Goal: Contribute content: Contribute content

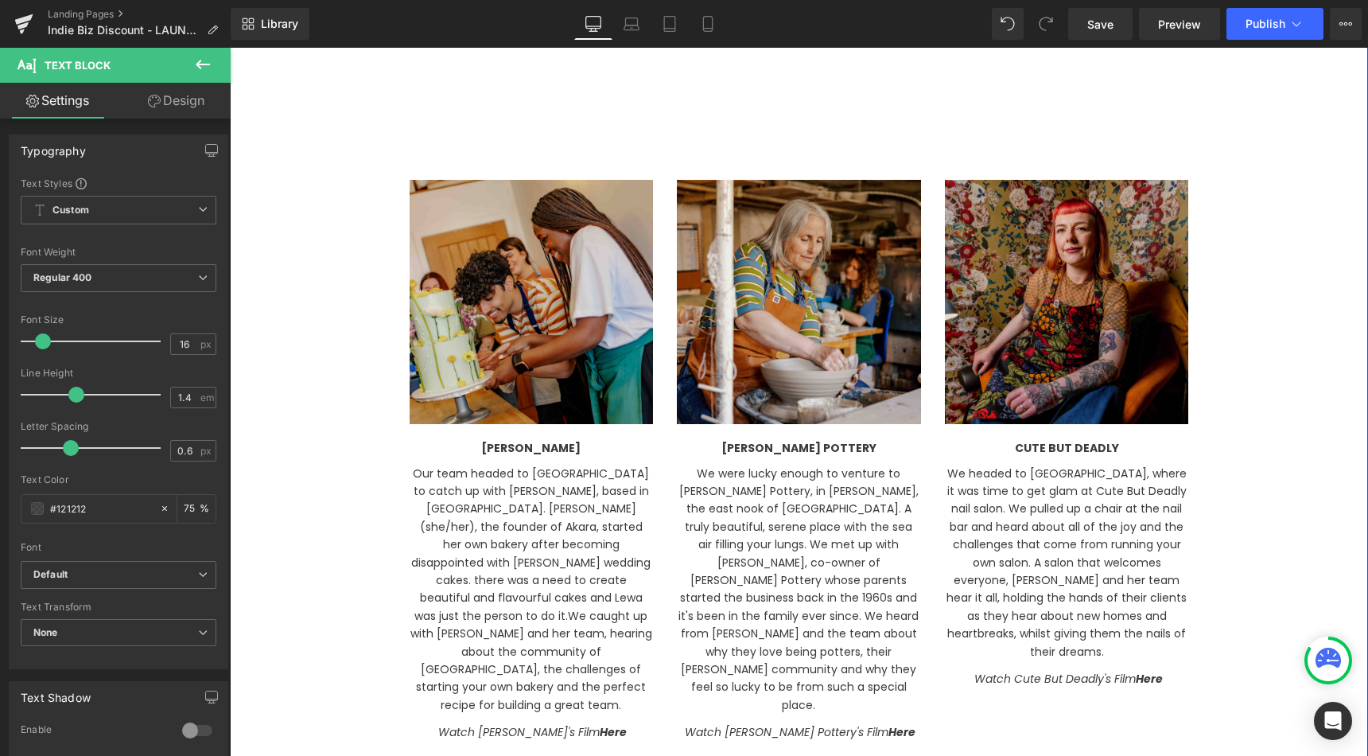
scroll to position [2019, 0]
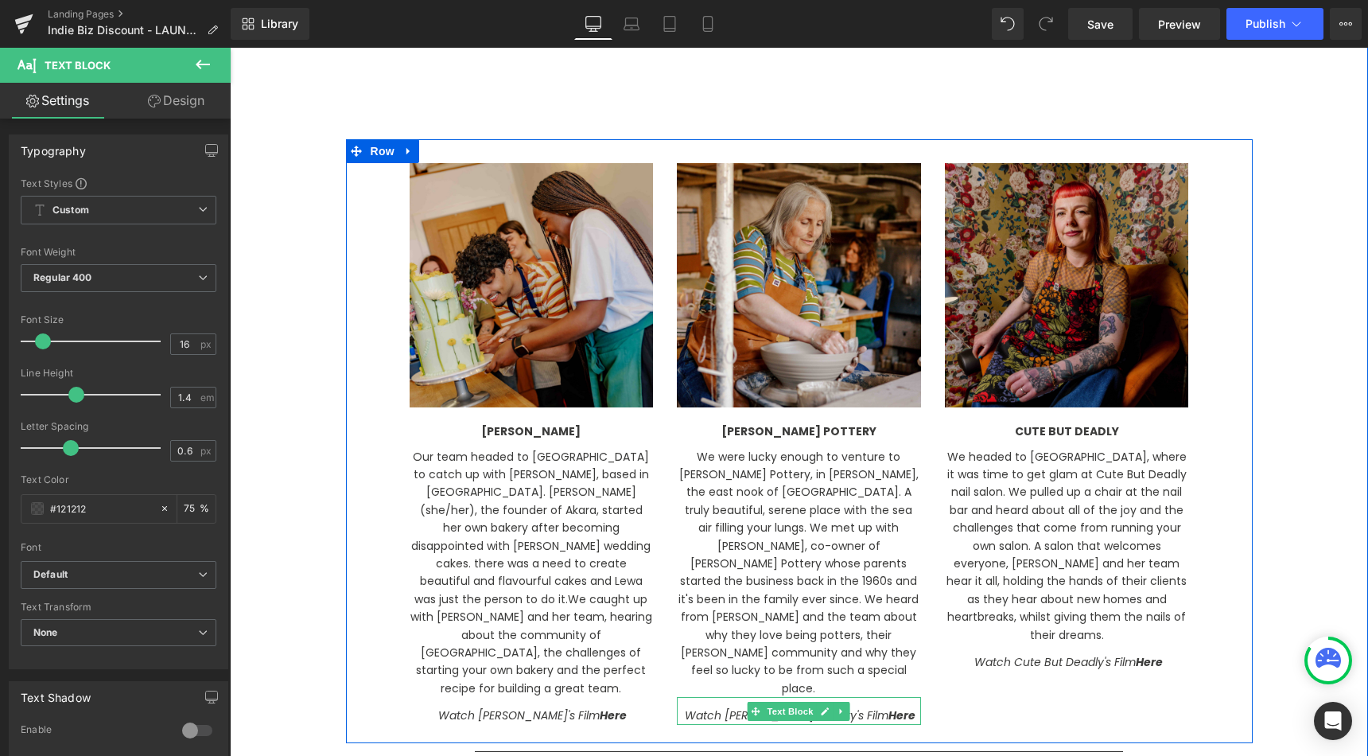
click at [888, 707] on strong "Here" at bounding box center [901, 715] width 27 height 16
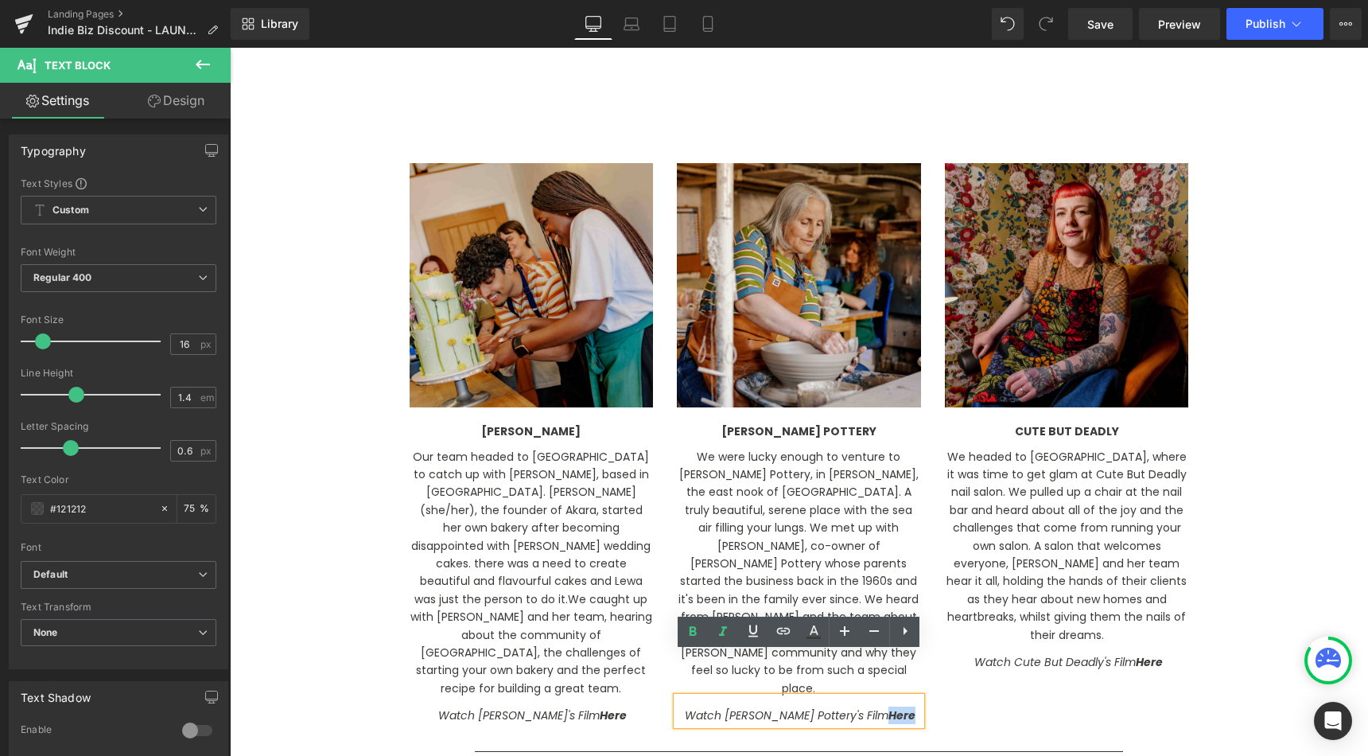
drag, startPoint x: 888, startPoint y: 672, endPoint x: 862, endPoint y: 671, distance: 25.5
click at [862, 697] on div "Watch [PERSON_NAME] Pottery's Film Here" at bounding box center [799, 710] width 244 height 27
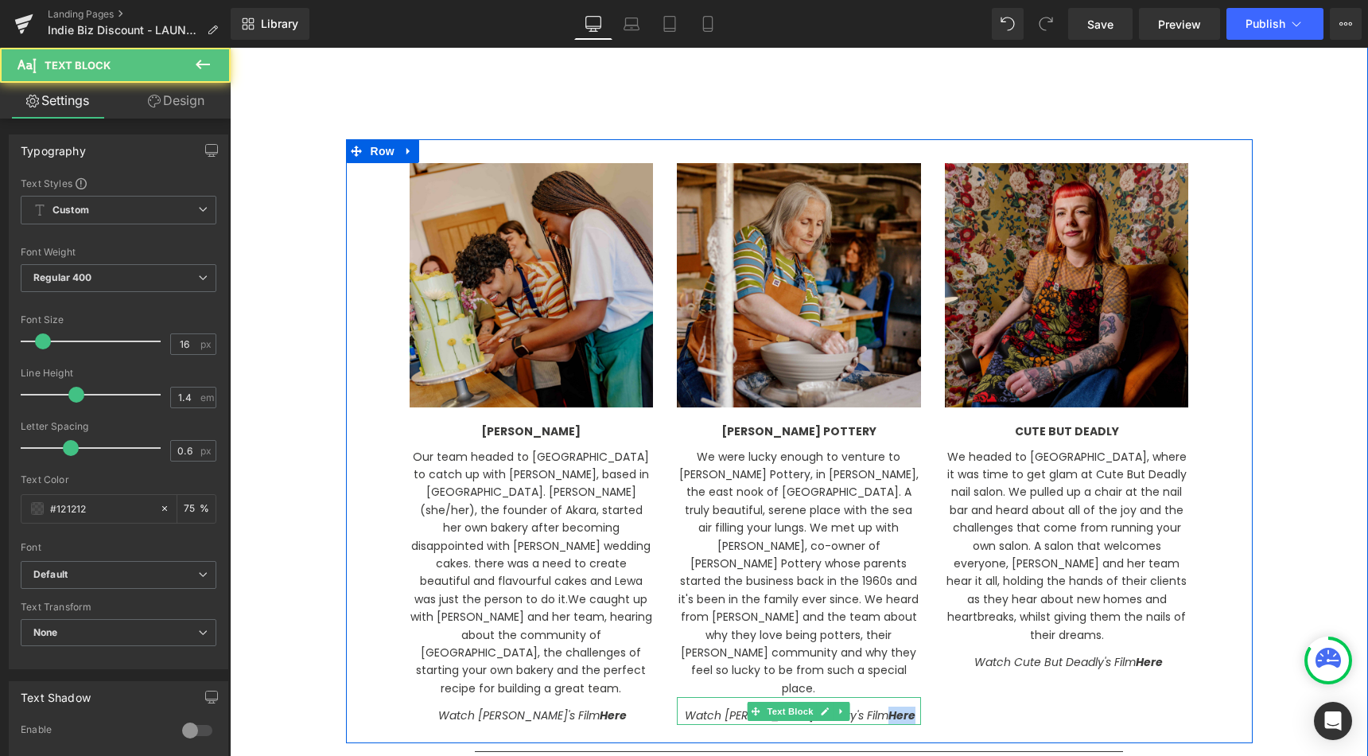
click at [888, 707] on strong "Here" at bounding box center [901, 715] width 27 height 16
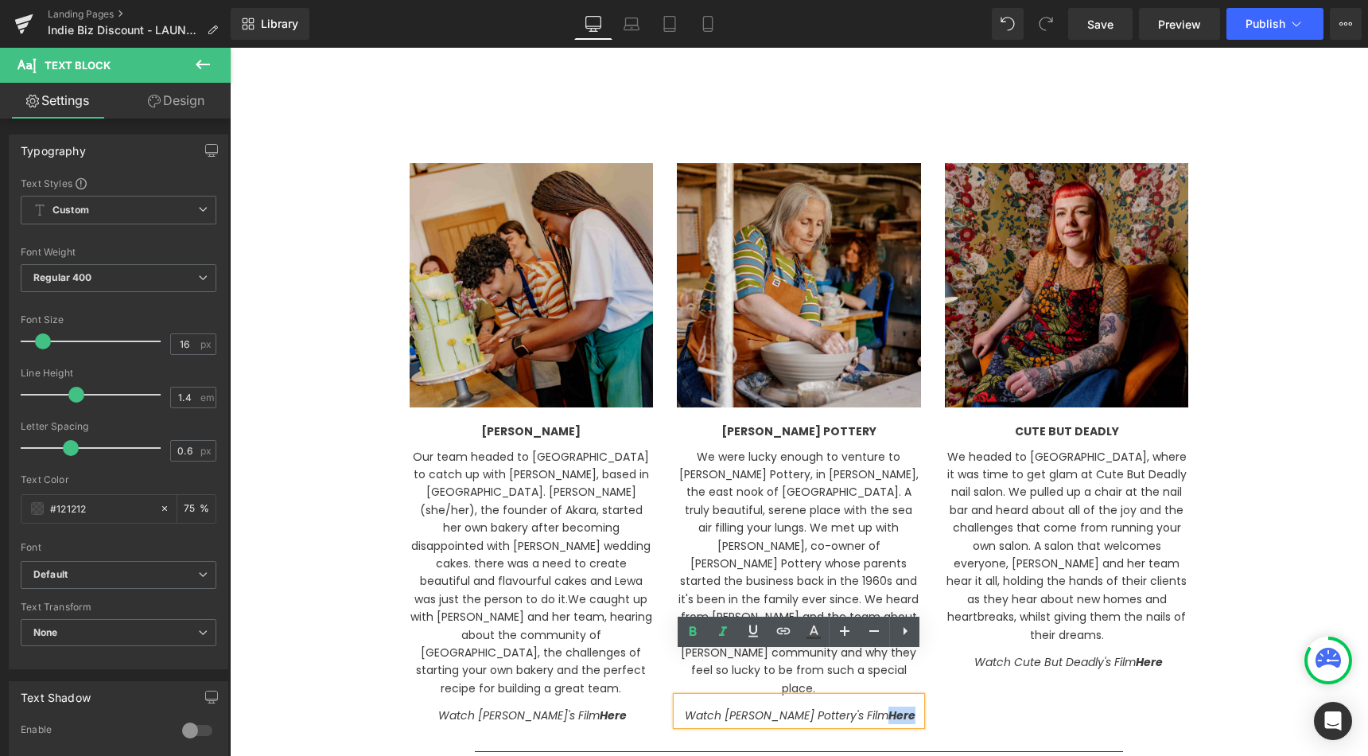
drag, startPoint x: 885, startPoint y: 670, endPoint x: 863, endPoint y: 670, distance: 22.3
click at [888, 707] on strong "Here" at bounding box center [901, 715] width 27 height 16
click at [785, 632] on icon at bounding box center [784, 631] width 14 height 6
click at [775, 717] on input "text" at bounding box center [725, 706] width 245 height 40
paste input "[URL][DOMAIN_NAME]"
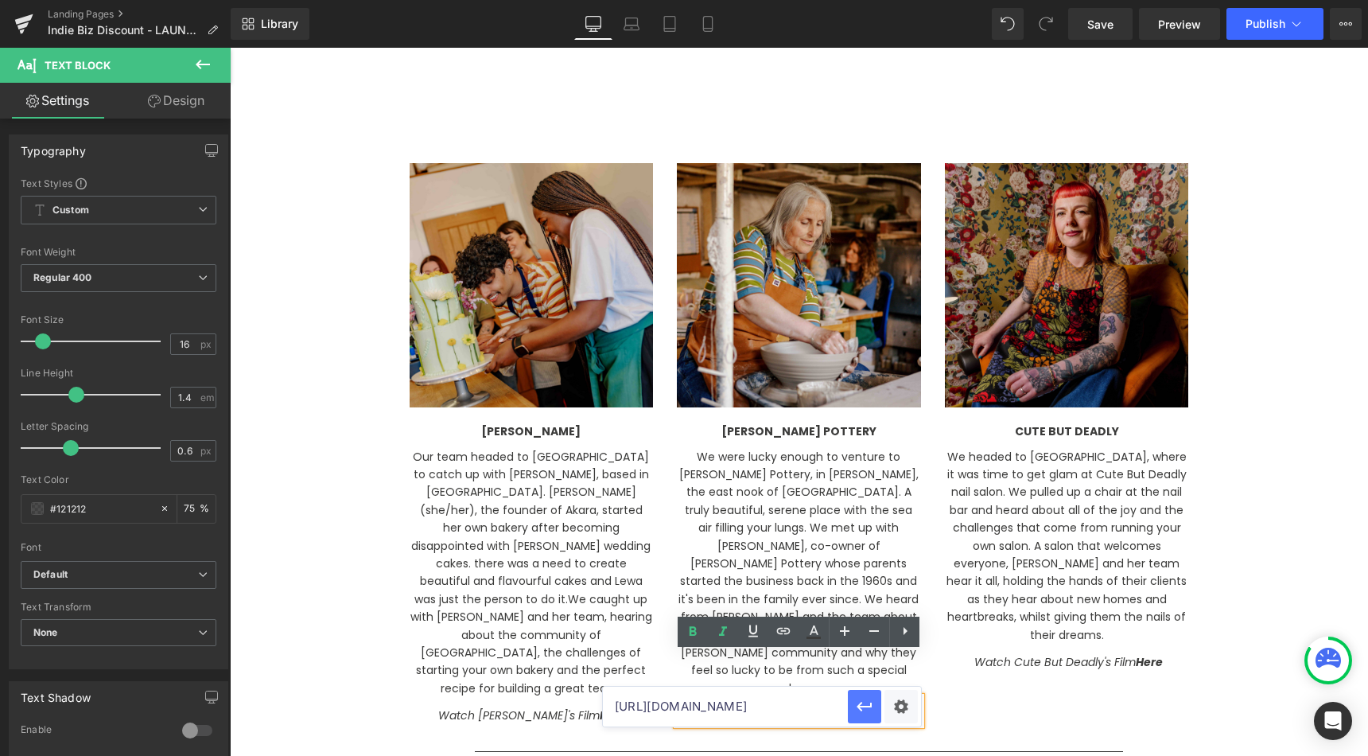
type input "[URL][DOMAIN_NAME]"
click at [873, 707] on icon "button" at bounding box center [864, 706] width 19 height 19
click at [813, 643] on link at bounding box center [814, 631] width 30 height 30
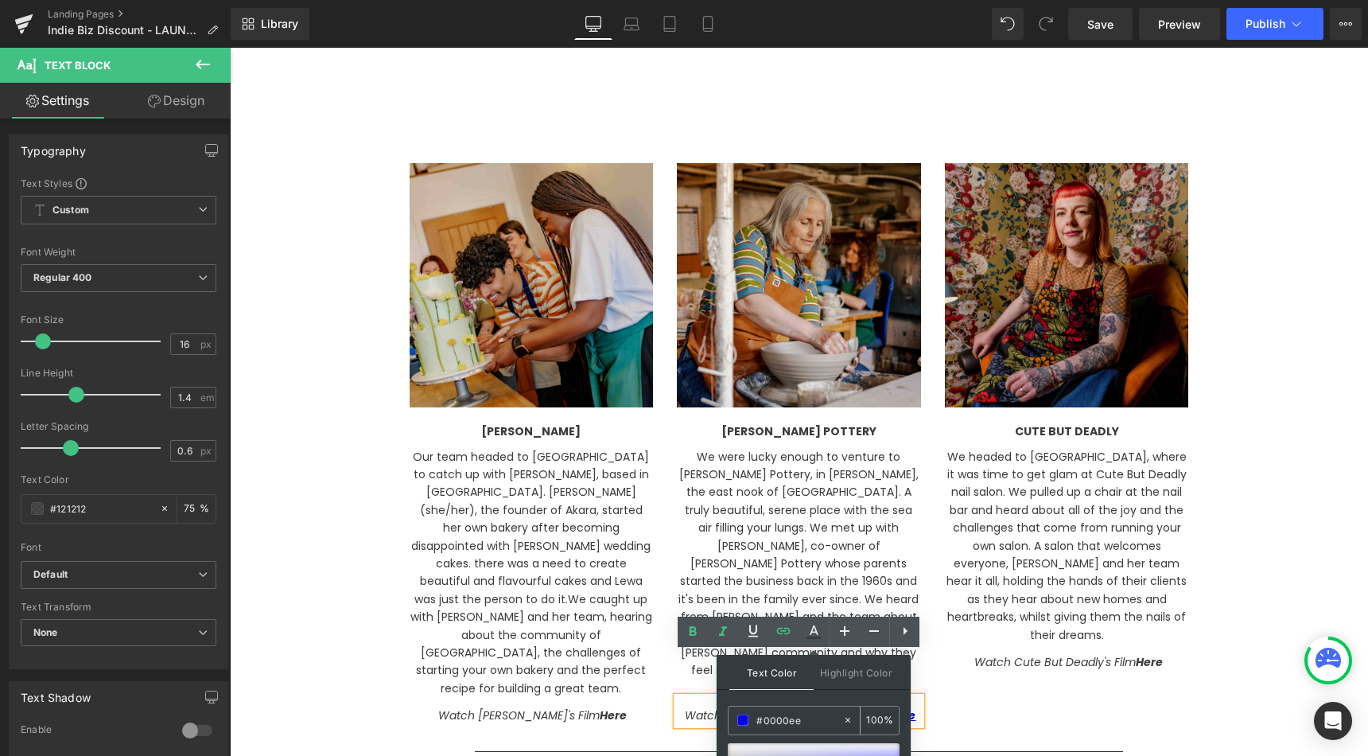
click at [743, 717] on span at bounding box center [742, 719] width 11 height 11
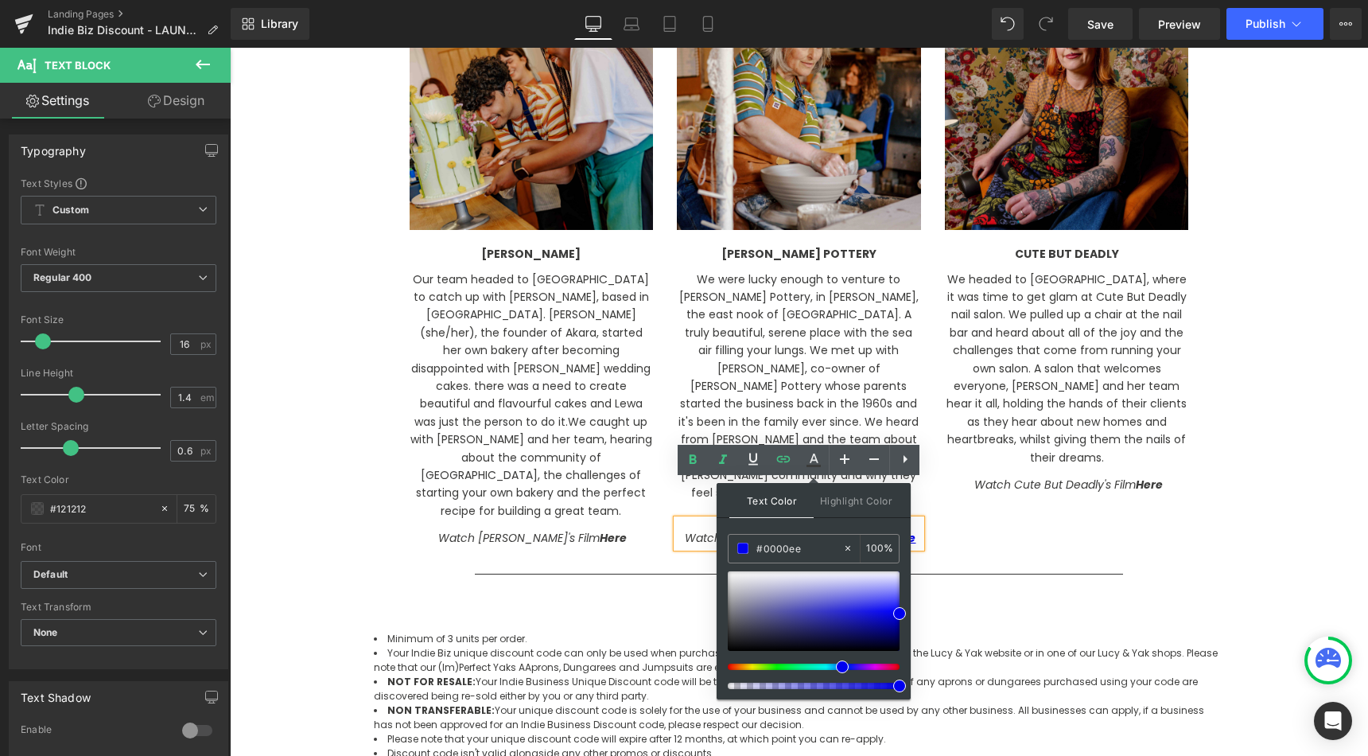
scroll to position [2207, 0]
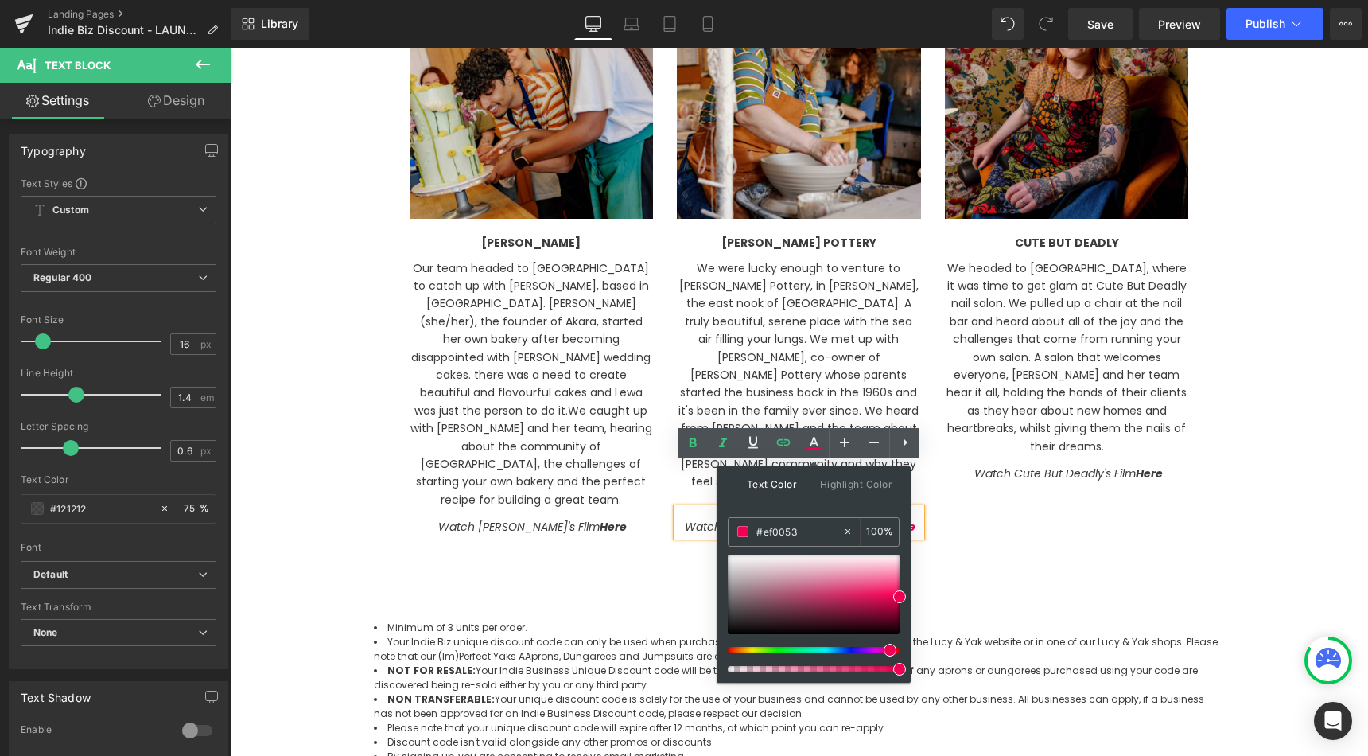
drag, startPoint x: 852, startPoint y: 650, endPoint x: 884, endPoint y: 647, distance: 31.9
click at [884, 647] on div at bounding box center [807, 650] width 172 height 6
type input "#f56597"
drag, startPoint x: 900, startPoint y: 592, endPoint x: 880, endPoint y: 574, distance: 27.1
click at [880, 574] on span at bounding box center [879, 579] width 13 height 13
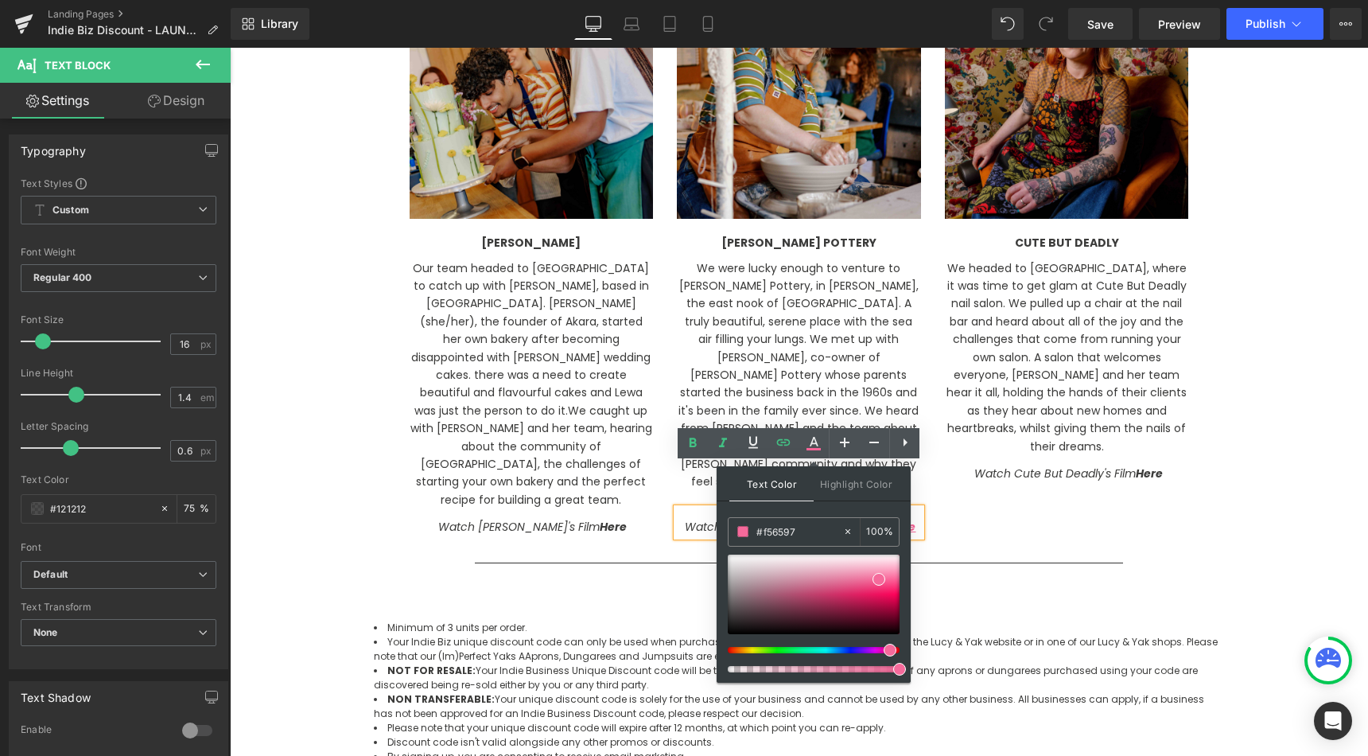
click at [1001, 476] on div "Image [PERSON_NAME] Text Block Our team headed to [GEOGRAPHIC_DATA] to catch up…" at bounding box center [799, 253] width 907 height 604
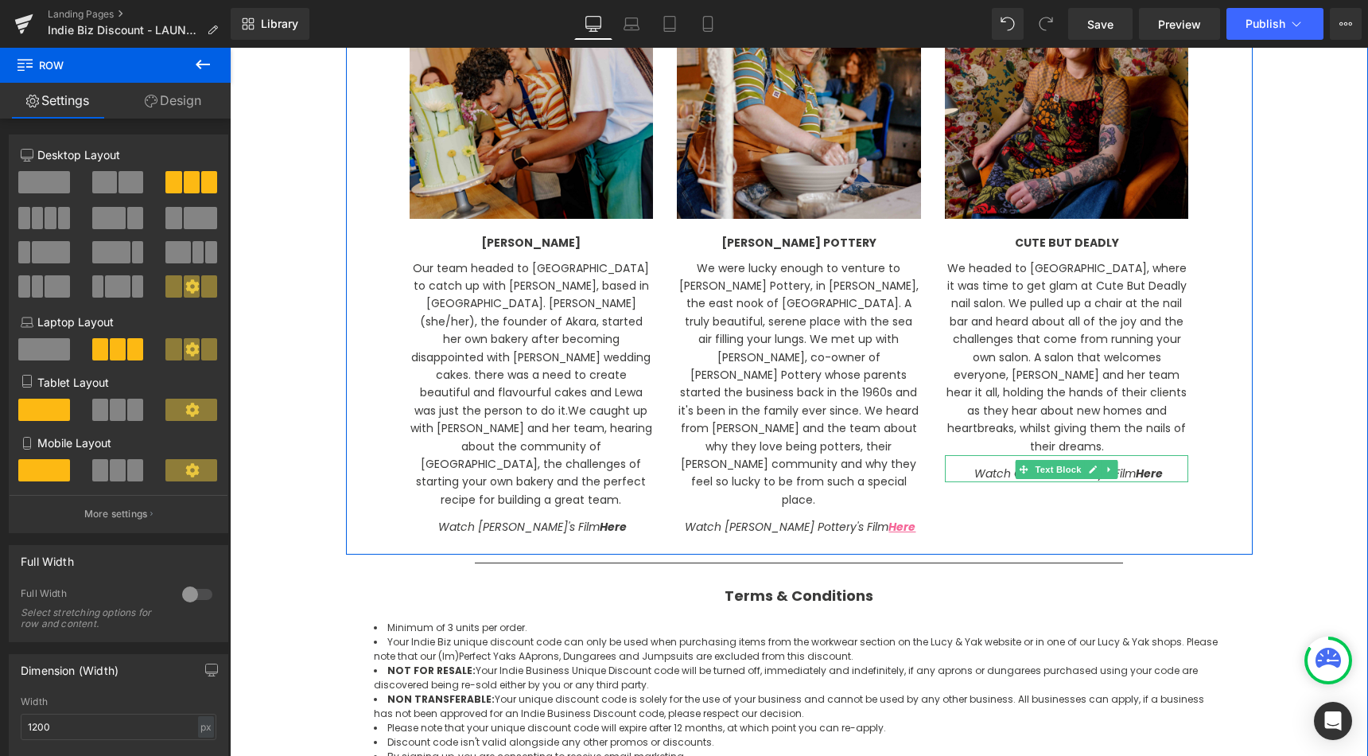
click at [1176, 460] on div "Watch Cute But Deadly's Film Here" at bounding box center [1067, 468] width 244 height 27
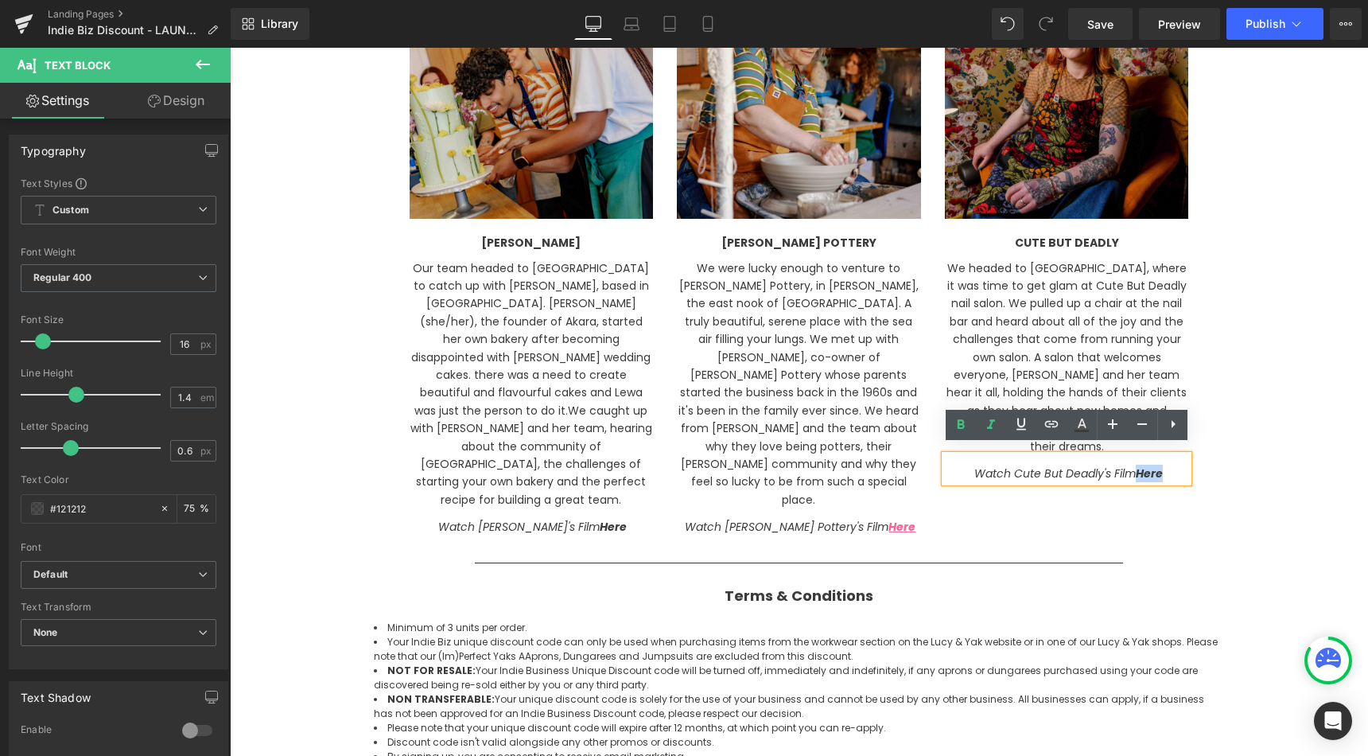
drag, startPoint x: 1168, startPoint y: 461, endPoint x: 1140, endPoint y: 461, distance: 28.6
click at [1140, 461] on div "Watch Cute But Deadly's Film Here" at bounding box center [1067, 468] width 244 height 27
click at [716, 25] on icon at bounding box center [708, 24] width 16 height 16
type input "75"
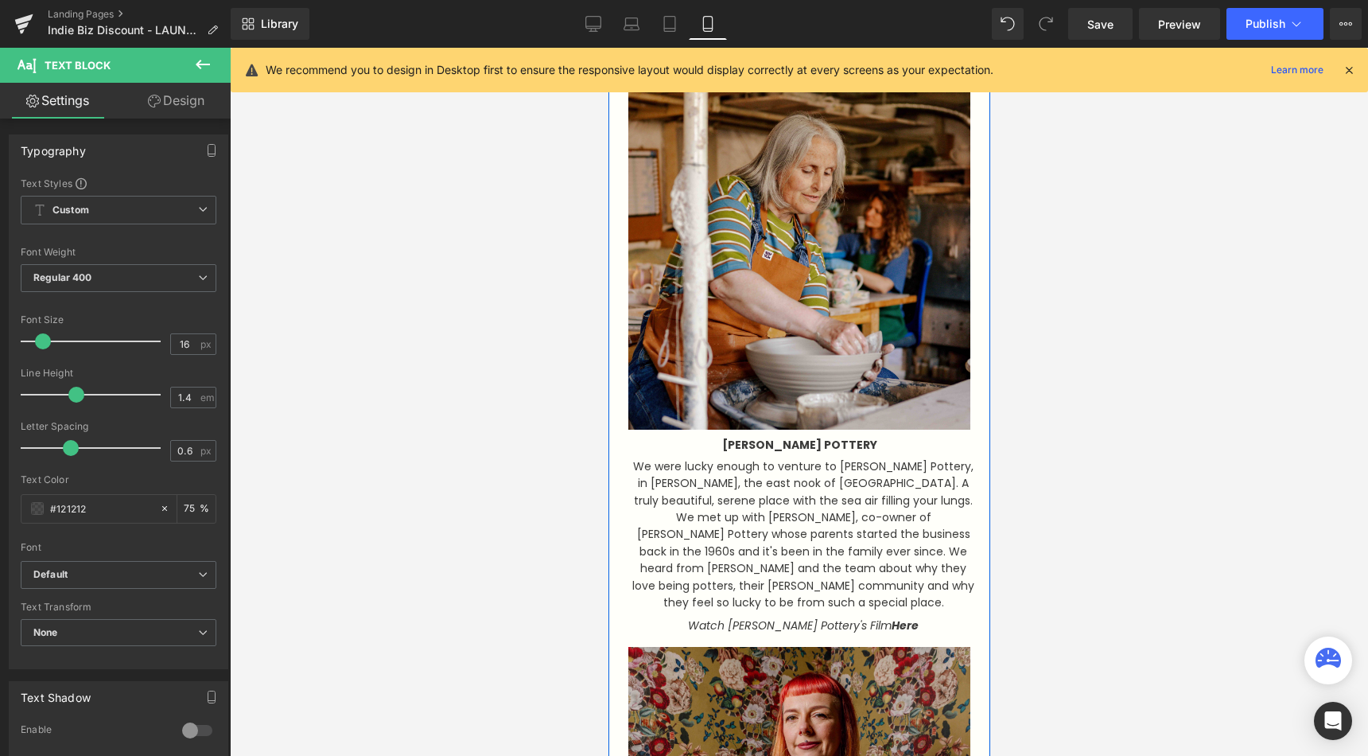
scroll to position [2110, 0]
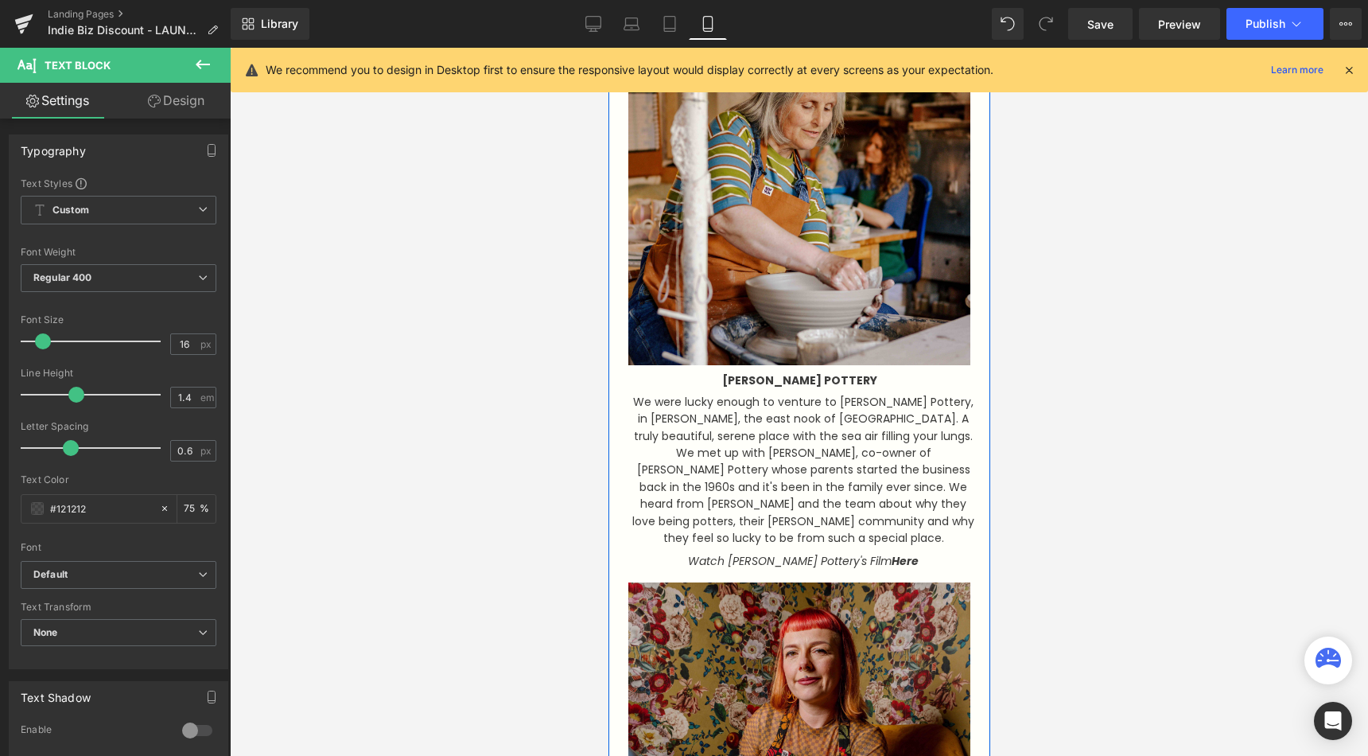
click at [865, 546] on div "Watch [PERSON_NAME] Pottery's Film Here" at bounding box center [799, 557] width 366 height 23
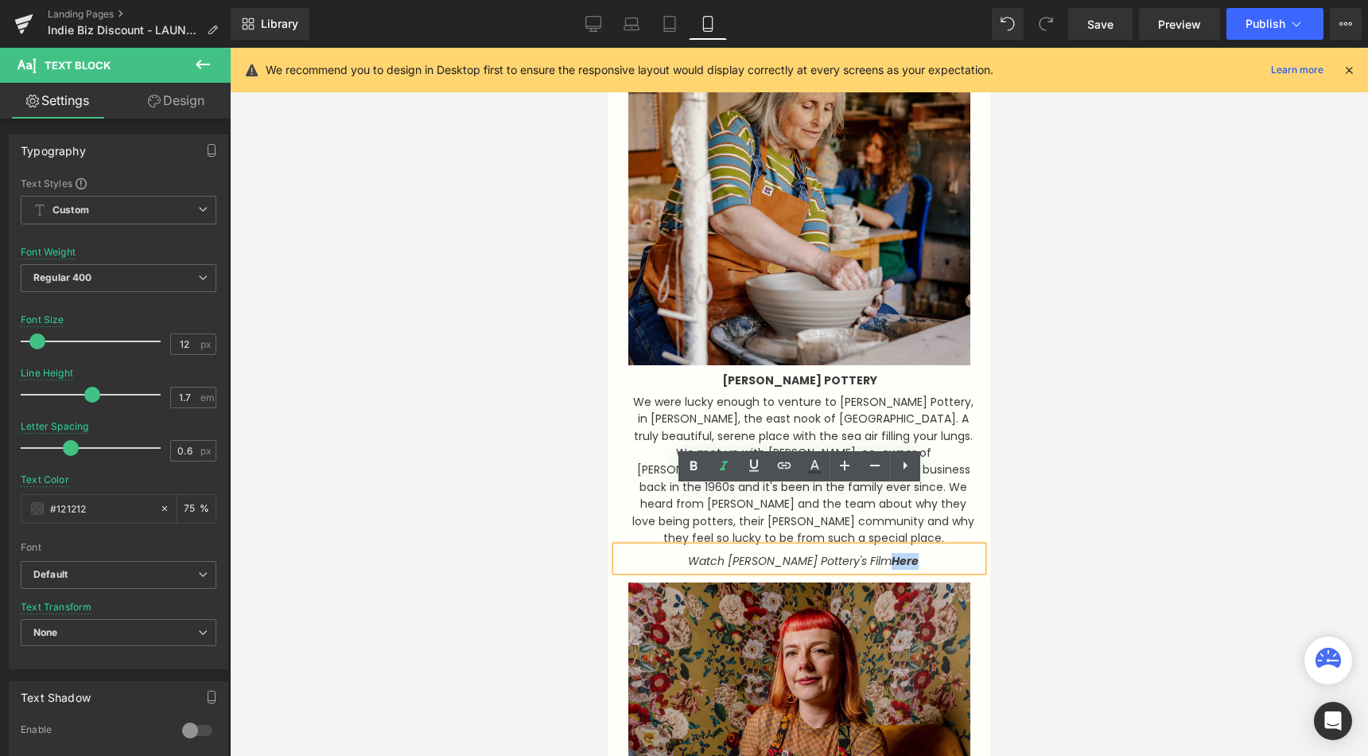
drag, startPoint x: 890, startPoint y: 501, endPoint x: 864, endPoint y: 501, distance: 26.2
click at [864, 553] on p "Watch [PERSON_NAME] Pottery's Film Here" at bounding box center [803, 561] width 342 height 17
click at [791, 473] on icon at bounding box center [784, 465] width 19 height 19
click at [773, 537] on input "text" at bounding box center [762, 536] width 245 height 40
paste input "[URL][DOMAIN_NAME]"
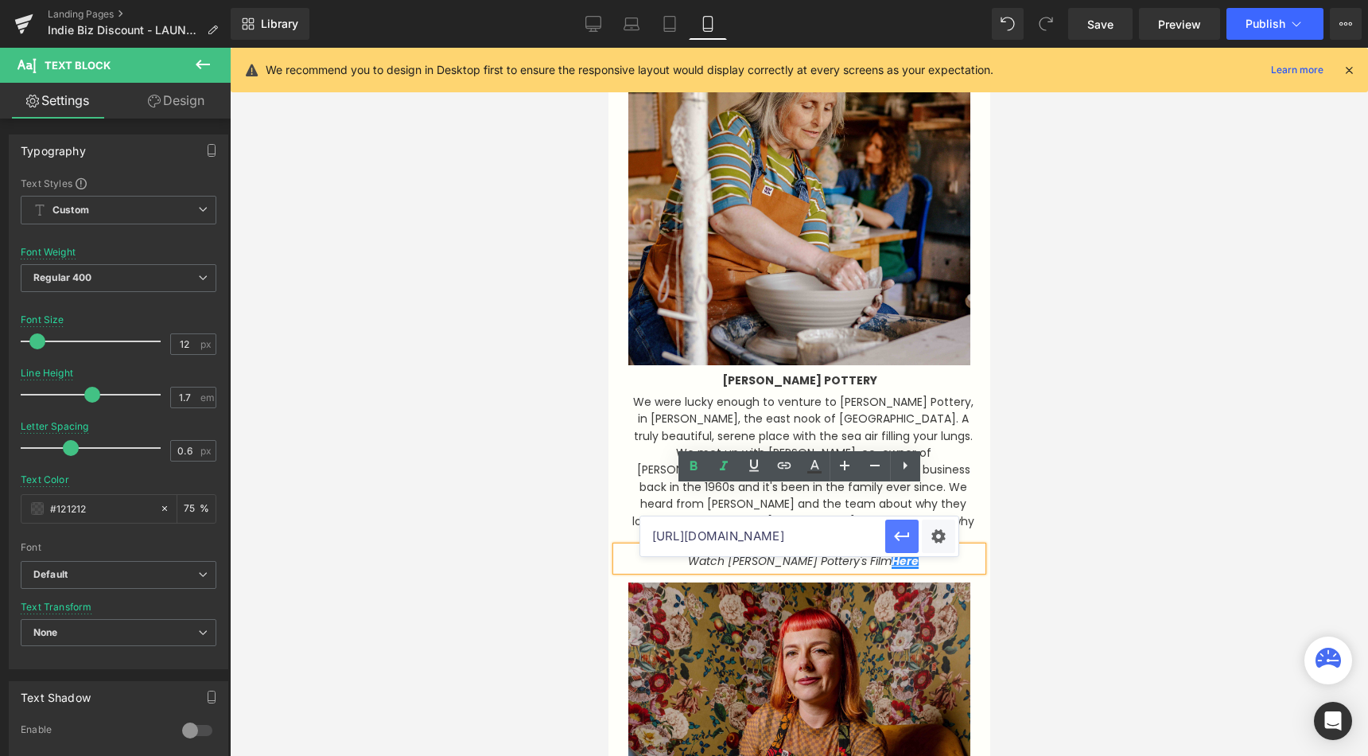
type input "[URL][DOMAIN_NAME]"
click at [908, 544] on icon "button" at bounding box center [901, 536] width 19 height 19
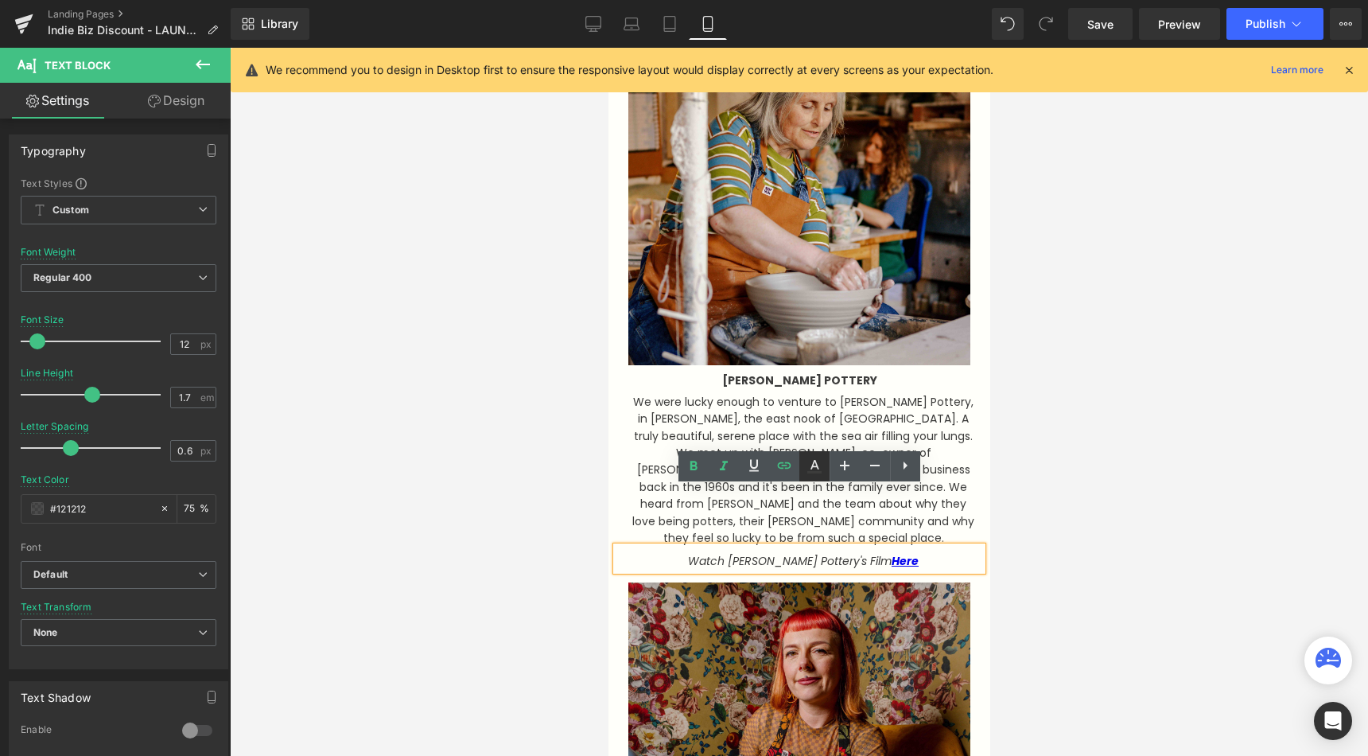
click at [809, 461] on icon at bounding box center [814, 466] width 19 height 19
type input "#0000ee"
type input "100"
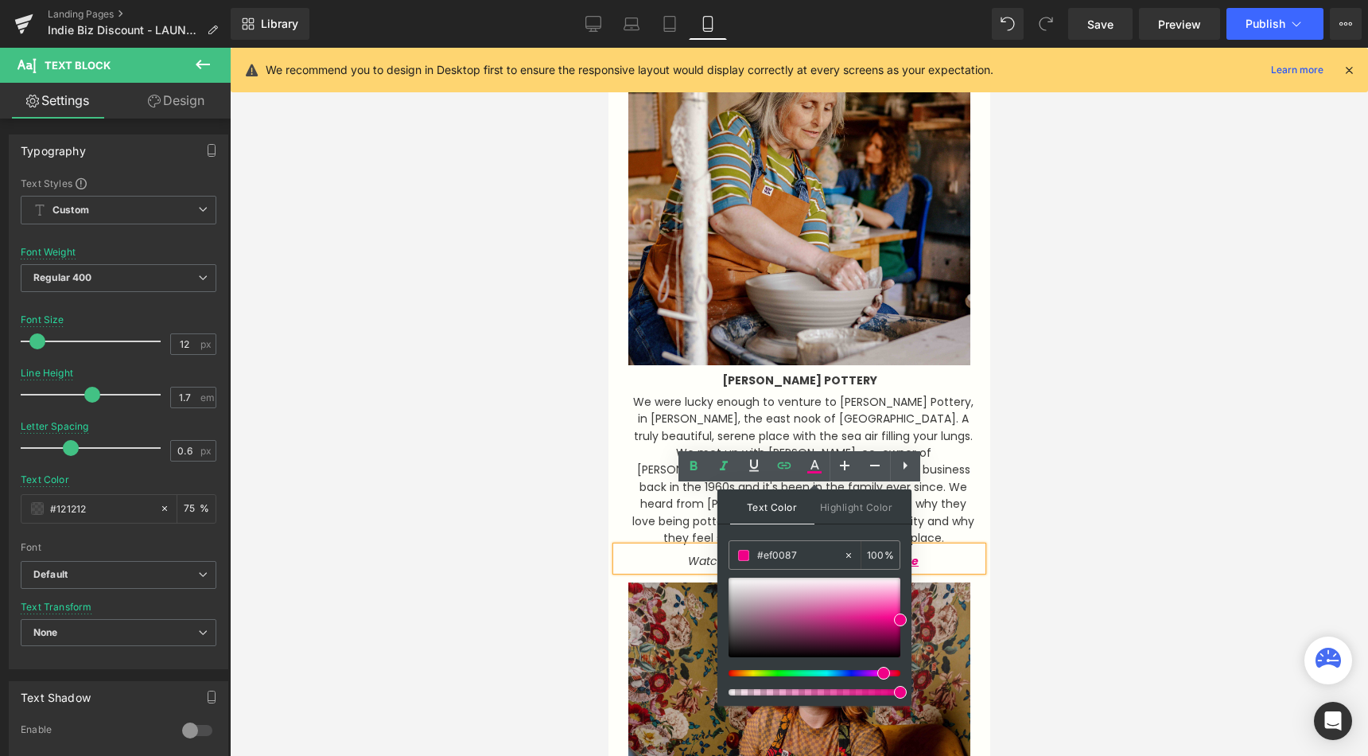
click at [877, 671] on div at bounding box center [808, 673] width 172 height 6
drag, startPoint x: 900, startPoint y: 617, endPoint x: 884, endPoint y: 597, distance: 26.1
click at [884, 597] on span at bounding box center [884, 598] width 13 height 13
type input "#f87ca3"
click at [882, 671] on div at bounding box center [808, 673] width 172 height 6
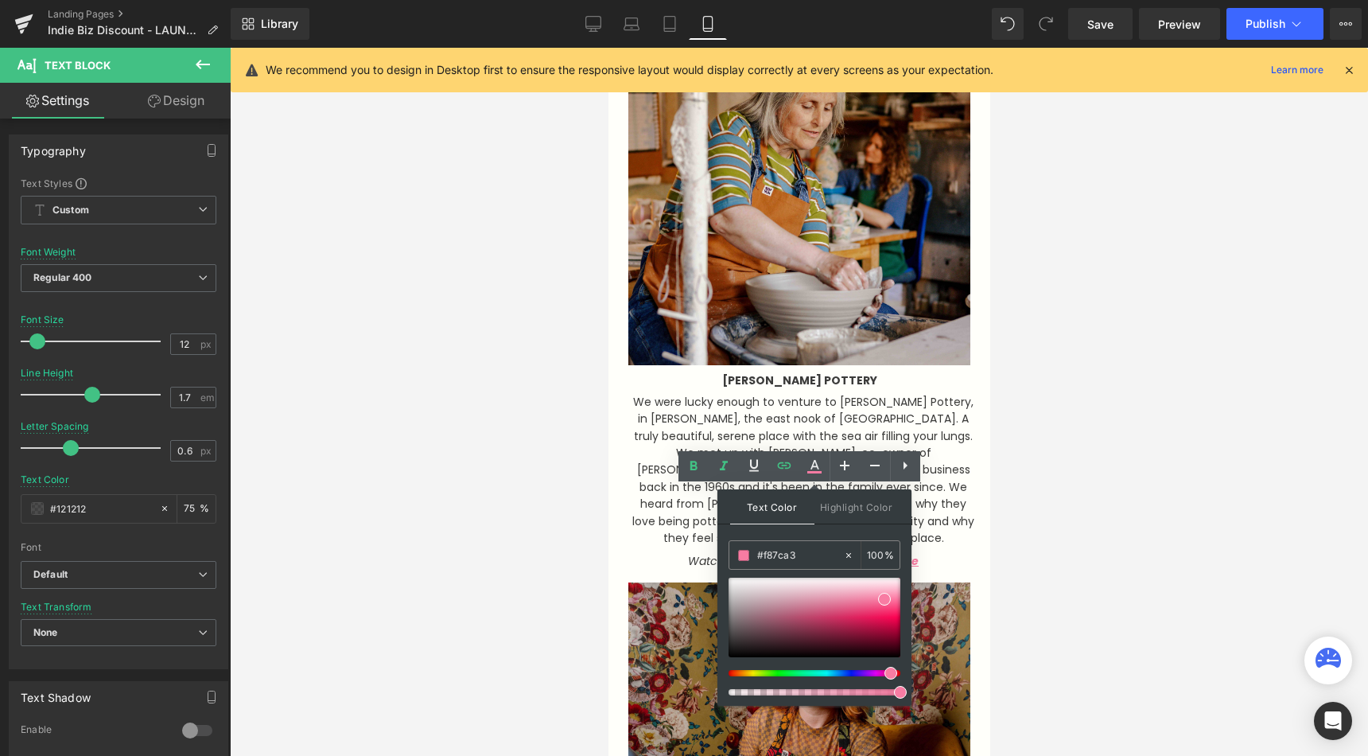
click at [1071, 573] on div at bounding box center [799, 402] width 1138 height 708
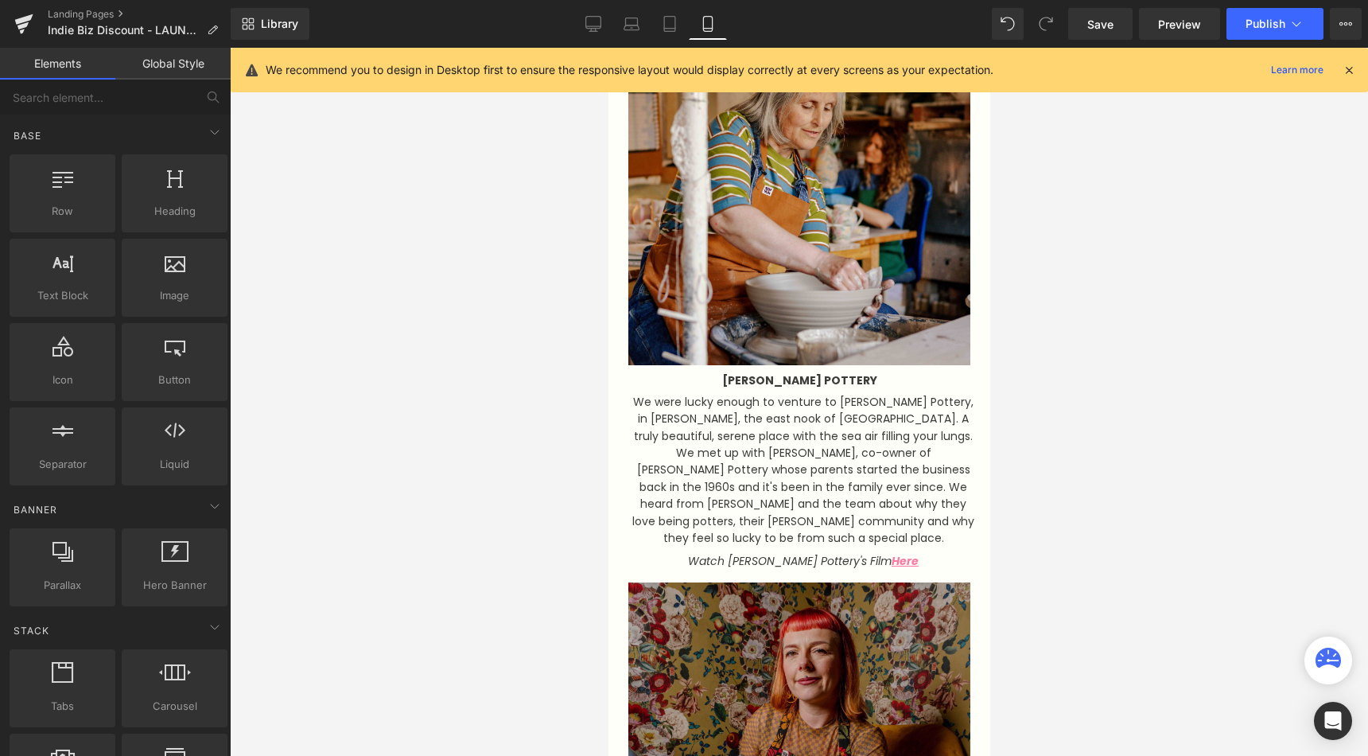
click at [869, 614] on img at bounding box center [799, 747] width 366 height 354
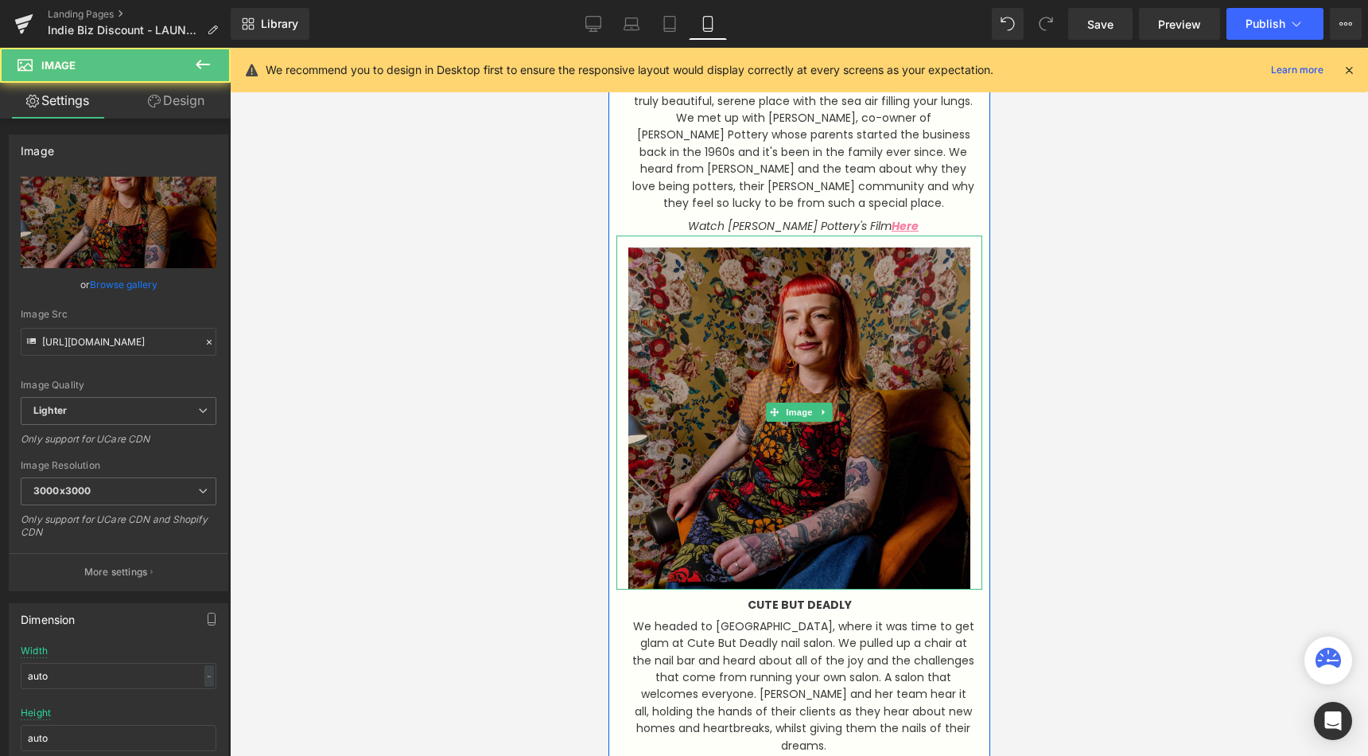
scroll to position [2607, 0]
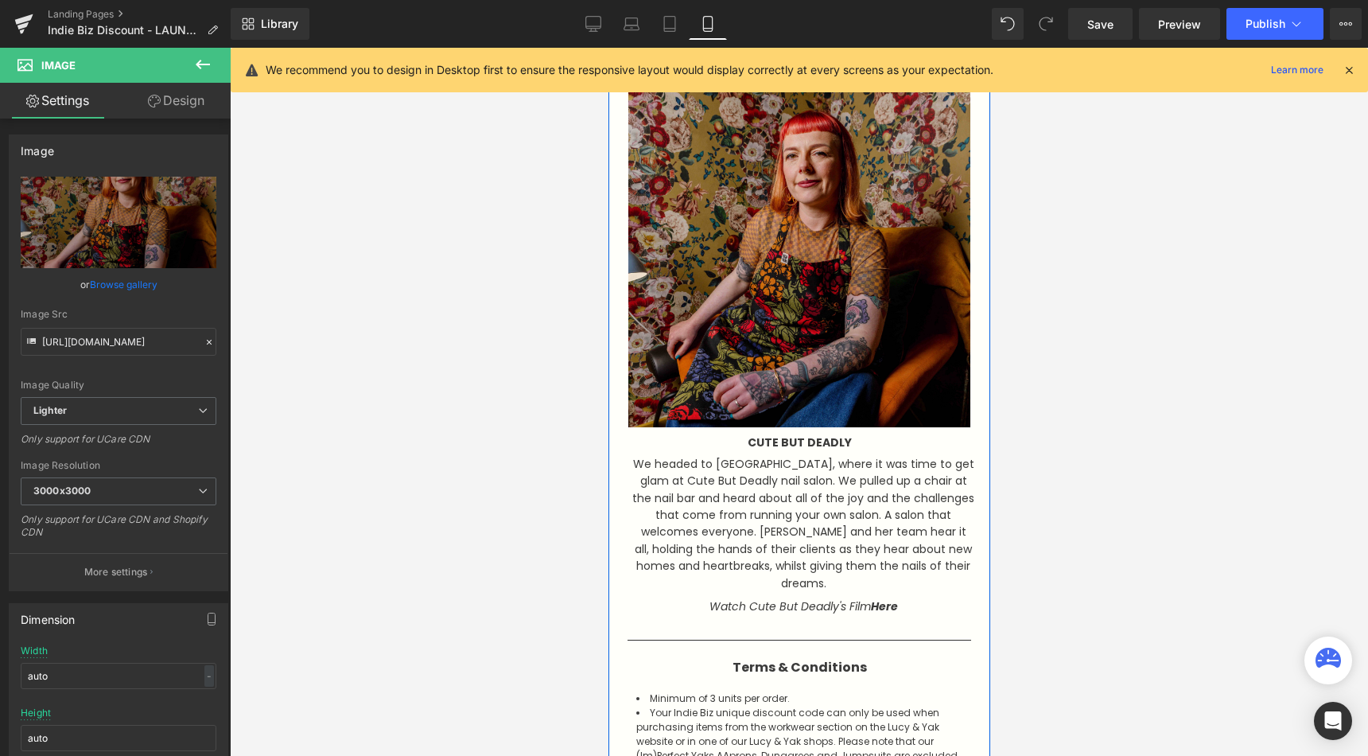
click at [850, 488] on span "We headed to [GEOGRAPHIC_DATA], where it was time to get glam at Cute But Deadl…" at bounding box center [803, 523] width 342 height 135
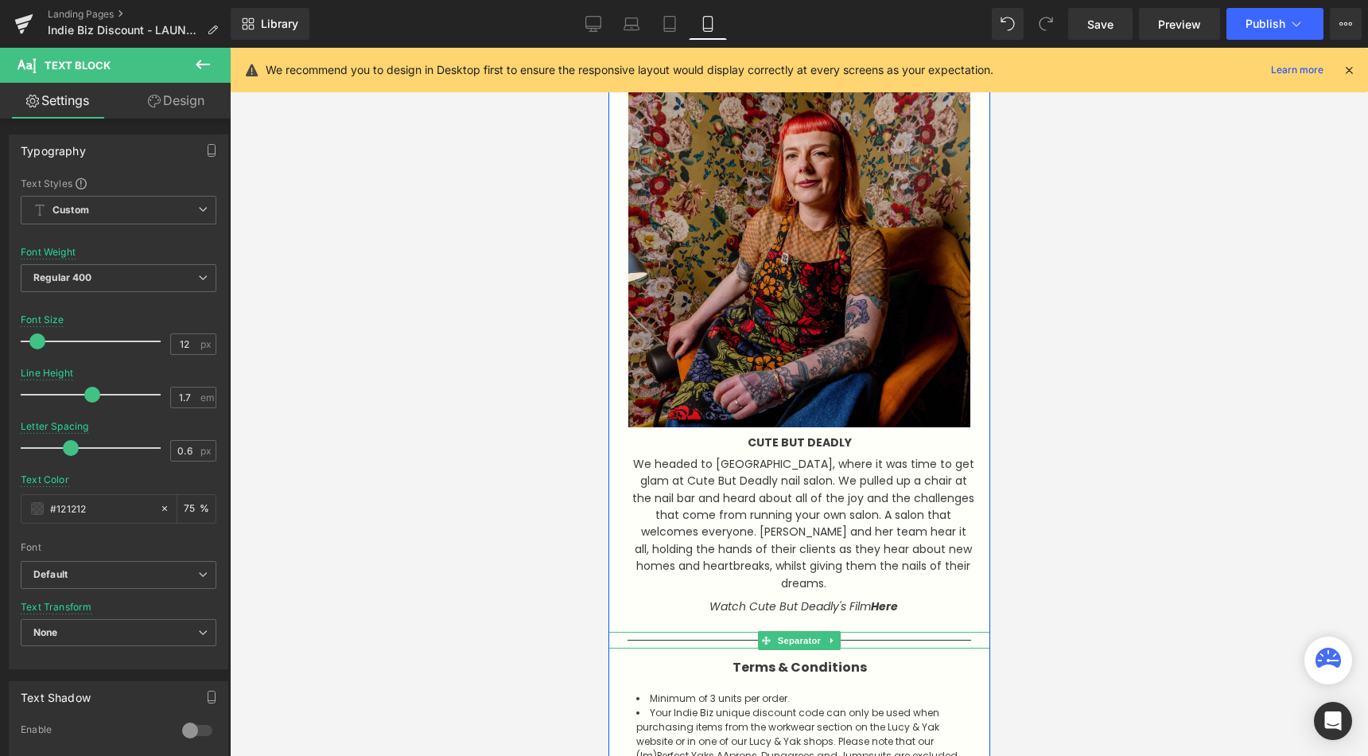
scroll to position [2651, 0]
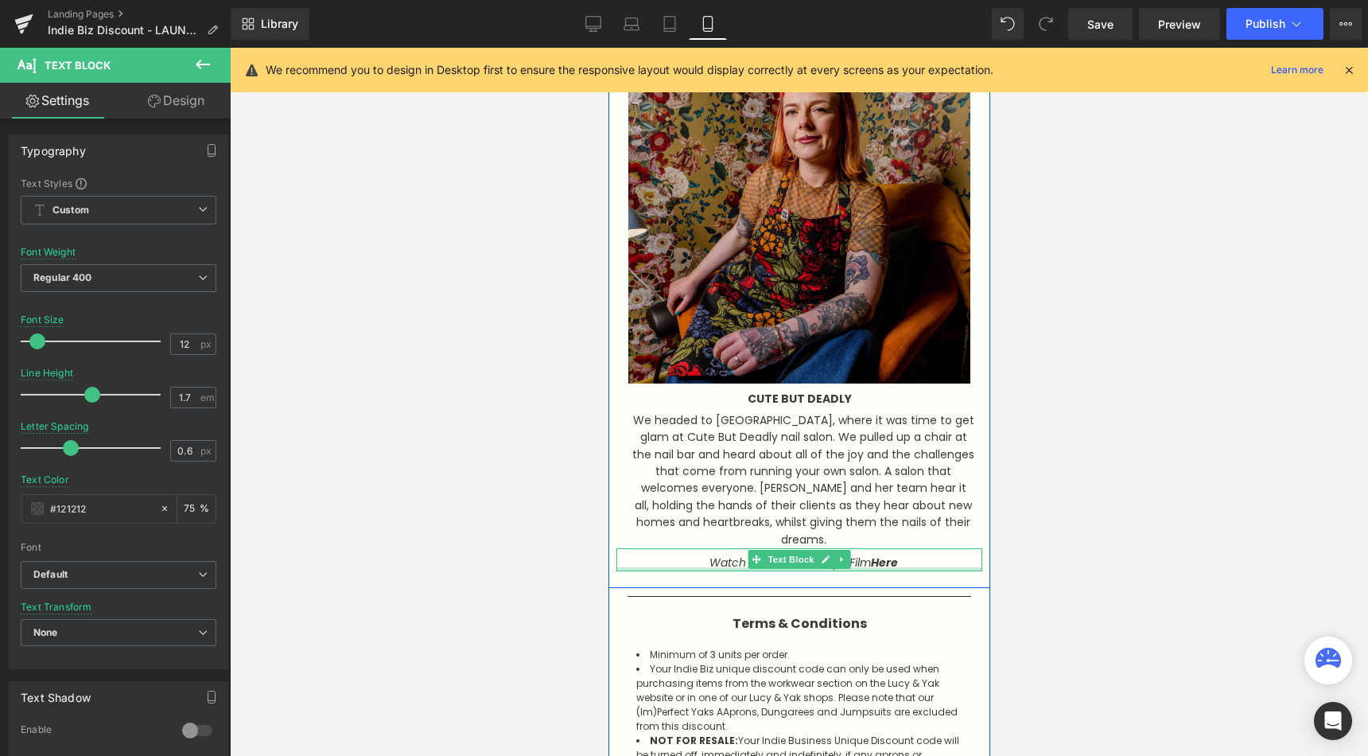
click at [901, 554] on p "Watch Cute But Deadly's Film Here" at bounding box center [803, 562] width 342 height 17
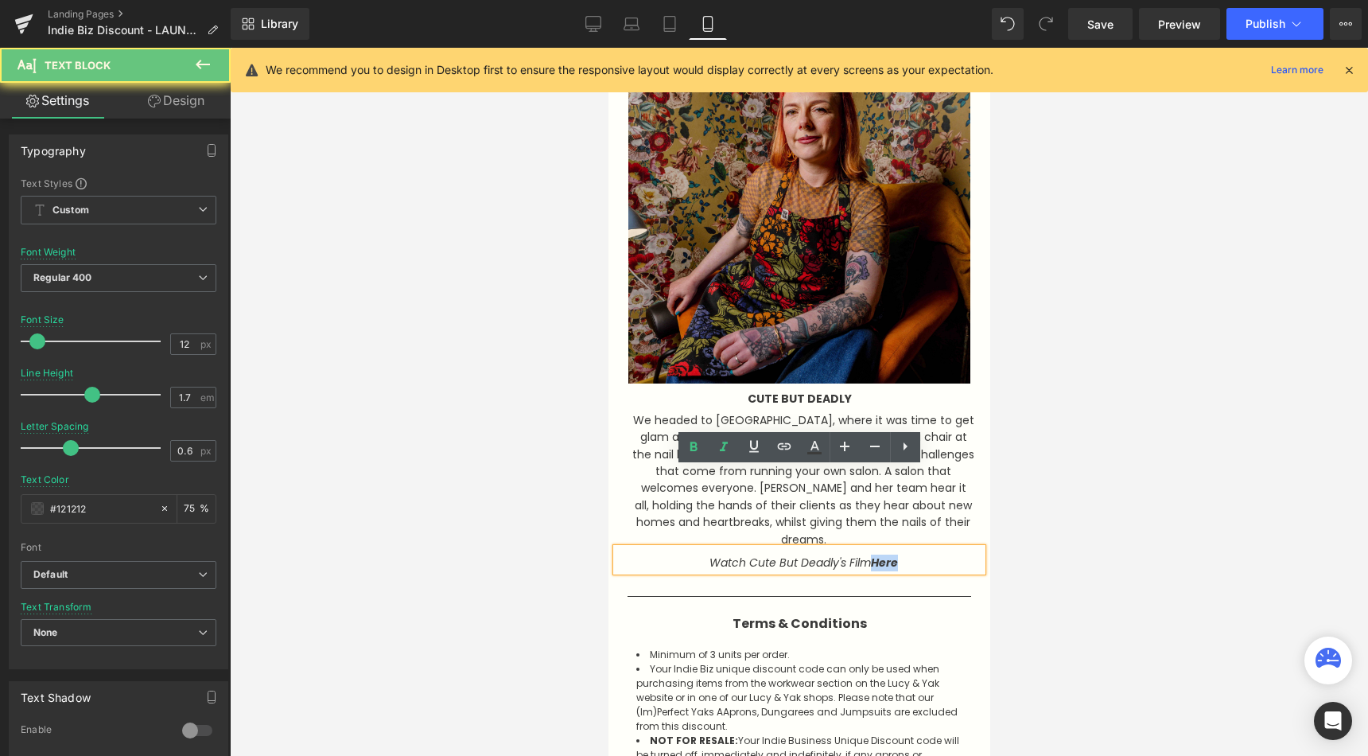
drag, startPoint x: 901, startPoint y: 485, endPoint x: 874, endPoint y: 485, distance: 27.0
click at [874, 554] on p "Watch Cute But Deadly's Film Here" at bounding box center [803, 562] width 342 height 17
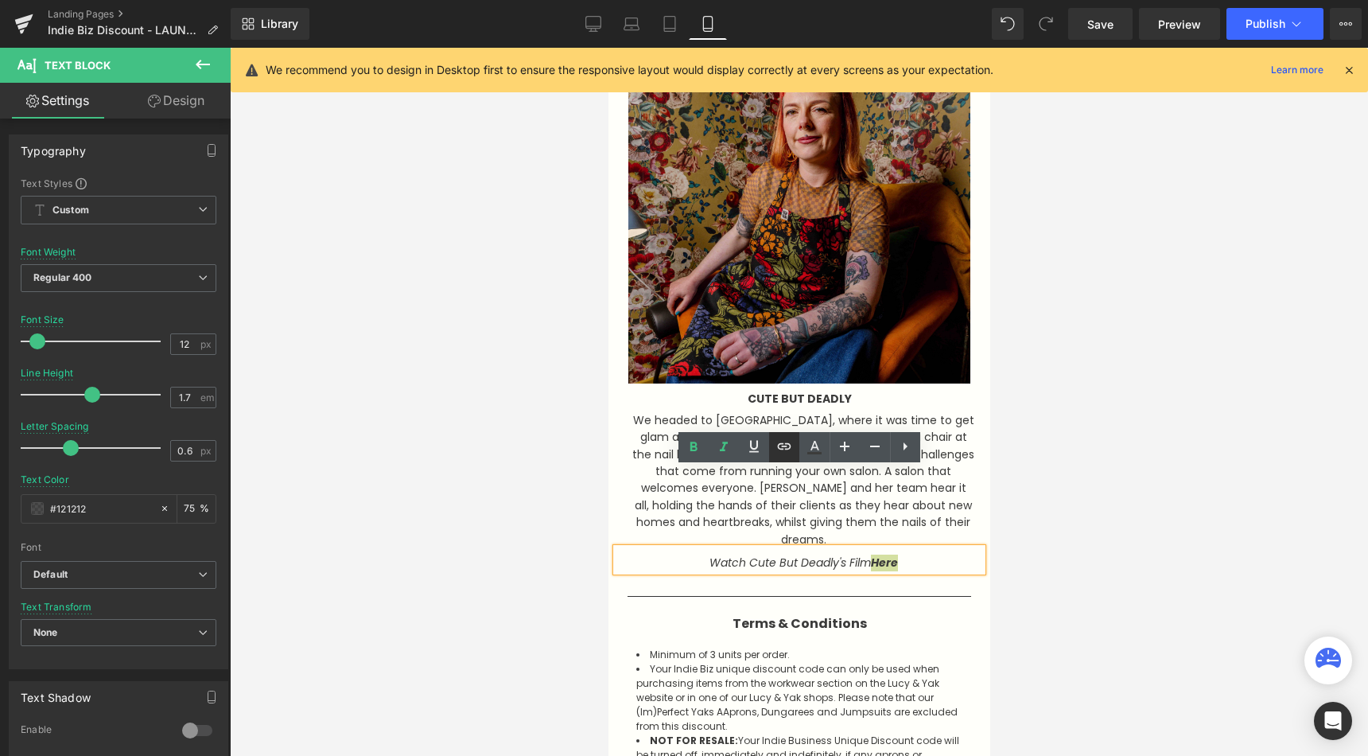
click at [779, 445] on icon at bounding box center [784, 446] width 19 height 19
click at [833, 523] on input "text" at bounding box center [762, 517] width 245 height 40
paste input "[URL][DOMAIN_NAME]"
type input "[URL][DOMAIN_NAME]"
click at [907, 522] on icon "button" at bounding box center [901, 516] width 19 height 19
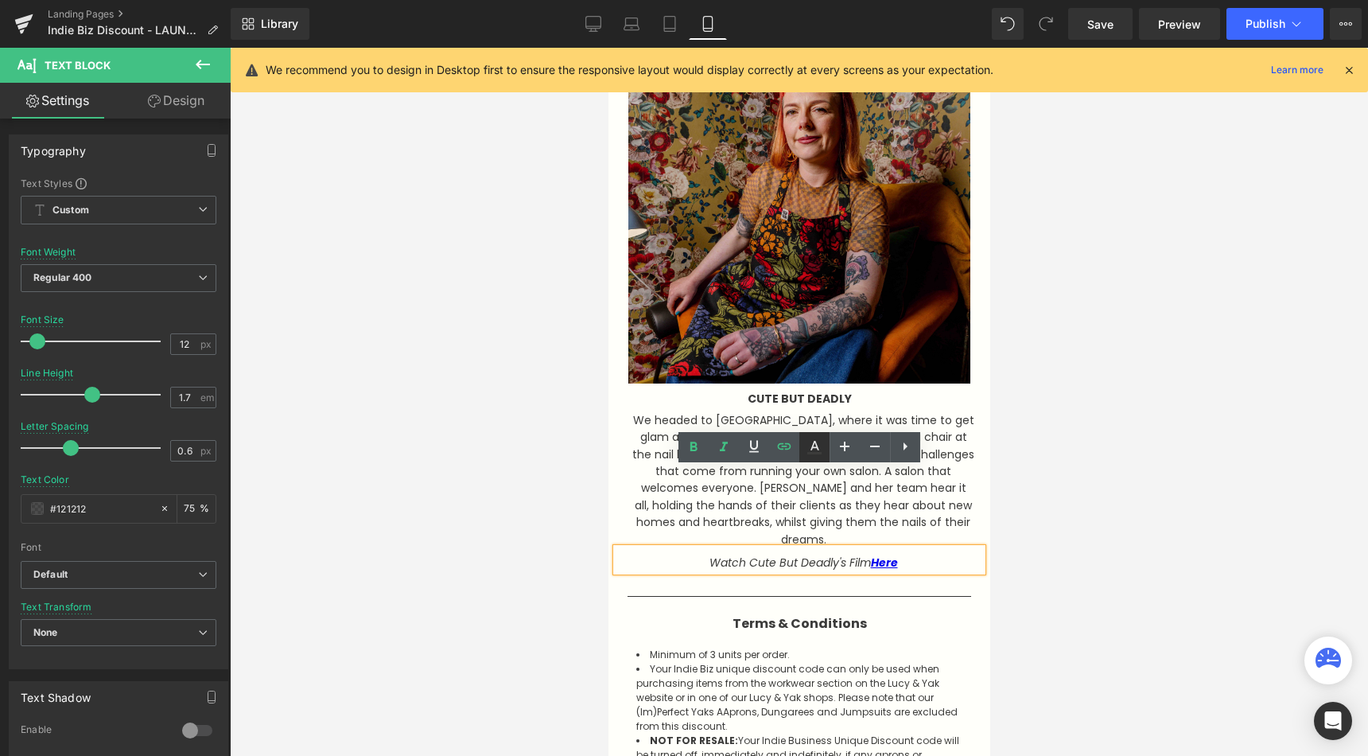
click at [814, 441] on icon at bounding box center [814, 446] width 9 height 10
type input "#0000ee"
type input "100"
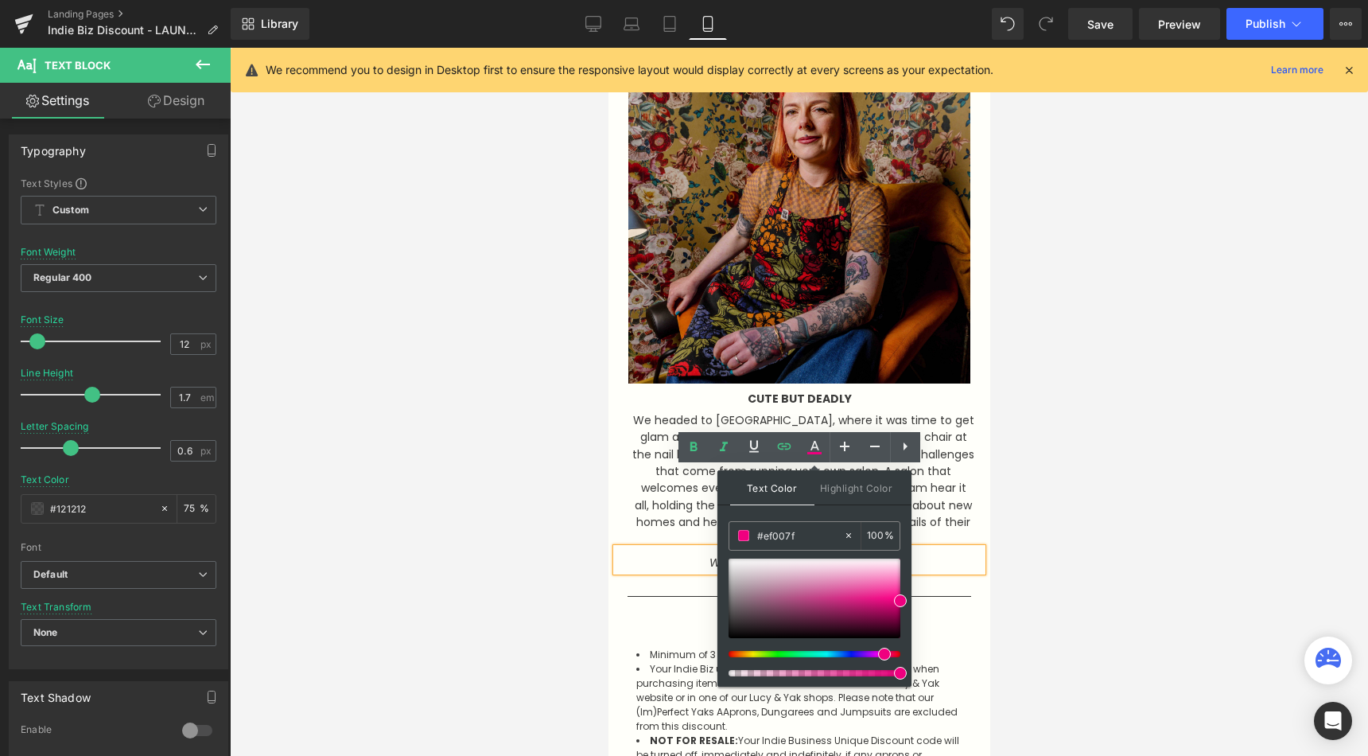
drag, startPoint x: 888, startPoint y: 654, endPoint x: 878, endPoint y: 652, distance: 9.7
click at [878, 652] on div at bounding box center [808, 654] width 172 height 6
type input "#ef6bb1"
drag, startPoint x: 900, startPoint y: 597, endPoint x: 869, endPoint y: 580, distance: 35.2
click at [869, 580] on span at bounding box center [869, 583] width 13 height 13
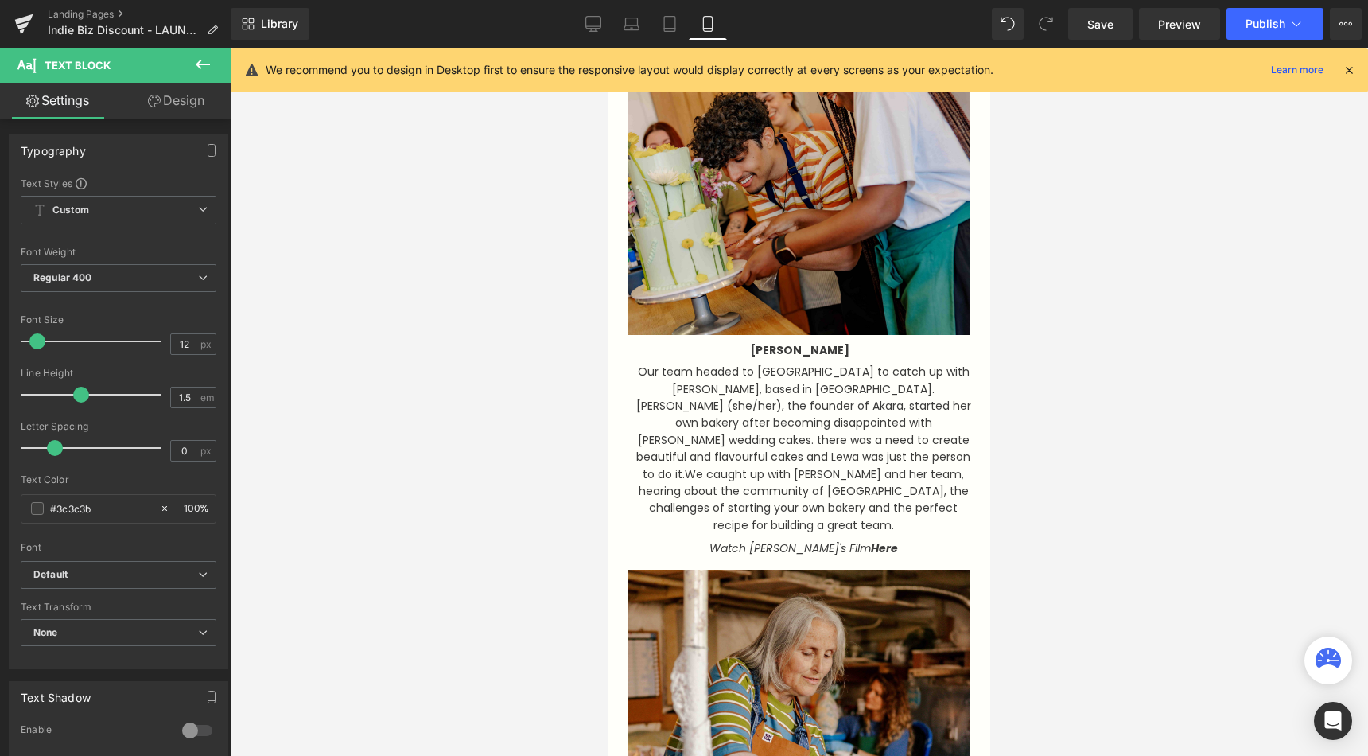
scroll to position [1602, 0]
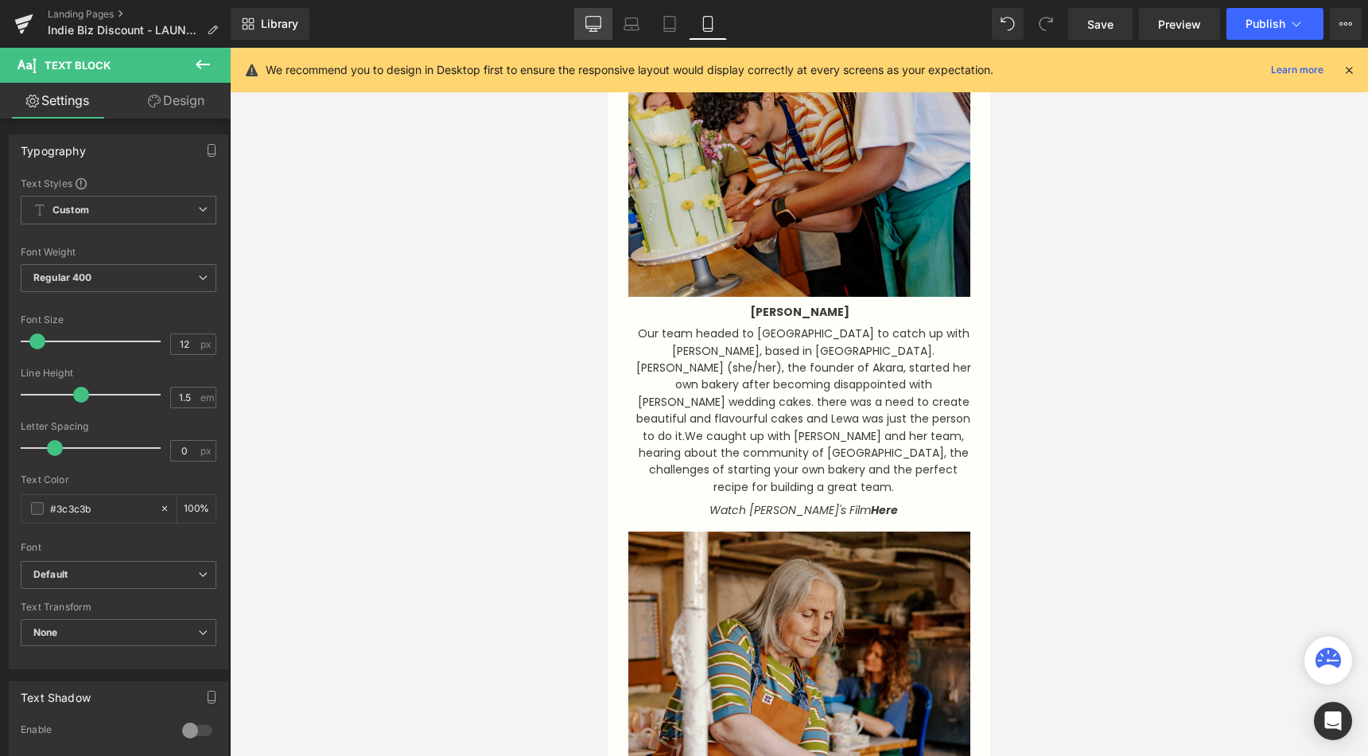
click at [581, 31] on link "Desktop" at bounding box center [593, 24] width 38 height 32
type input "100"
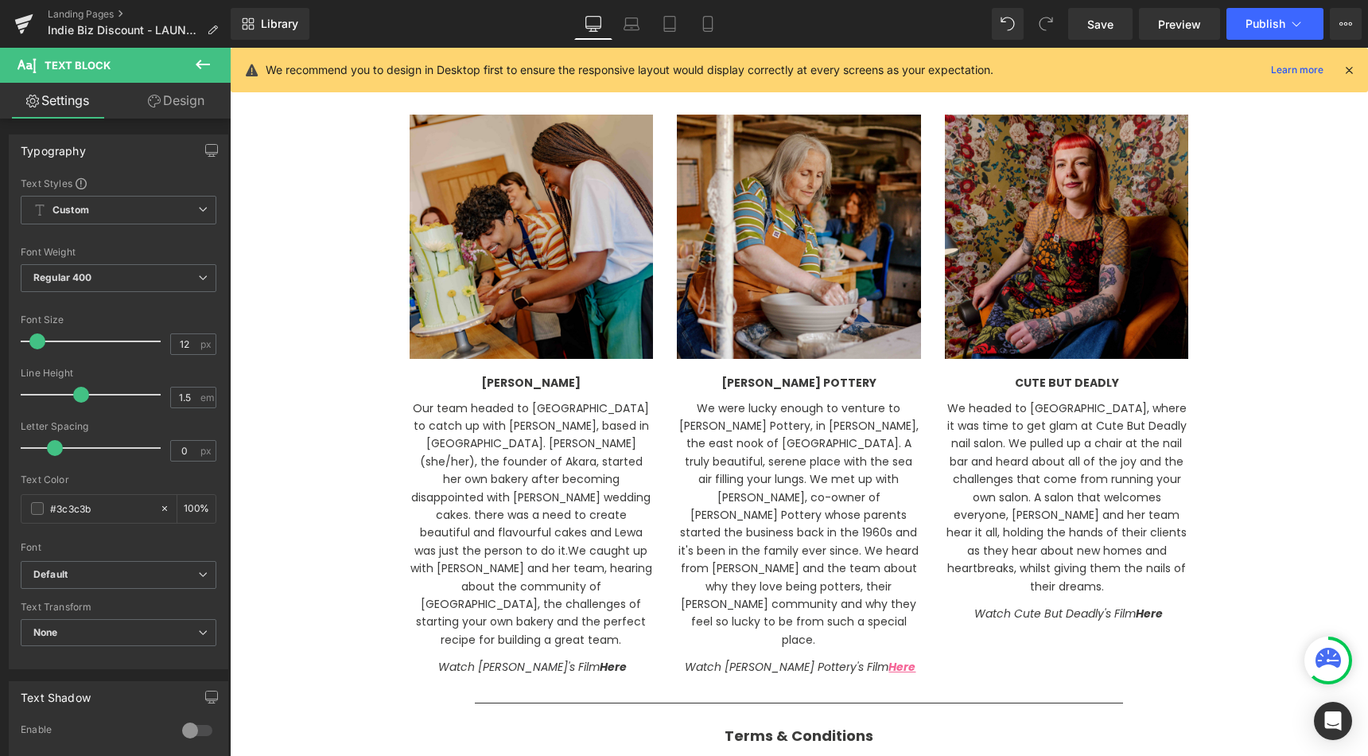
scroll to position [2111, 0]
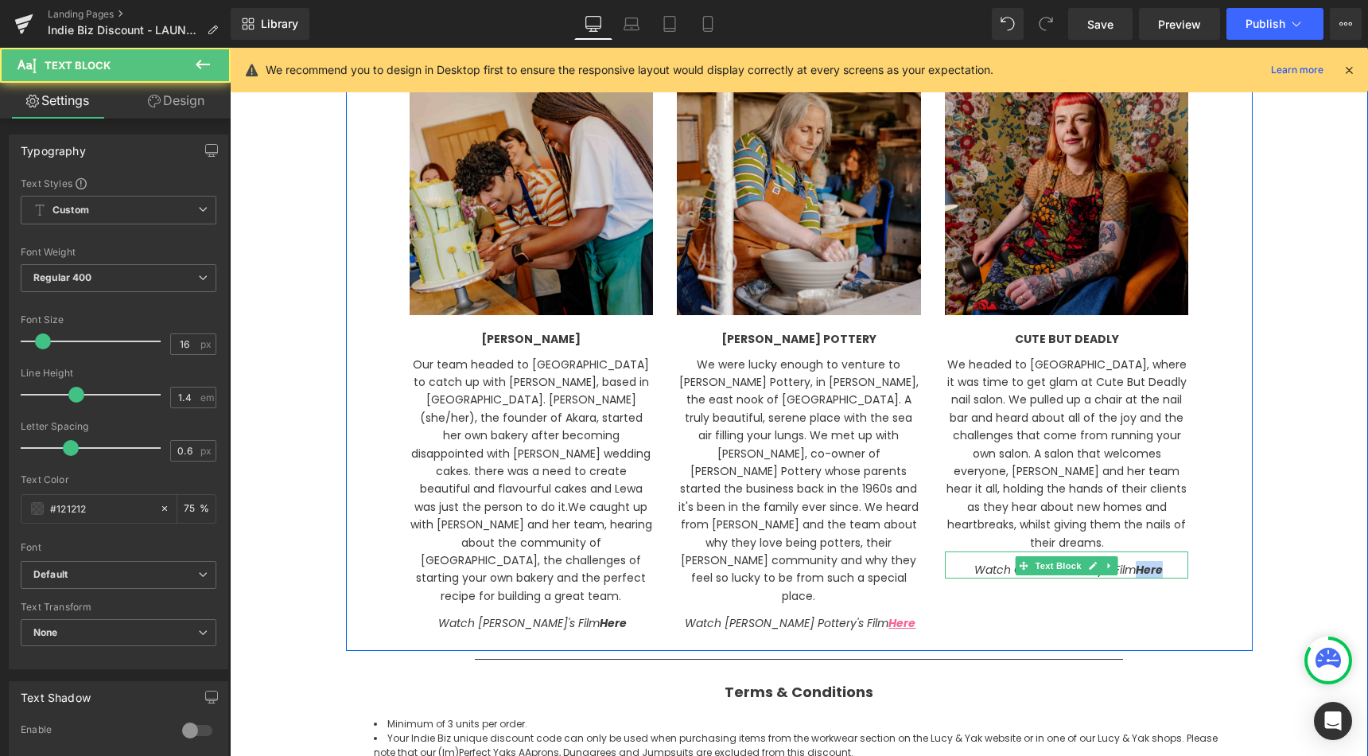
drag, startPoint x: 1169, startPoint y: 563, endPoint x: 1140, endPoint y: 563, distance: 29.4
click at [1140, 563] on div "Watch Cute But Deadly's Film Here" at bounding box center [1067, 564] width 244 height 27
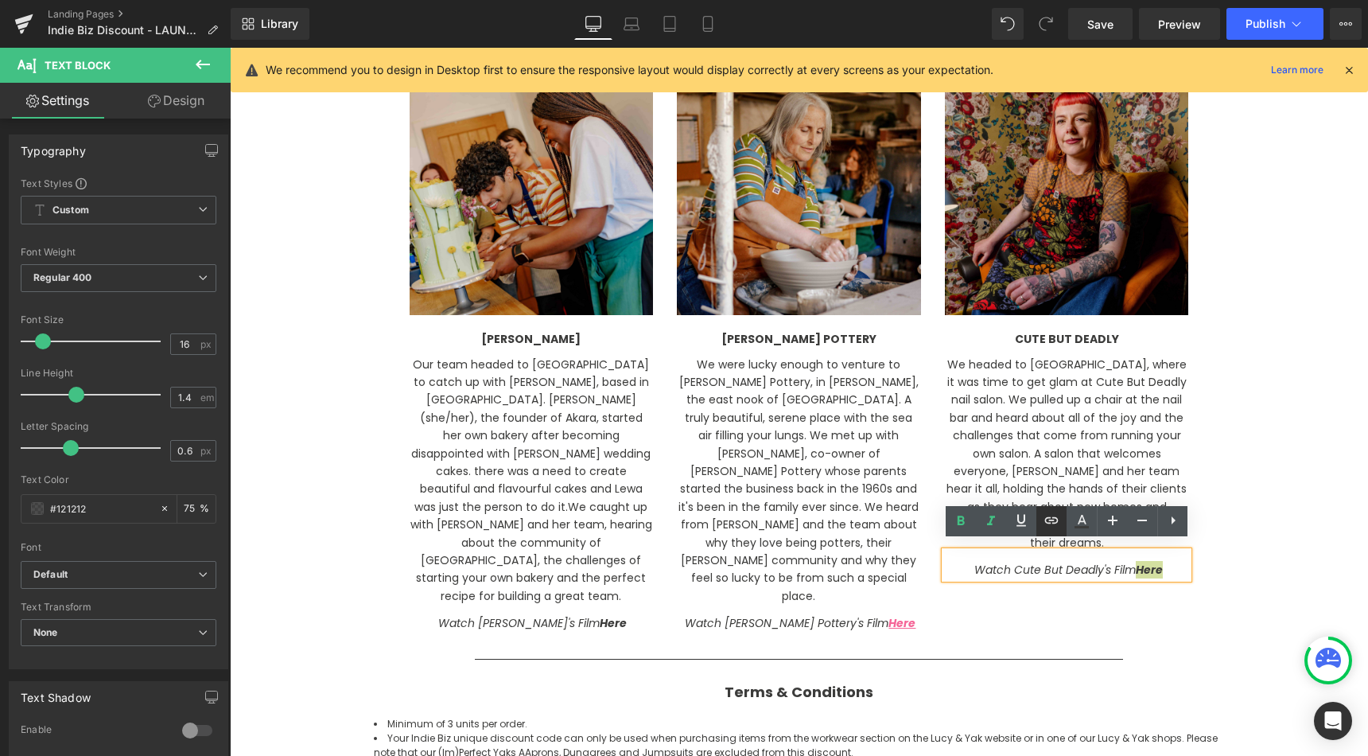
click at [1051, 519] on icon at bounding box center [1051, 520] width 19 height 19
click at [1016, 610] on input "text" at bounding box center [992, 596] width 245 height 40
paste input "[URL][DOMAIN_NAME]"
type input "[URL][DOMAIN_NAME]"
click at [1128, 593] on icon "button" at bounding box center [1132, 596] width 15 height 10
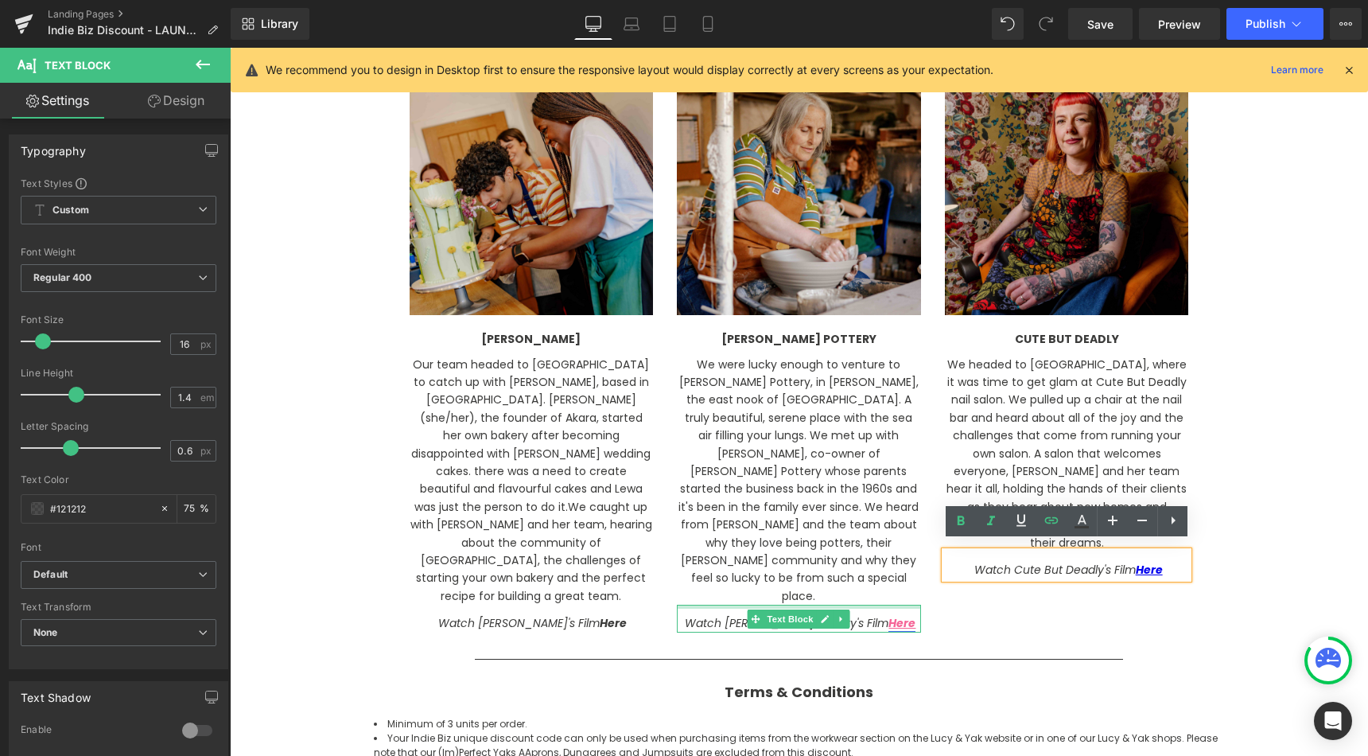
click at [888, 615] on link "Here" at bounding box center [901, 623] width 27 height 16
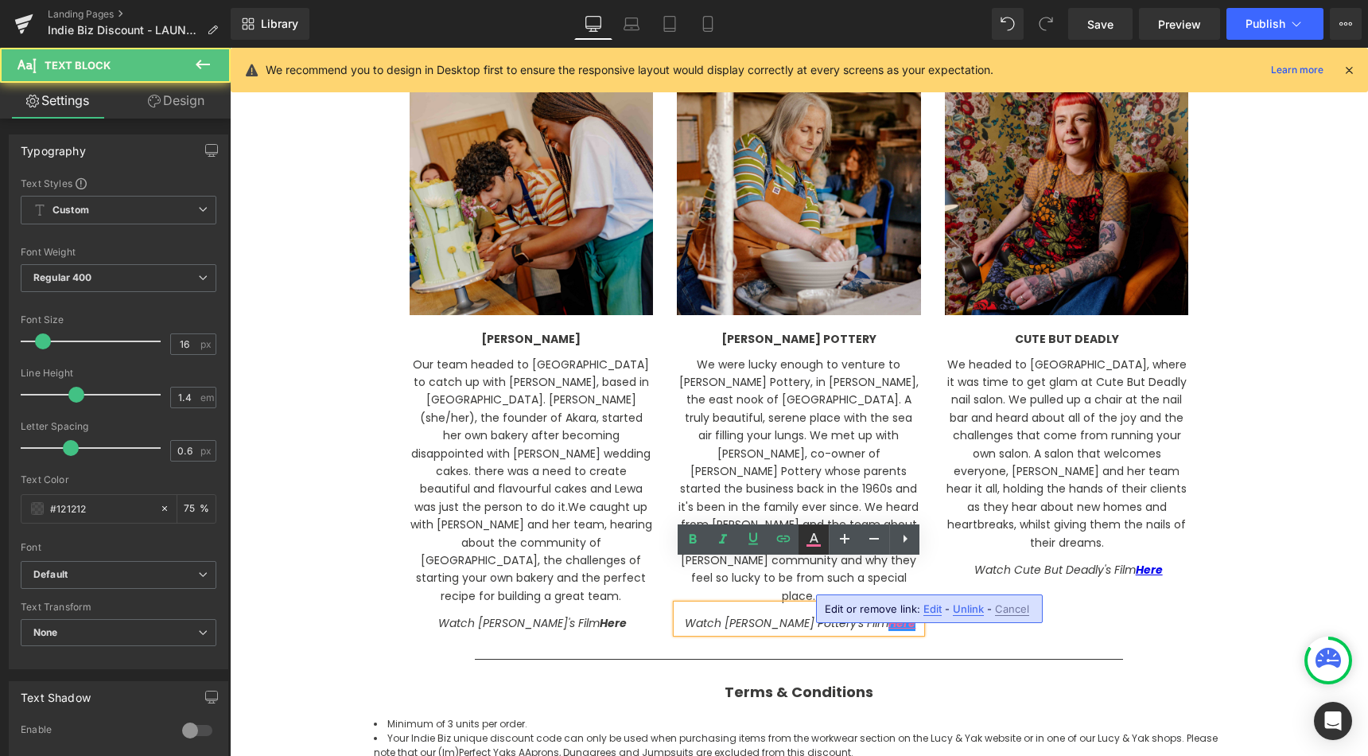
click at [804, 527] on link at bounding box center [814, 539] width 30 height 30
type input "#f56597"
type input "100"
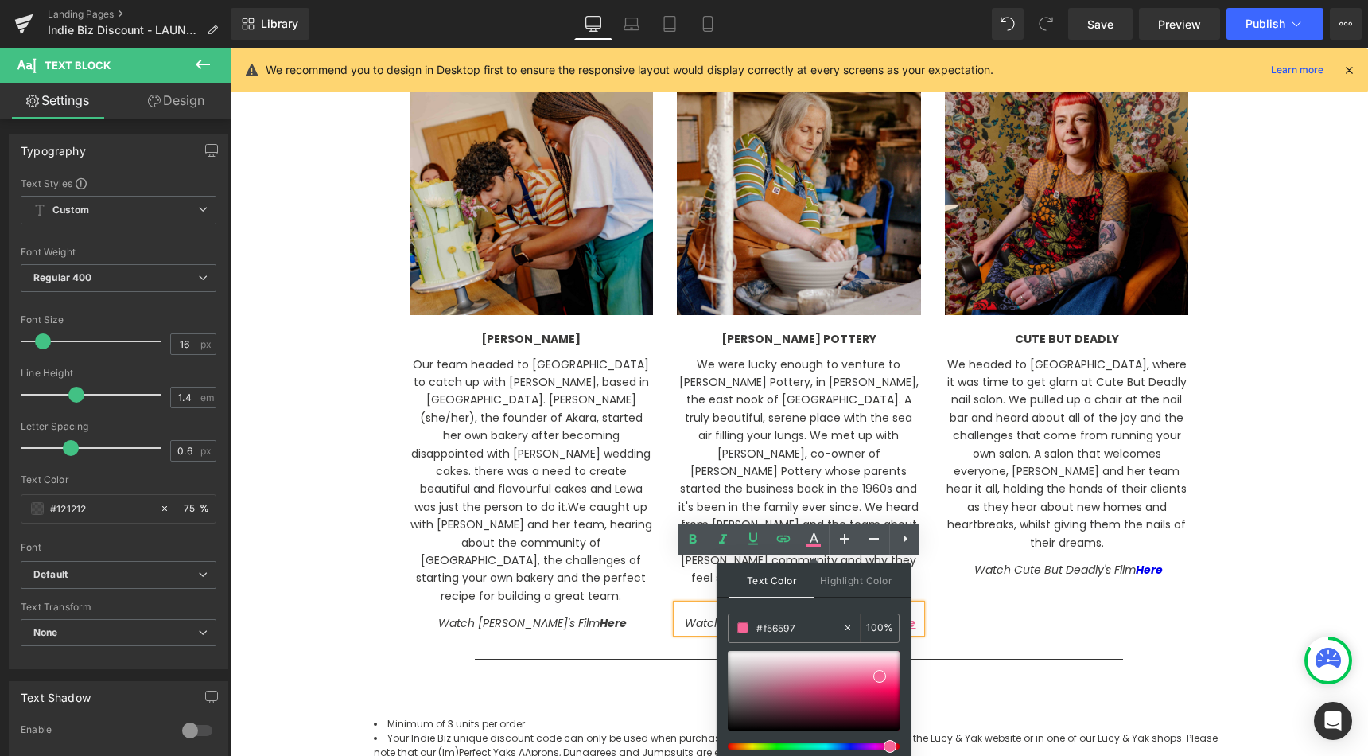
drag, startPoint x: 1031, startPoint y: 677, endPoint x: 681, endPoint y: 629, distance: 353.2
click at [1158, 562] on link "Here" at bounding box center [1149, 570] width 27 height 16
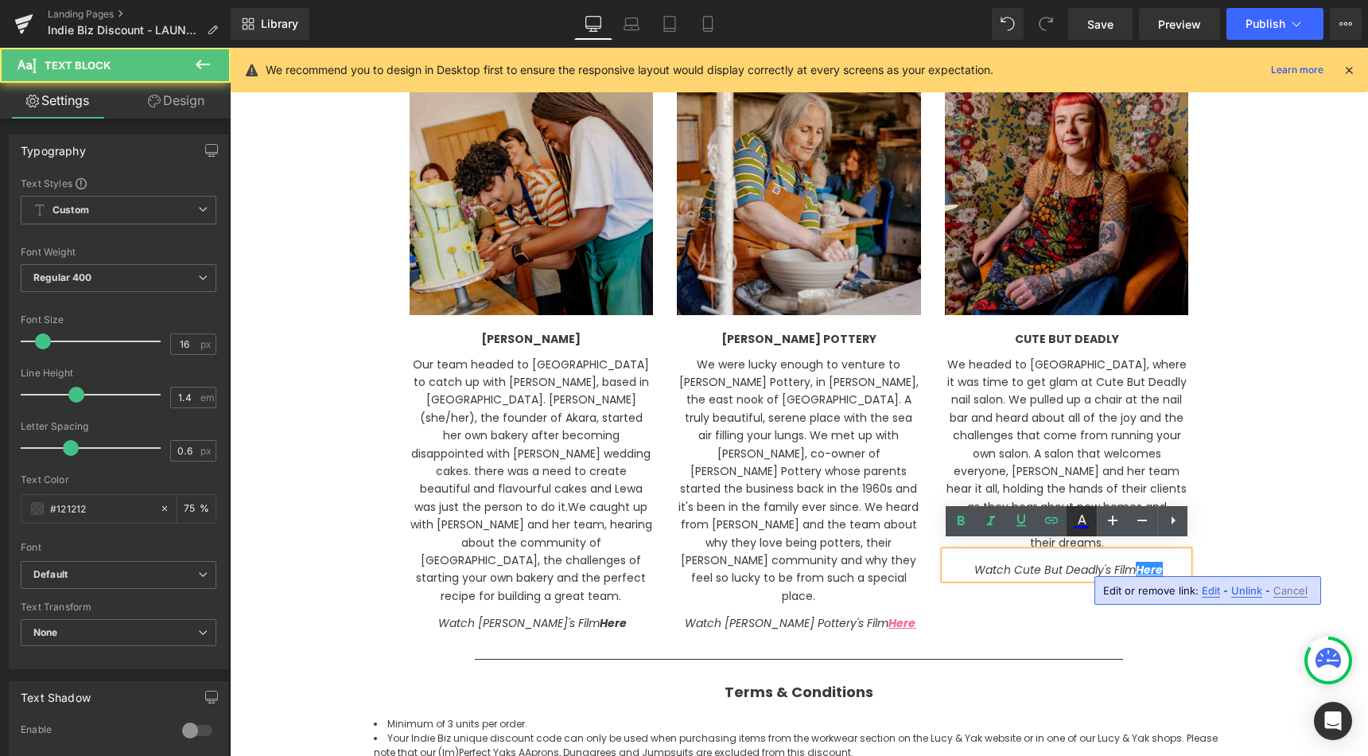
click at [1087, 521] on icon at bounding box center [1081, 520] width 19 height 19
type input "#ffffff"
type input "100"
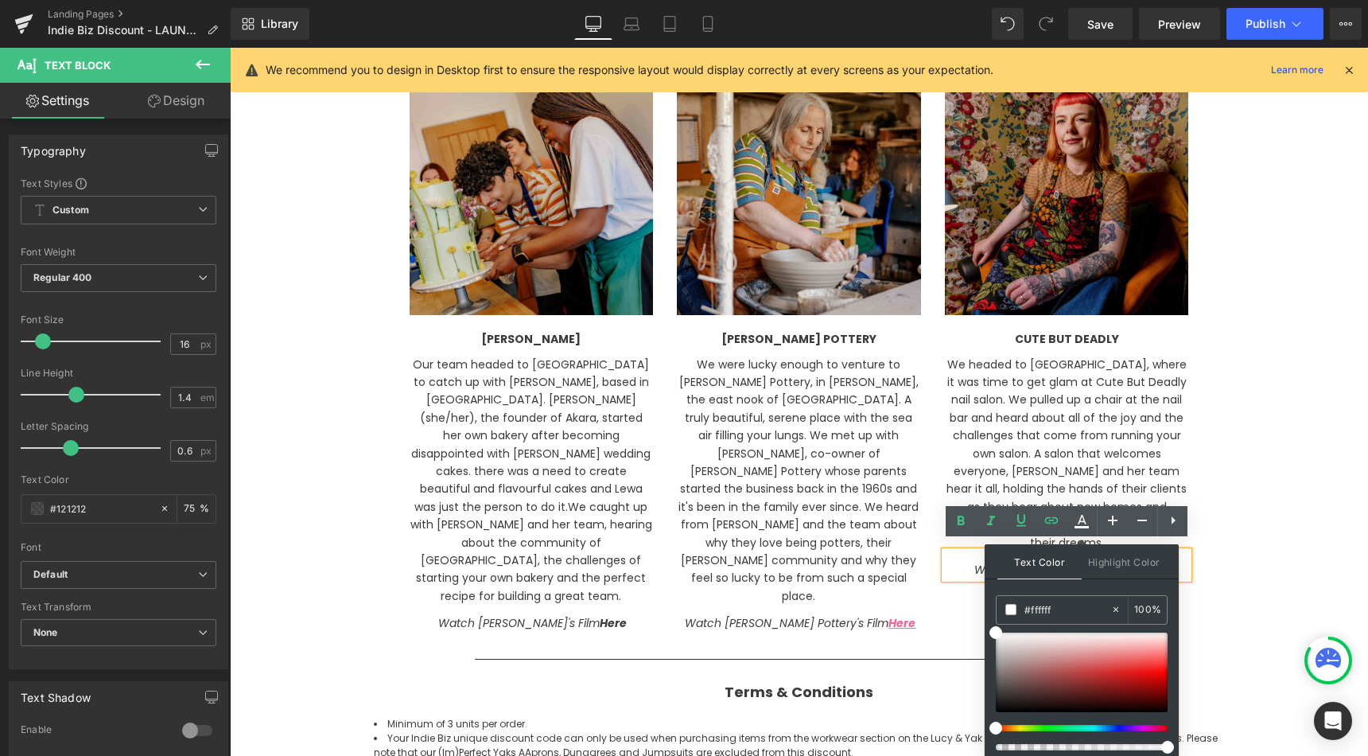
drag, startPoint x: 1295, startPoint y: 657, endPoint x: 937, endPoint y: 610, distance: 361.0
paste input "56597"
click at [1222, 577] on div "Image [PERSON_NAME] Text Block Our team headed to [GEOGRAPHIC_DATA] to catch up…" at bounding box center [799, 349] width 907 height 604
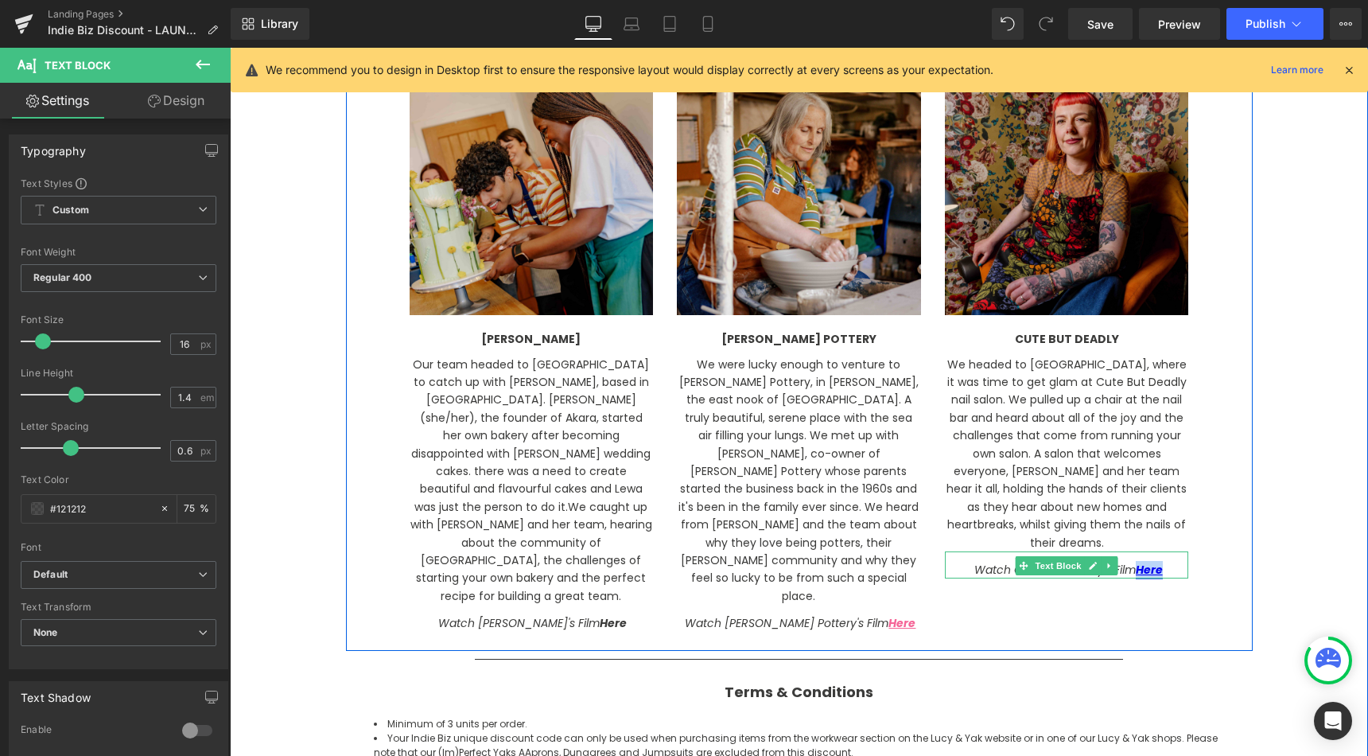
drag, startPoint x: 1163, startPoint y: 563, endPoint x: 1139, endPoint y: 562, distance: 23.9
click at [1139, 562] on link "Here" at bounding box center [1149, 570] width 27 height 16
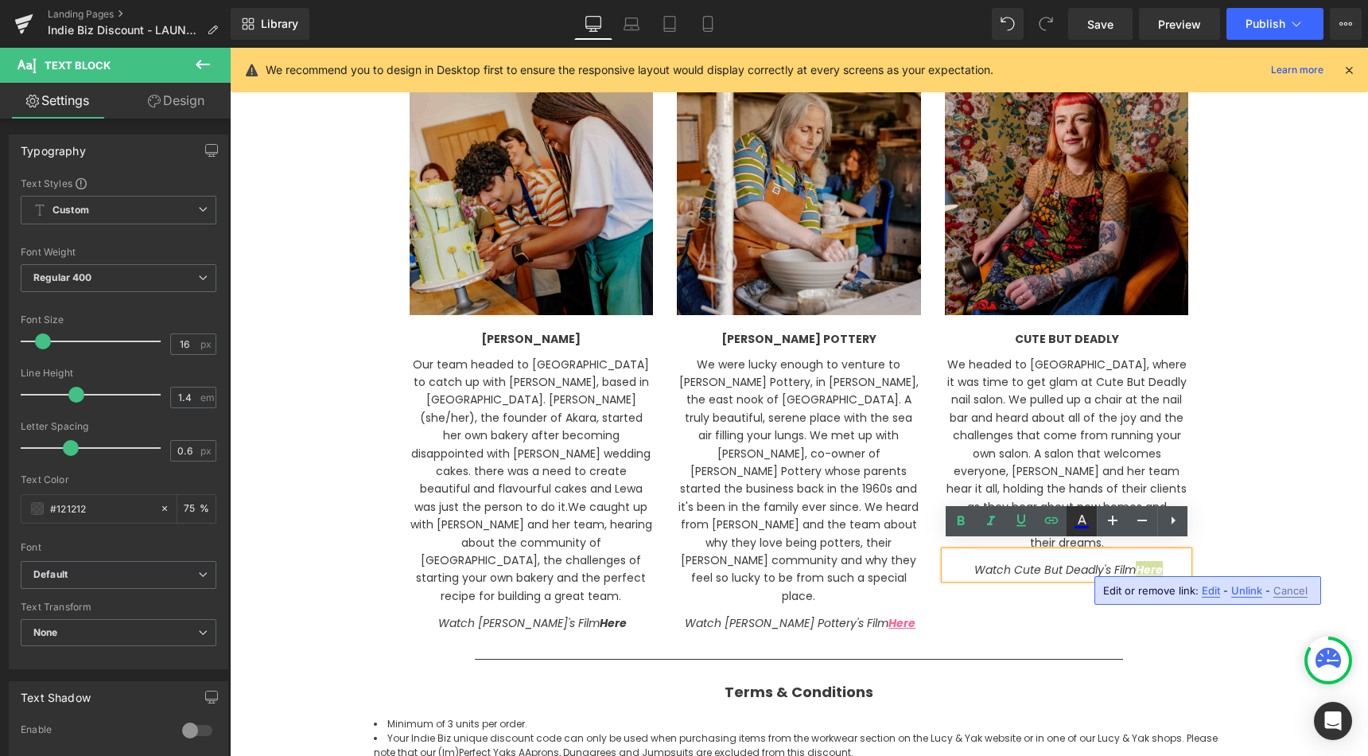
click at [1082, 519] on icon at bounding box center [1081, 520] width 19 height 19
type input "#ffffff"
type input "100"
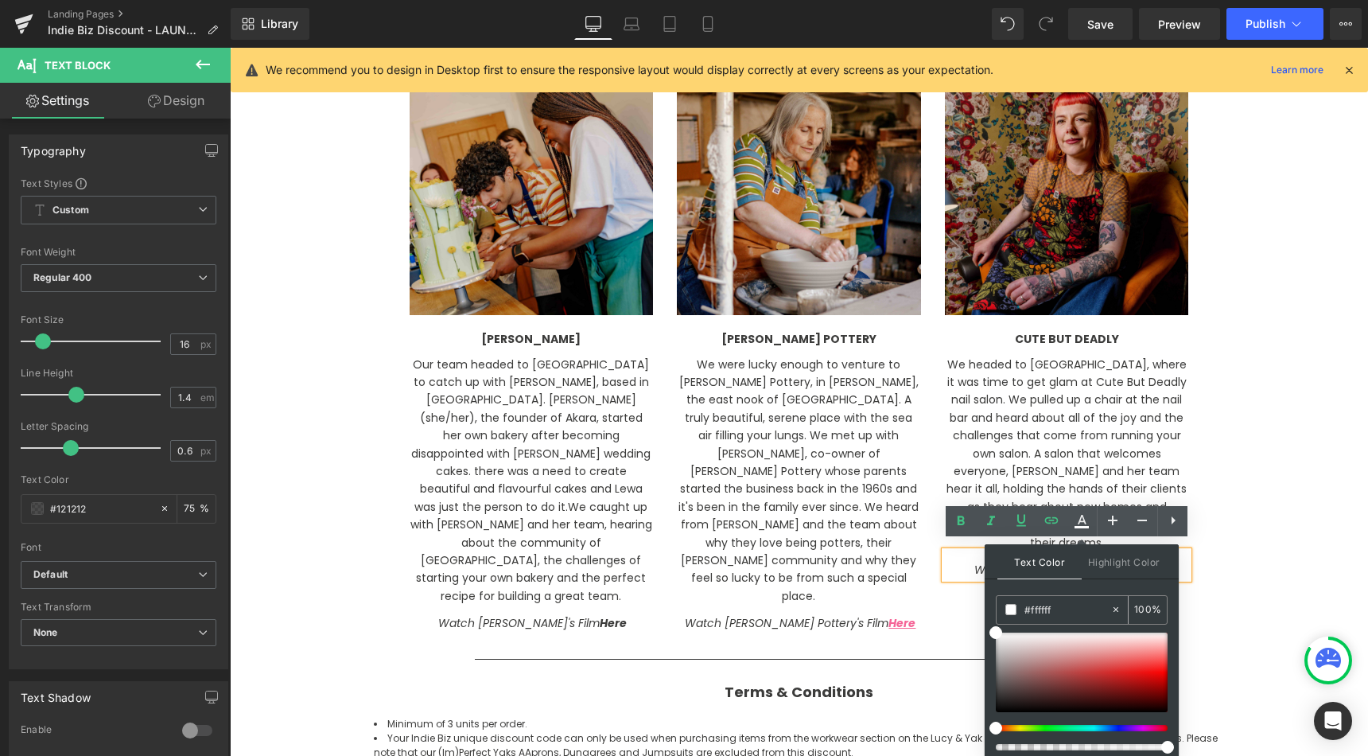
click at [1039, 602] on input "#ffffff" at bounding box center [1067, 608] width 86 height 17
paste input "56597"
type input "#f56597"
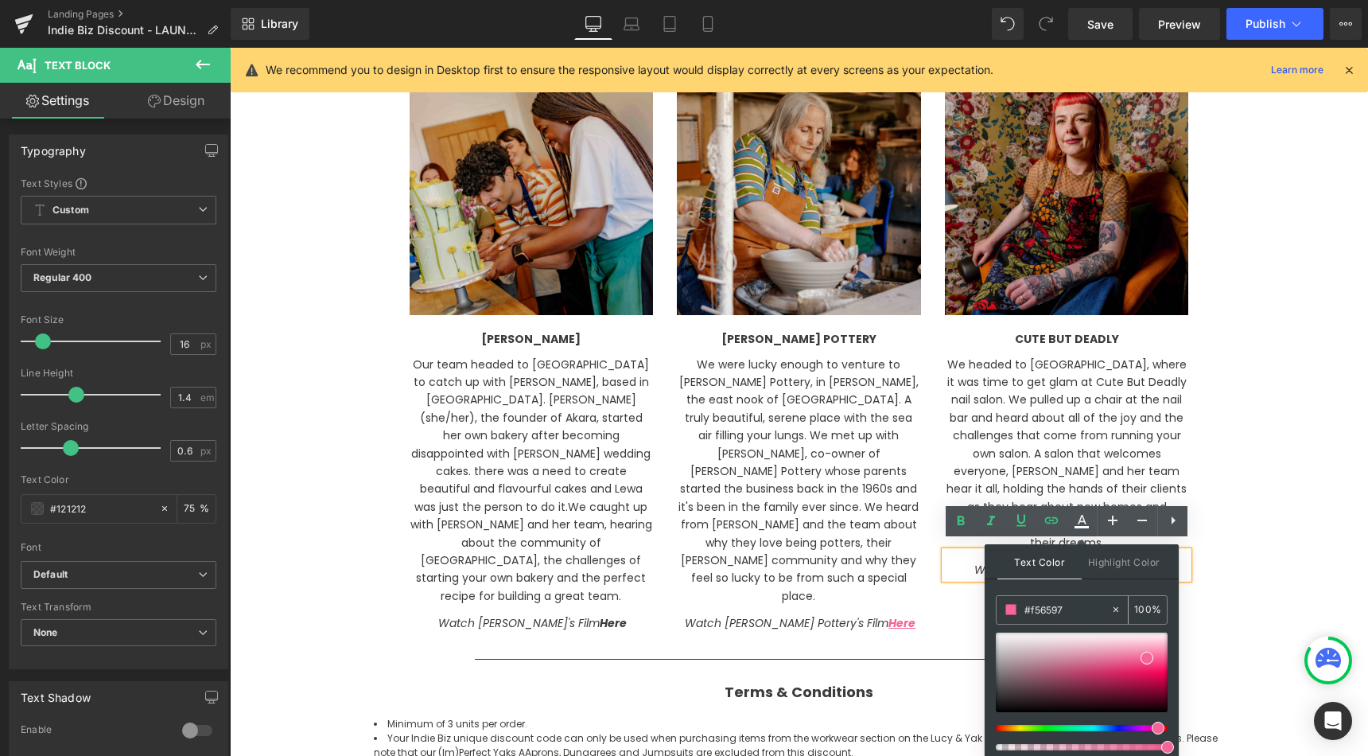
click at [1143, 606] on input "100" at bounding box center [1142, 608] width 17 height 17
type input "100"
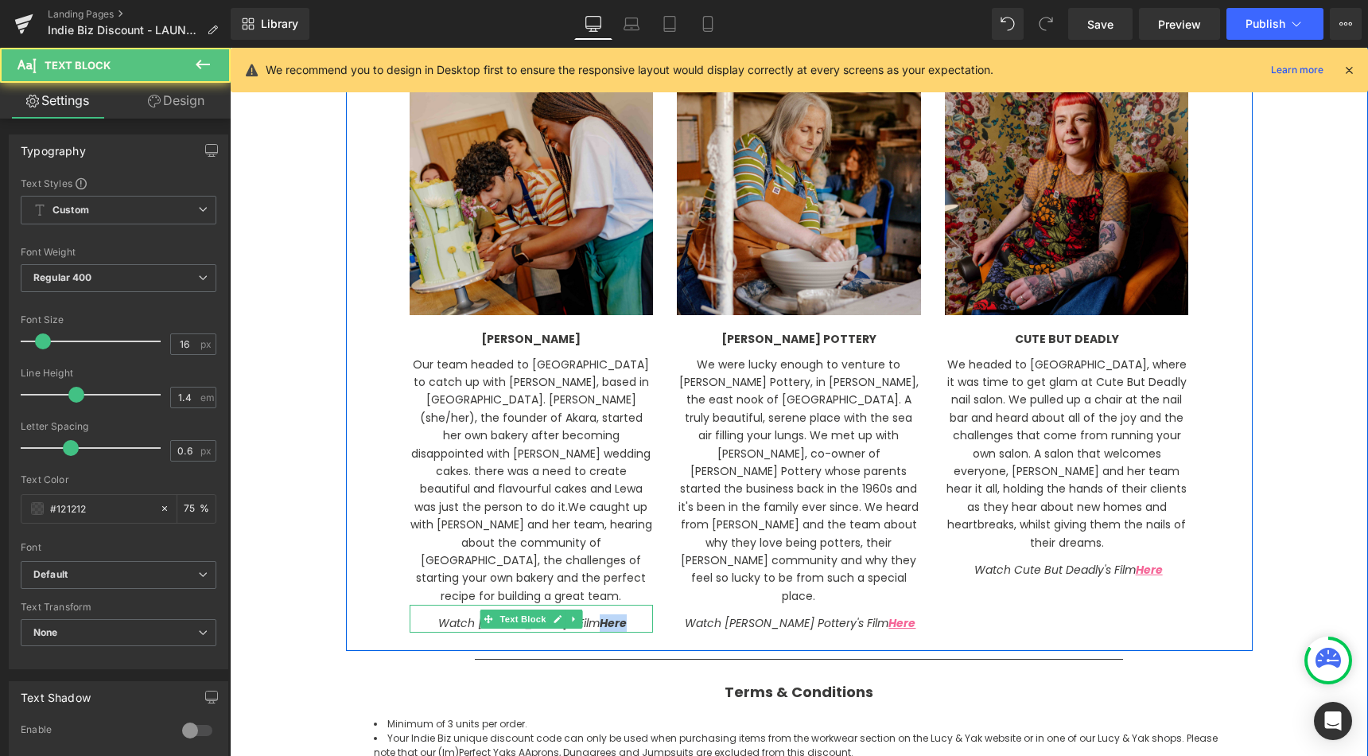
drag, startPoint x: 593, startPoint y: 597, endPoint x: 619, endPoint y: 597, distance: 25.5
click at [619, 615] on strong "Here" at bounding box center [613, 623] width 27 height 16
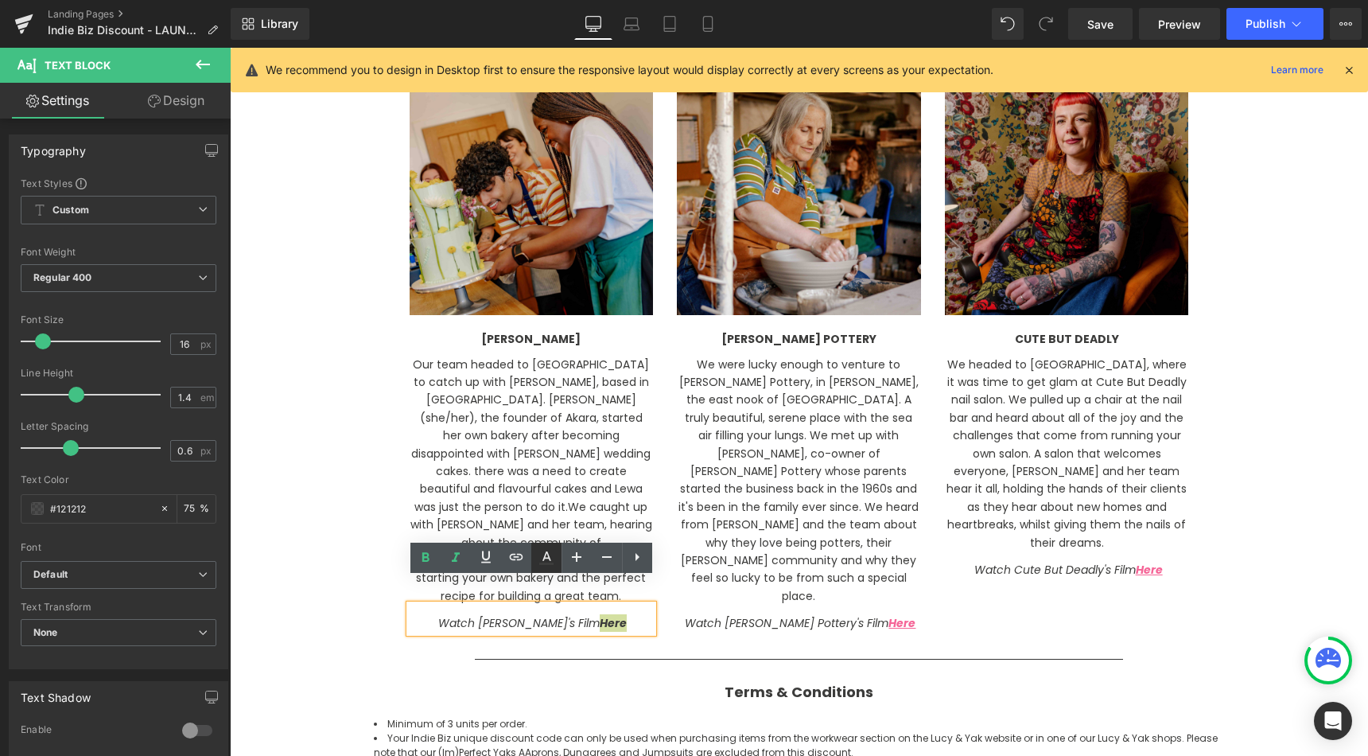
click at [537, 551] on icon at bounding box center [546, 557] width 19 height 19
type input "#3c3c3b"
type input "100"
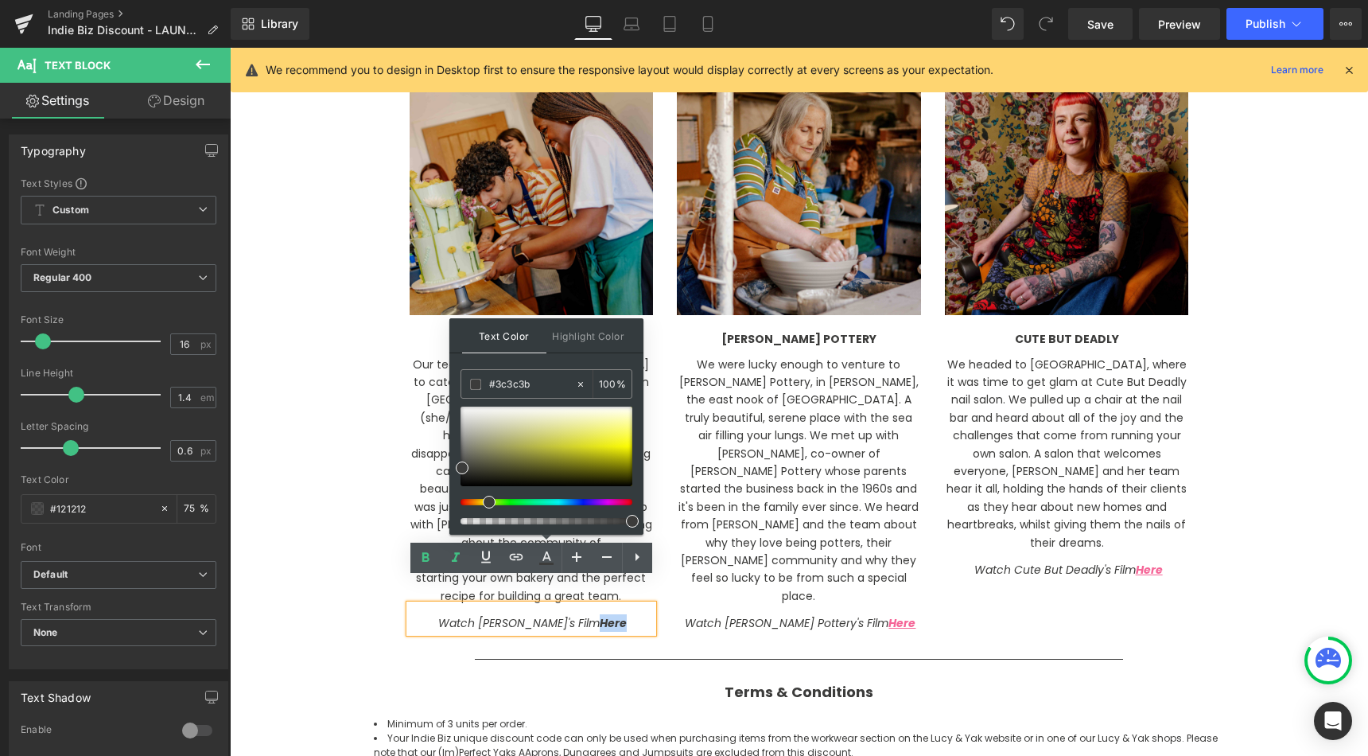
click at [717, 595] on div "Image [PERSON_NAME] Text Block Our team headed to [GEOGRAPHIC_DATA] to catch up…" at bounding box center [799, 349] width 907 height 604
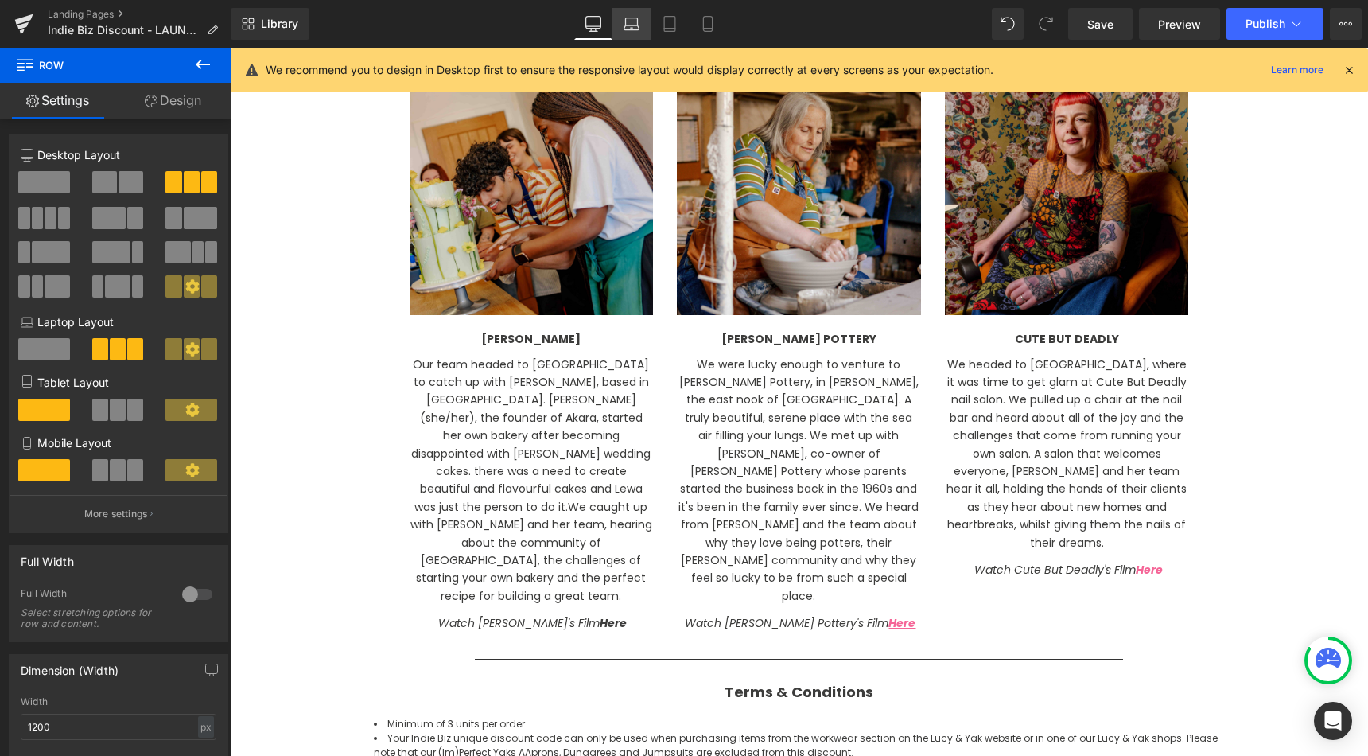
click at [639, 20] on icon at bounding box center [632, 24] width 16 height 16
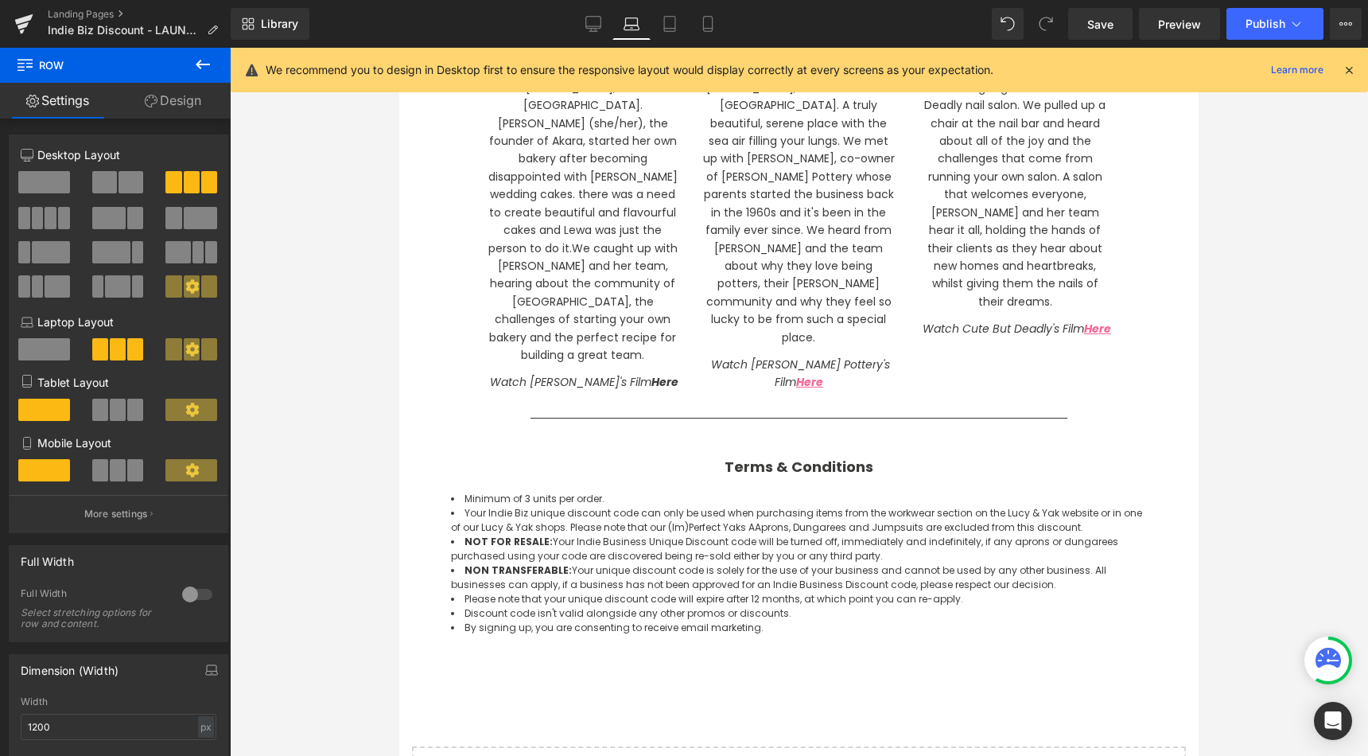
scroll to position [2144, 0]
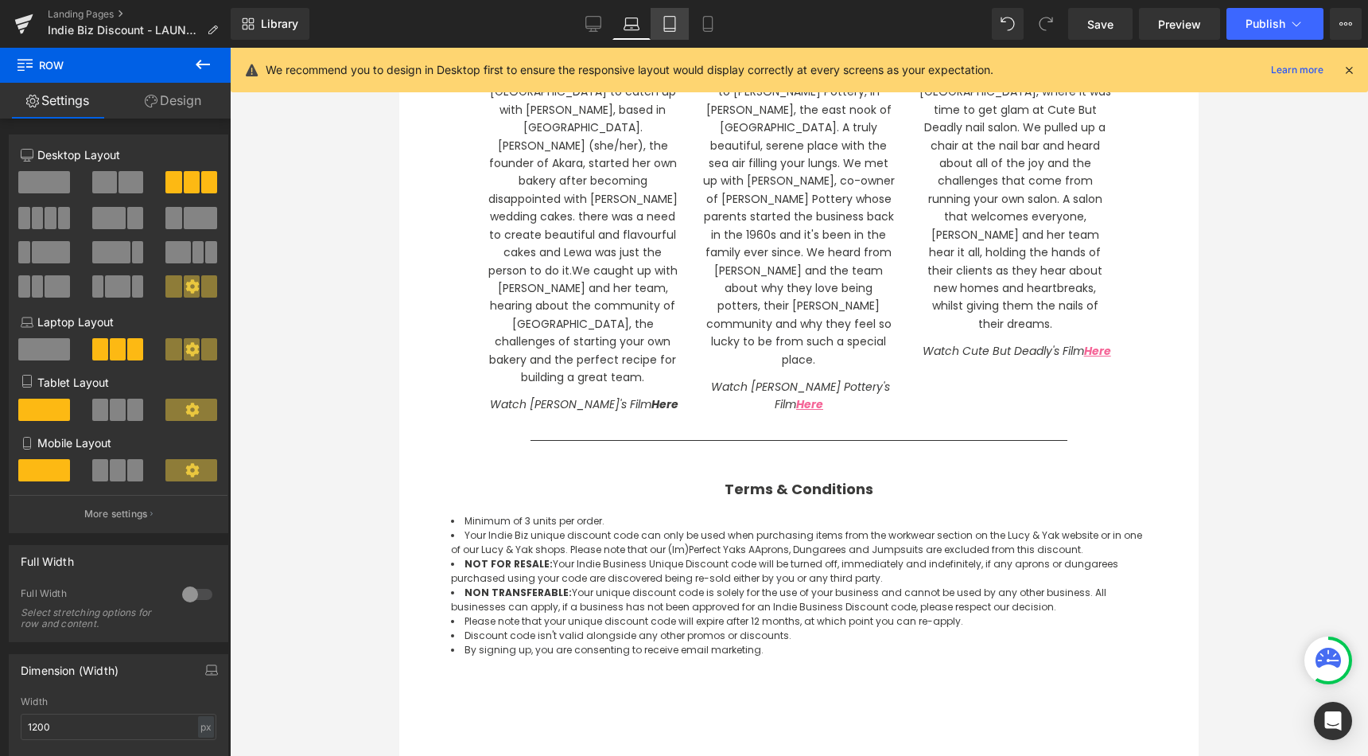
click at [676, 19] on icon at bounding box center [670, 24] width 16 height 16
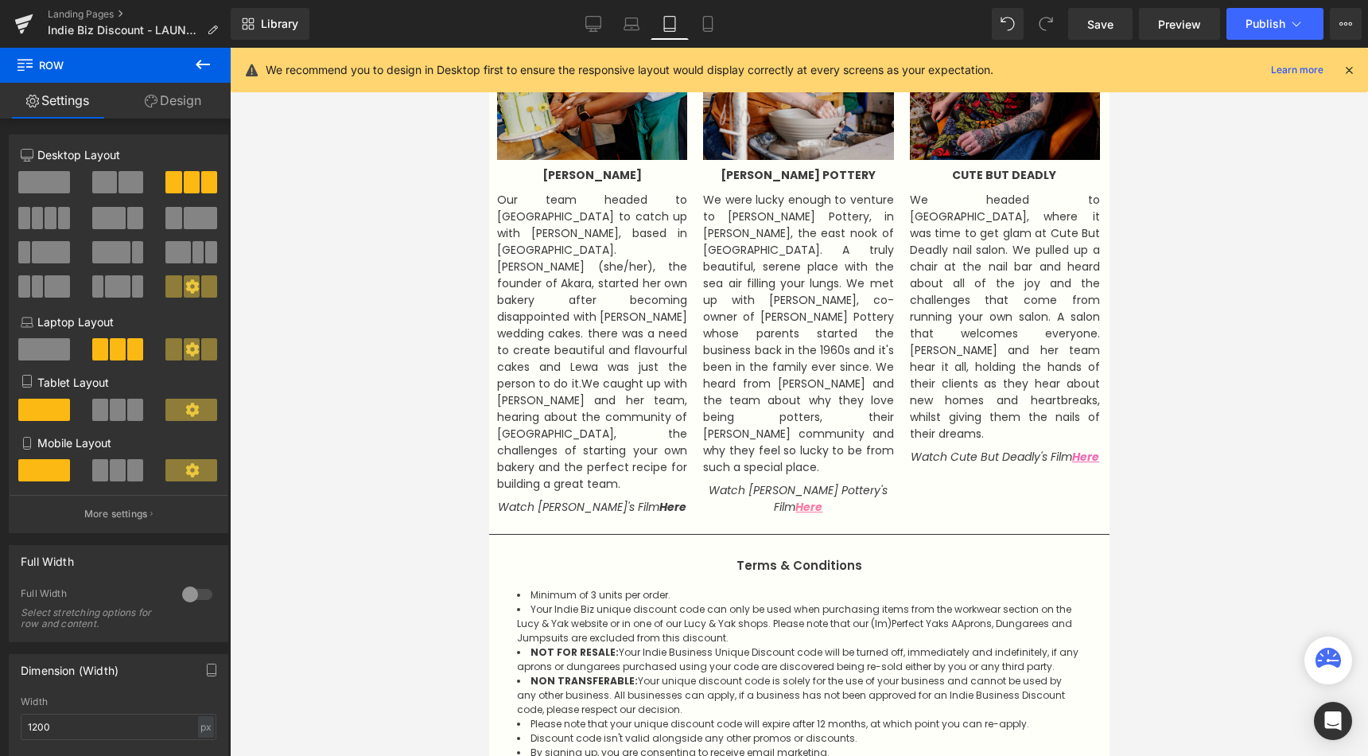
scroll to position [1821, 0]
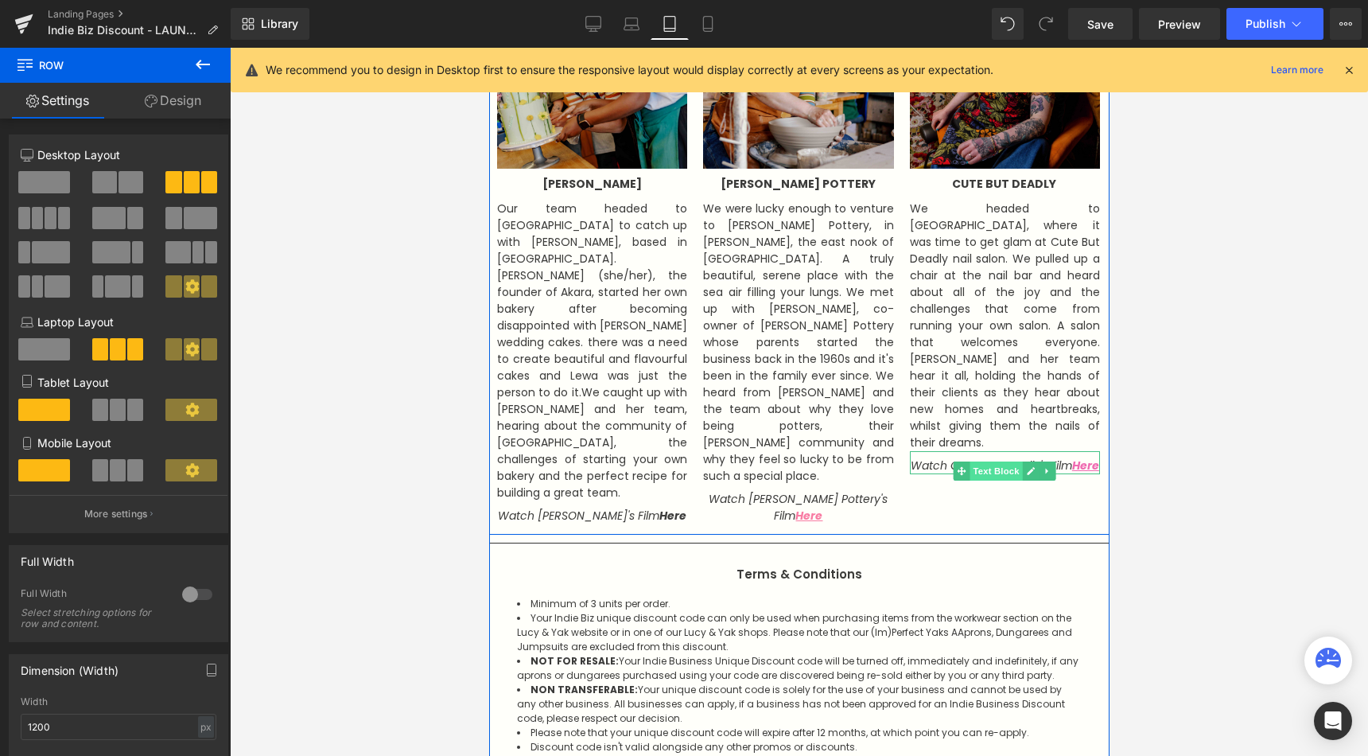
click at [985, 461] on span "Text Block" at bounding box center [996, 470] width 52 height 19
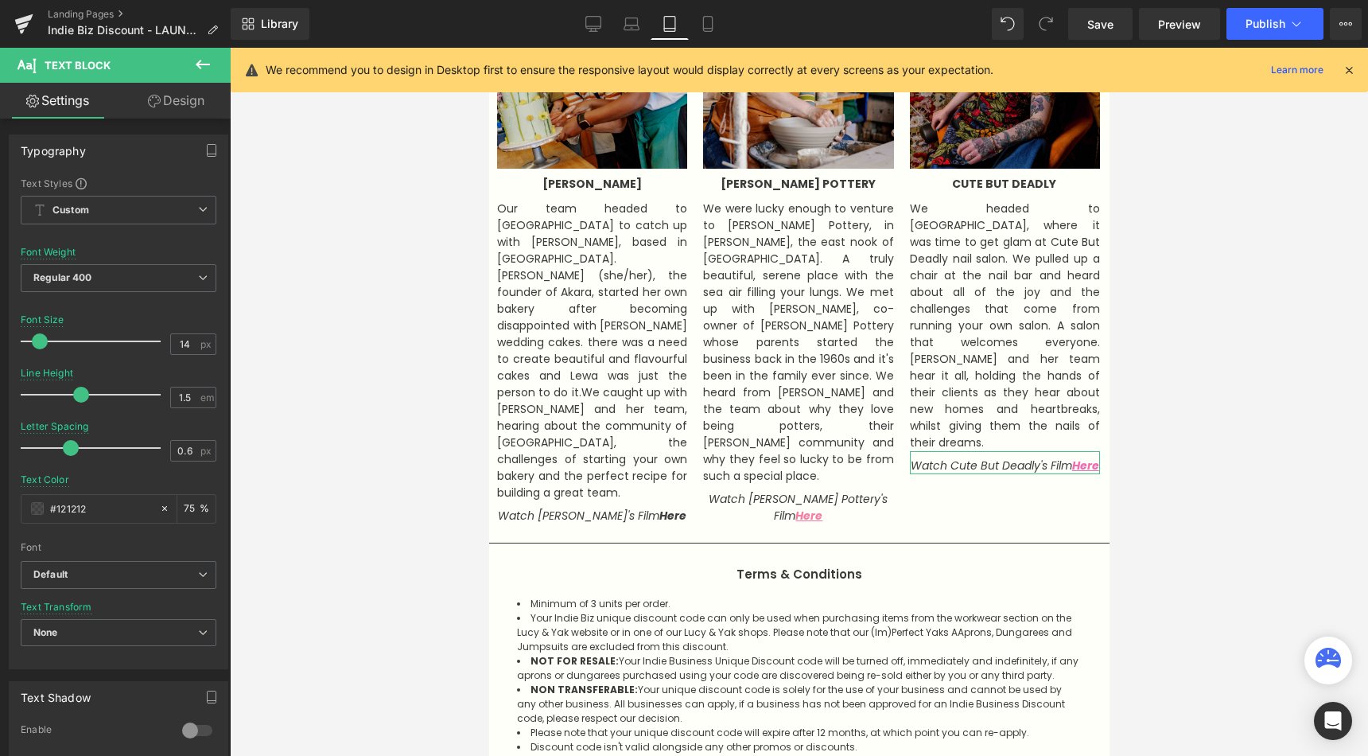
click at [138, 105] on link "Design" at bounding box center [176, 101] width 115 height 36
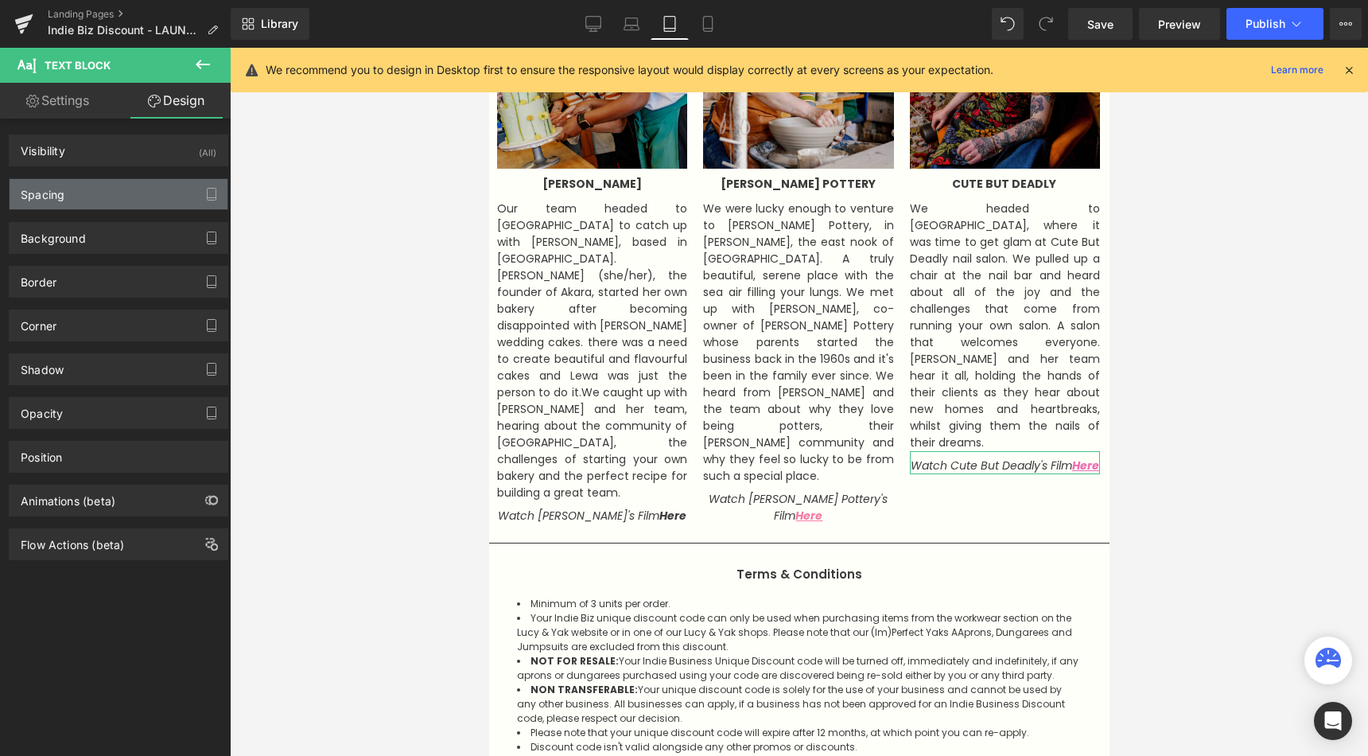
click at [110, 189] on div "Spacing" at bounding box center [119, 194] width 218 height 30
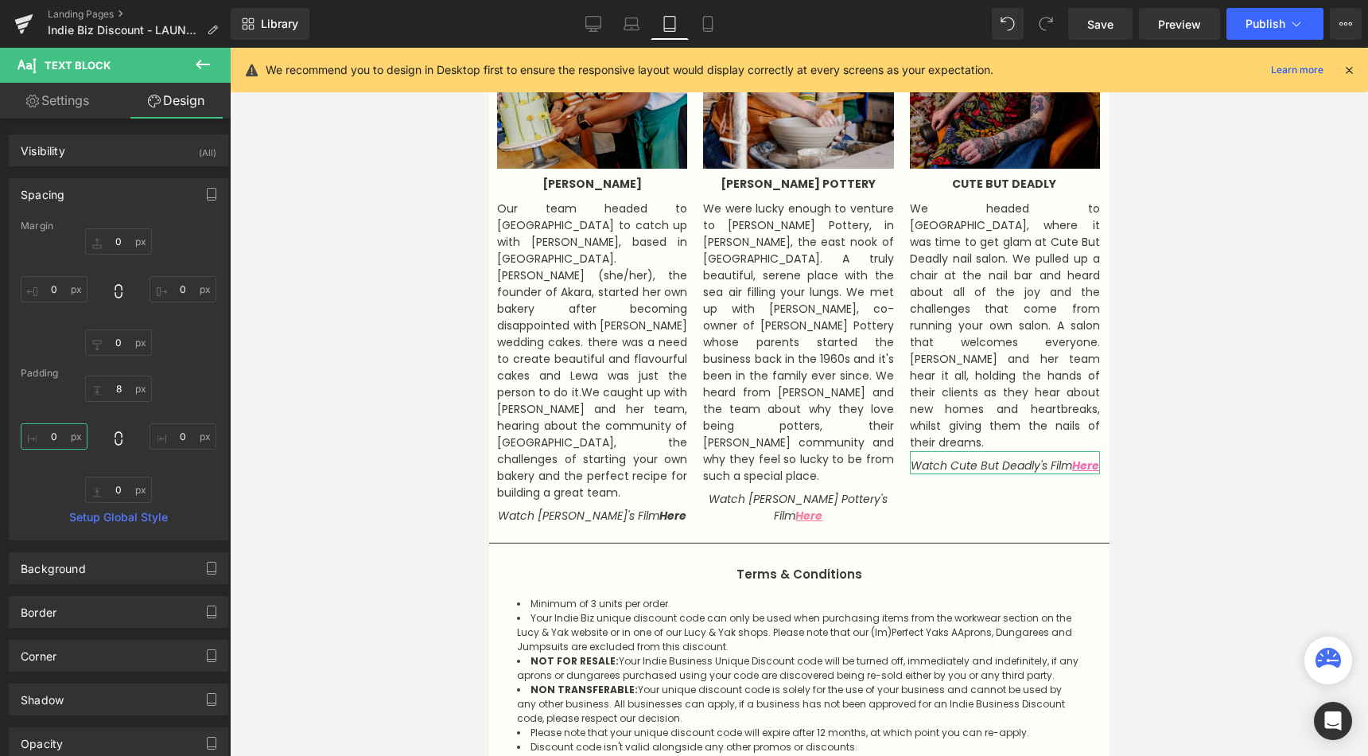
click at [51, 438] on input "0" at bounding box center [54, 436] width 67 height 26
type input "10"
click at [181, 437] on input "0" at bounding box center [183, 436] width 67 height 26
type input "1"
type input "30"
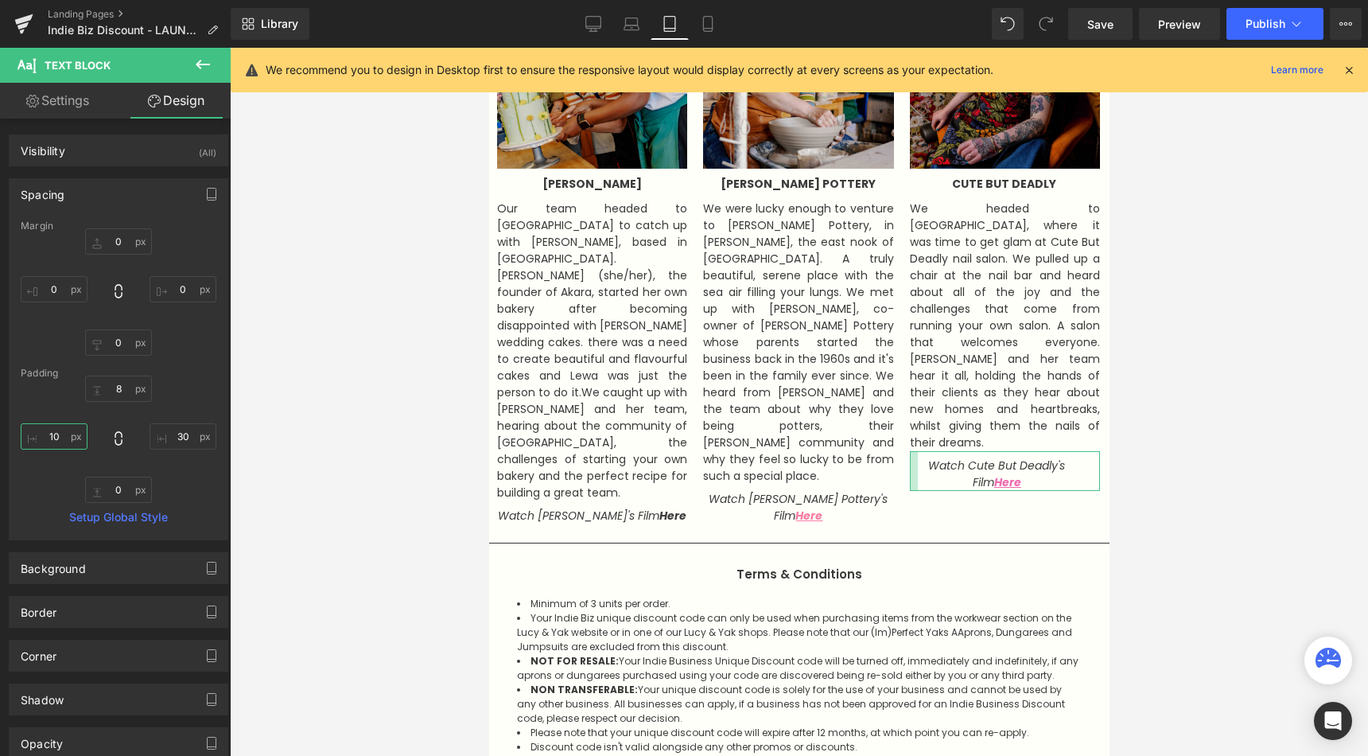
click at [45, 436] on input "10" at bounding box center [54, 436] width 67 height 26
type input "30"
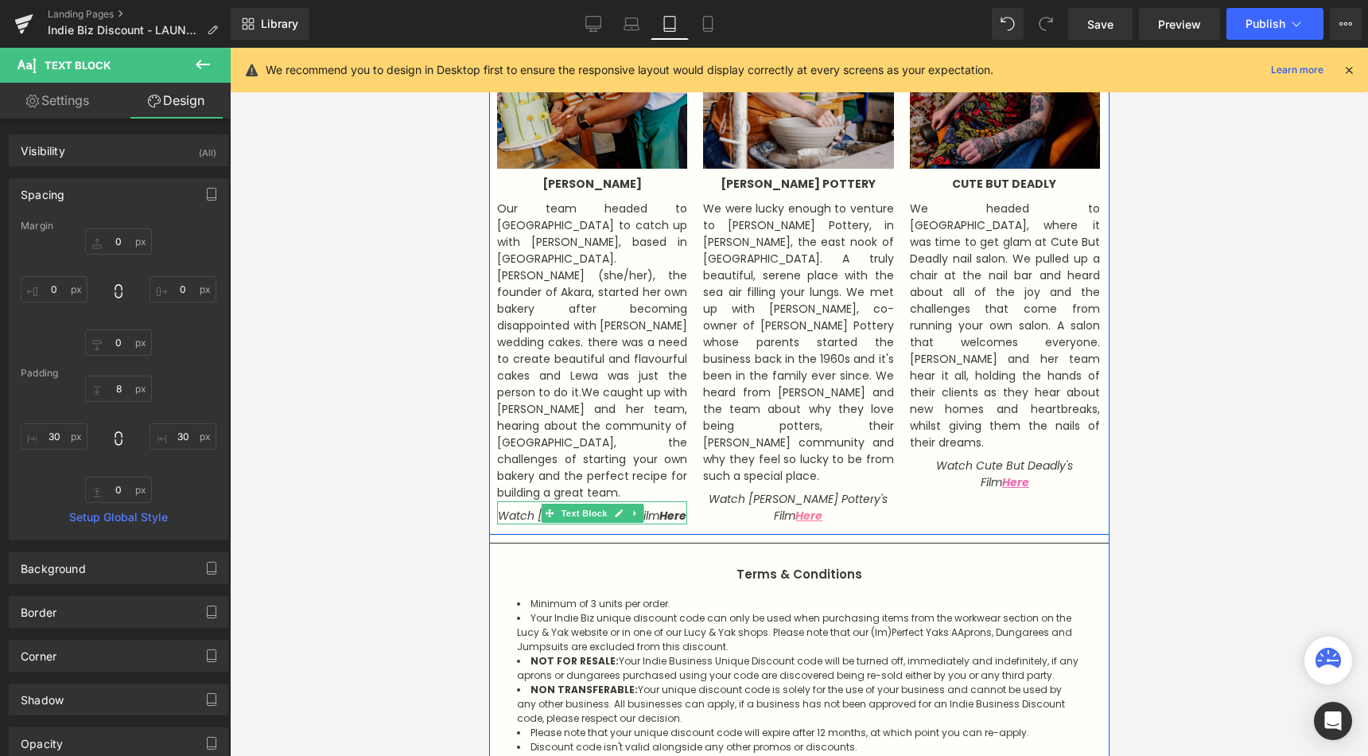
click at [587, 503] on span "Text Block" at bounding box center [583, 512] width 52 height 19
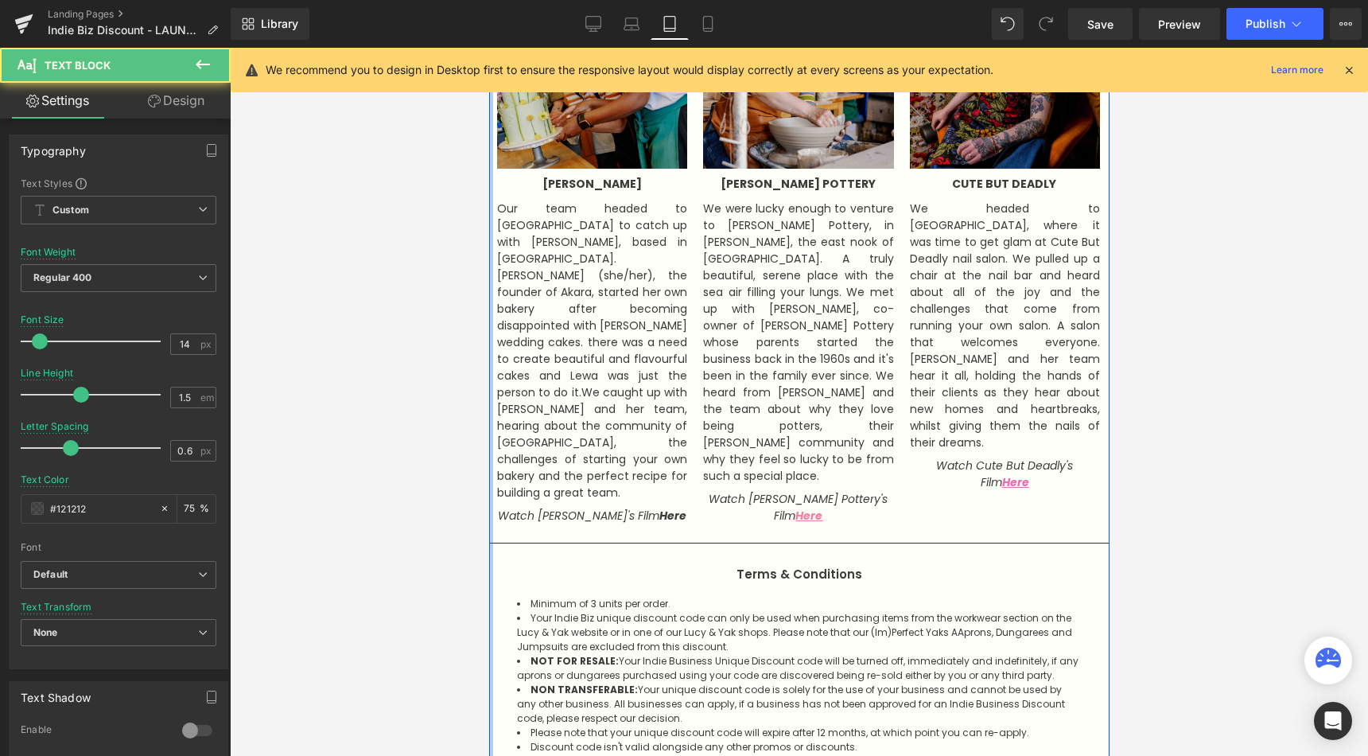
click at [338, 497] on div at bounding box center [799, 402] width 1138 height 708
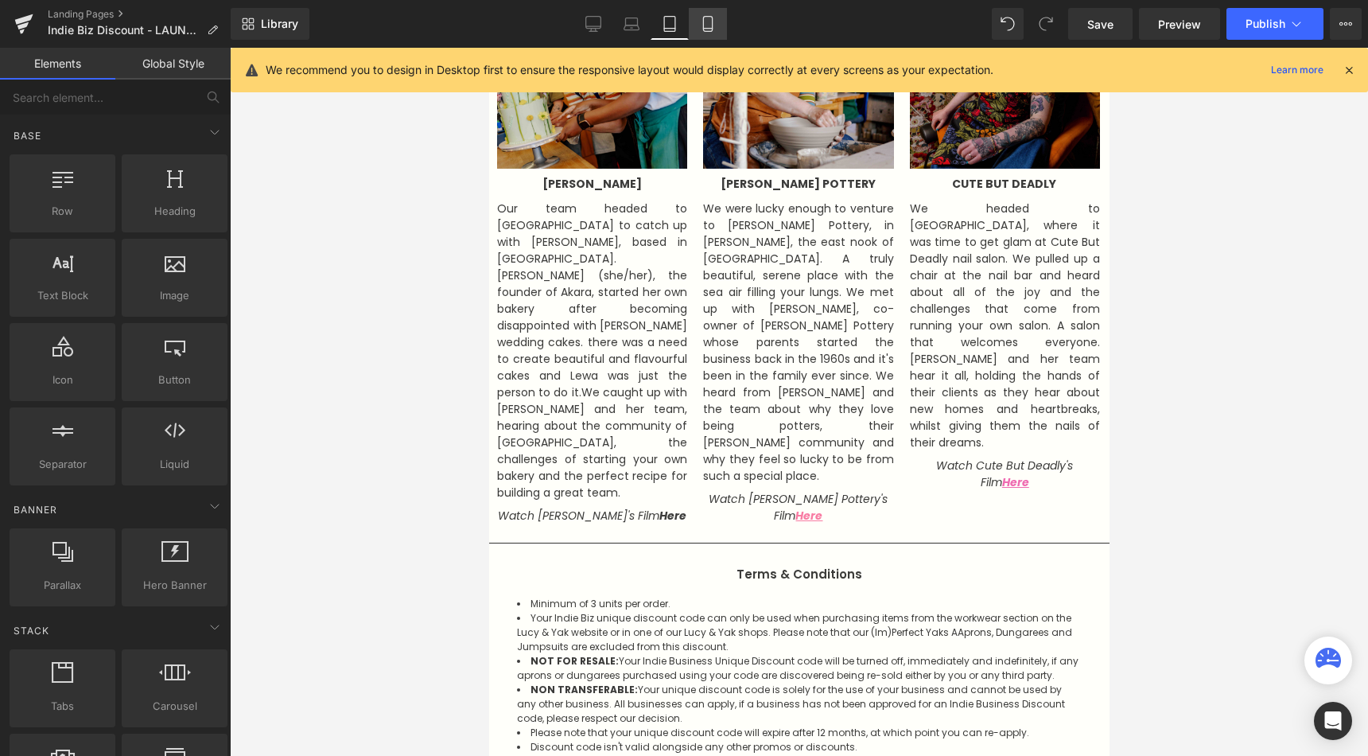
click at [708, 27] on icon at bounding box center [708, 24] width 16 height 16
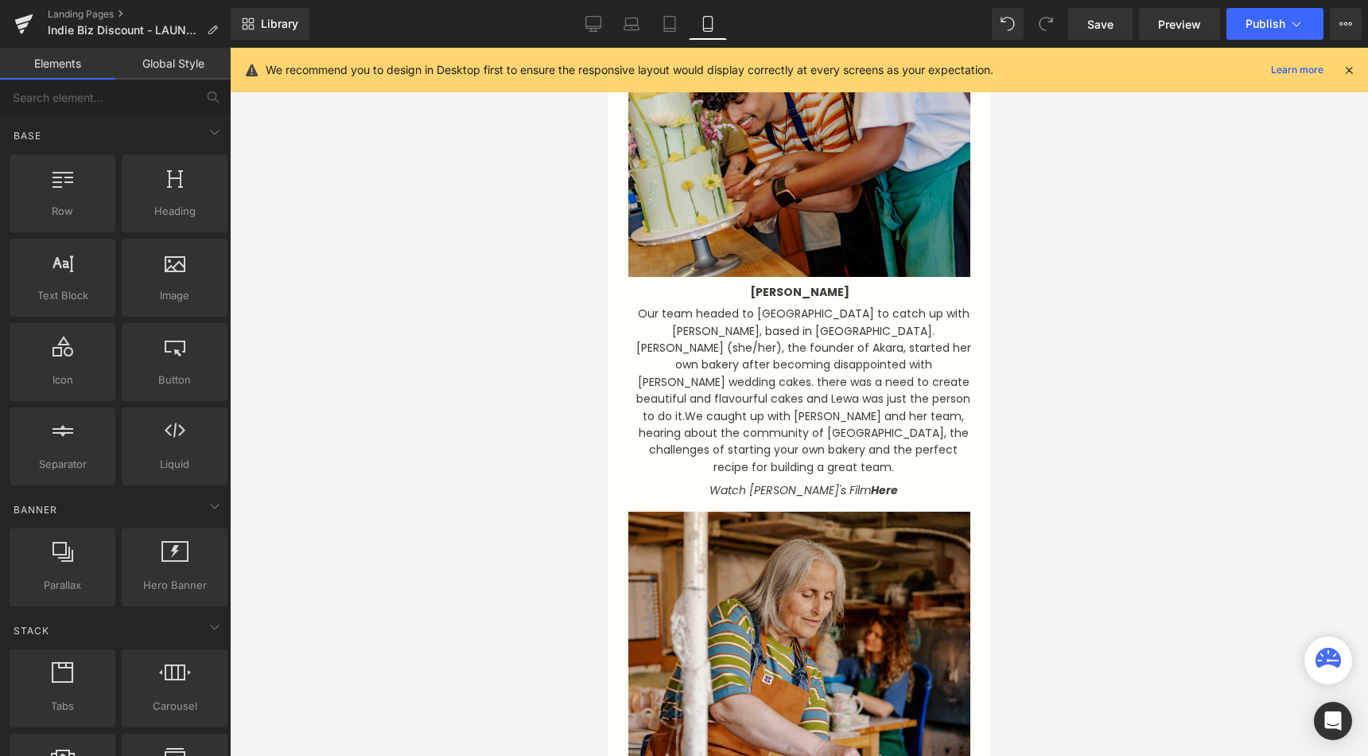
scroll to position [1678, 0]
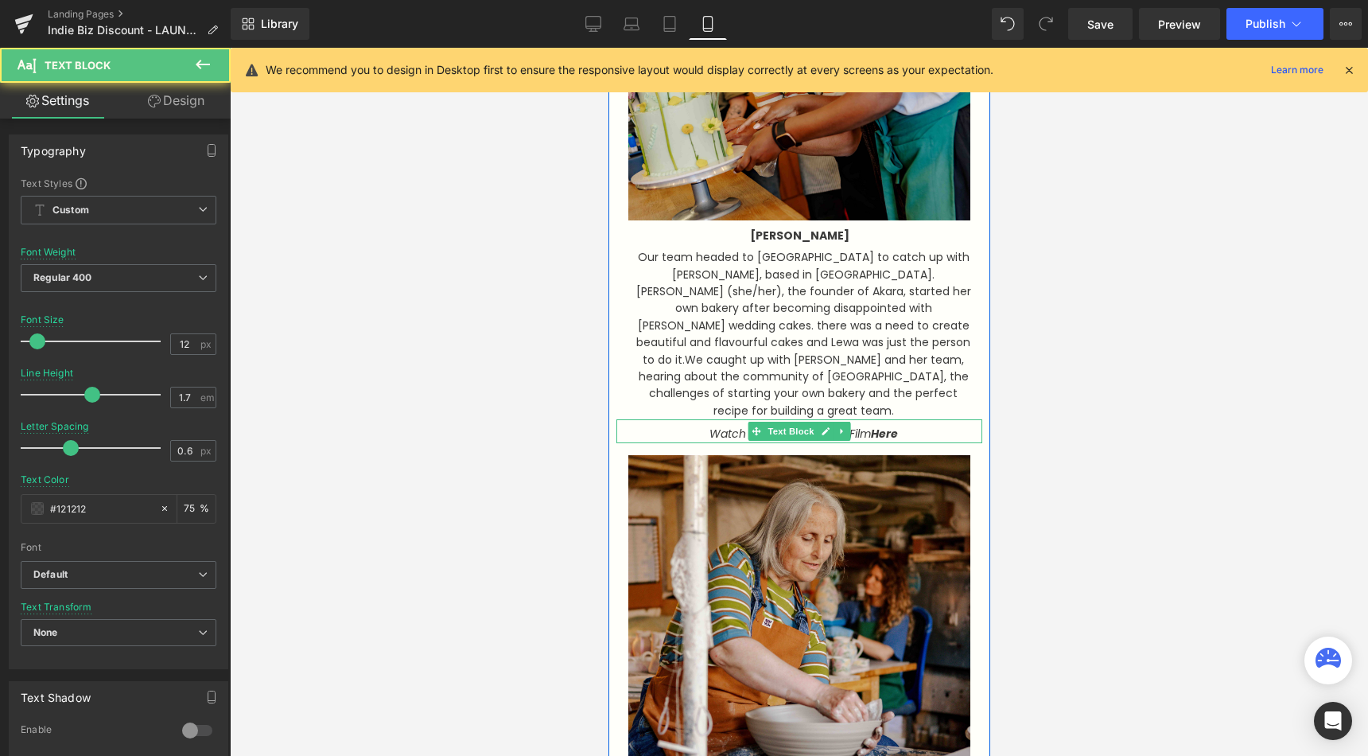
click at [889, 426] on strong "Here" at bounding box center [883, 434] width 27 height 16
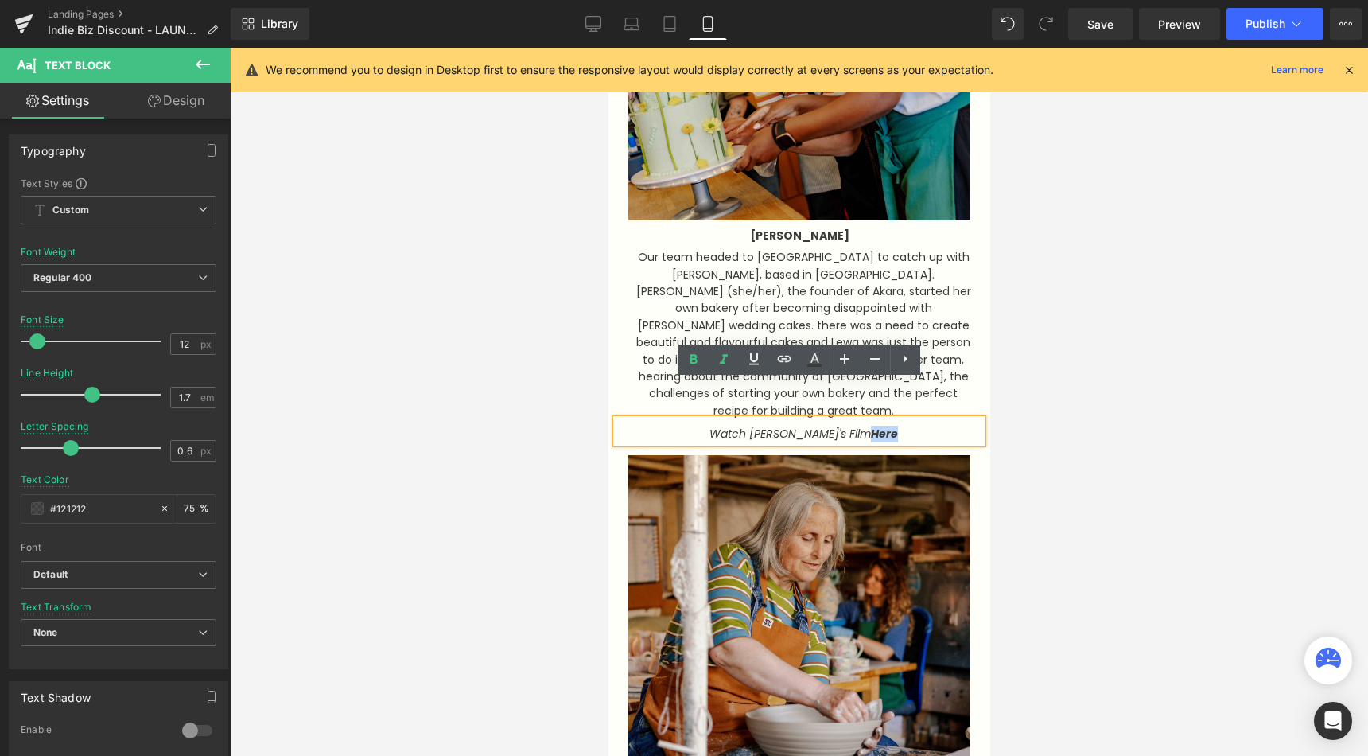
drag, startPoint x: 896, startPoint y: 391, endPoint x: 868, endPoint y: 391, distance: 27.8
click at [868, 426] on p "Watch [PERSON_NAME]'s Film Here" at bounding box center [803, 434] width 342 height 17
click at [788, 363] on icon at bounding box center [784, 358] width 19 height 19
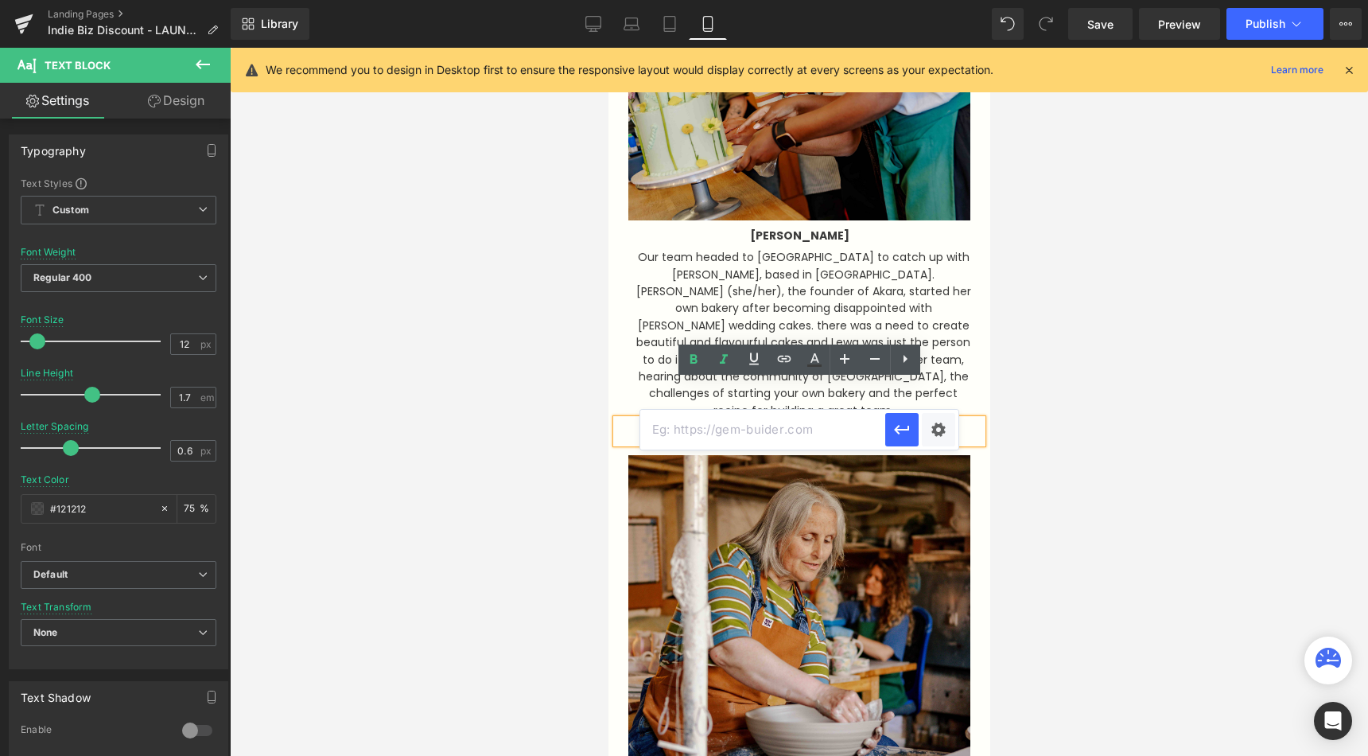
click at [774, 443] on input "text" at bounding box center [762, 430] width 245 height 40
paste input "[URL][DOMAIN_NAME]"
type input "[URL][DOMAIN_NAME]"
click at [901, 426] on icon "button" at bounding box center [901, 429] width 19 height 19
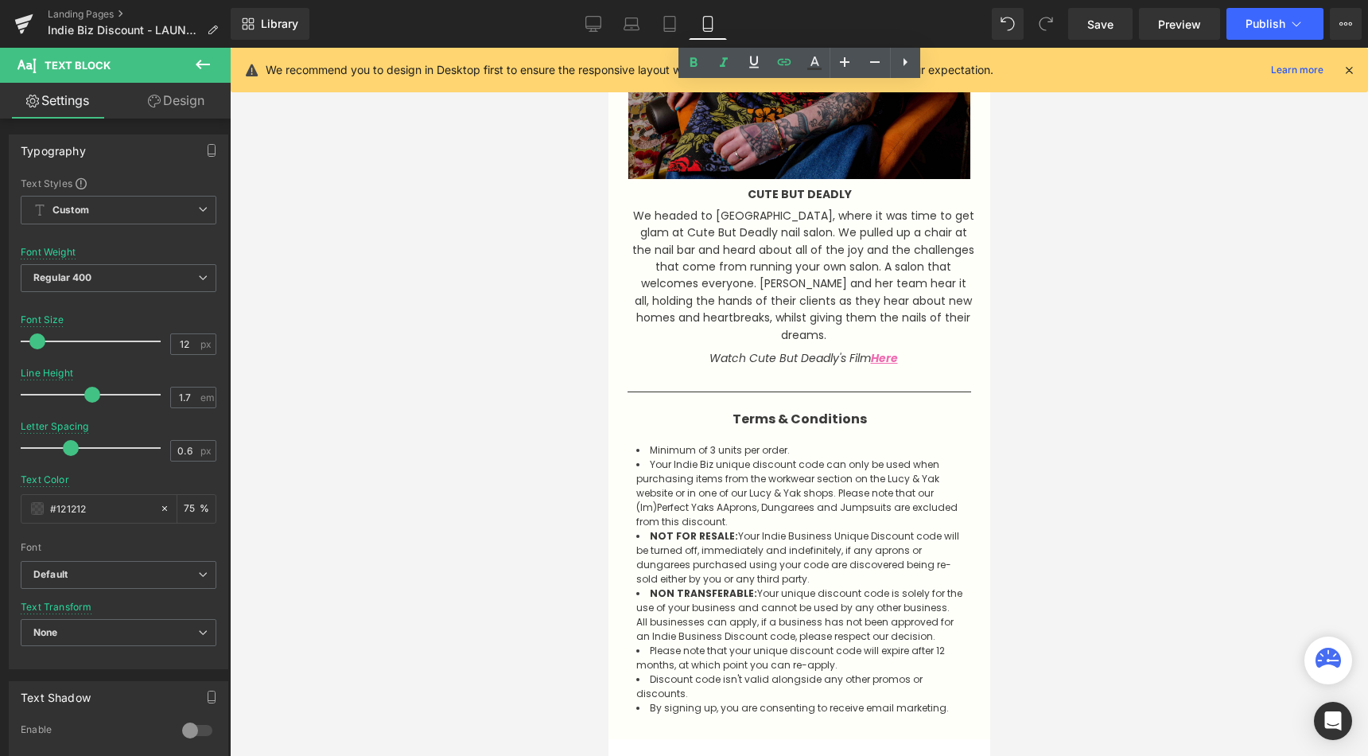
scroll to position [2847, 0]
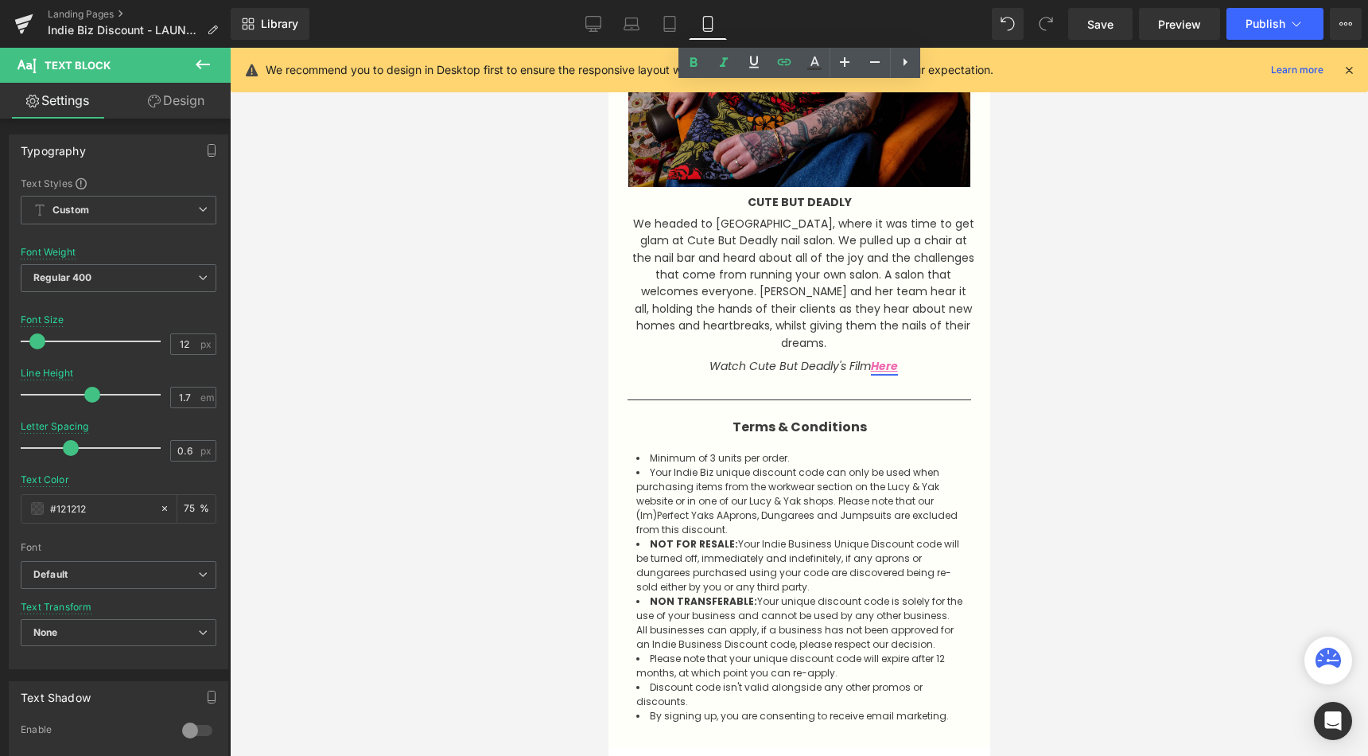
click at [892, 358] on link "Here" at bounding box center [883, 366] width 27 height 16
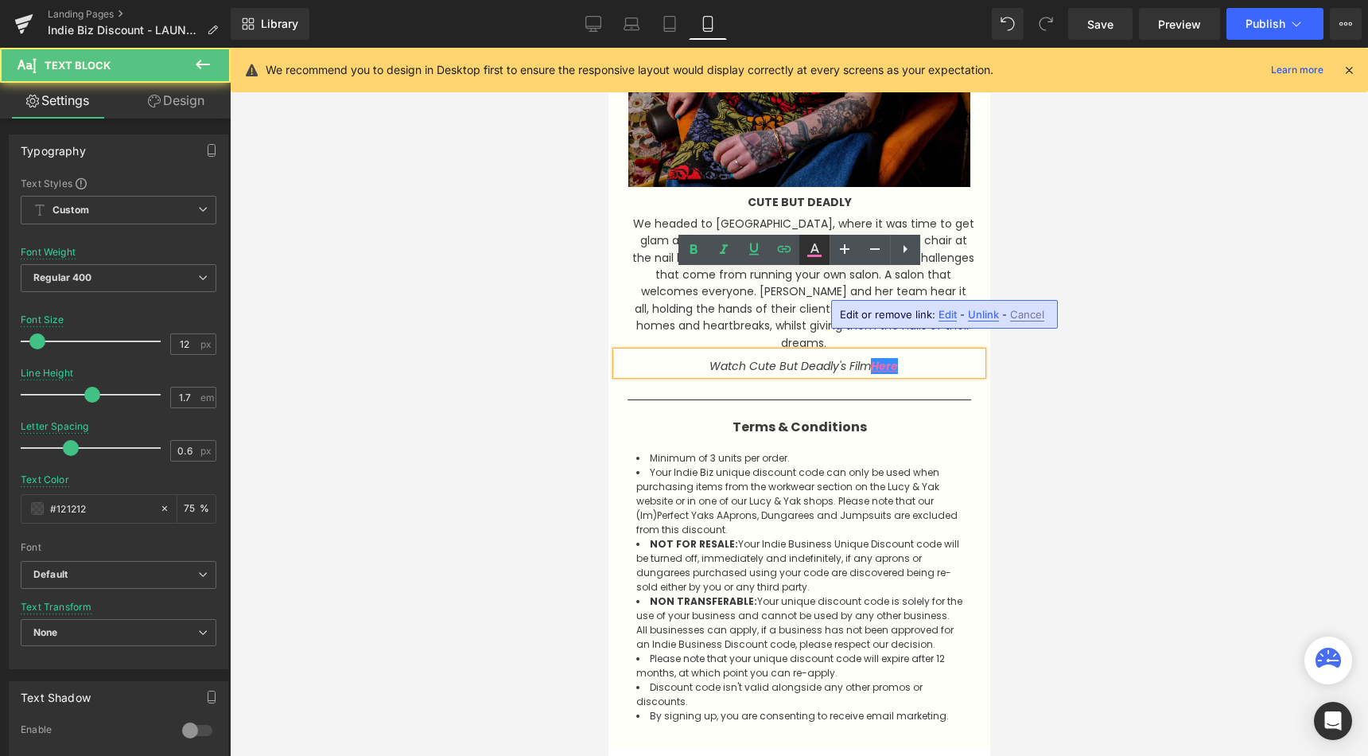
click at [812, 247] on icon at bounding box center [814, 249] width 19 height 19
type input "#ef6bb1"
type input "100"
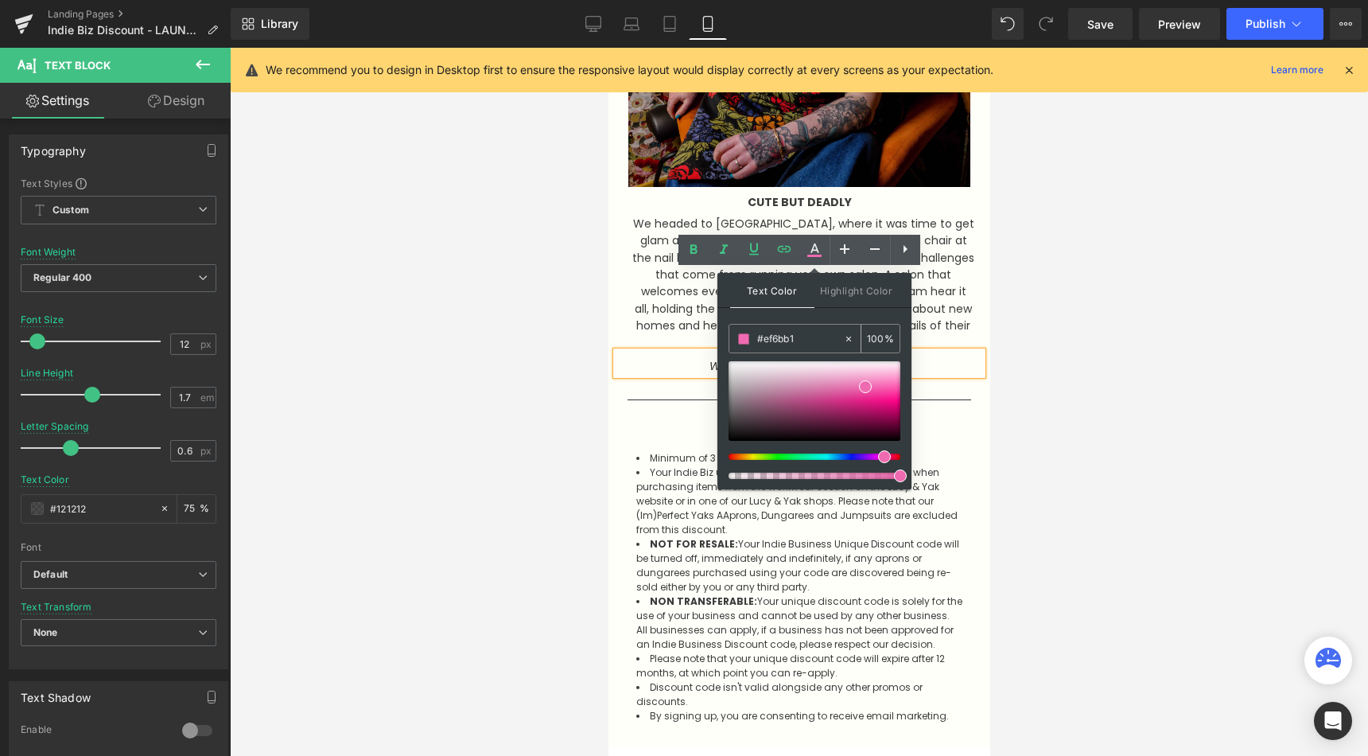
click at [814, 344] on input "#ef6bb1" at bounding box center [800, 338] width 86 height 17
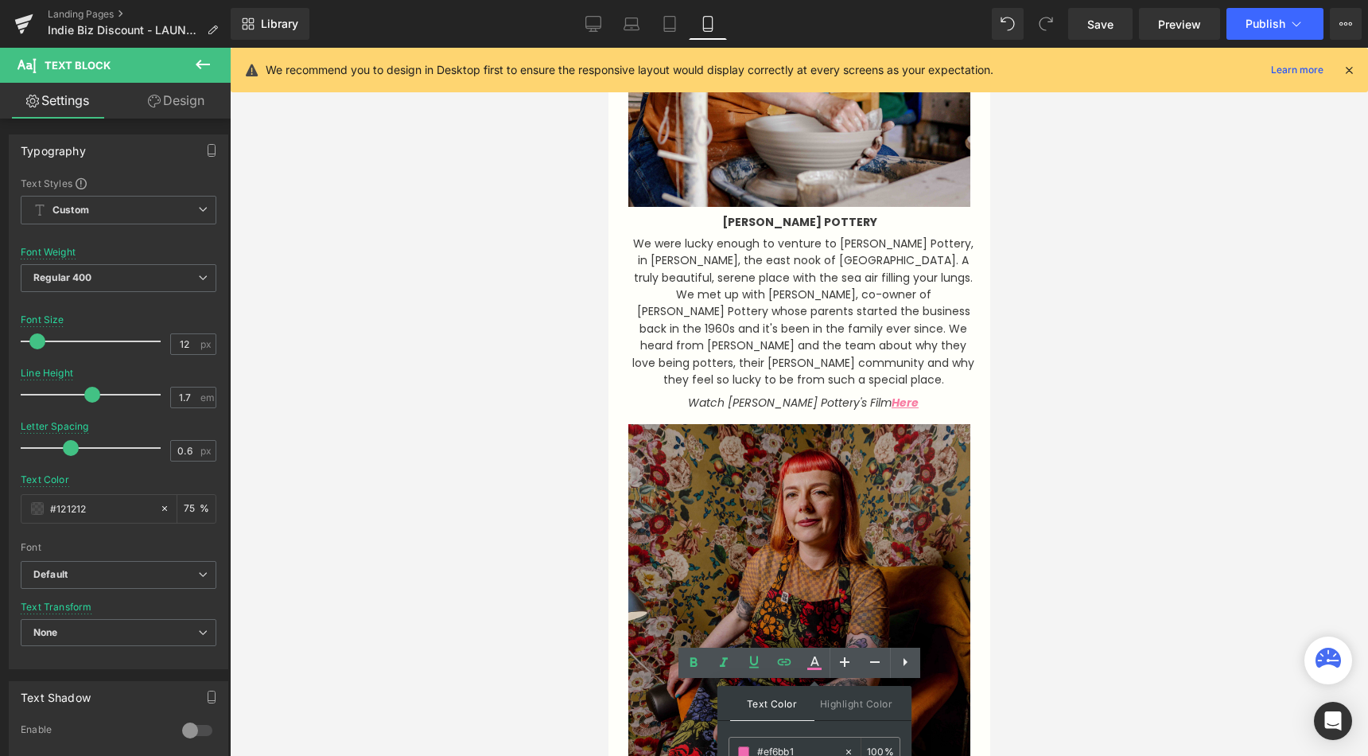
scroll to position [2250, 0]
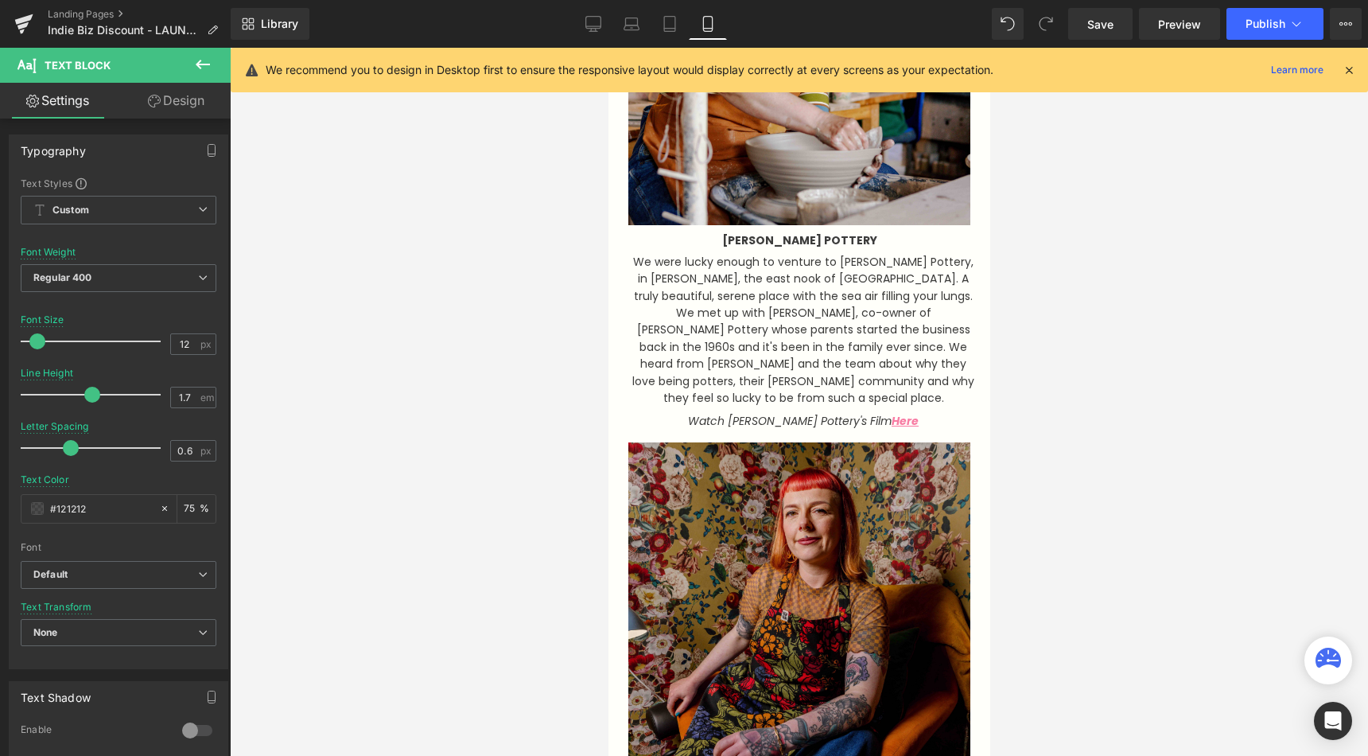
click at [874, 406] on div "Watch [PERSON_NAME] Pottery's Film Here" at bounding box center [799, 417] width 366 height 23
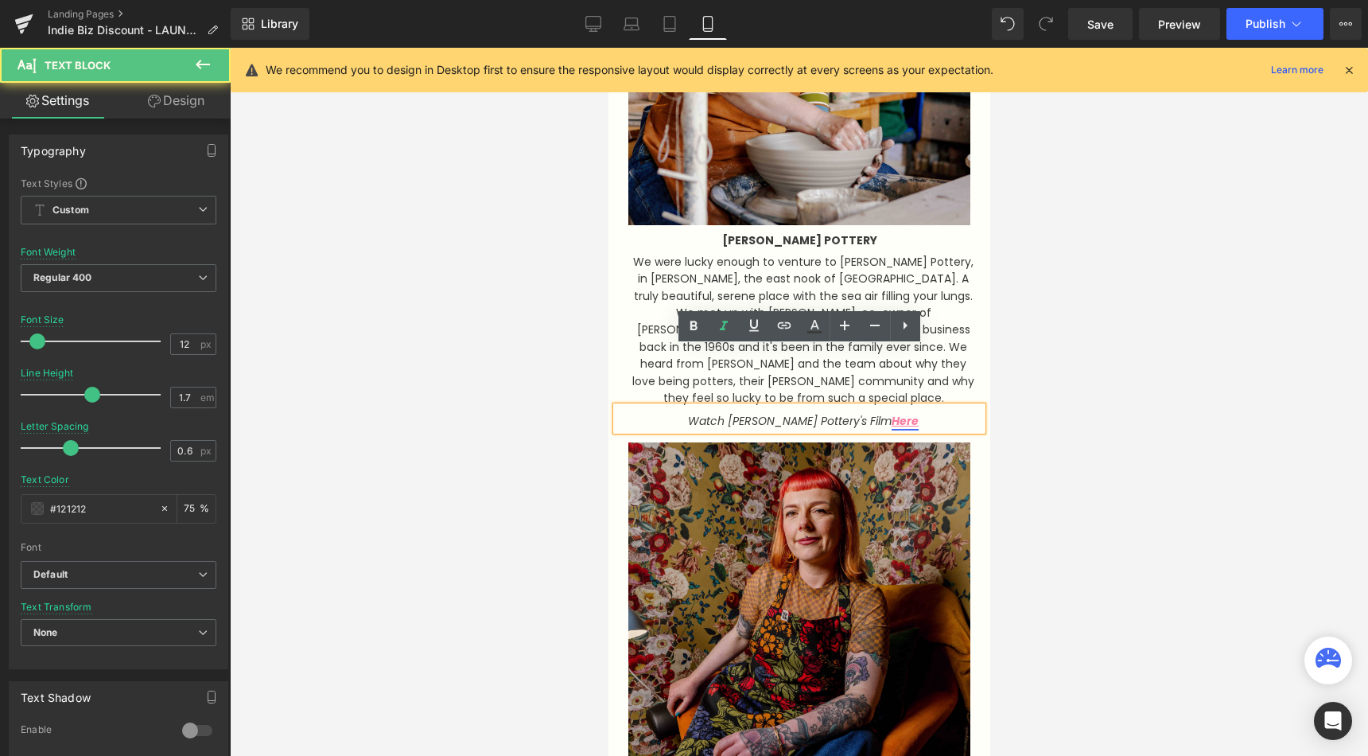
click at [891, 413] on link "Here" at bounding box center [904, 421] width 27 height 16
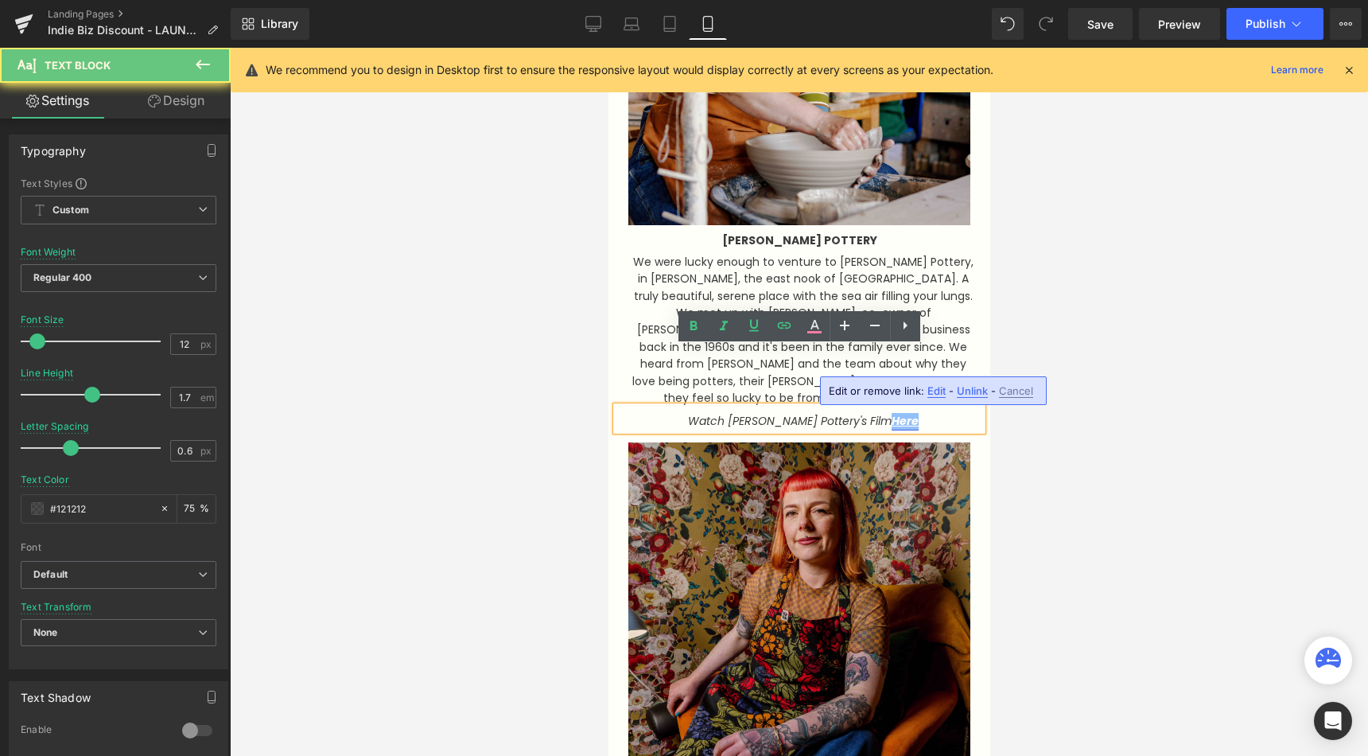
click at [891, 413] on link "Here" at bounding box center [904, 421] width 27 height 16
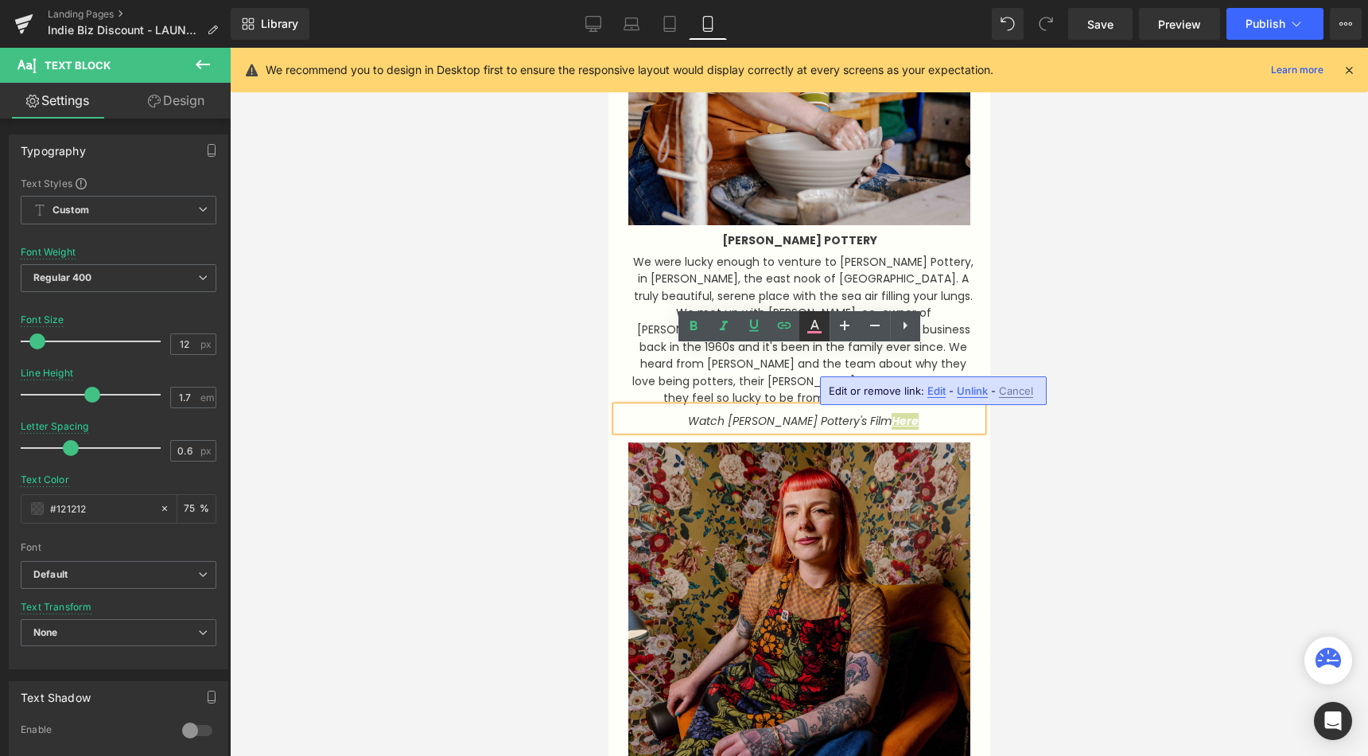
click at [806, 318] on icon at bounding box center [814, 326] width 19 height 19
type input "#f87ca3"
type input "100"
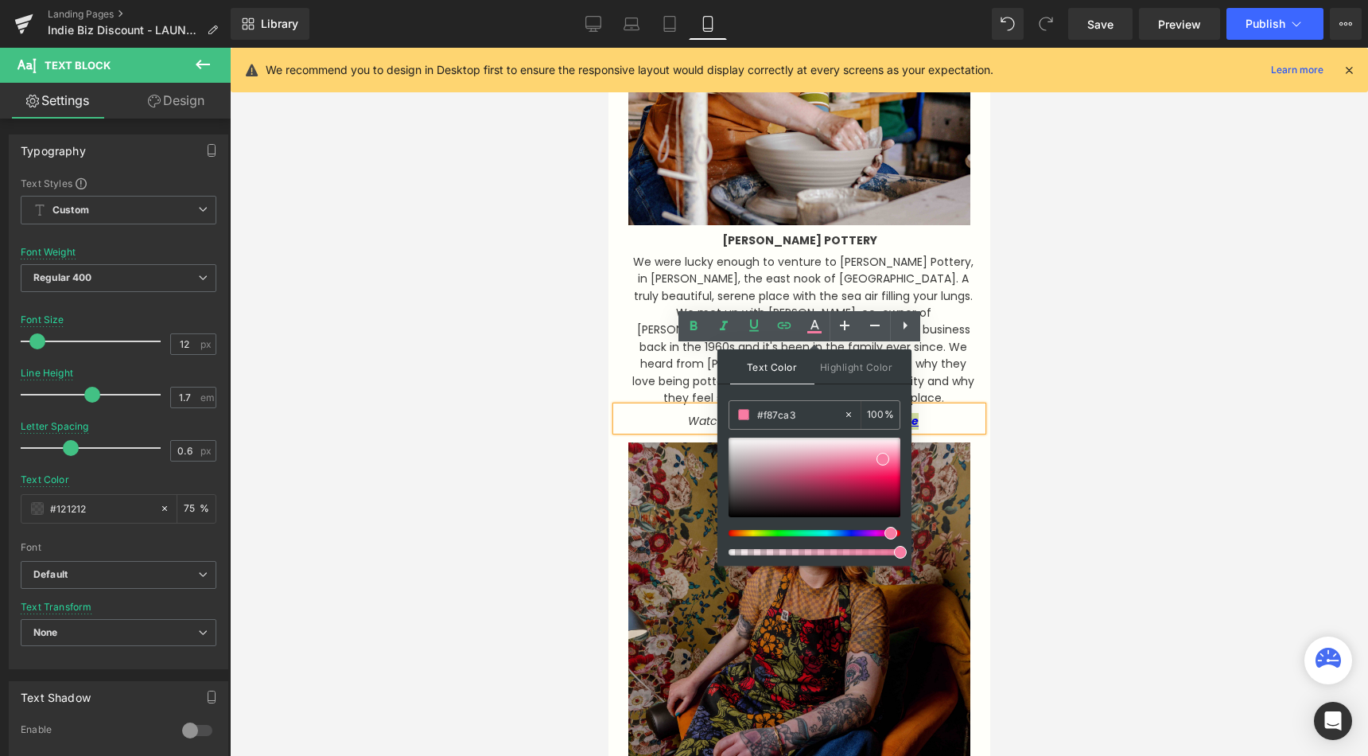
drag, startPoint x: 1405, startPoint y: 454, endPoint x: 670, endPoint y: 410, distance: 735.4
paste input "ef6bb1"
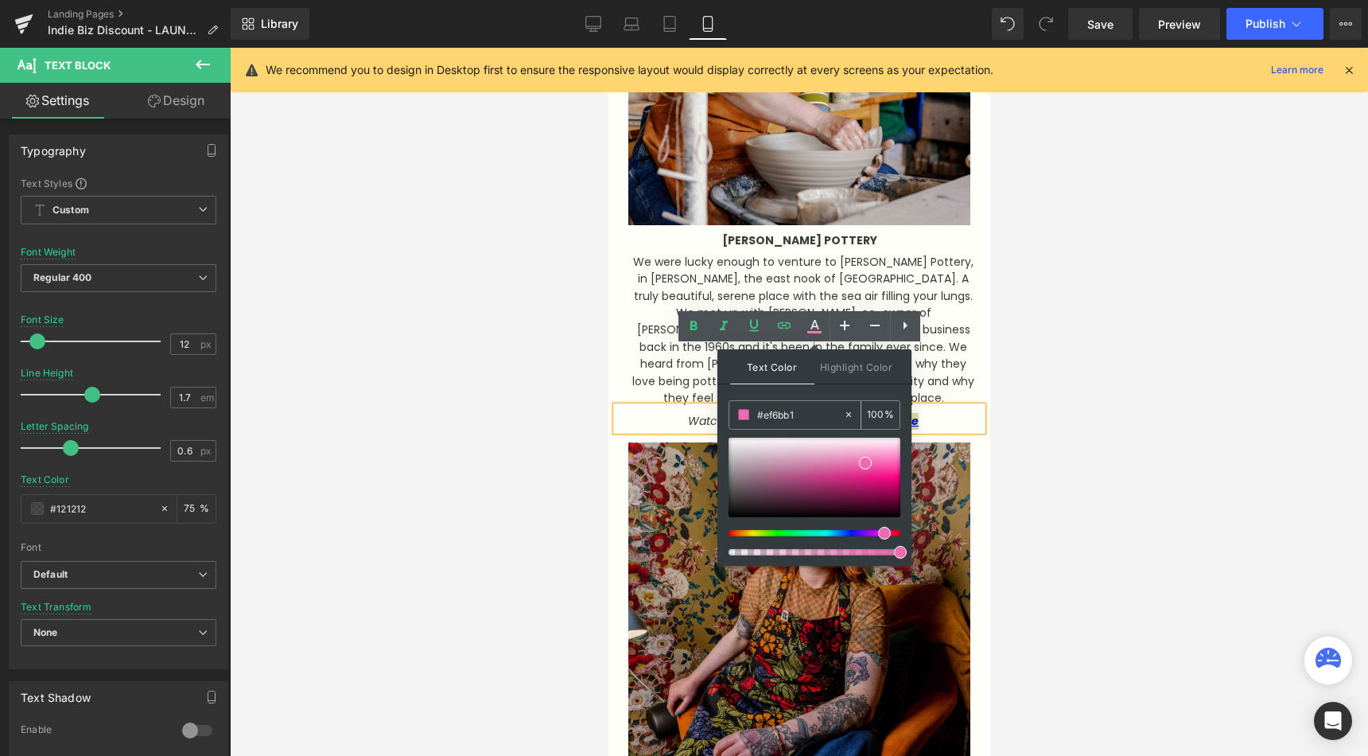
click at [871, 414] on input "100" at bounding box center [875, 414] width 17 height 17
click at [962, 413] on p "Watch [PERSON_NAME] Pottery's Film Here" at bounding box center [803, 421] width 342 height 17
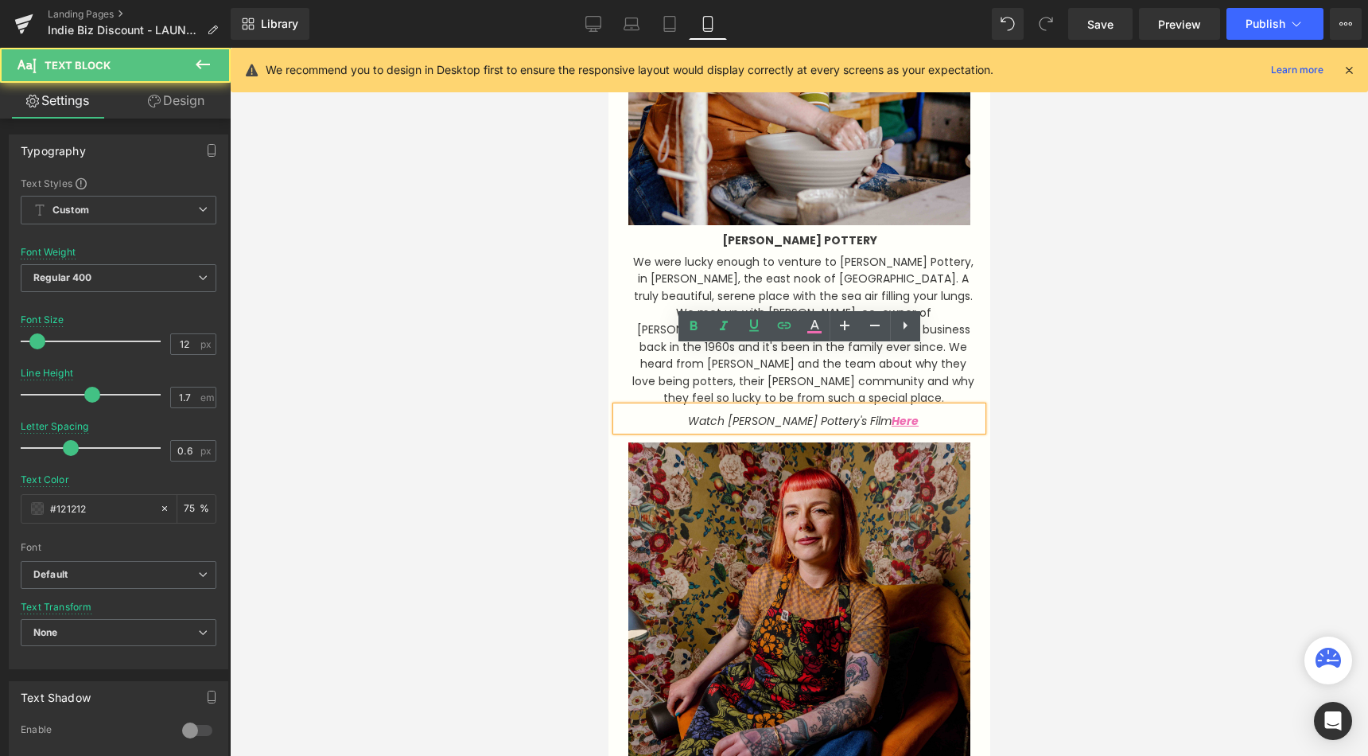
click at [1001, 349] on div at bounding box center [799, 402] width 1138 height 708
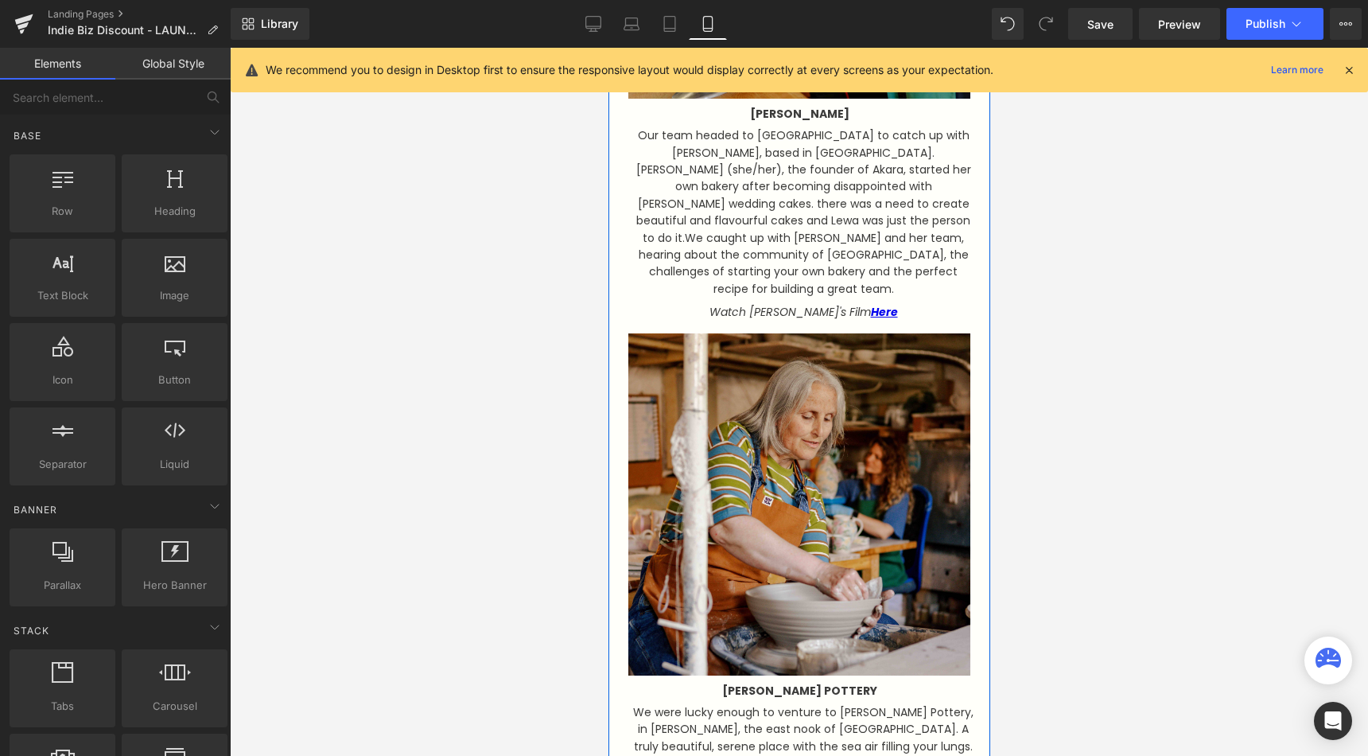
scroll to position [1763, 0]
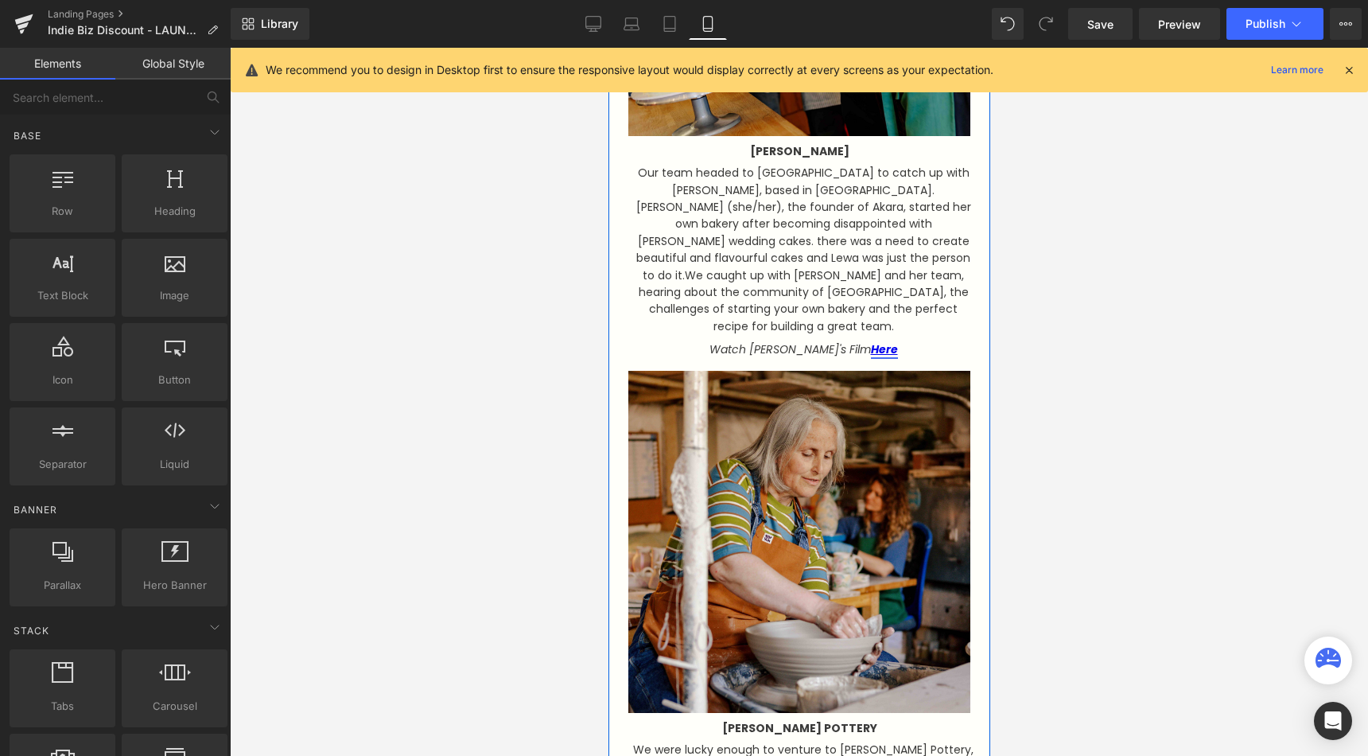
click at [886, 341] on link "Here" at bounding box center [883, 349] width 27 height 16
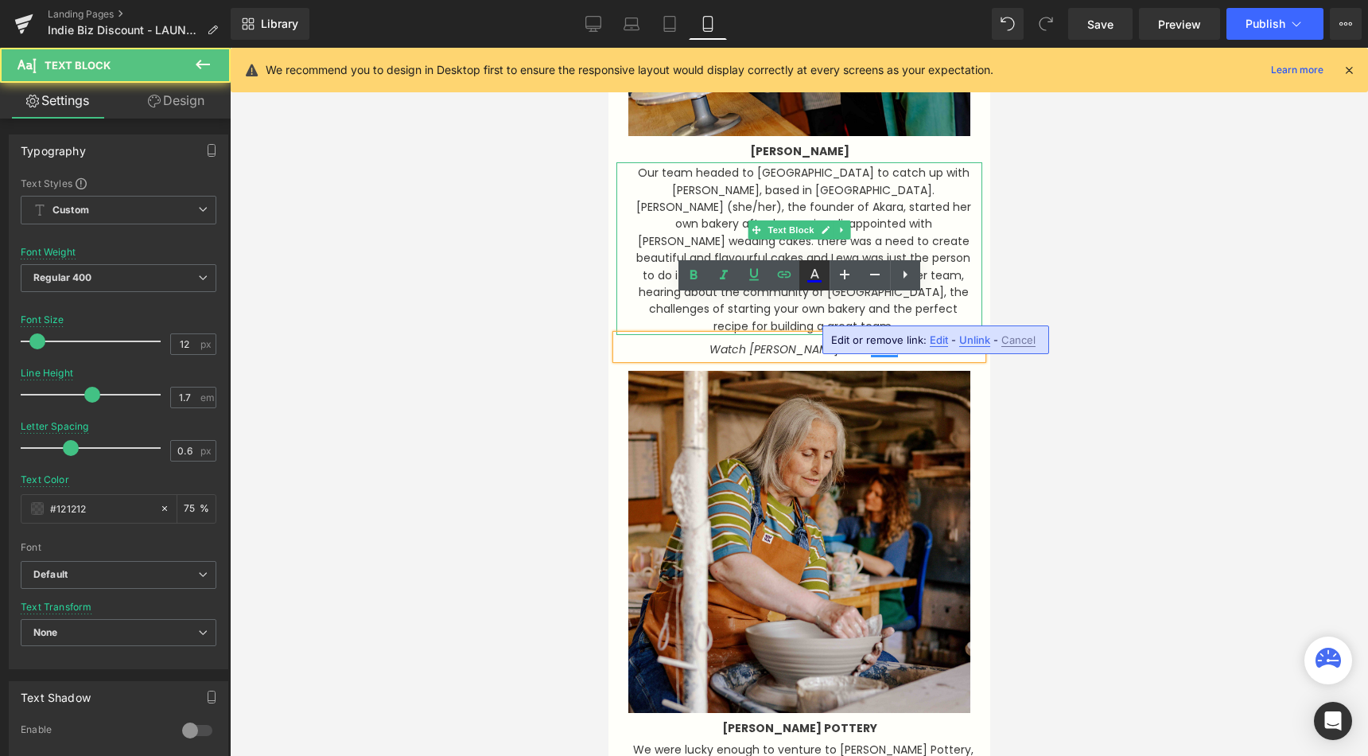
click at [814, 272] on icon at bounding box center [814, 275] width 19 height 19
type input "#ffffff"
type input "100"
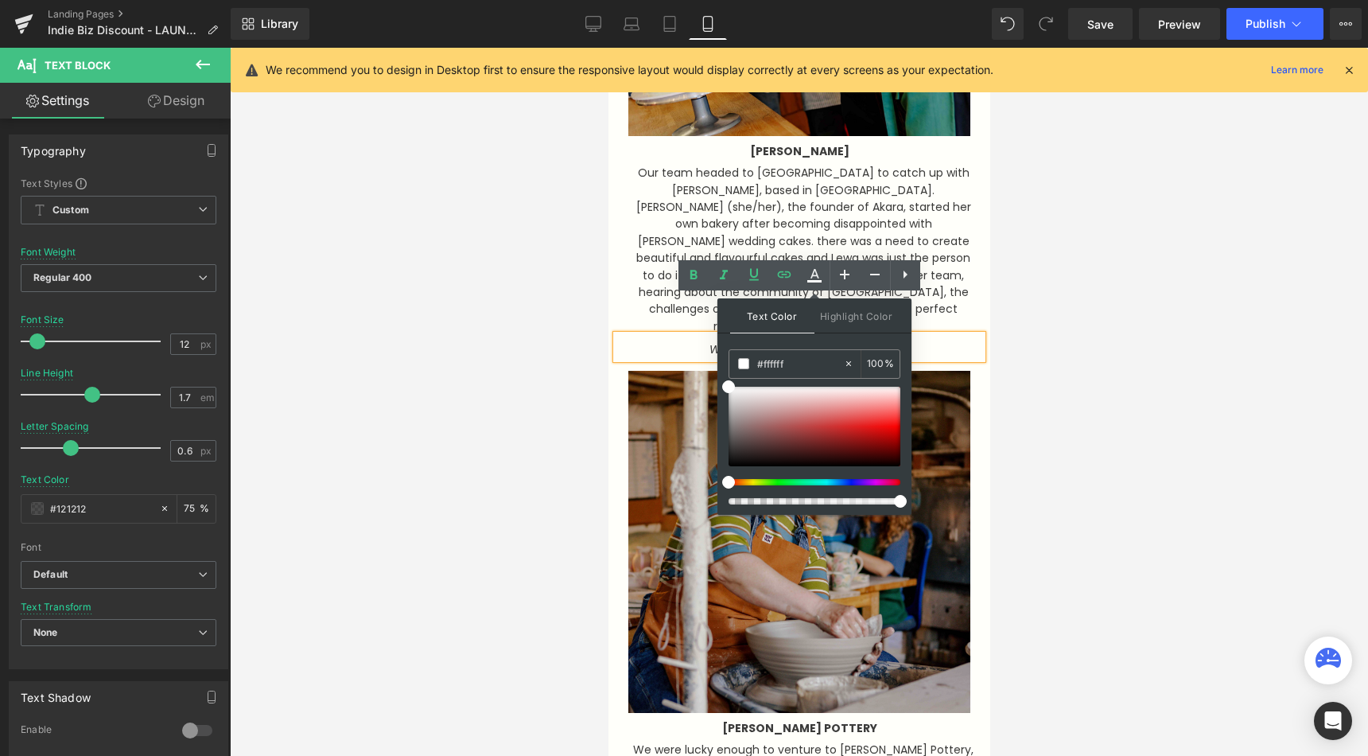
drag, startPoint x: 1414, startPoint y: 409, endPoint x: 663, endPoint y: 361, distance: 752.3
paste input "ef6bb1"
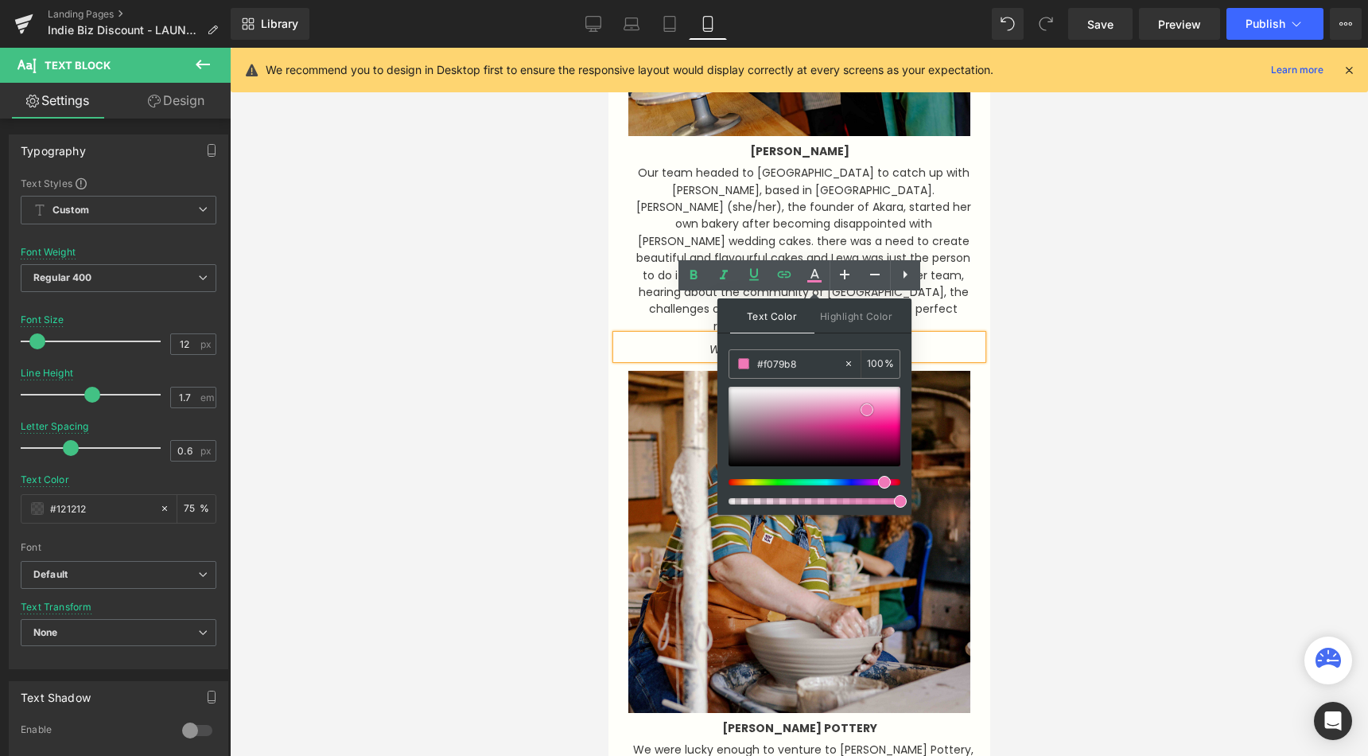
click at [866, 414] on span at bounding box center [867, 409] width 13 height 13
click at [1077, 391] on div at bounding box center [799, 402] width 1138 height 708
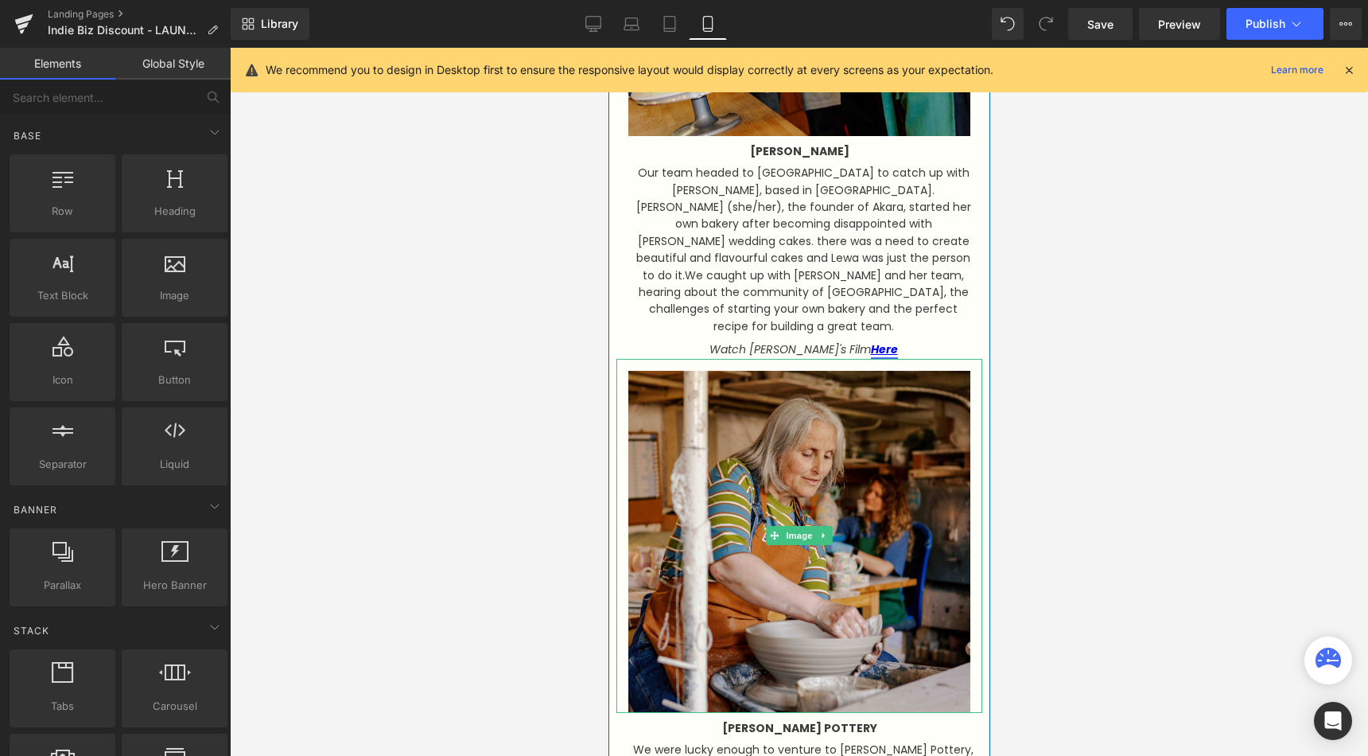
click at [884, 341] on link "Here" at bounding box center [883, 349] width 27 height 16
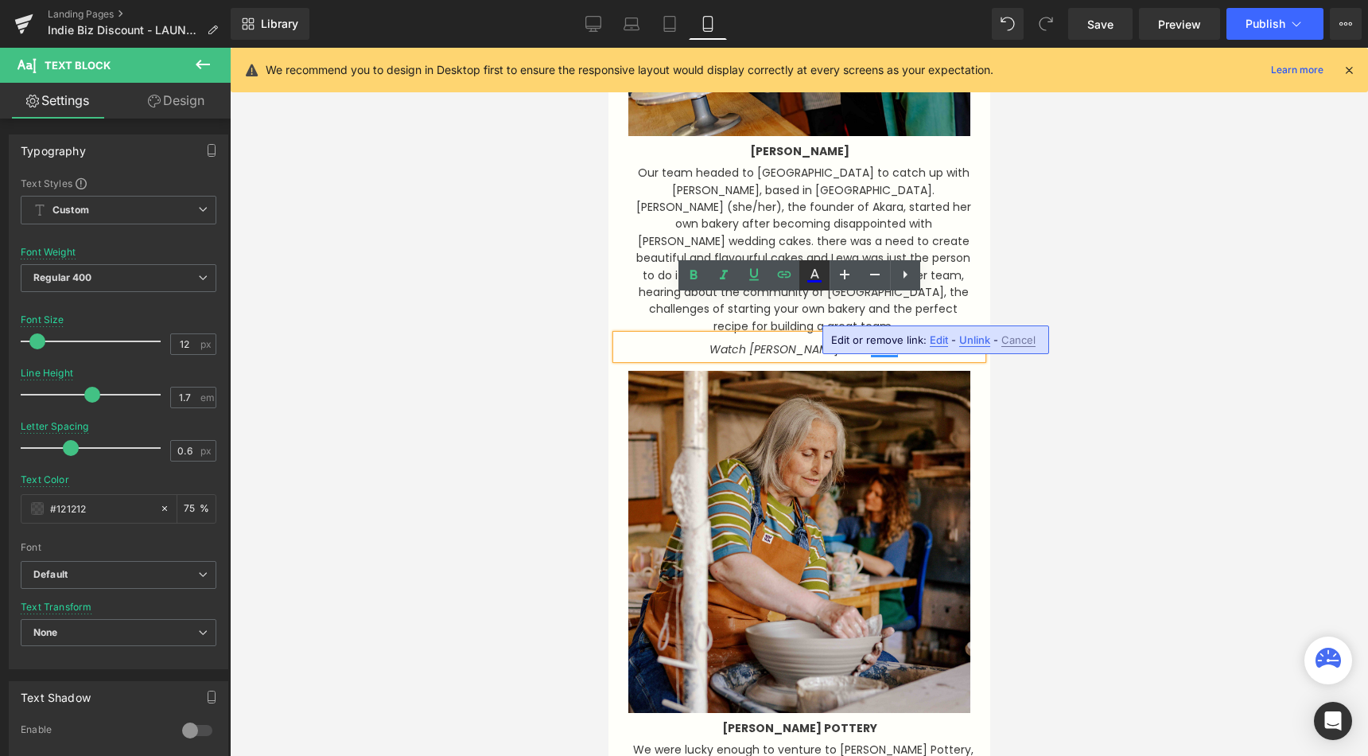
click at [810, 272] on icon at bounding box center [814, 275] width 19 height 19
type input "#ffffff"
type input "100"
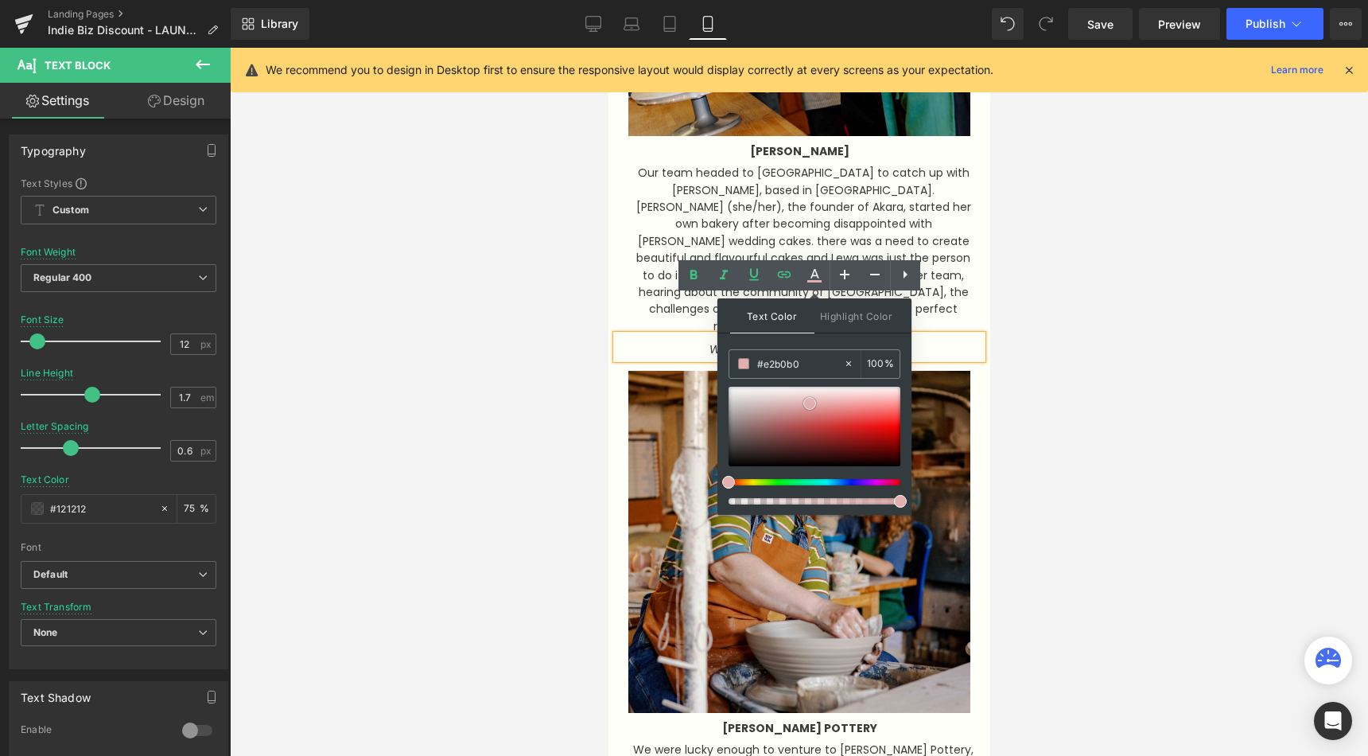
click at [810, 403] on div at bounding box center [815, 427] width 172 height 80
click at [804, 347] on div "Text Color Highlight Color rgba(226, 176, 176, 1) #e2b0b0 100 % transparent tra…" at bounding box center [814, 406] width 194 height 216
click at [804, 363] on input "#e2b0b0" at bounding box center [800, 363] width 86 height 17
paste input "ef6bb1"
type input "#e2b0b0ef6bb1"
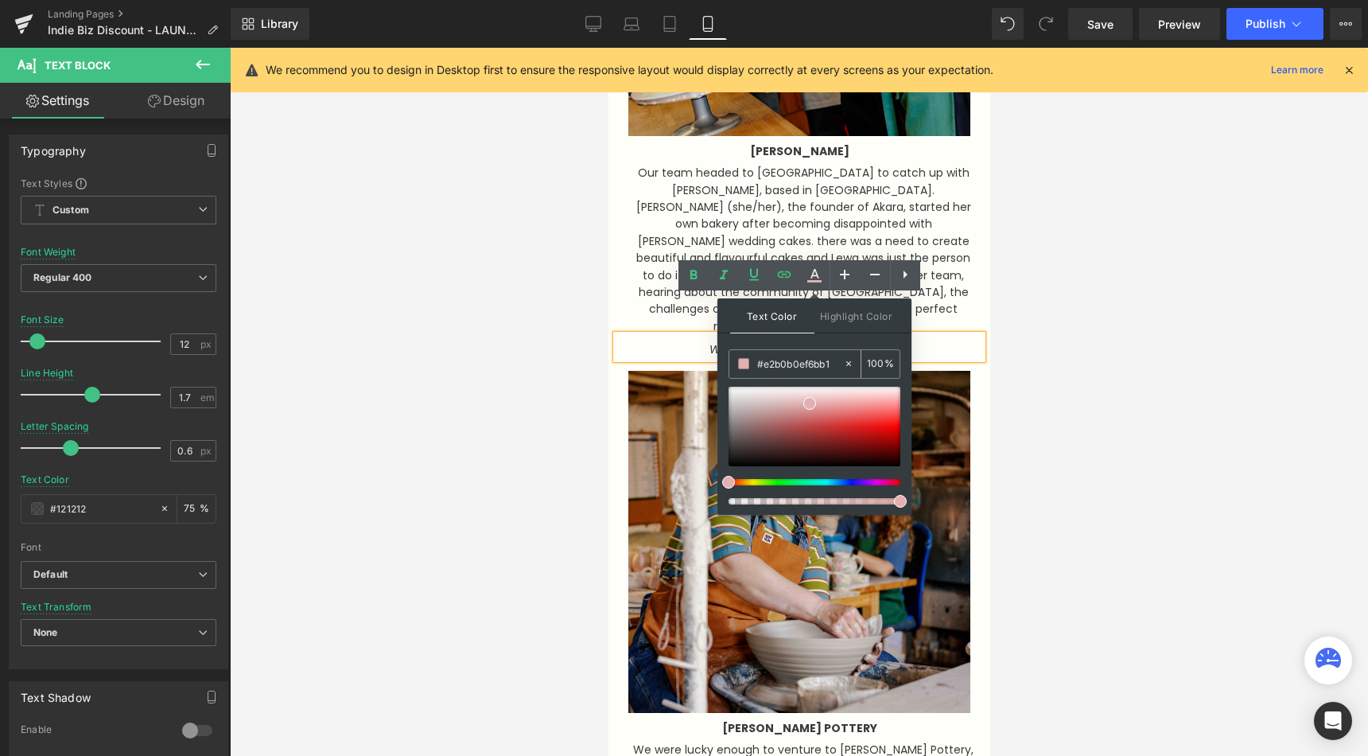
type input "0"
click at [830, 368] on input "#e2b0b0ef6bb1" at bounding box center [800, 363] width 86 height 17
paste input "text"
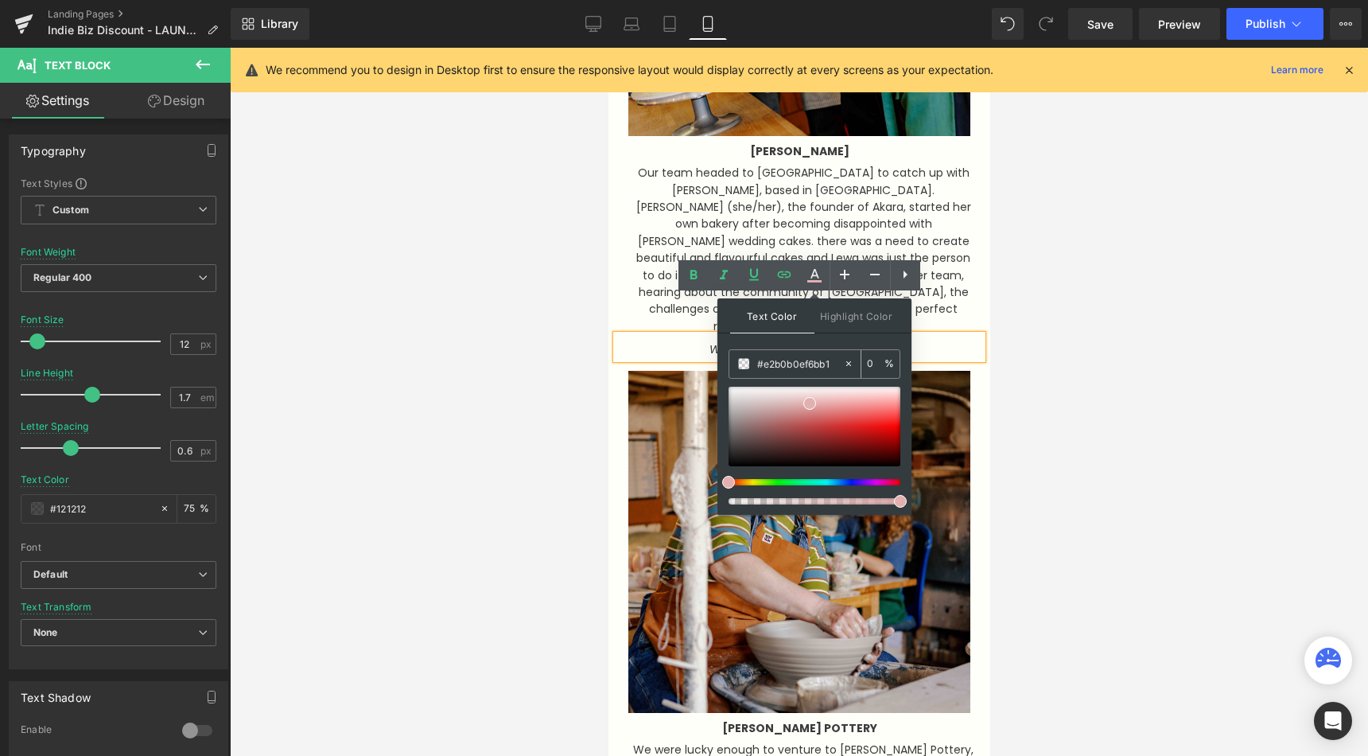
type input "ef6bb1"
type input "100"
click at [865, 410] on span at bounding box center [866, 408] width 13 height 13
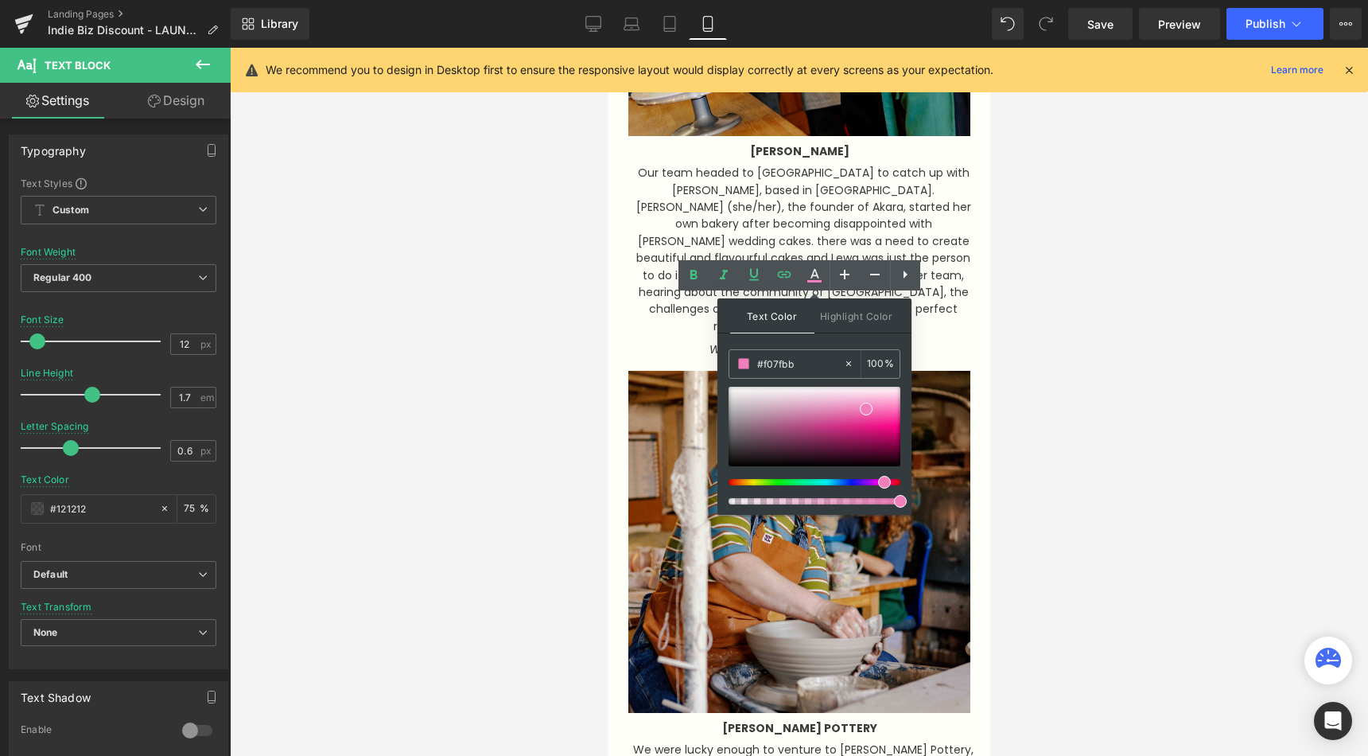
click at [1029, 414] on div at bounding box center [799, 402] width 1138 height 708
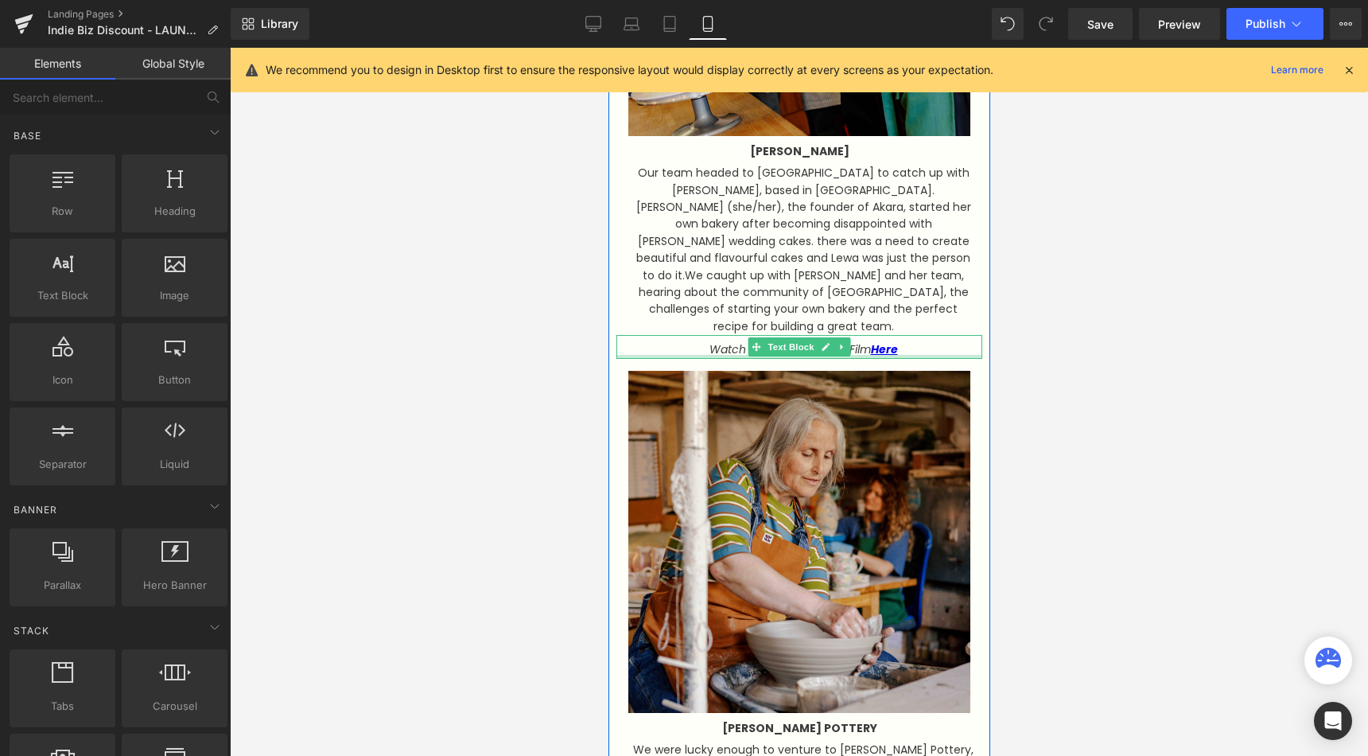
click at [892, 335] on div "Watch [PERSON_NAME]'s Film Here Text Block" at bounding box center [799, 346] width 366 height 23
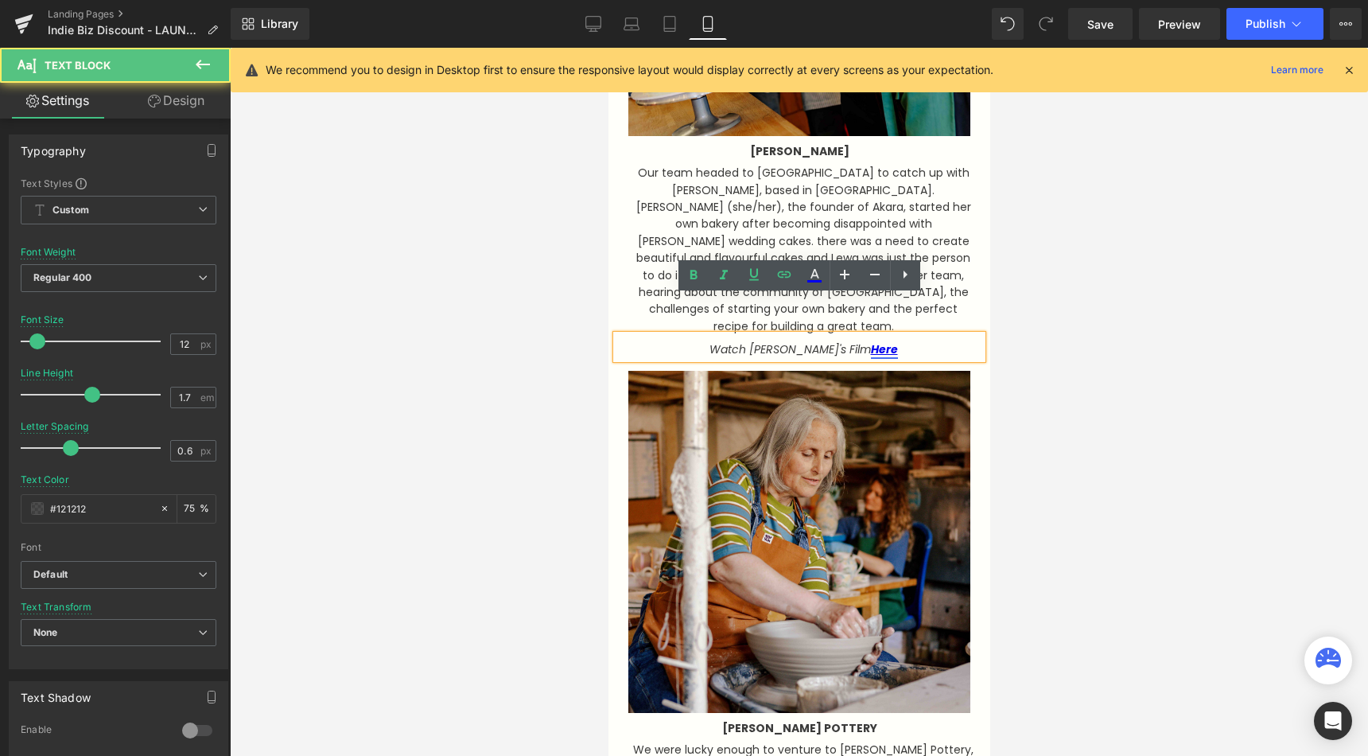
click at [883, 341] on link "Here" at bounding box center [883, 349] width 27 height 16
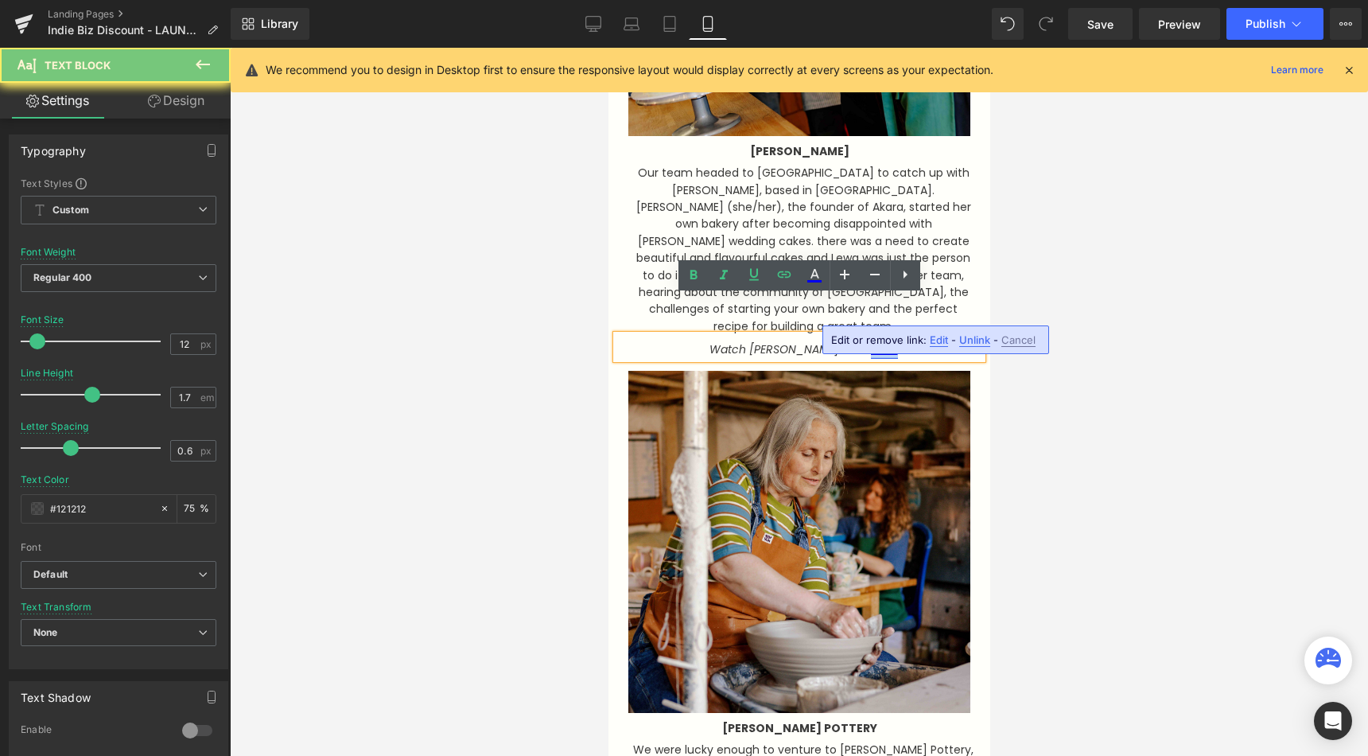
click at [883, 341] on link "Here" at bounding box center [883, 349] width 27 height 16
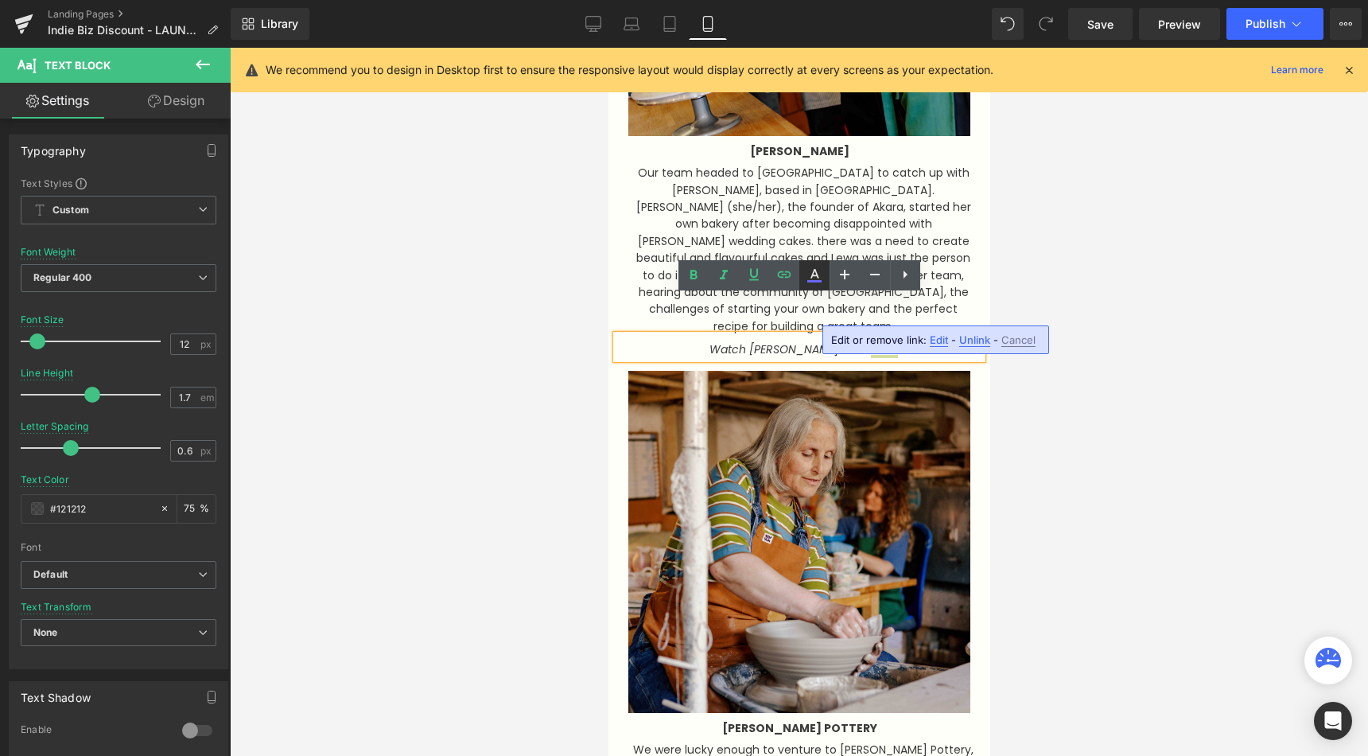
click at [811, 261] on link at bounding box center [814, 275] width 30 height 30
type input "#ffffff"
type input "100"
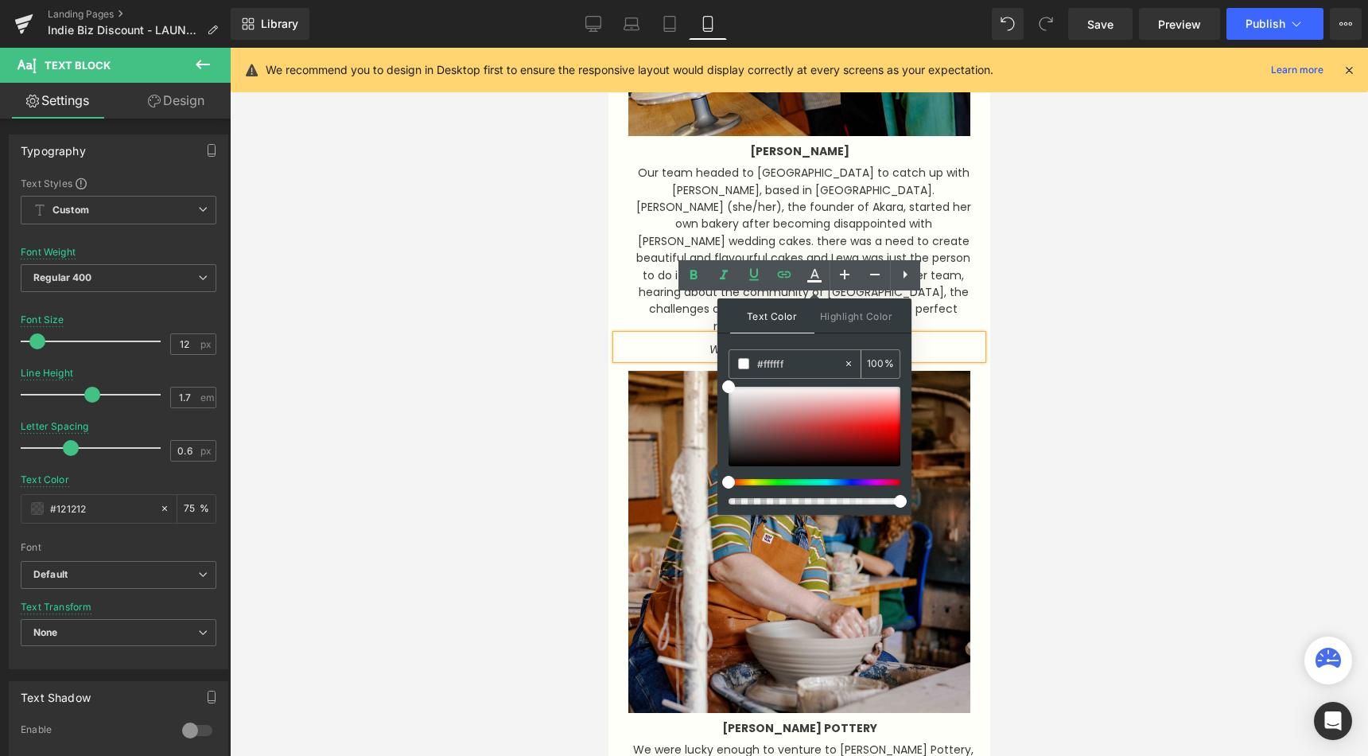
click at [810, 362] on input "#ffffff" at bounding box center [800, 363] width 86 height 17
paste input "ef6bb1"
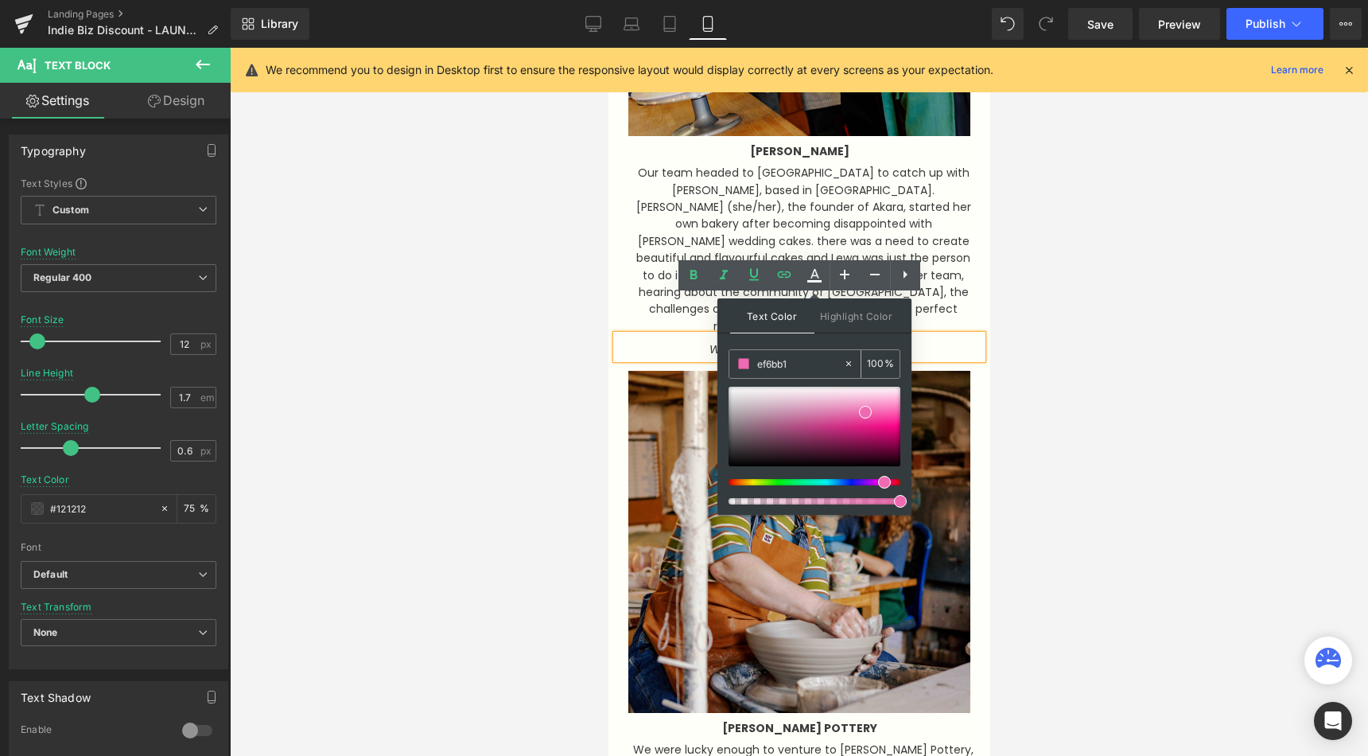
type input "#ef6bb1"
click at [883, 354] on div "100 %" at bounding box center [880, 364] width 38 height 28
type input "100"
click at [1055, 392] on div at bounding box center [799, 402] width 1138 height 708
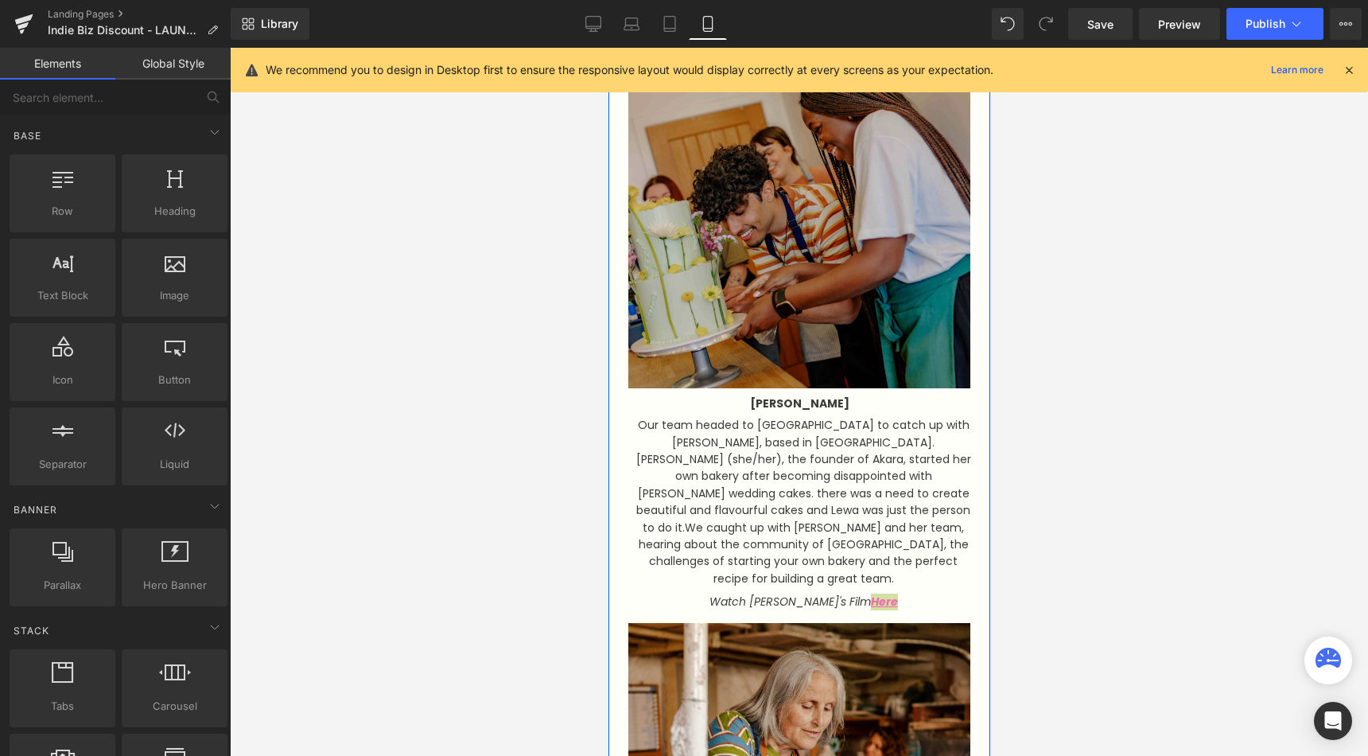
scroll to position [1483, 0]
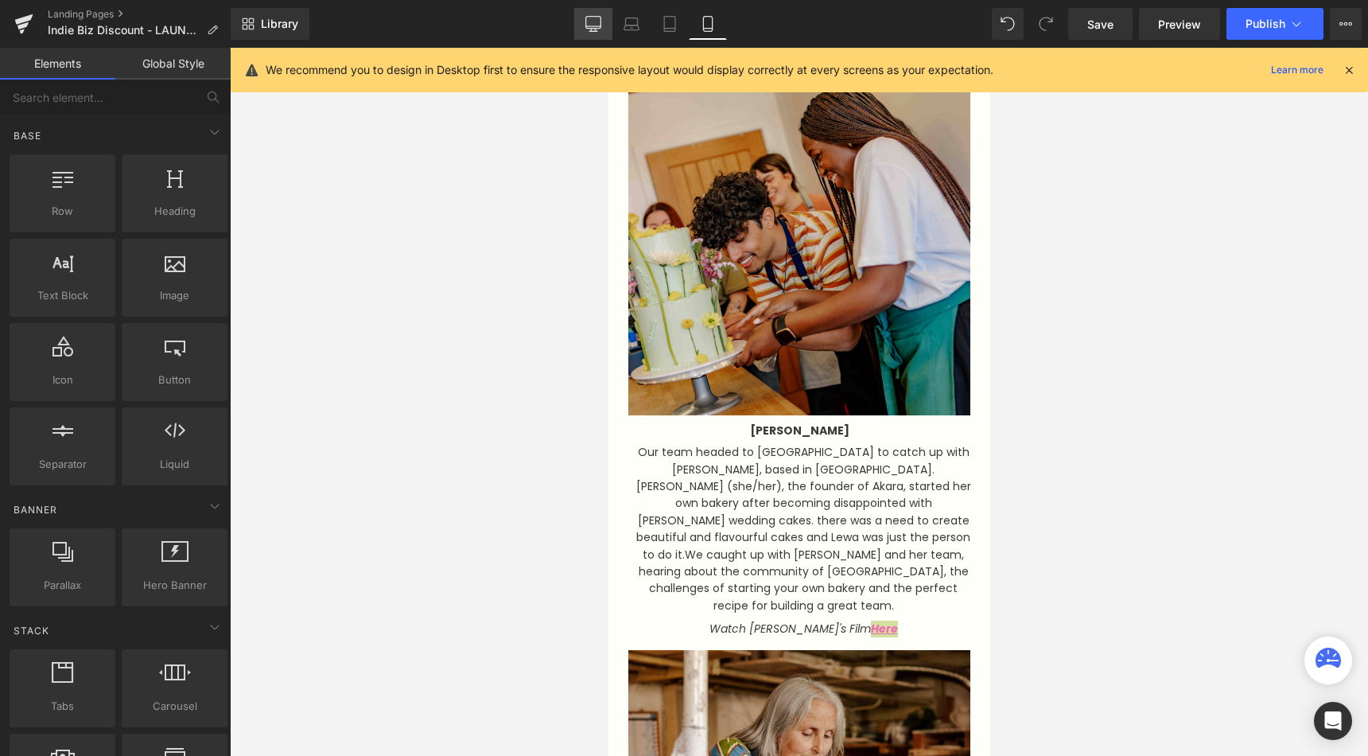
click at [591, 28] on icon at bounding box center [593, 23] width 15 height 12
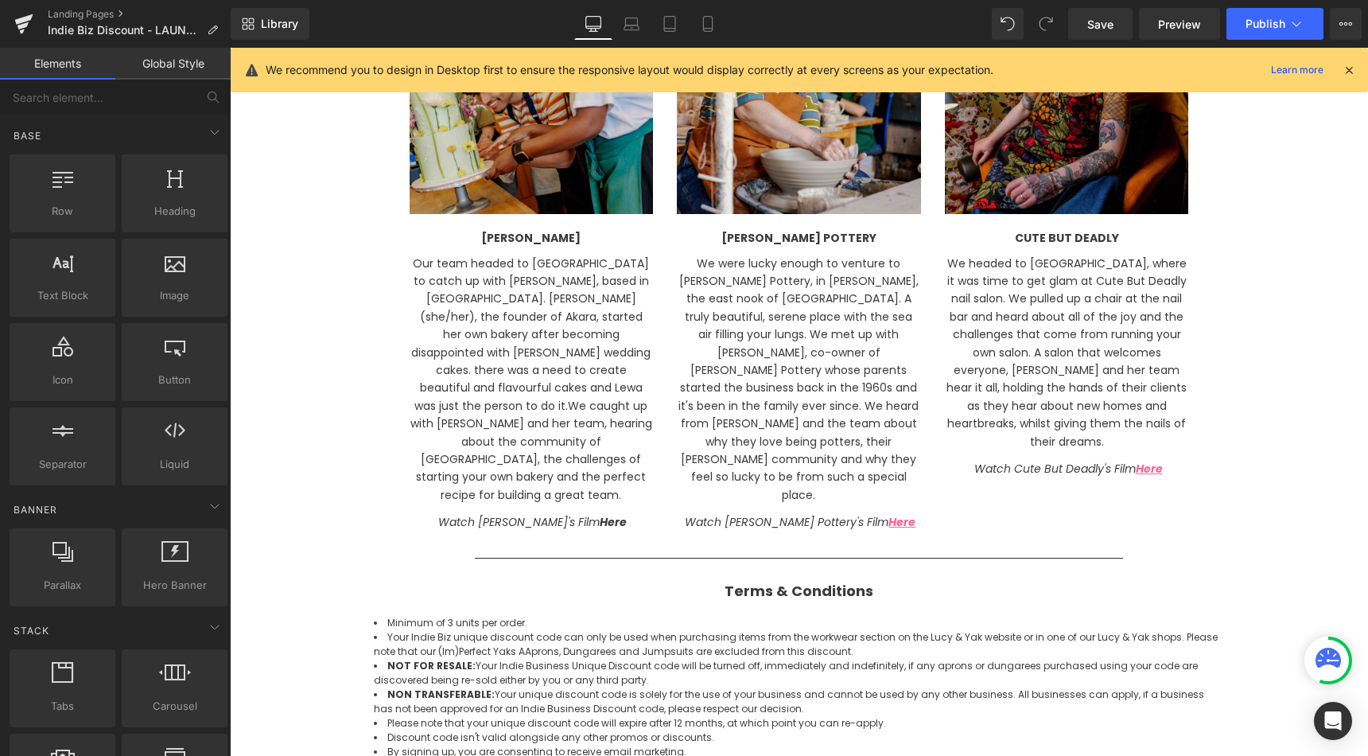
scroll to position [2198, 0]
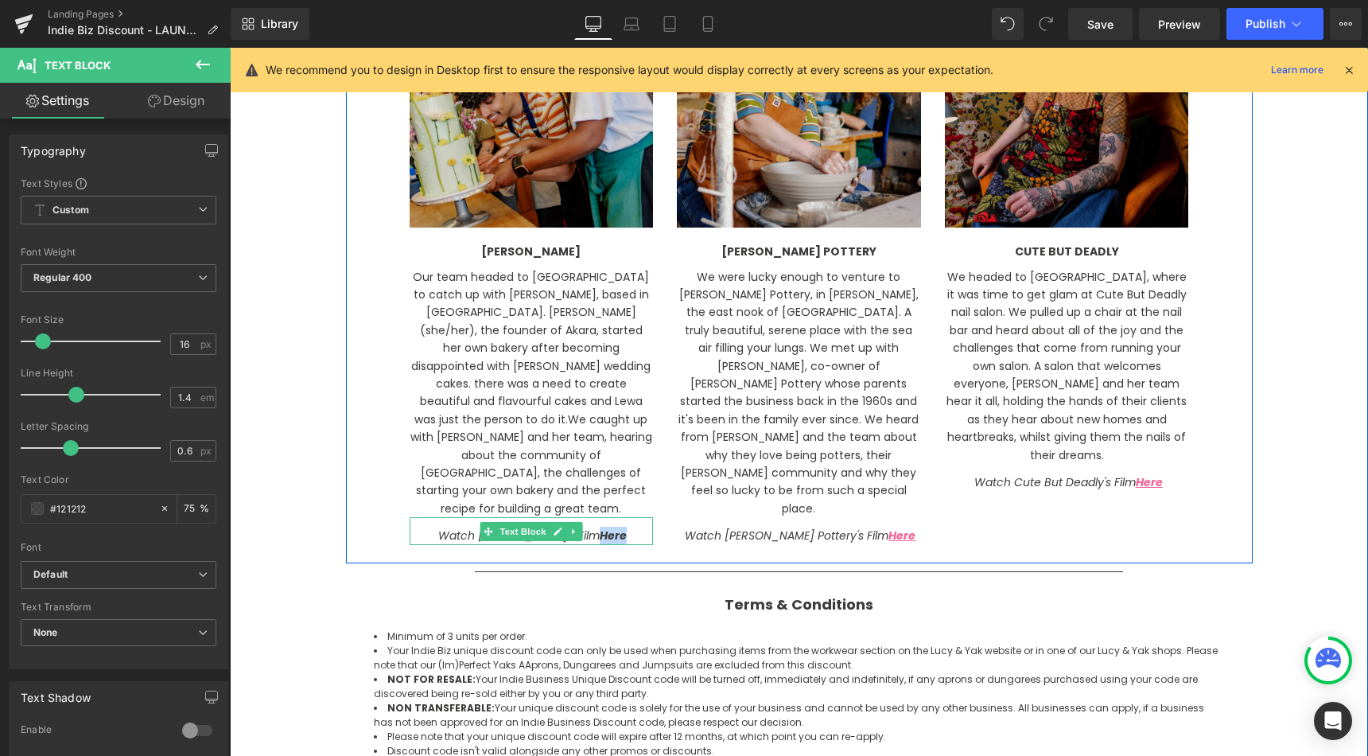
drag, startPoint x: 617, startPoint y: 513, endPoint x: 597, endPoint y: 513, distance: 20.7
click at [600, 527] on strong "Here" at bounding box center [613, 535] width 27 height 16
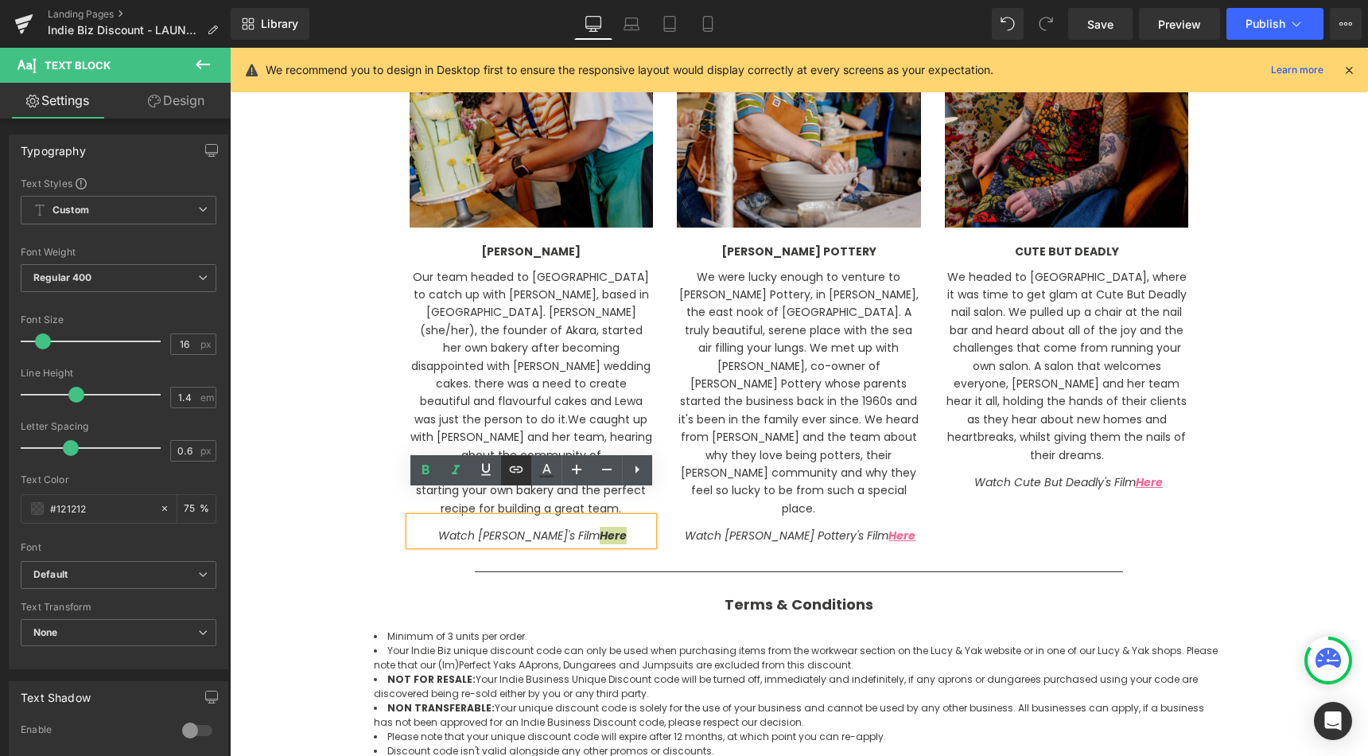
click at [504, 471] on link at bounding box center [516, 470] width 30 height 30
click at [519, 537] on input "text" at bounding box center [457, 545] width 245 height 40
paste input "[URL][DOMAIN_NAME]"
type input "[URL][DOMAIN_NAME]"
click at [597, 550] on icon "button" at bounding box center [596, 544] width 19 height 19
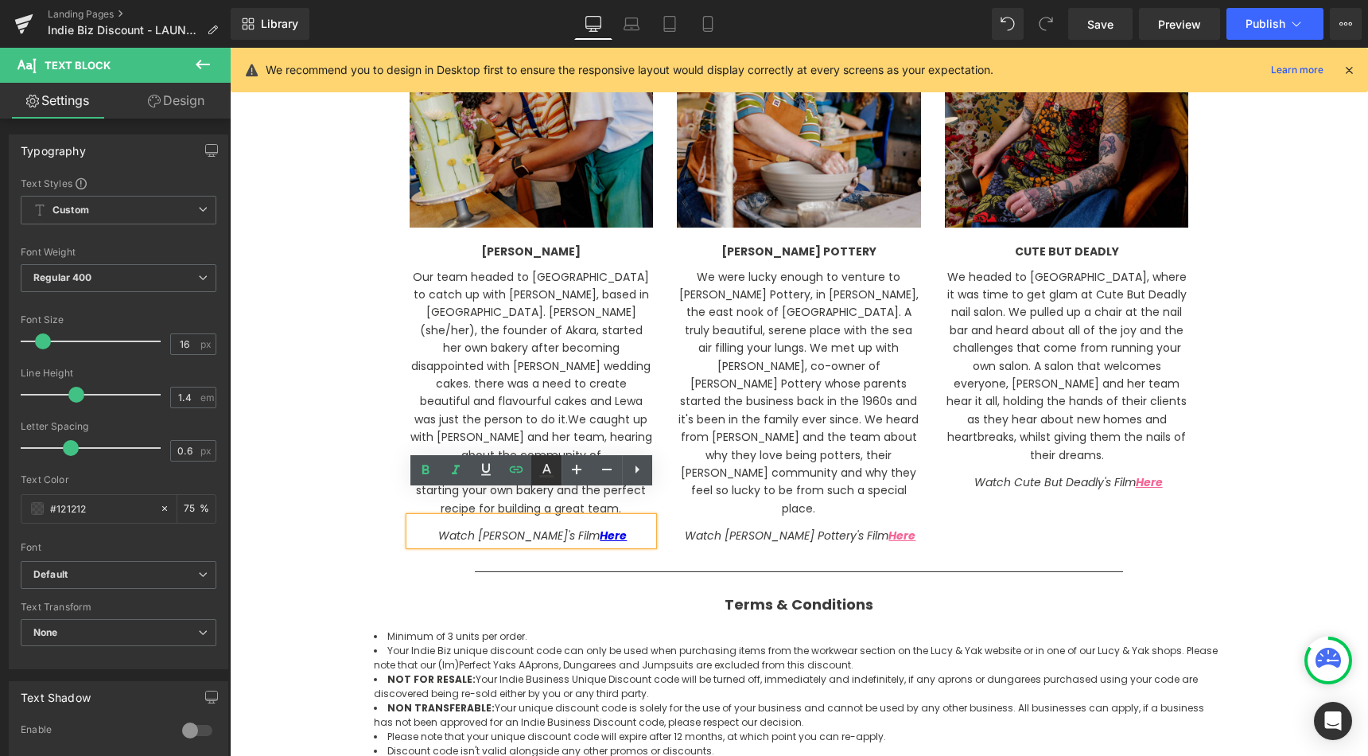
click at [550, 479] on icon at bounding box center [546, 470] width 19 height 19
type input "#0000ee"
type input "100"
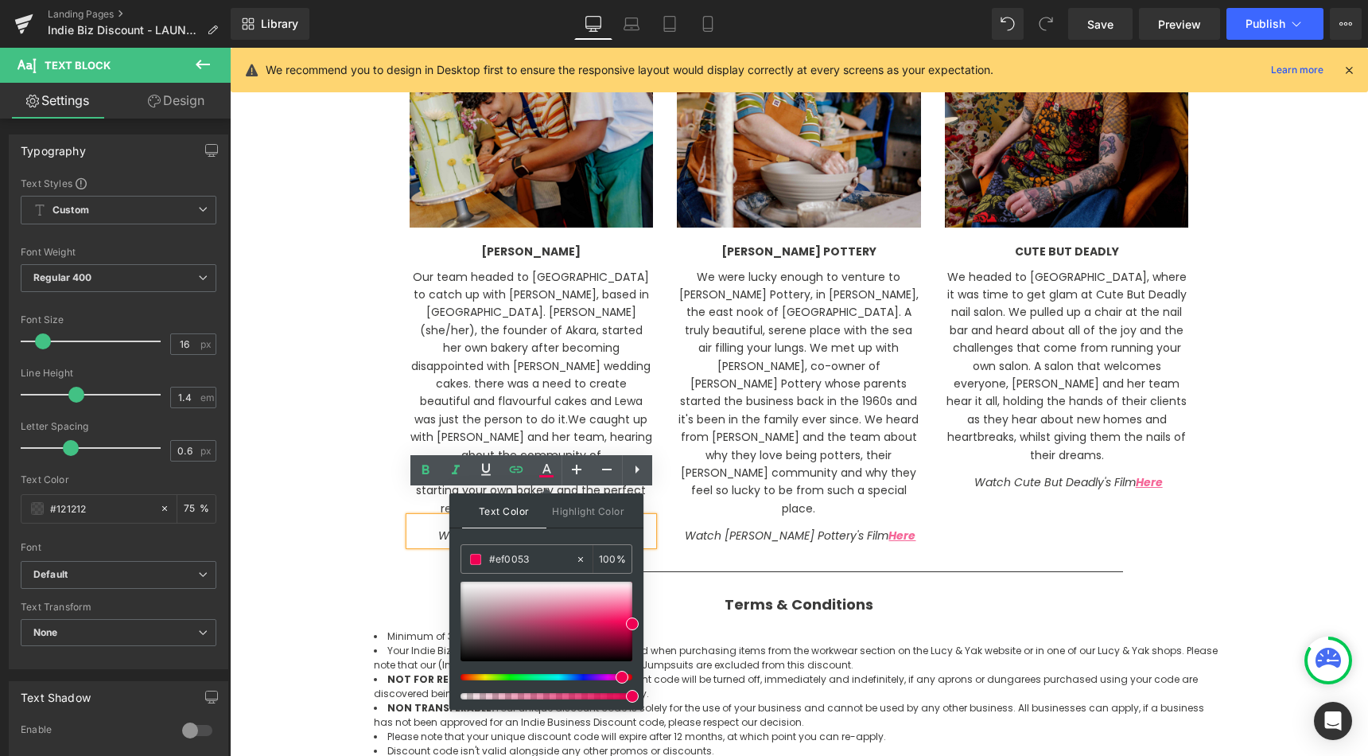
click at [616, 674] on div at bounding box center [540, 677] width 172 height 6
drag, startPoint x: 620, startPoint y: 674, endPoint x: 610, endPoint y: 674, distance: 10.4
click at [610, 674] on div at bounding box center [540, 677] width 172 height 6
type input "#ef61aa"
drag, startPoint x: 615, startPoint y: 599, endPoint x: 602, endPoint y: 608, distance: 15.9
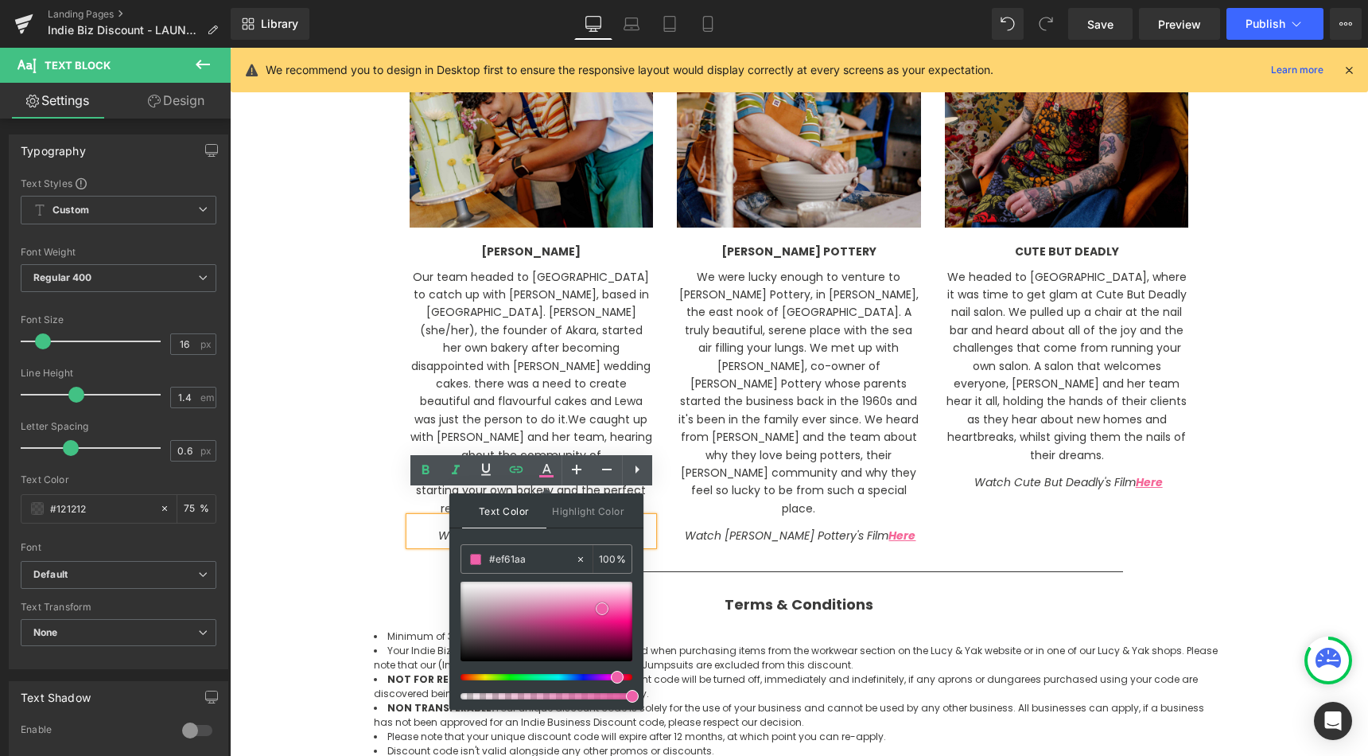
click at [602, 608] on div at bounding box center [547, 621] width 172 height 80
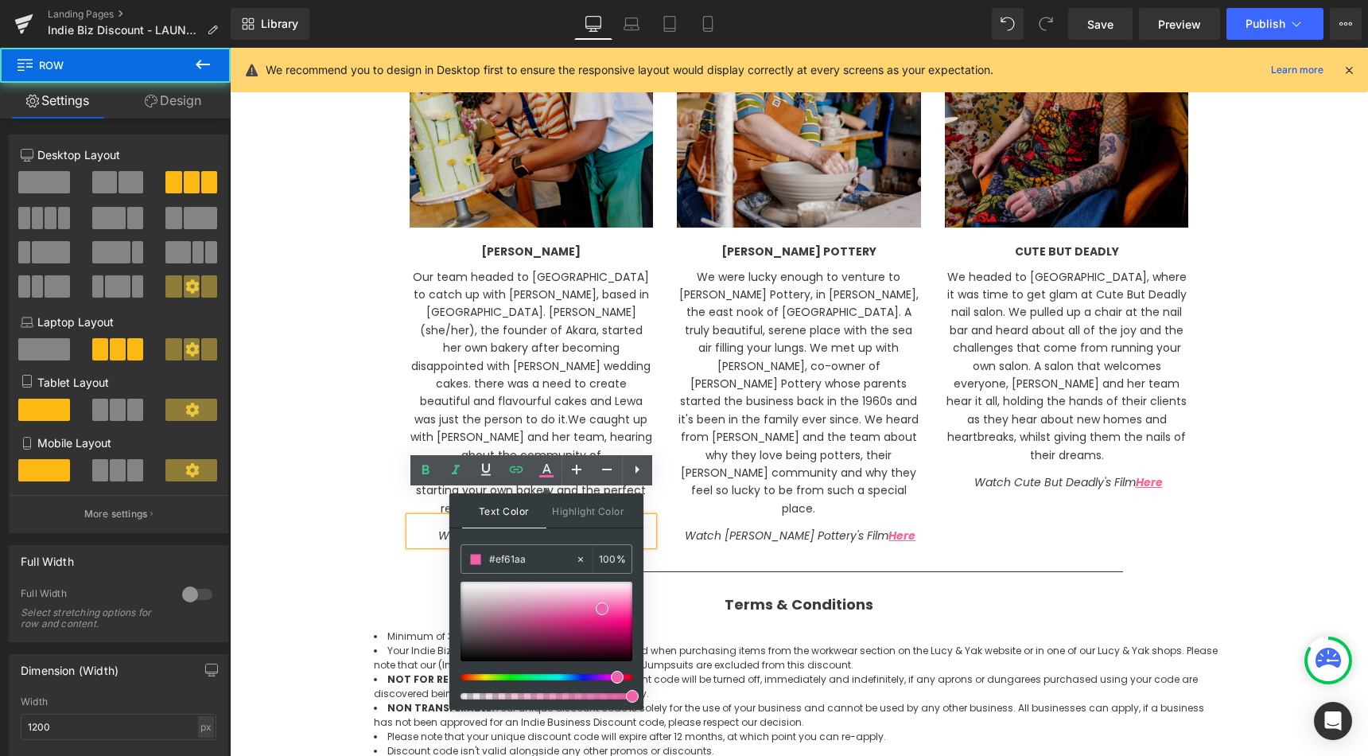
click at [727, 527] on div "Image [PERSON_NAME] Text Block Our team headed to [GEOGRAPHIC_DATA] to catch up…" at bounding box center [799, 261] width 907 height 604
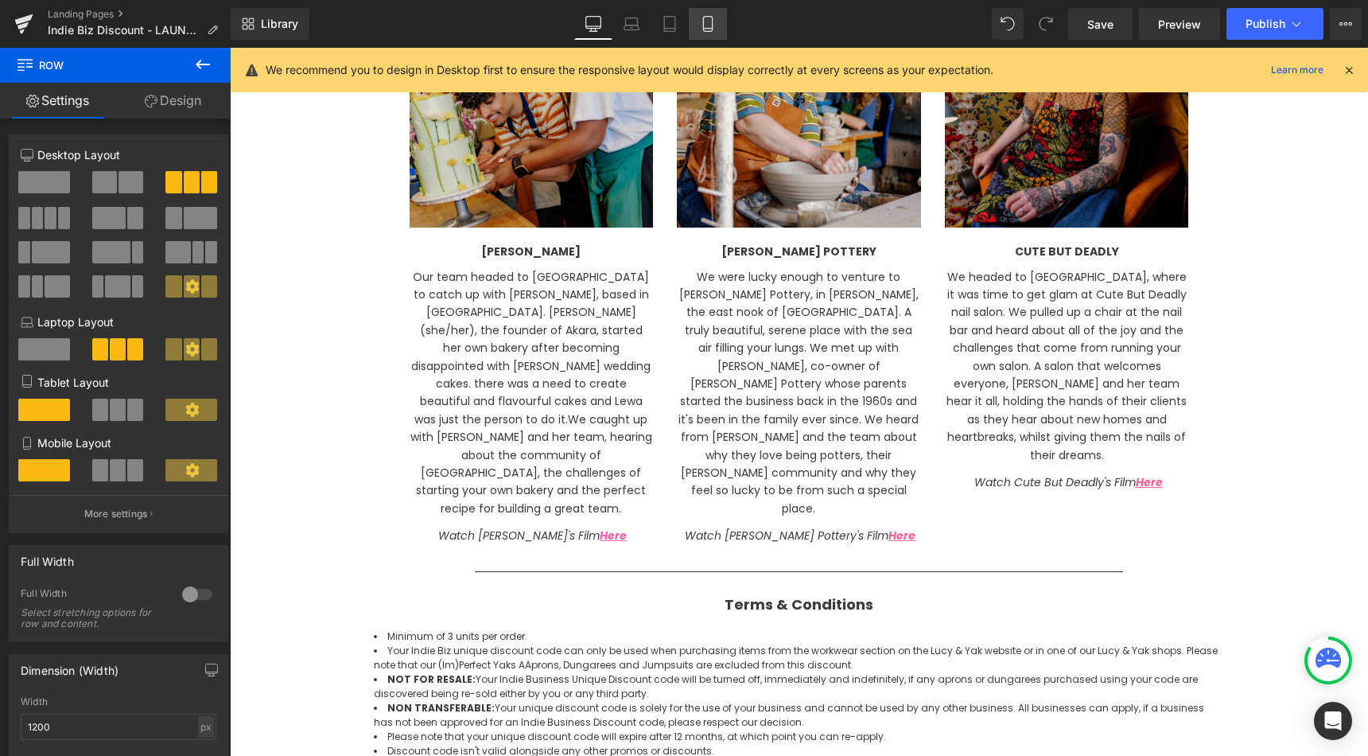
click at [698, 31] on link "Mobile" at bounding box center [708, 24] width 38 height 32
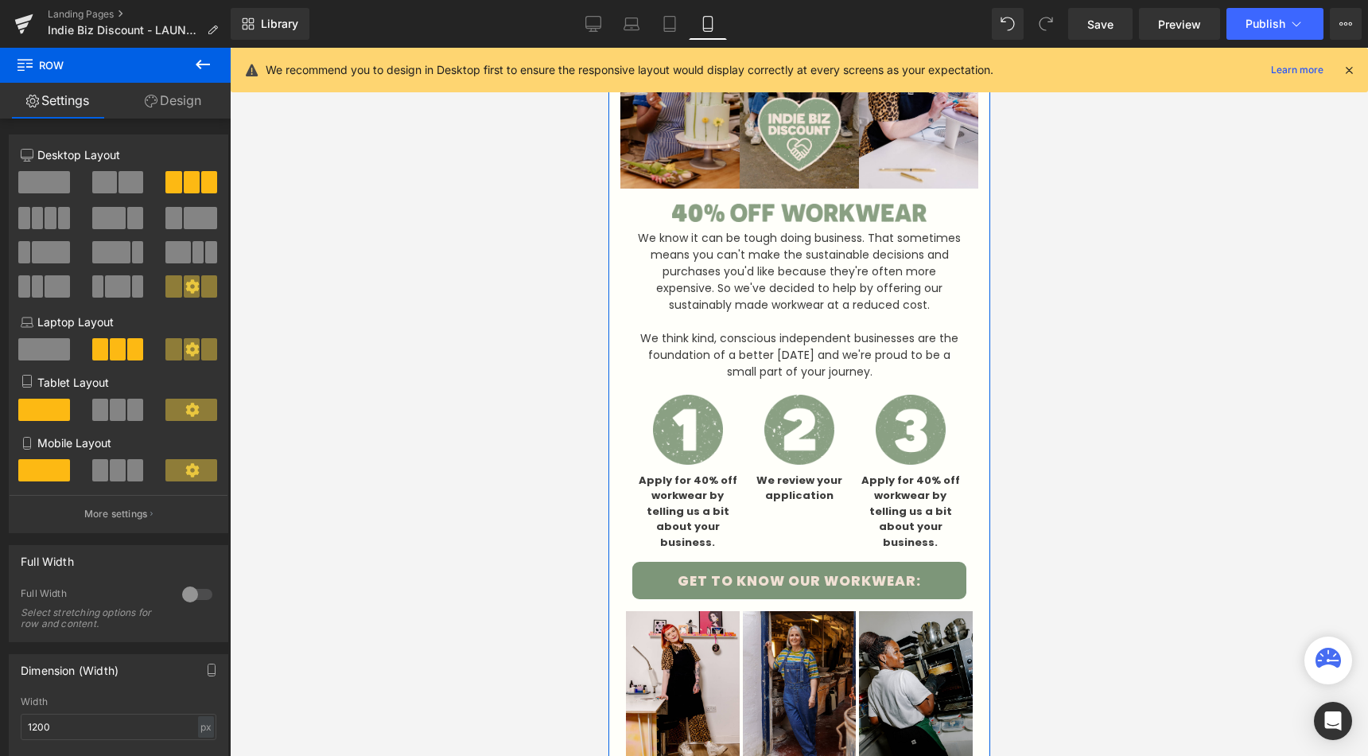
scroll to position [100, 0]
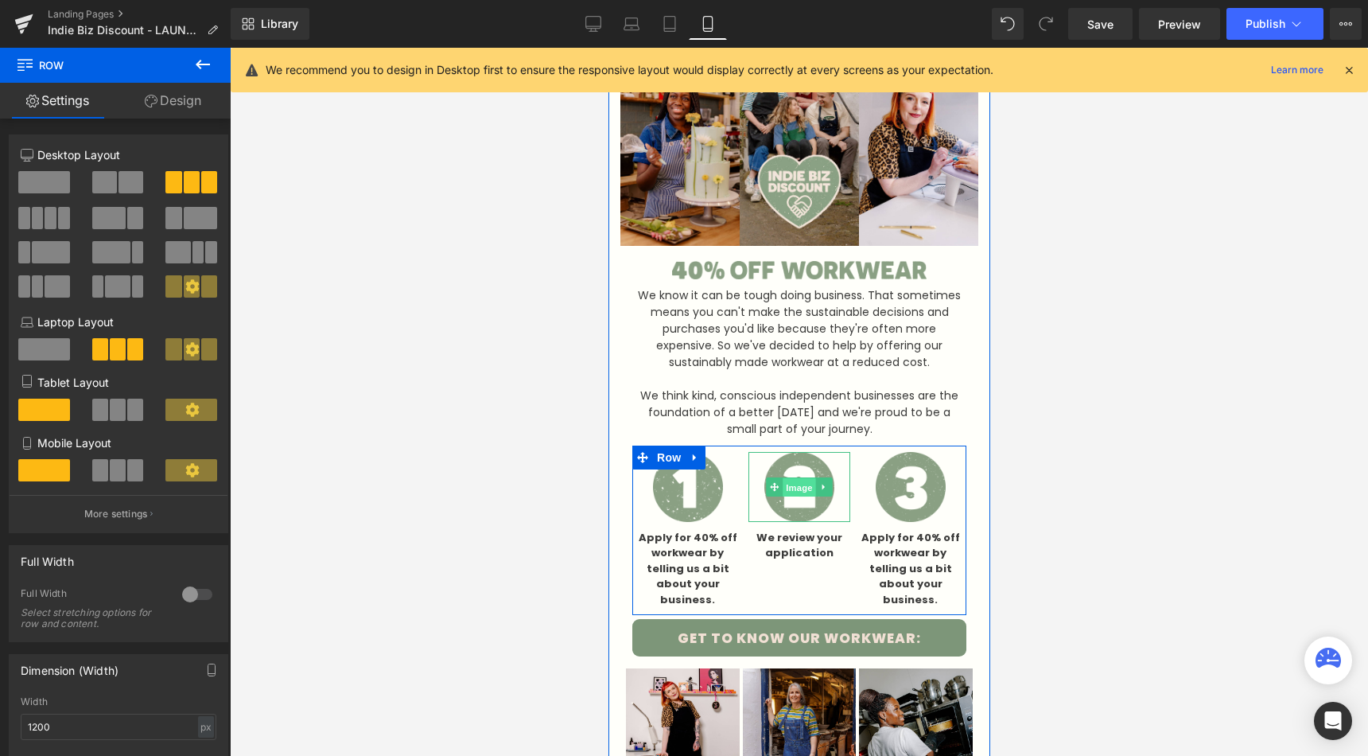
click at [791, 487] on span "Image" at bounding box center [798, 487] width 33 height 19
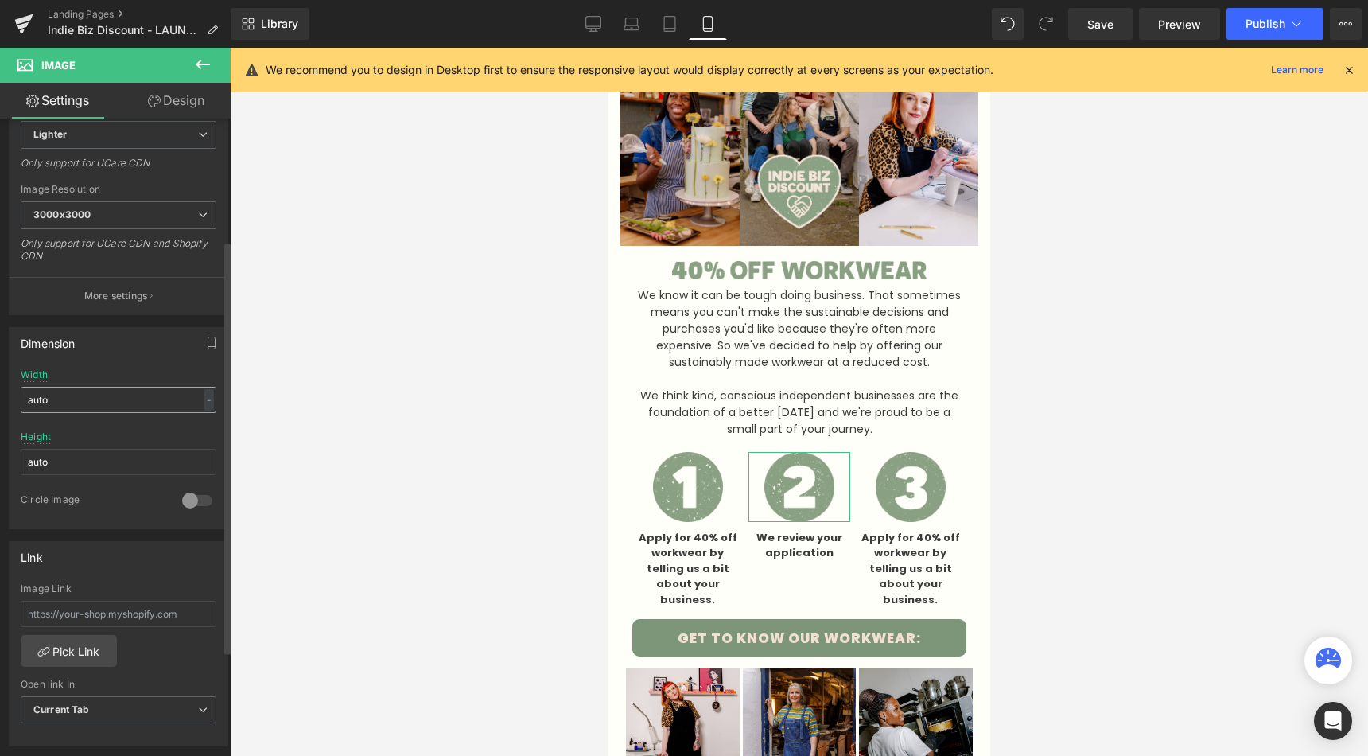
scroll to position [284, 0]
click at [118, 383] on input "auto" at bounding box center [119, 392] width 196 height 26
type input "-"
type input "0"
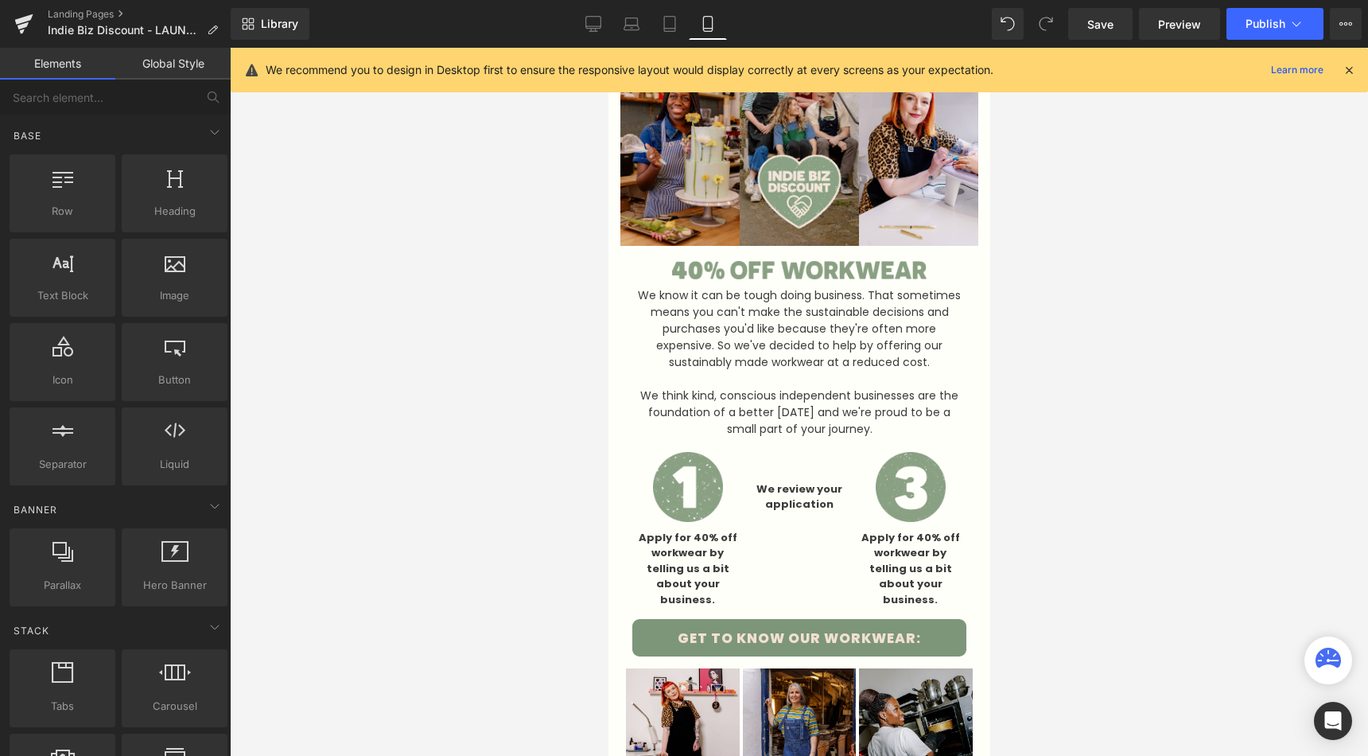
click at [392, 426] on div at bounding box center [799, 402] width 1138 height 708
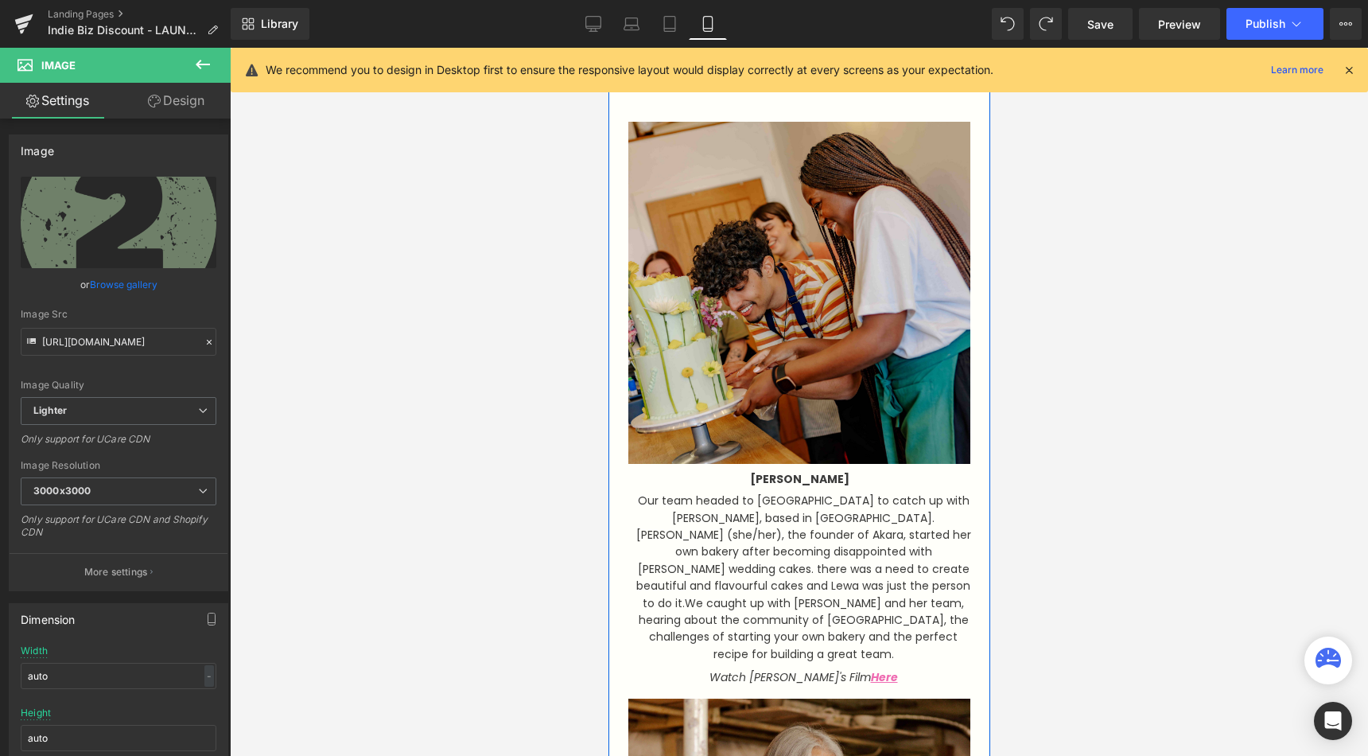
scroll to position [1448, 0]
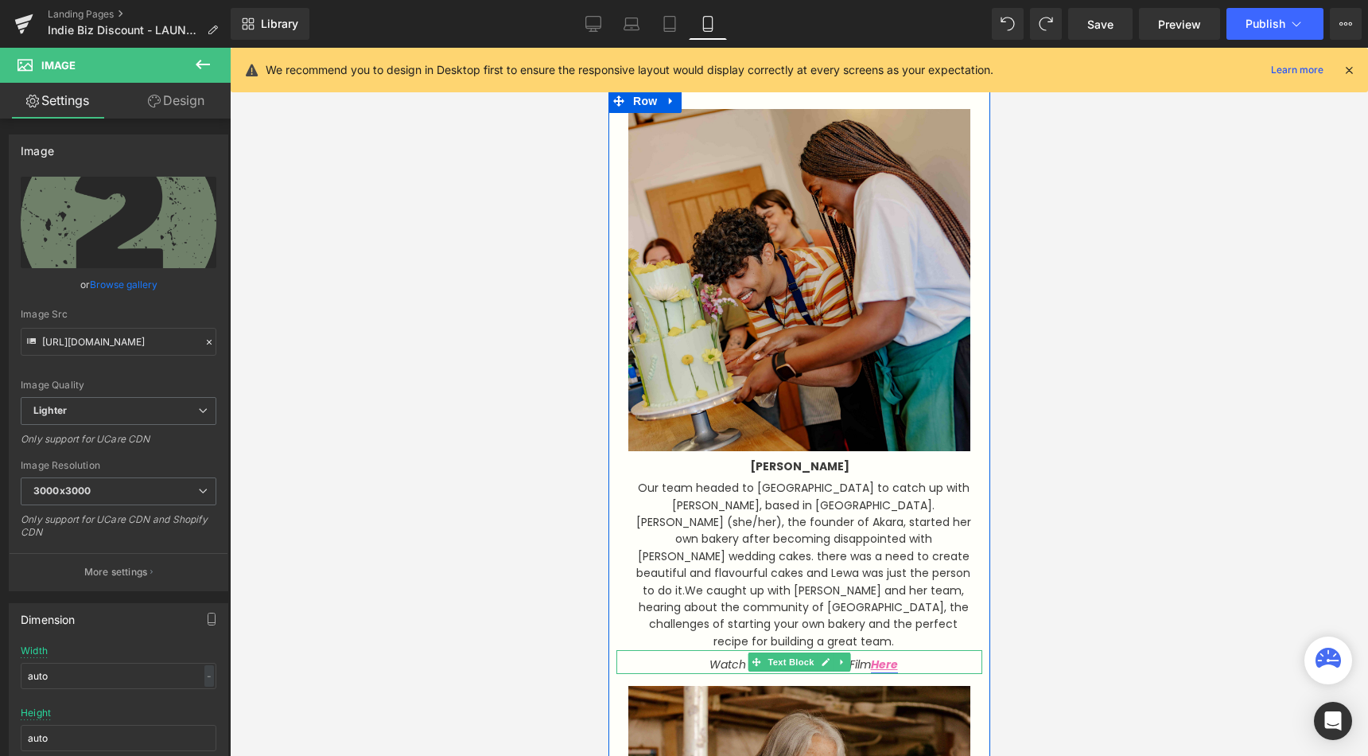
click at [871, 656] on link "Here" at bounding box center [883, 664] width 27 height 16
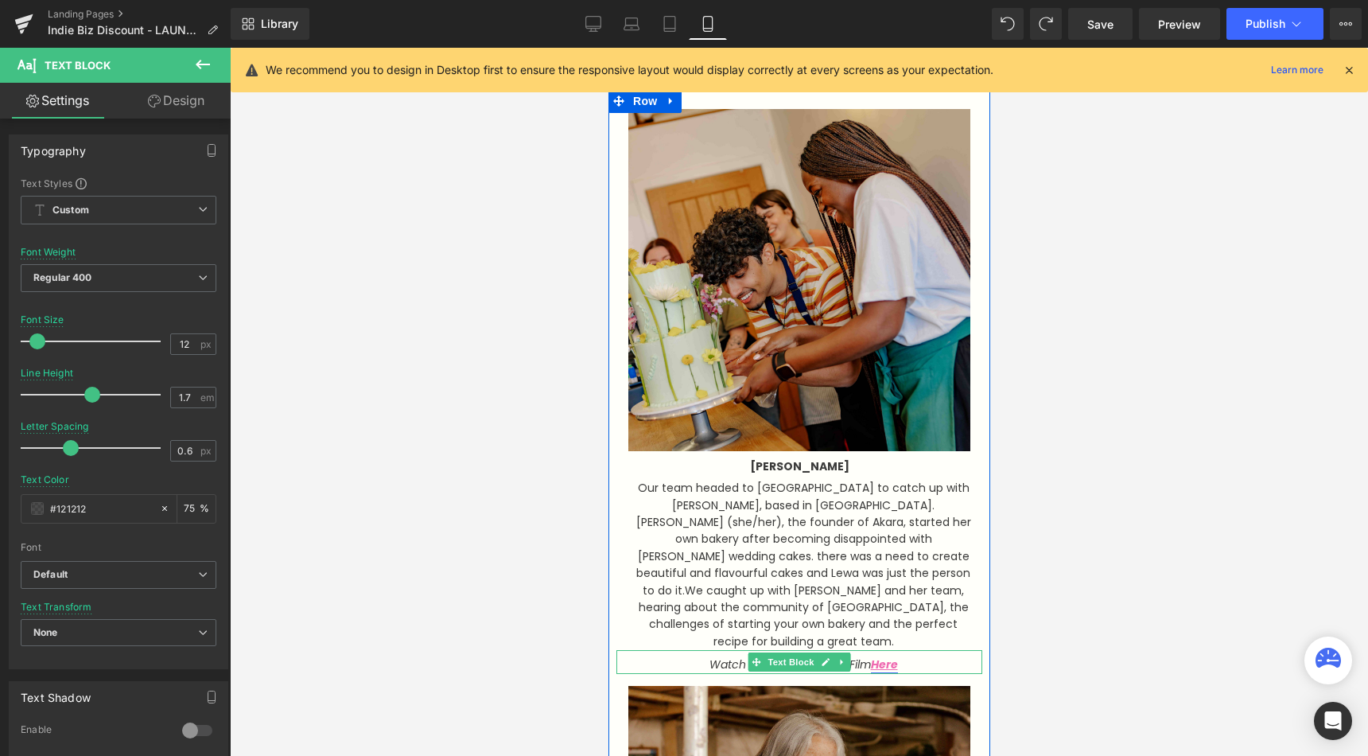
click at [881, 656] on link "Here" at bounding box center [883, 664] width 27 height 16
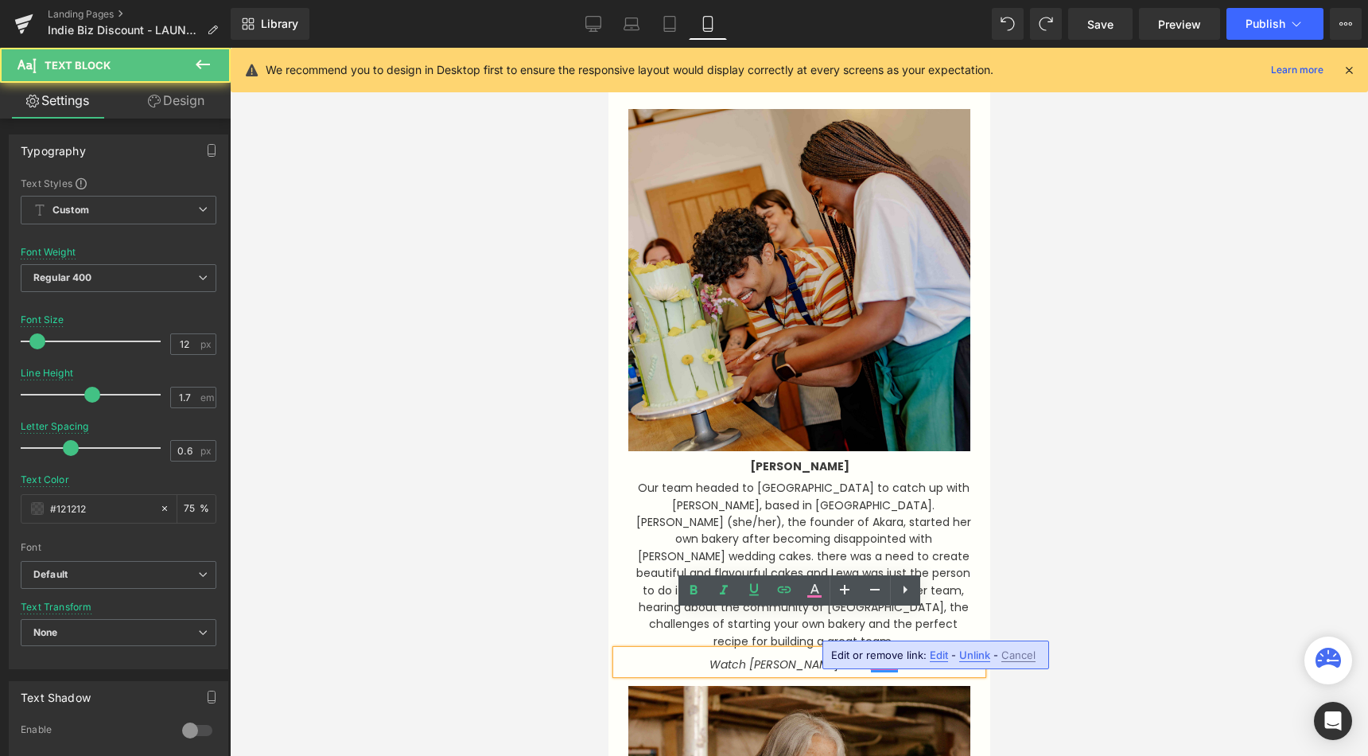
click at [939, 653] on span "Edit" at bounding box center [939, 655] width 18 height 14
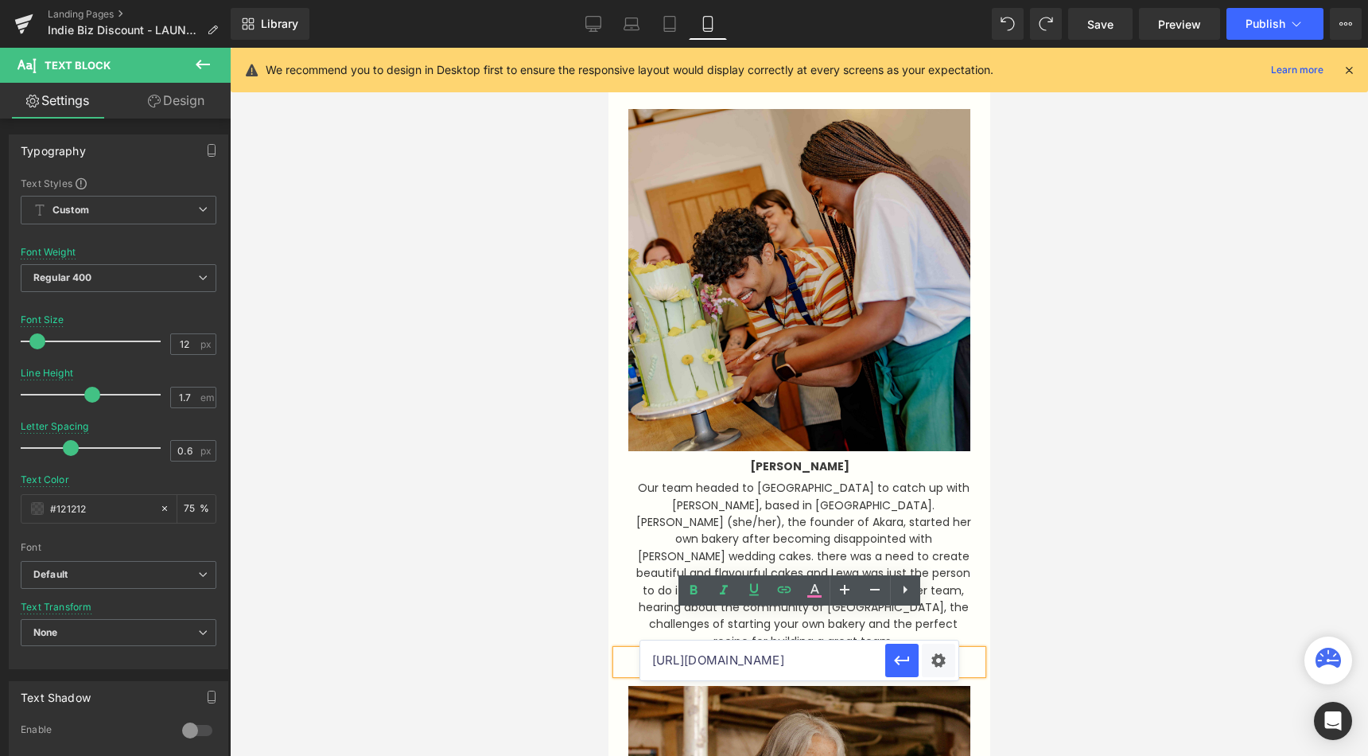
click at [822, 657] on input "[URL][DOMAIN_NAME]" at bounding box center [762, 660] width 245 height 40
paste input "gjgZJqvuiPw"
type input "[URL][DOMAIN_NAME]"
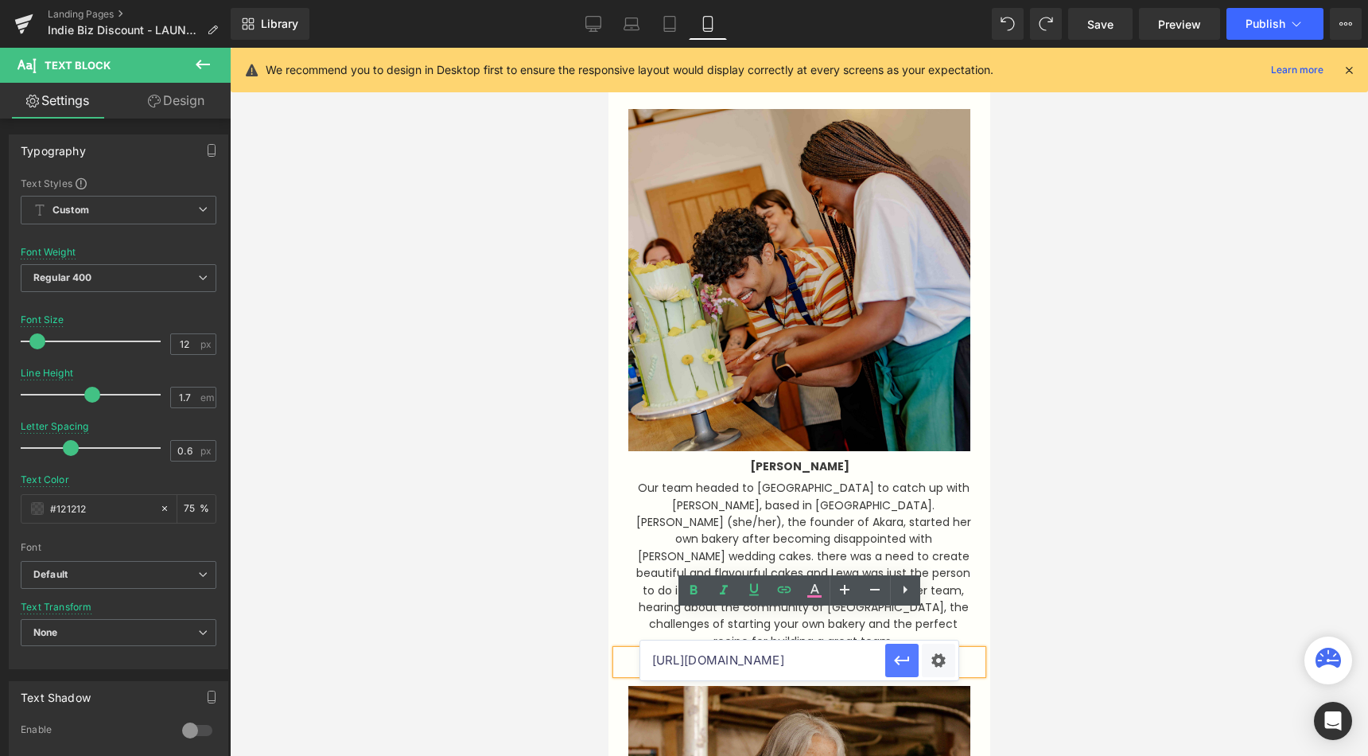
click at [908, 655] on icon "button" at bounding box center [901, 660] width 19 height 19
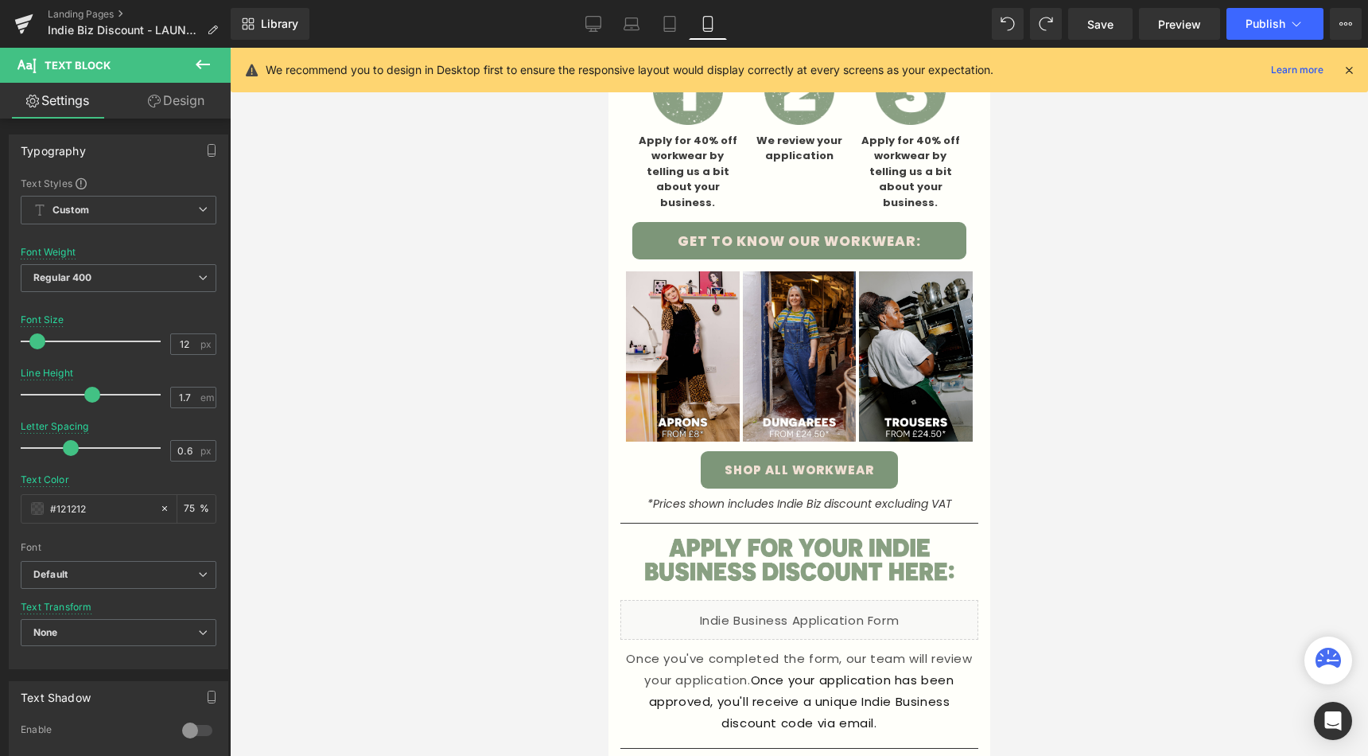
scroll to position [488, 0]
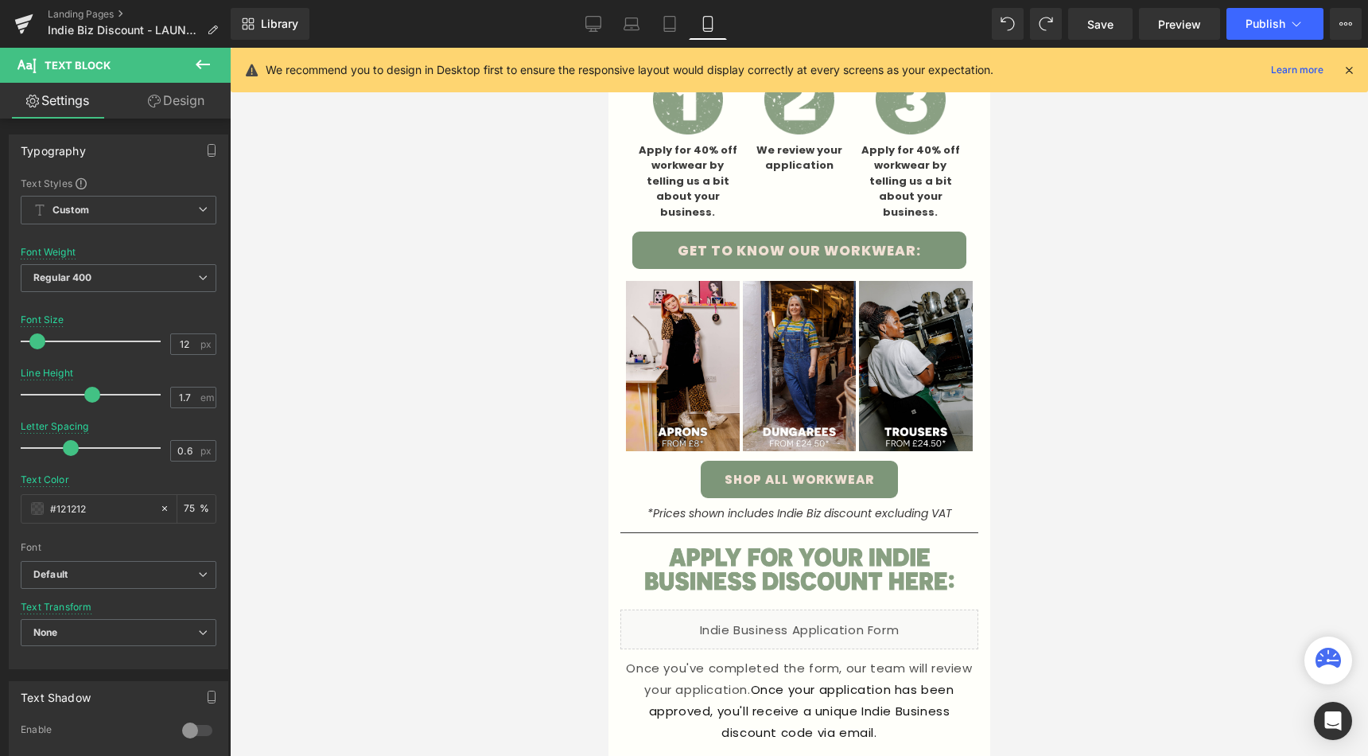
click at [810, 280] on div "Image Image Image Row" at bounding box center [799, 365] width 358 height 184
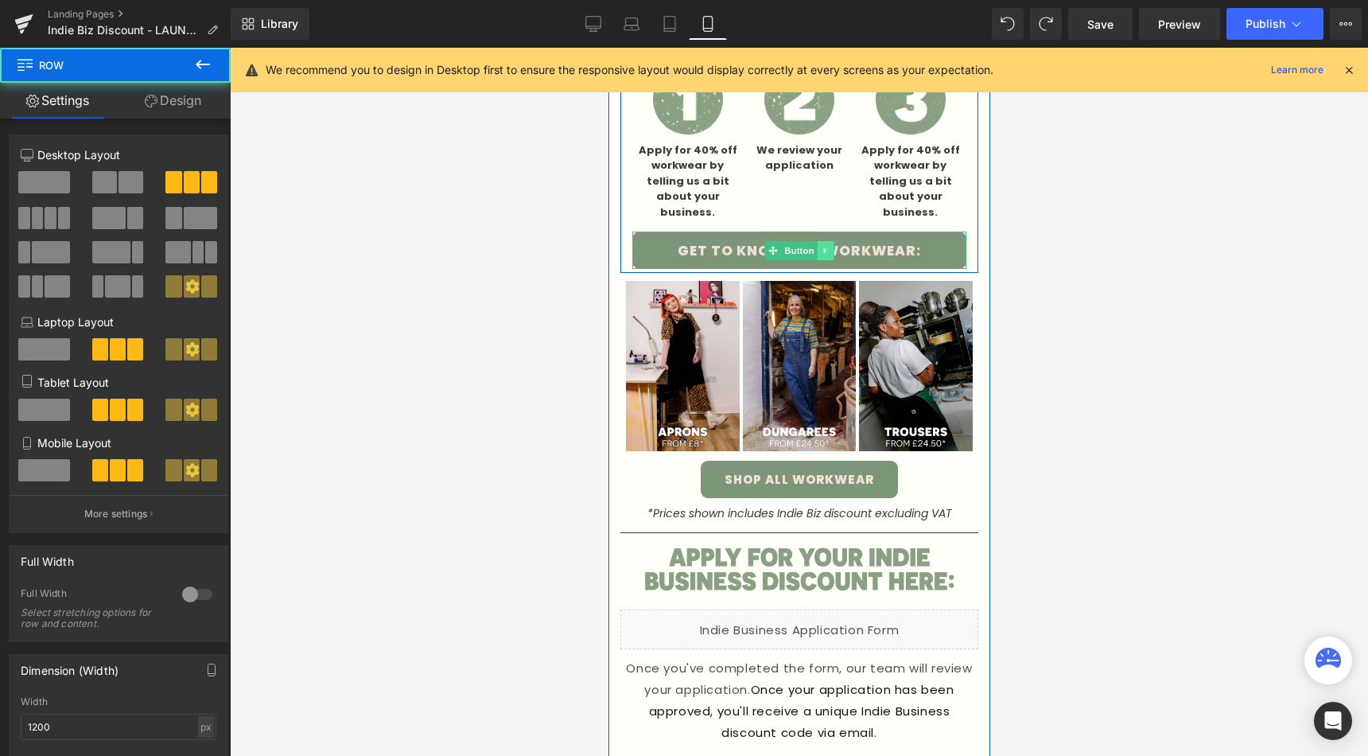
click at [823, 254] on icon at bounding box center [825, 251] width 9 height 10
click at [779, 244] on link "Button" at bounding box center [790, 250] width 52 height 19
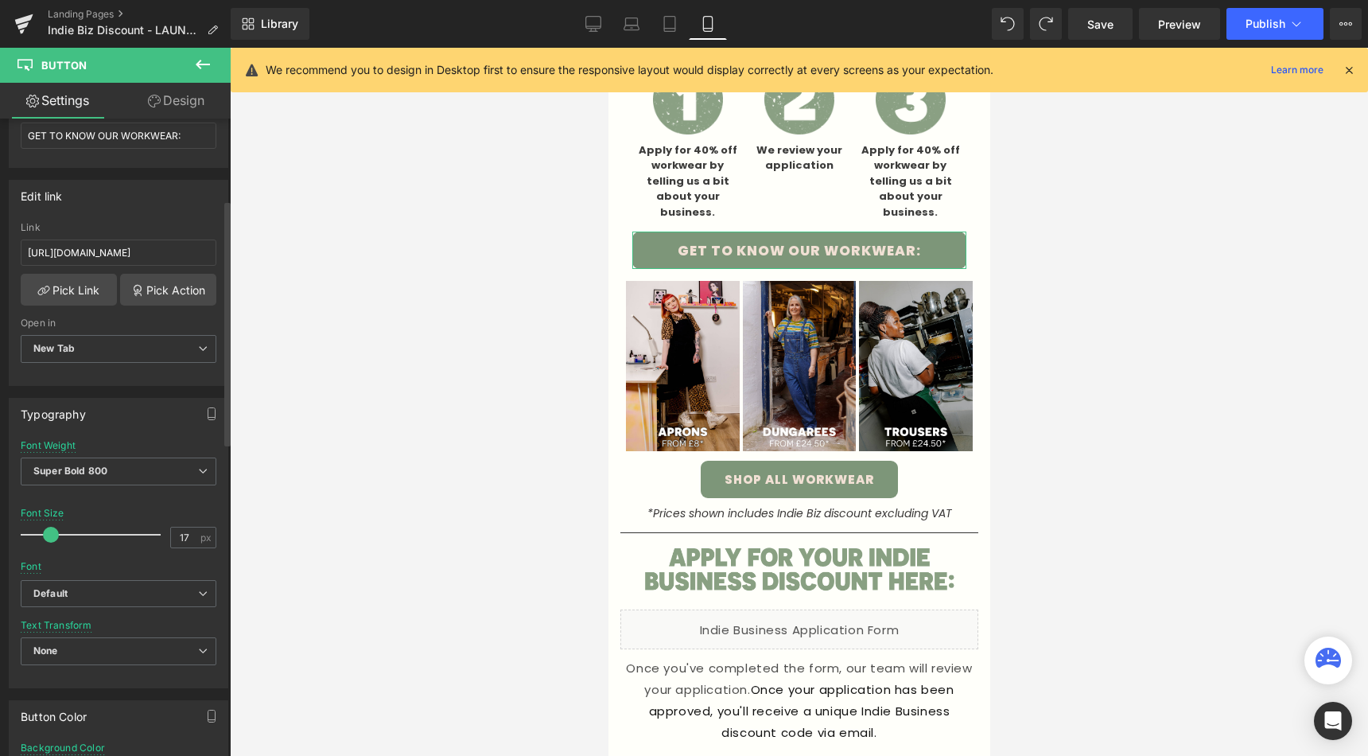
scroll to position [211, 0]
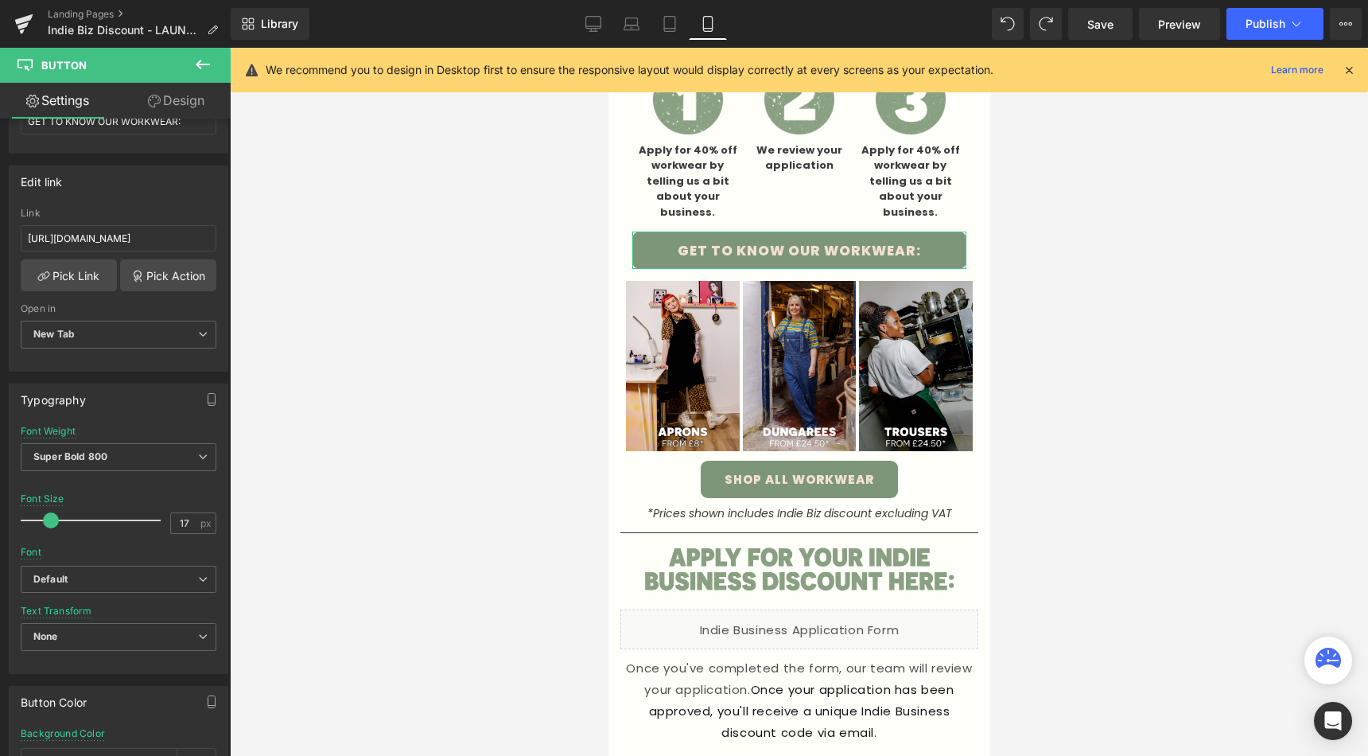
click at [178, 89] on link "Design" at bounding box center [176, 101] width 115 height 36
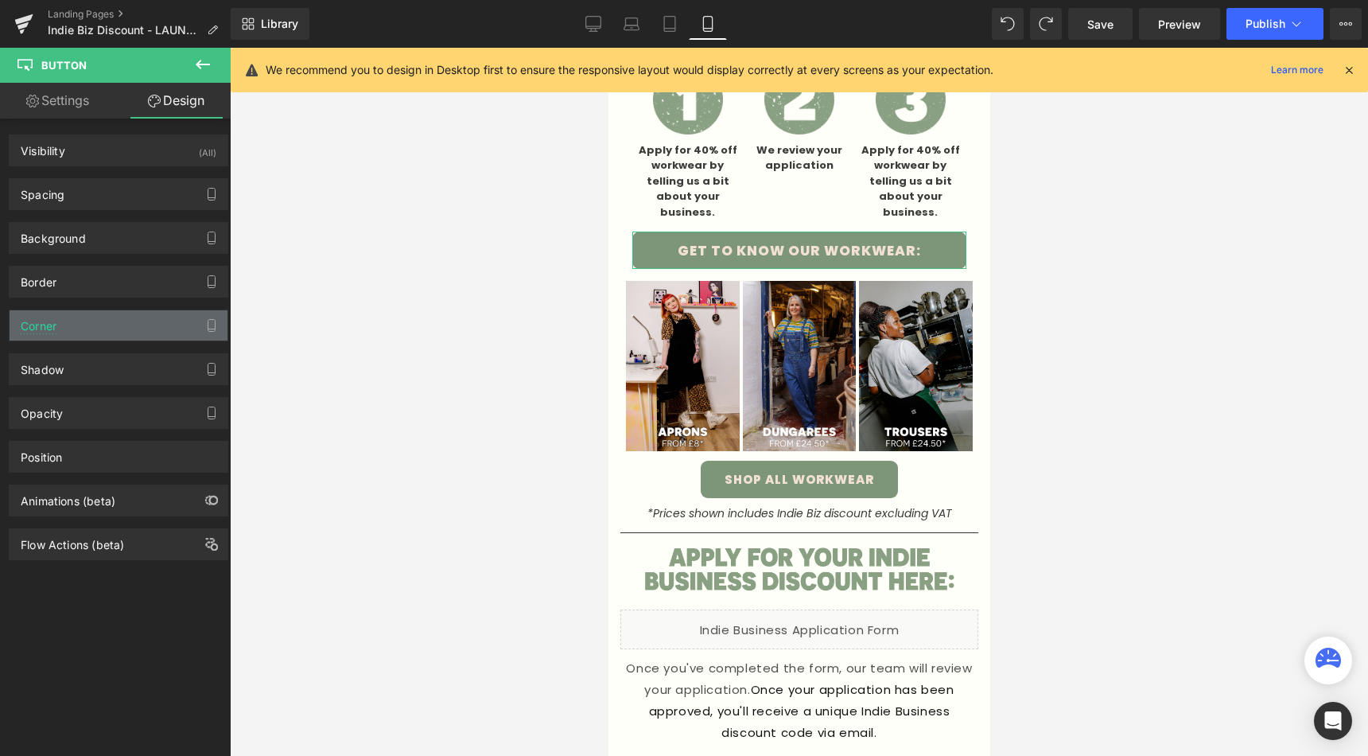
click at [107, 323] on div "Corner" at bounding box center [119, 325] width 218 height 30
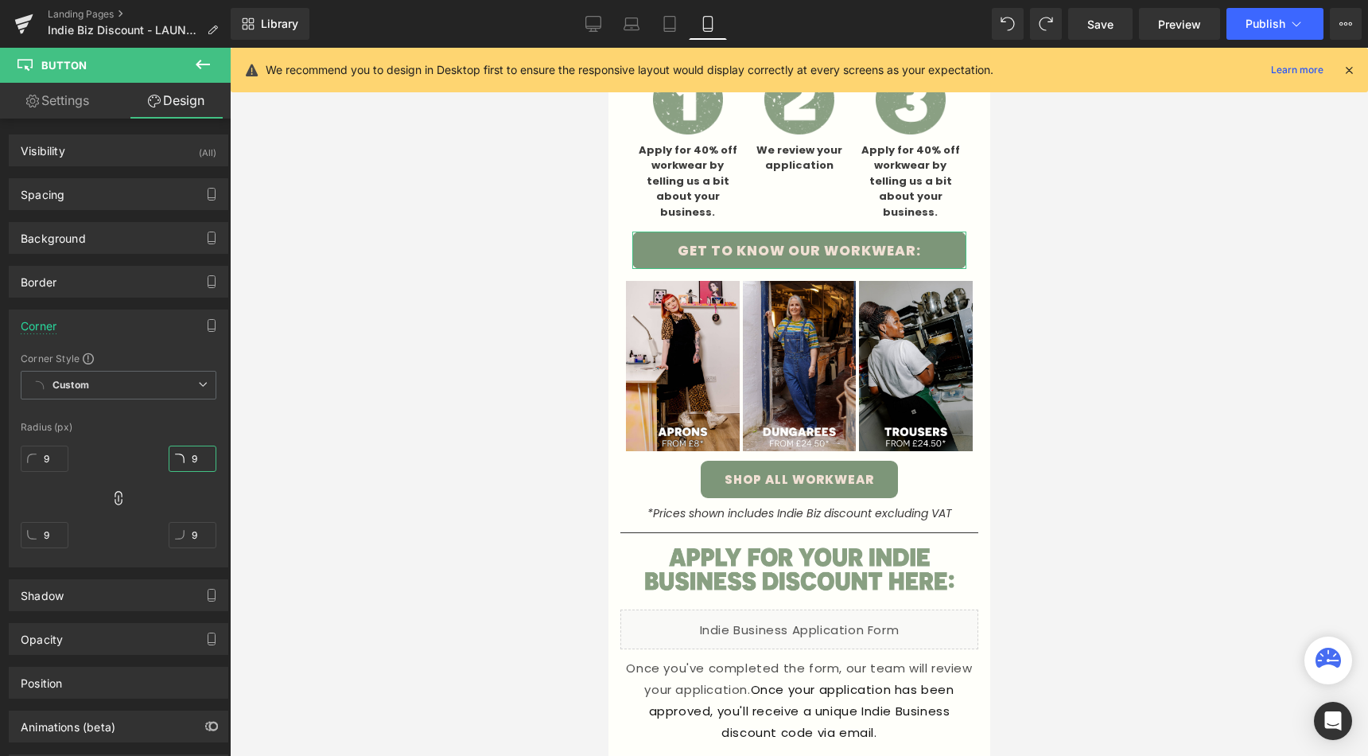
click at [195, 459] on input "9" at bounding box center [193, 458] width 48 height 26
type input "8"
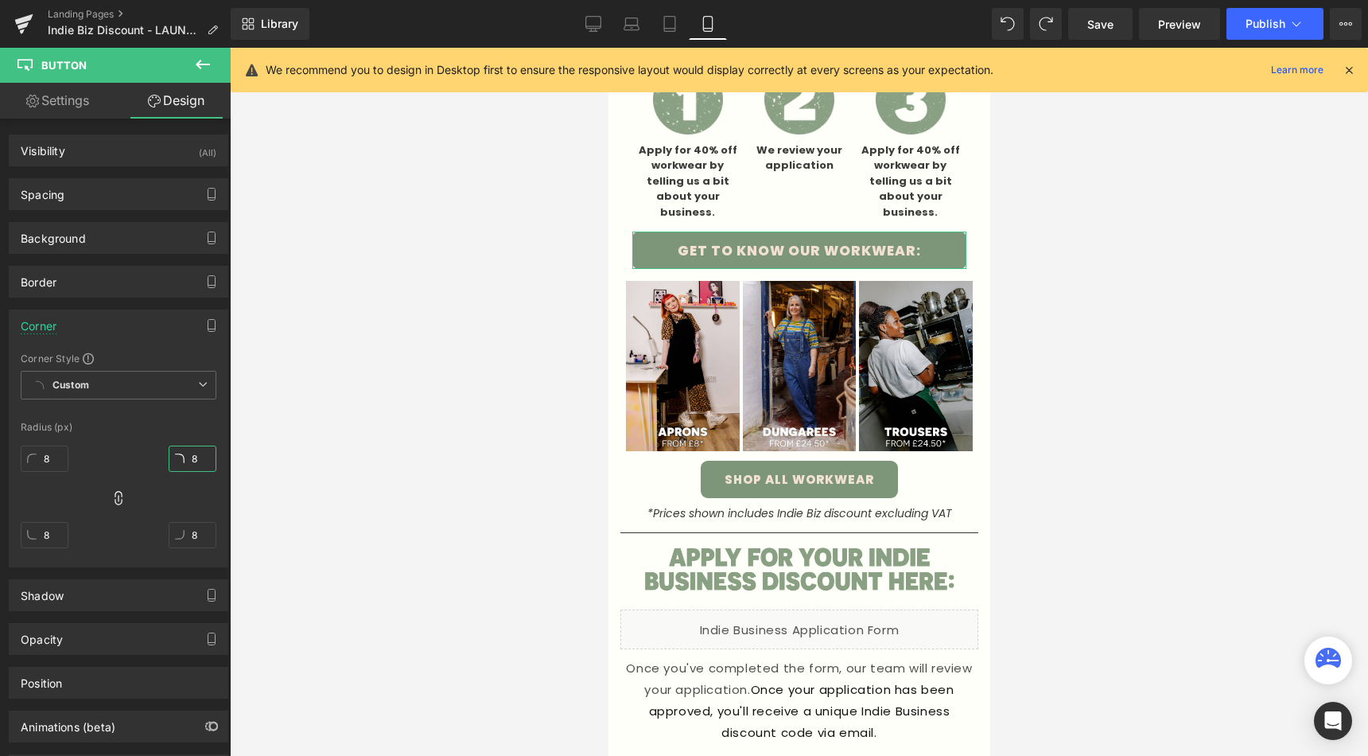
type input "7"
type input "6"
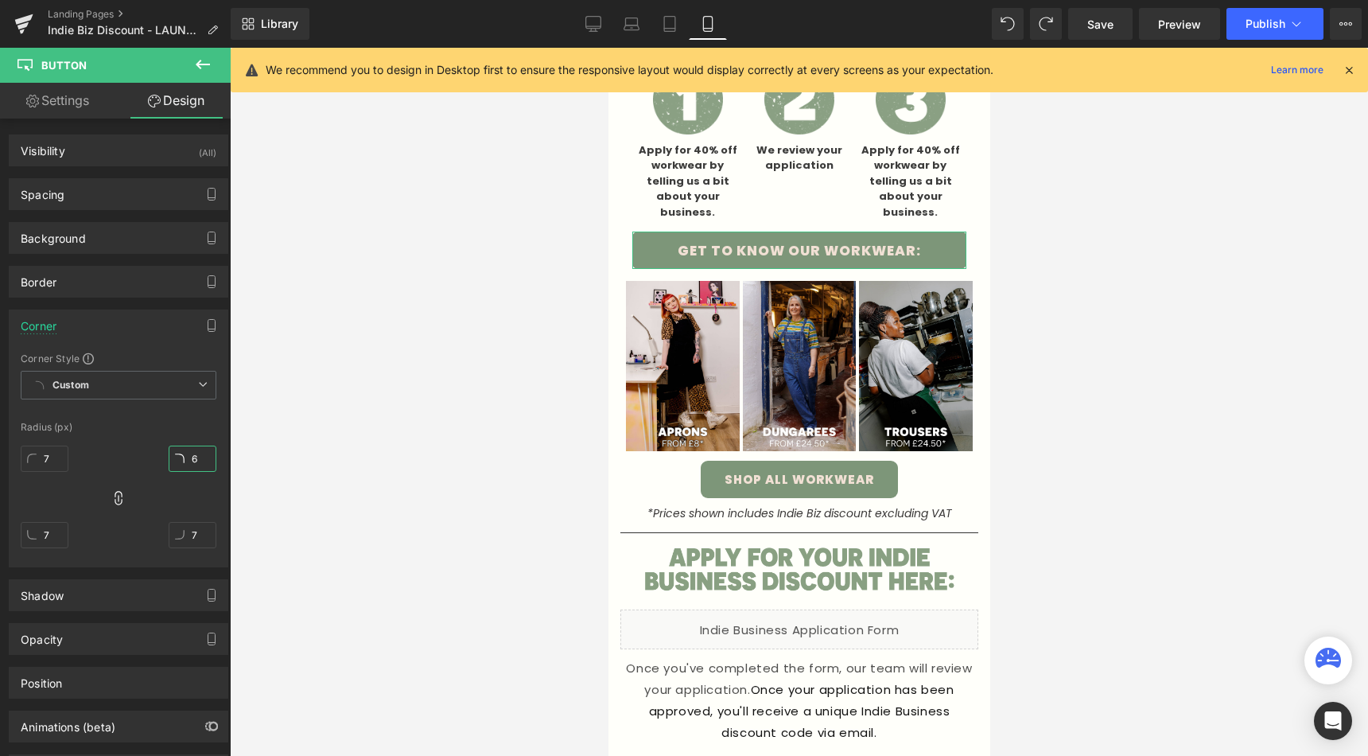
type input "6"
type input "5"
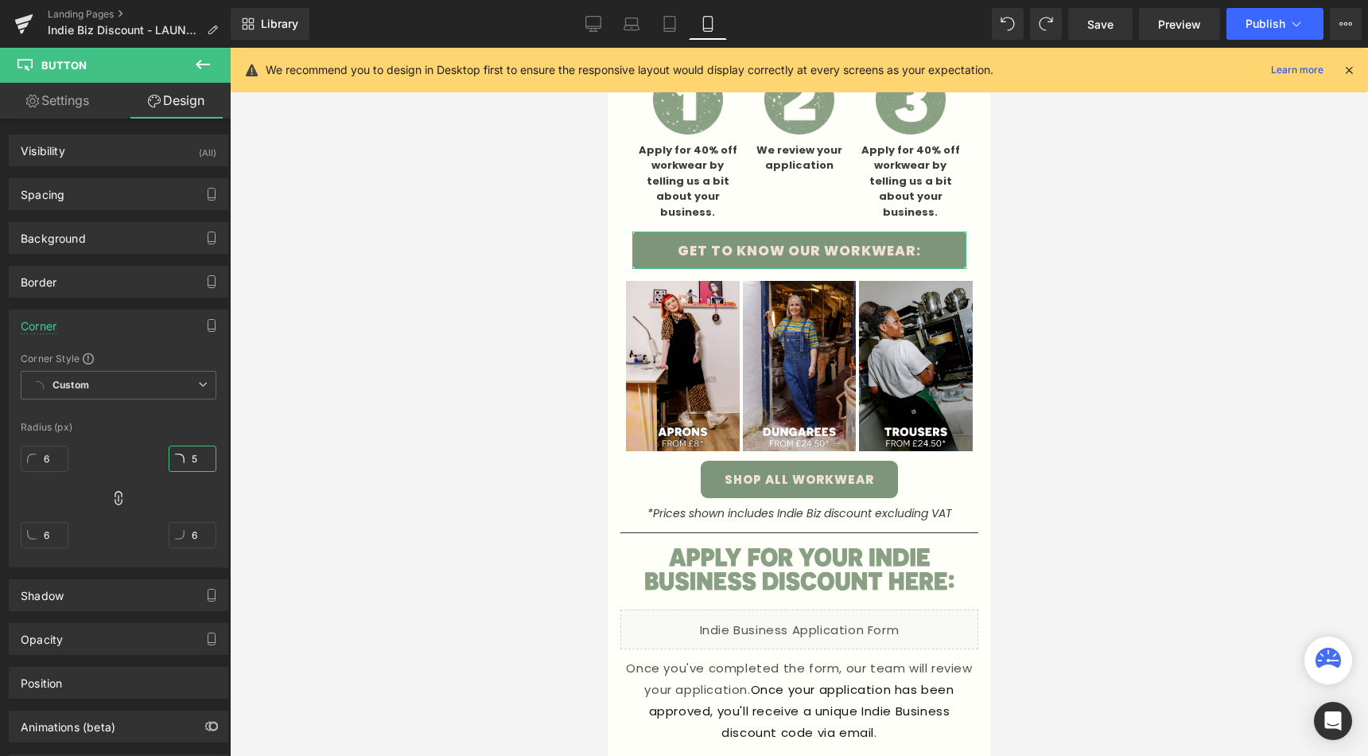
type input "5"
click at [417, 418] on div at bounding box center [799, 402] width 1138 height 708
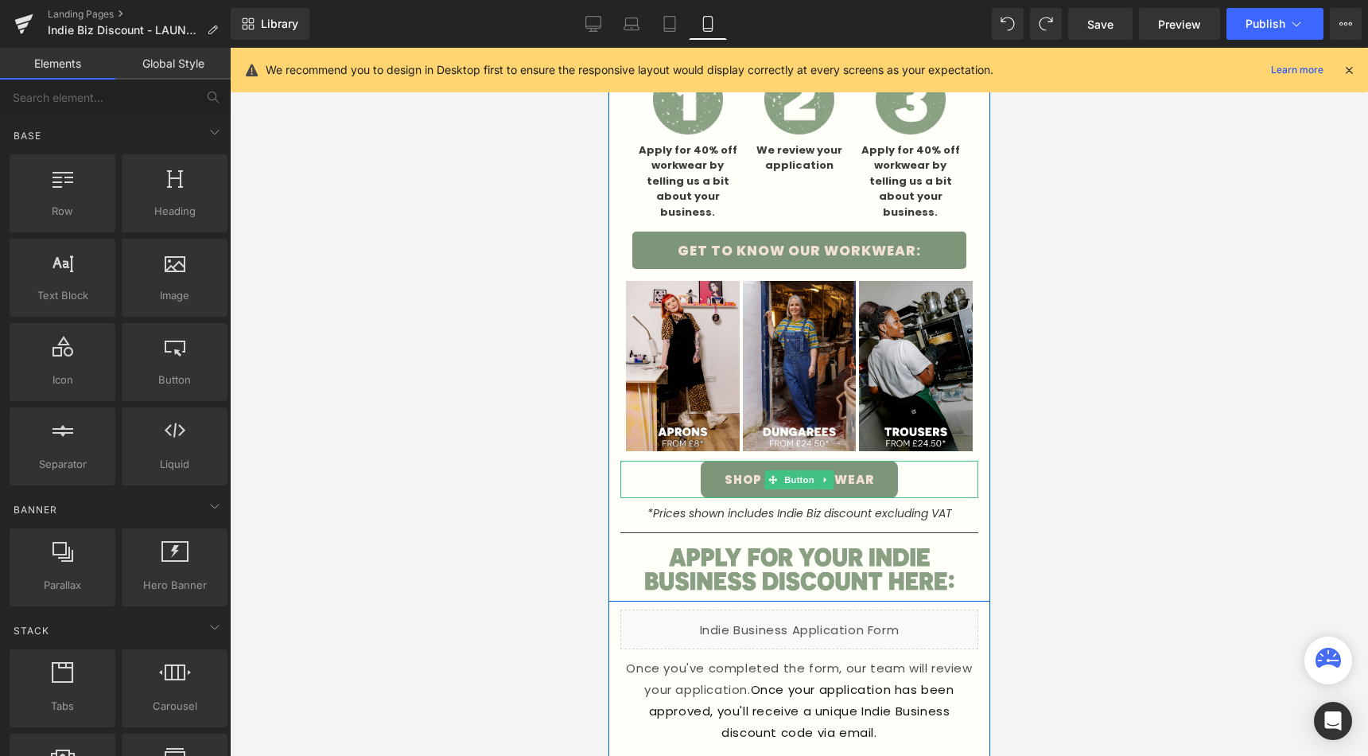
click at [713, 470] on link "SHOP ALL WORKWEAR" at bounding box center [798, 479] width 197 height 37
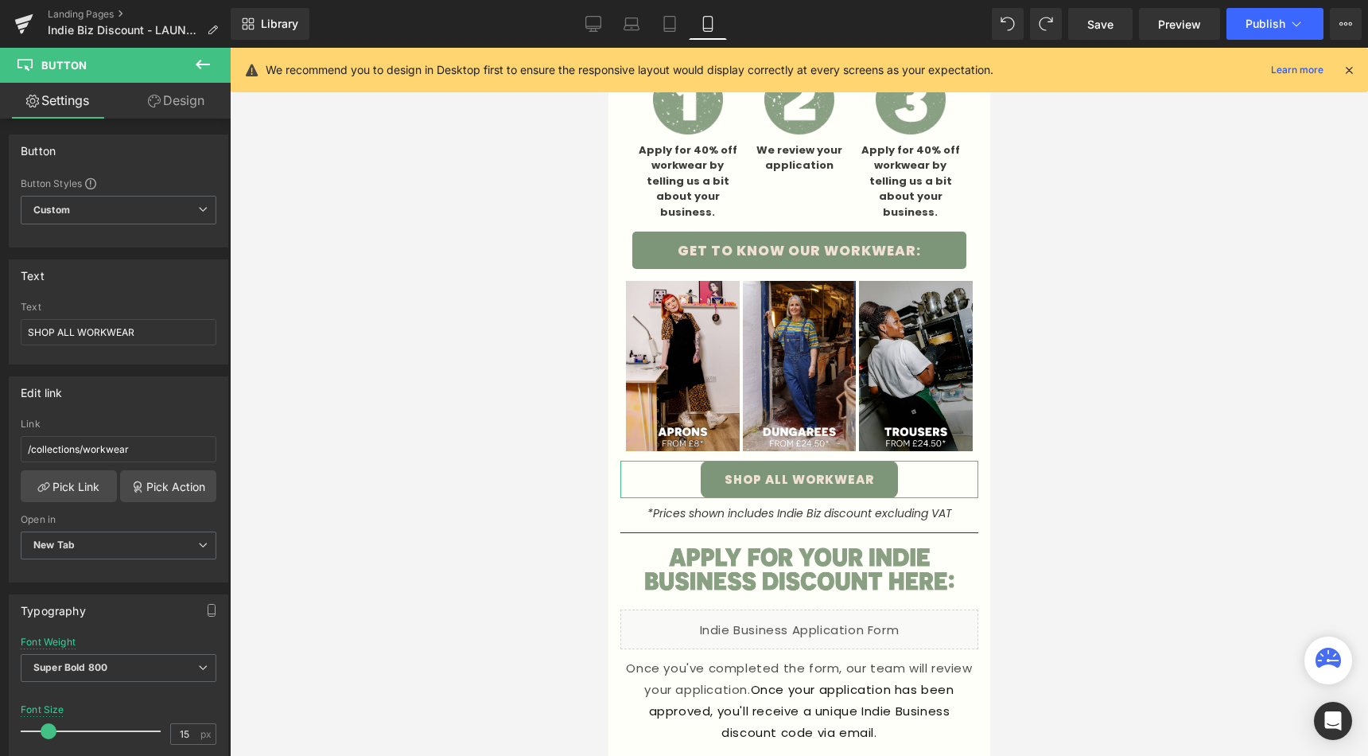
click at [163, 113] on link "Design" at bounding box center [176, 101] width 115 height 36
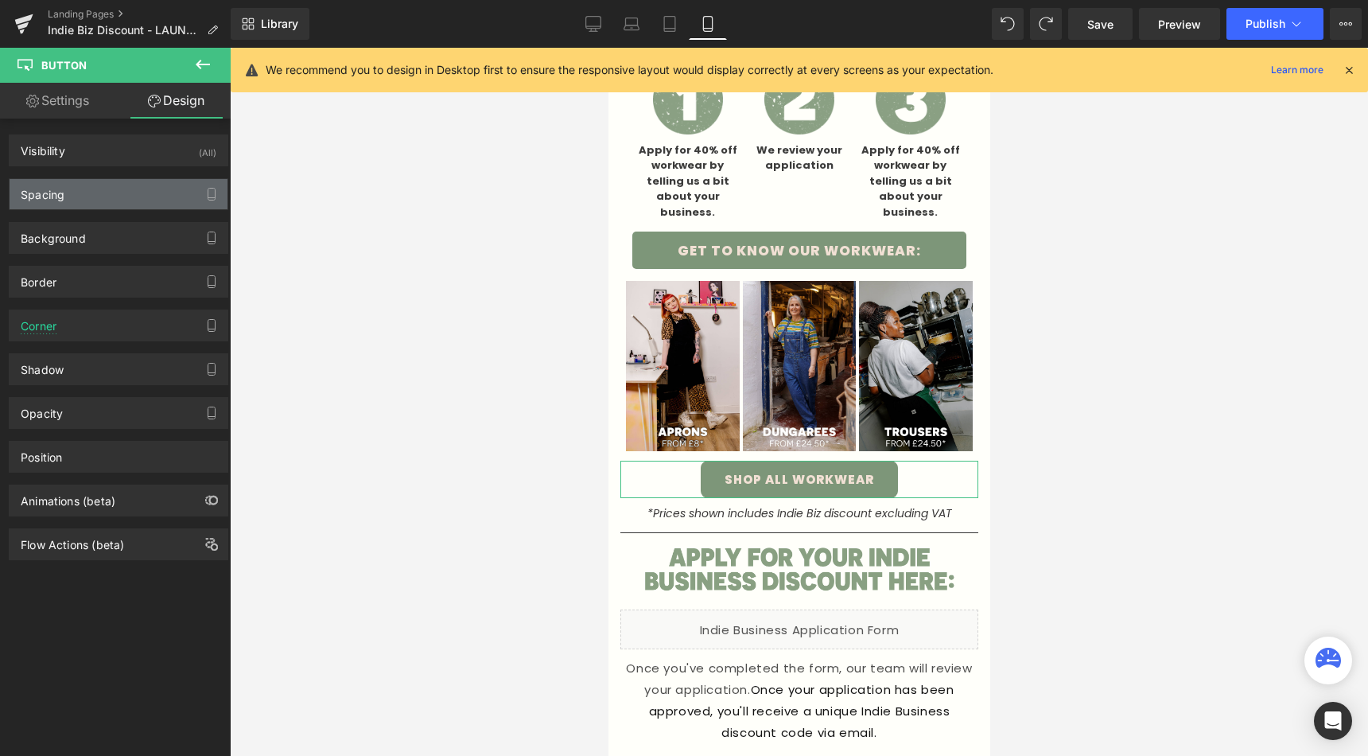
click at [93, 203] on div "Spacing" at bounding box center [119, 194] width 218 height 30
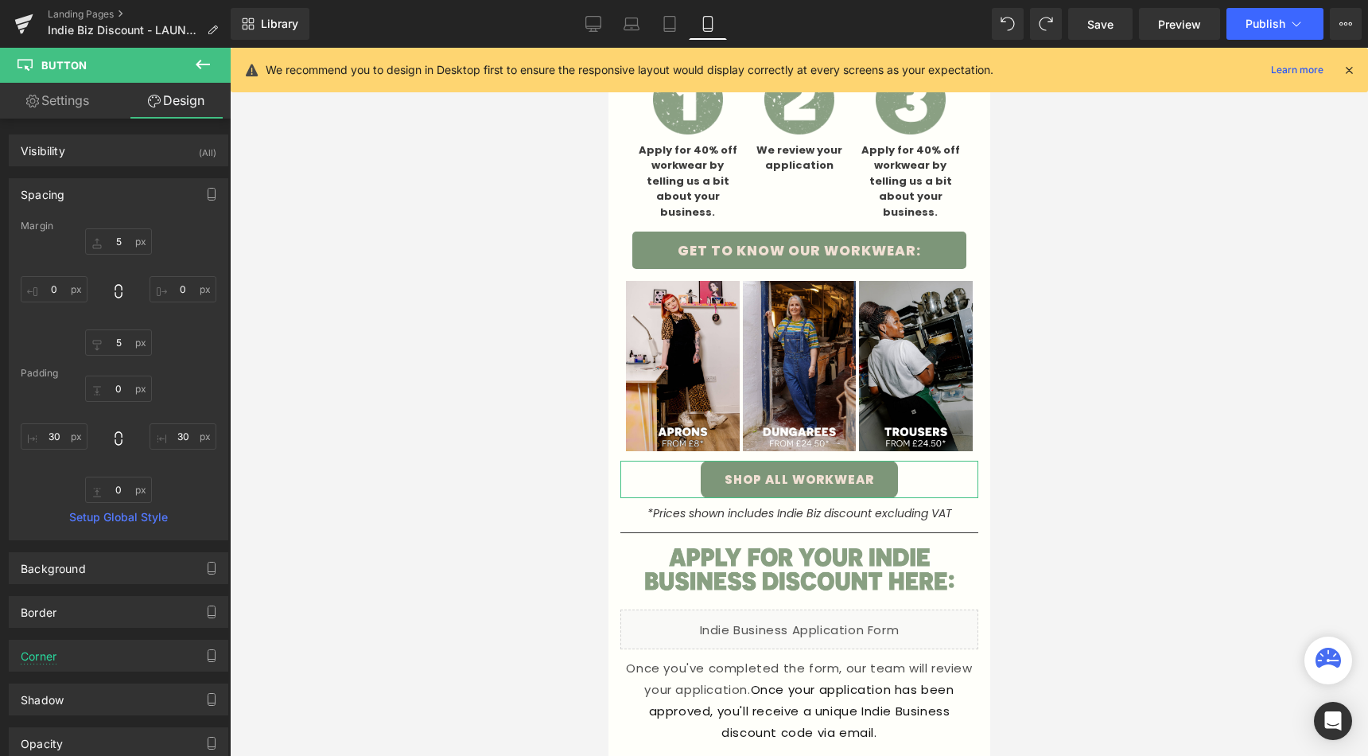
click at [93, 203] on div "Spacing" at bounding box center [119, 194] width 218 height 30
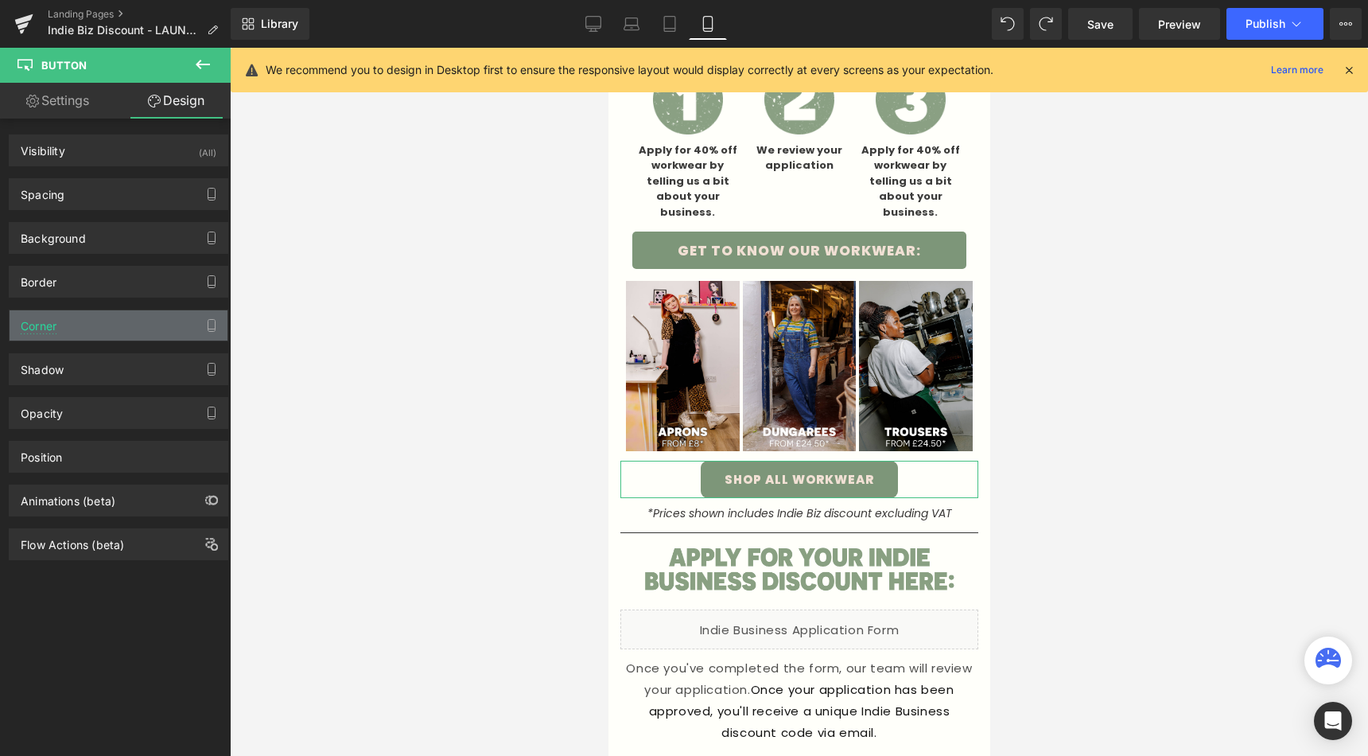
click at [72, 332] on div "Corner" at bounding box center [119, 325] width 218 height 30
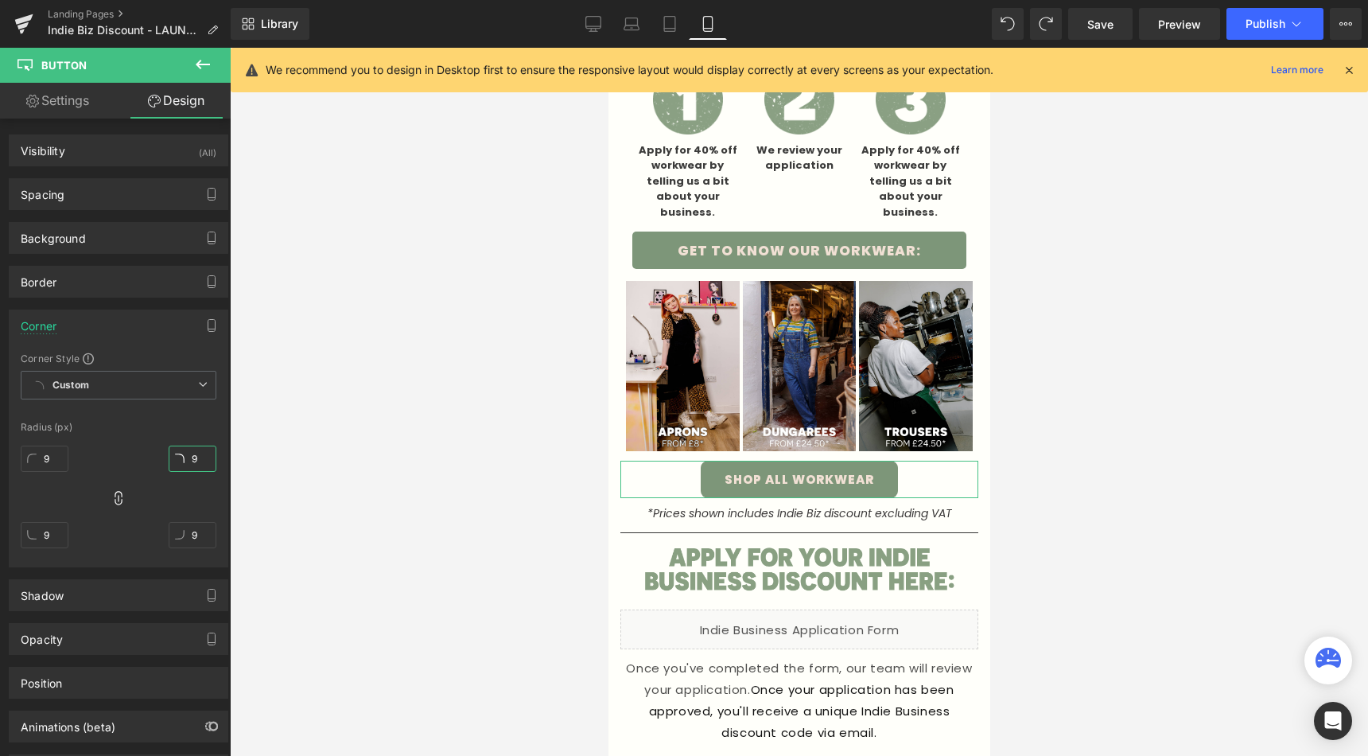
click at [195, 466] on input "9" at bounding box center [193, 458] width 48 height 26
type input "8"
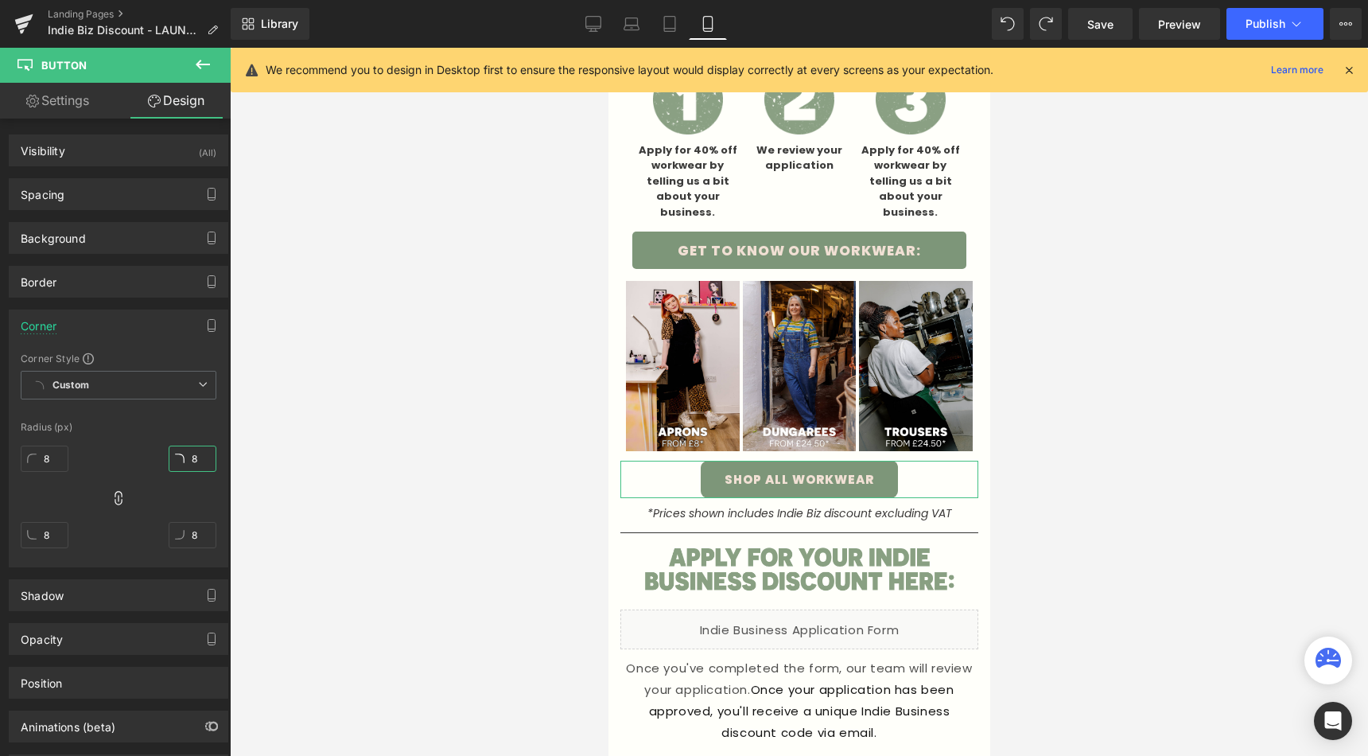
type input "7"
type input "6"
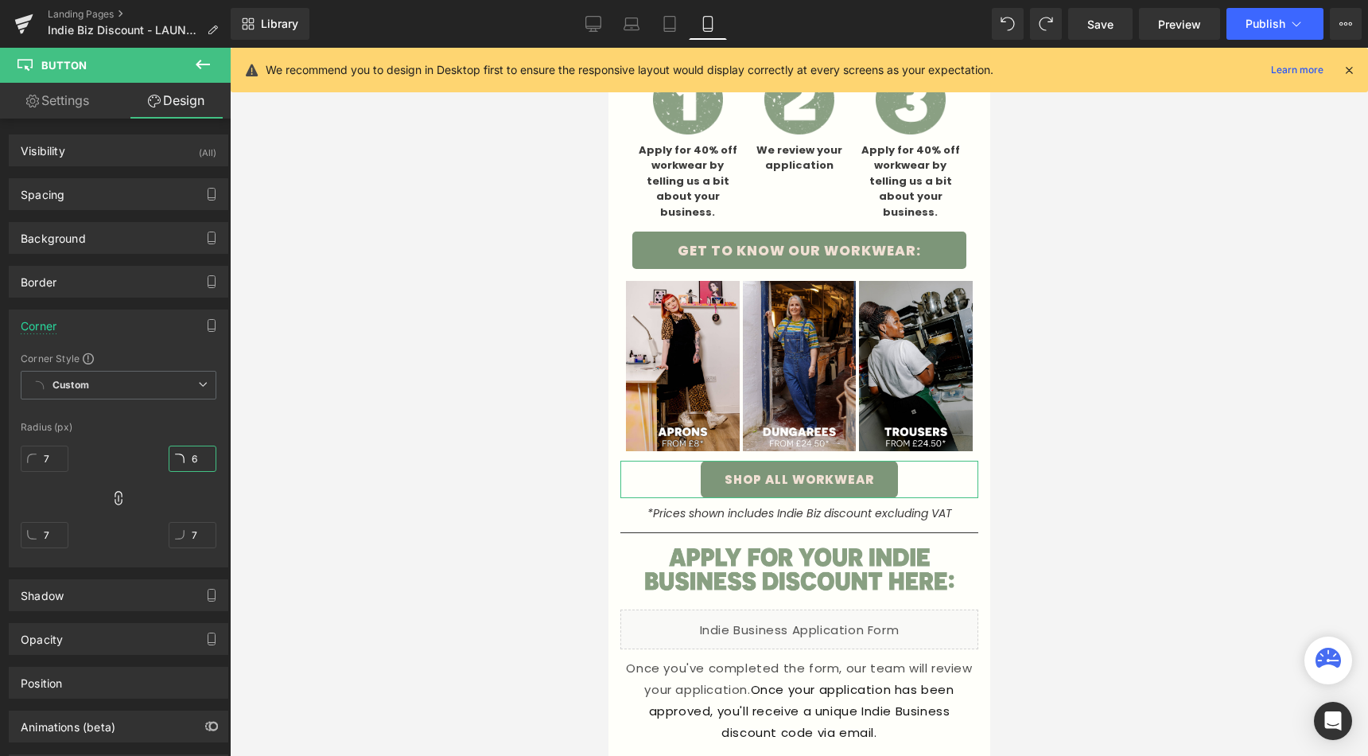
type input "6"
type input "5"
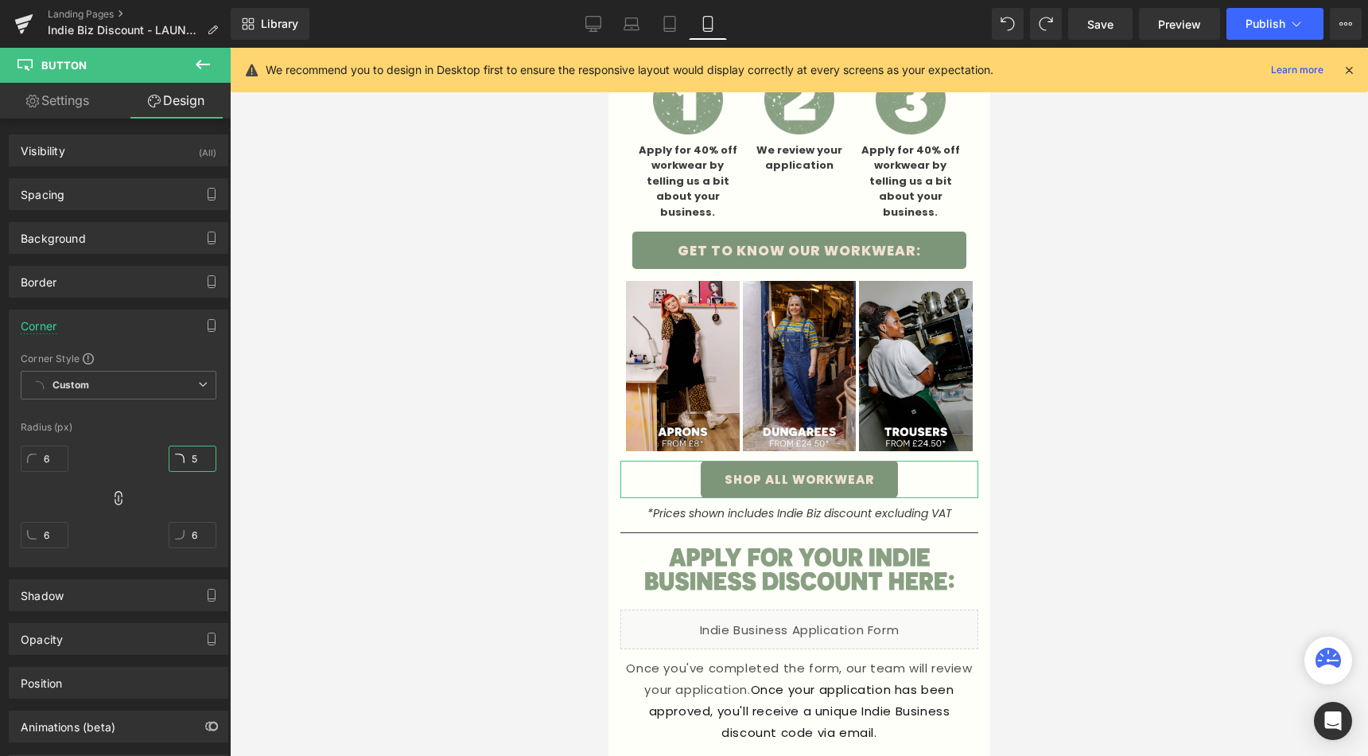
type input "5"
click at [460, 464] on div at bounding box center [799, 402] width 1138 height 708
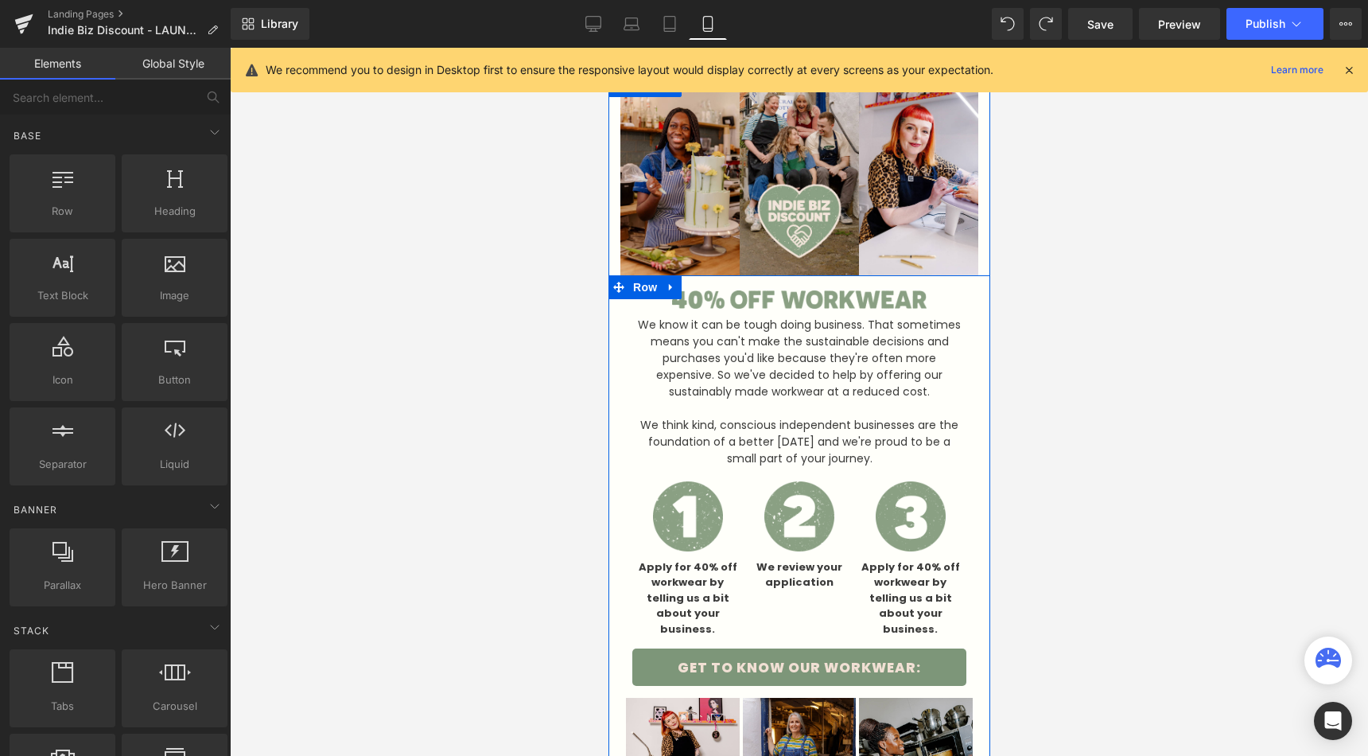
scroll to position [74, 0]
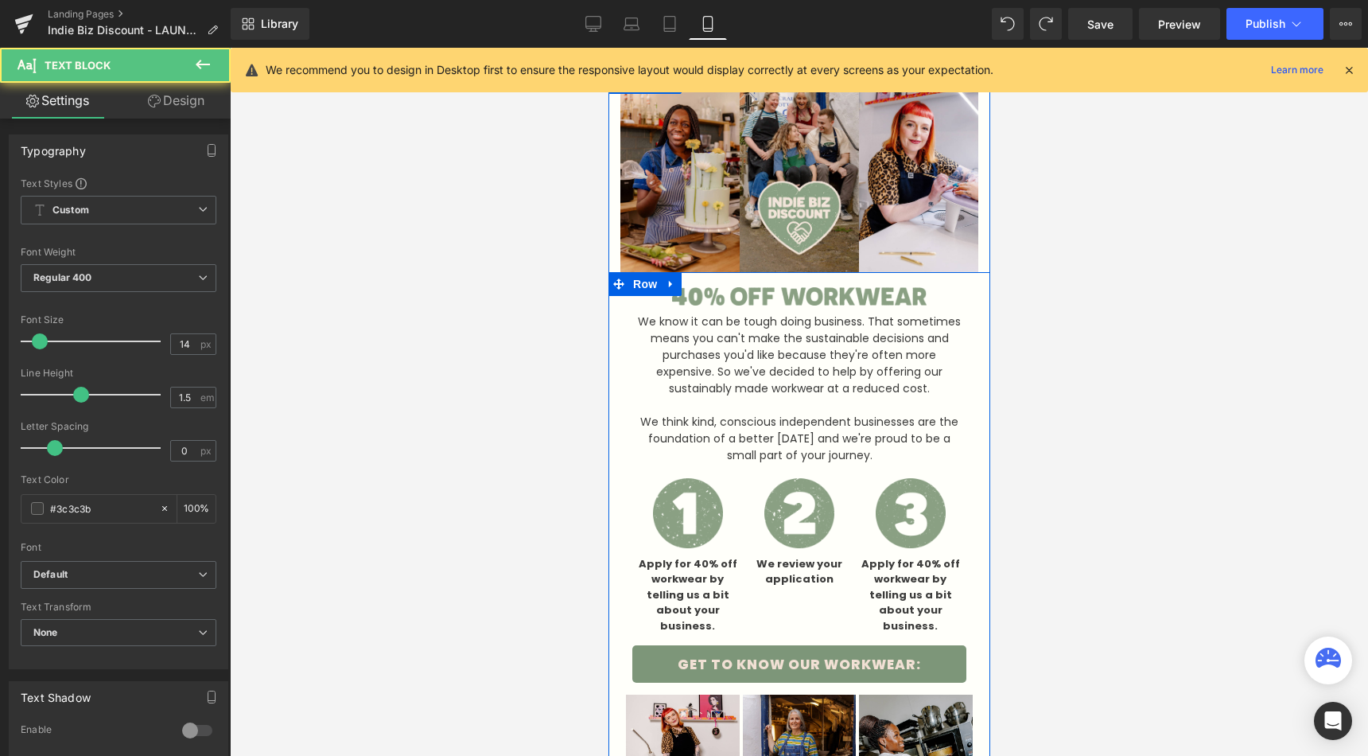
click at [745, 397] on p at bounding box center [799, 405] width 334 height 17
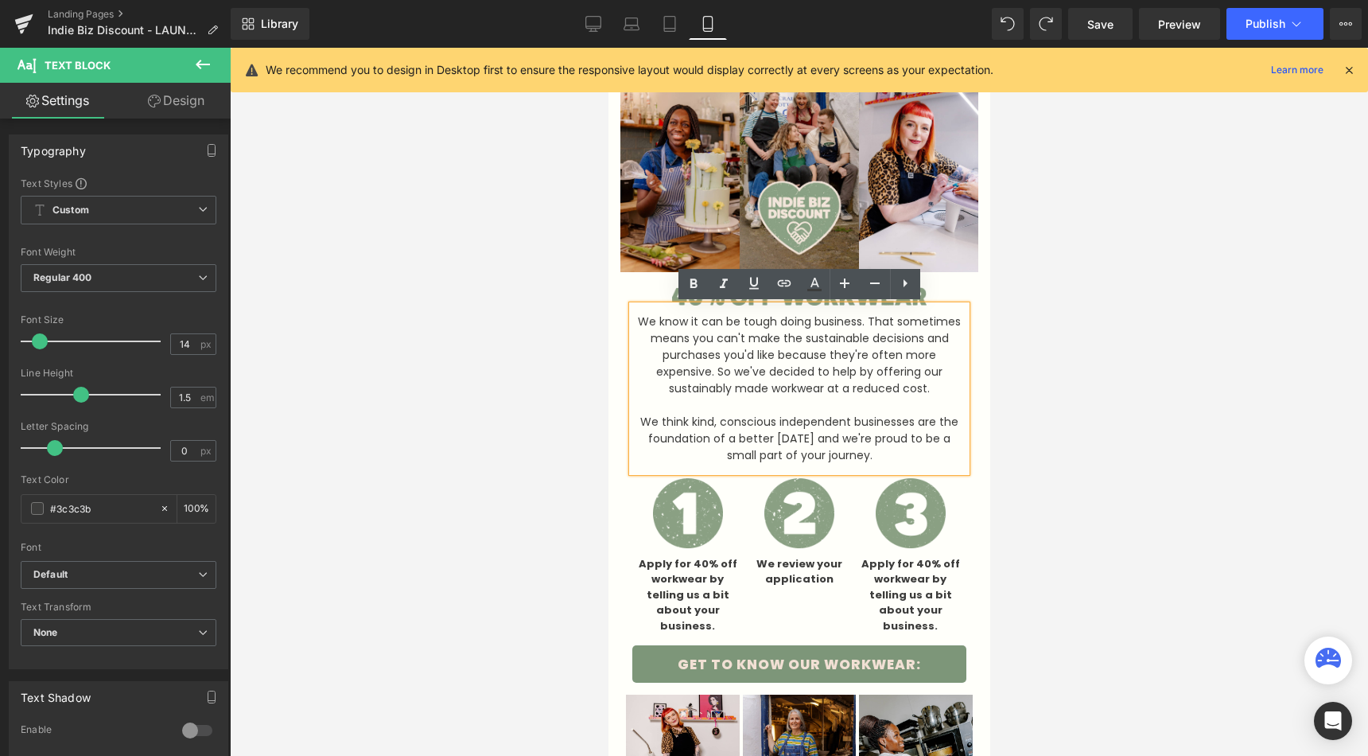
click at [710, 408] on p at bounding box center [799, 405] width 334 height 17
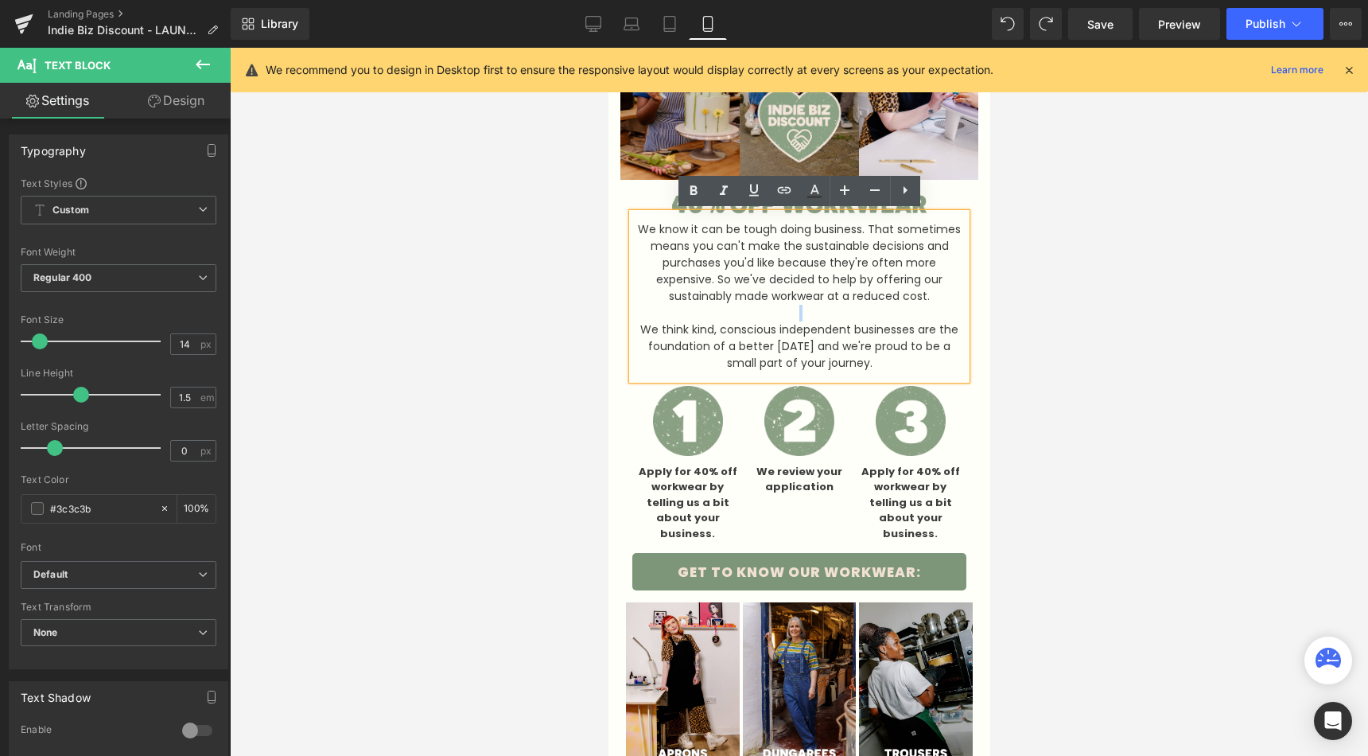
scroll to position [178, 0]
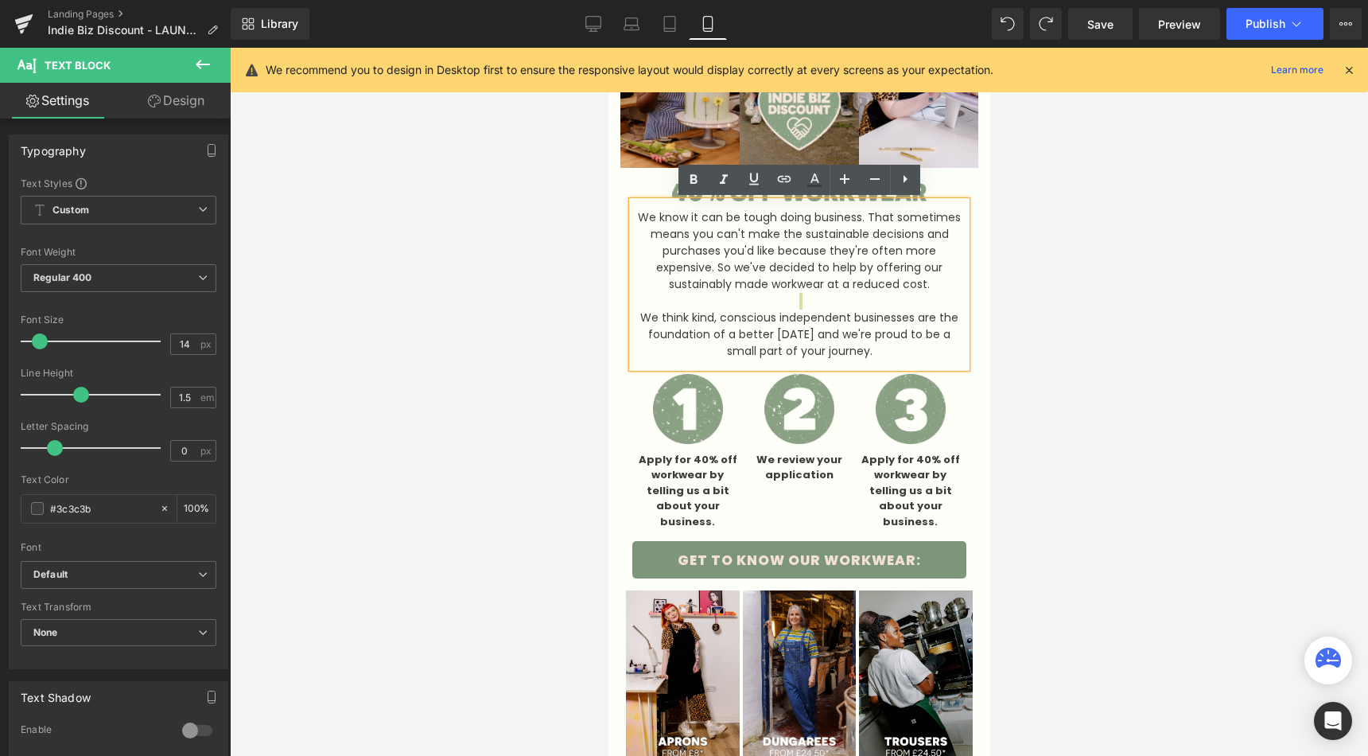
click at [573, 534] on div at bounding box center [799, 402] width 1138 height 708
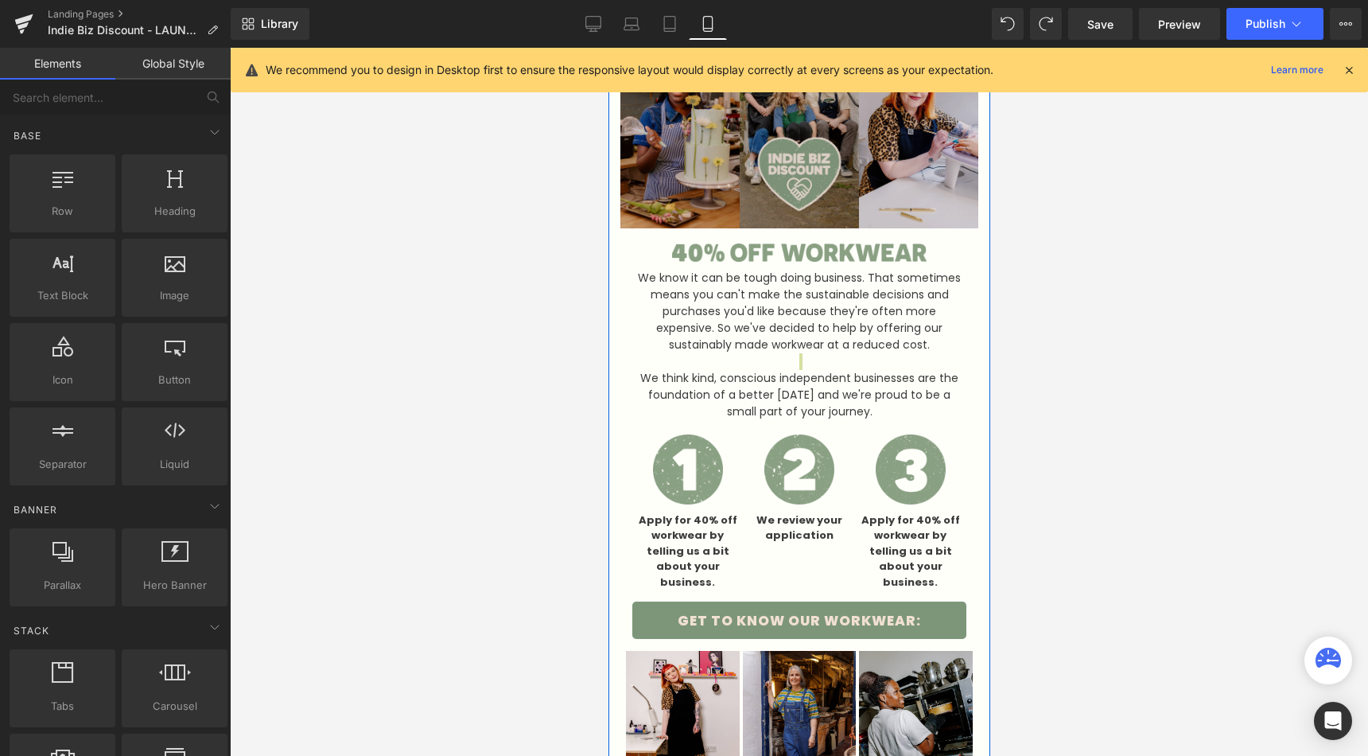
scroll to position [103, 0]
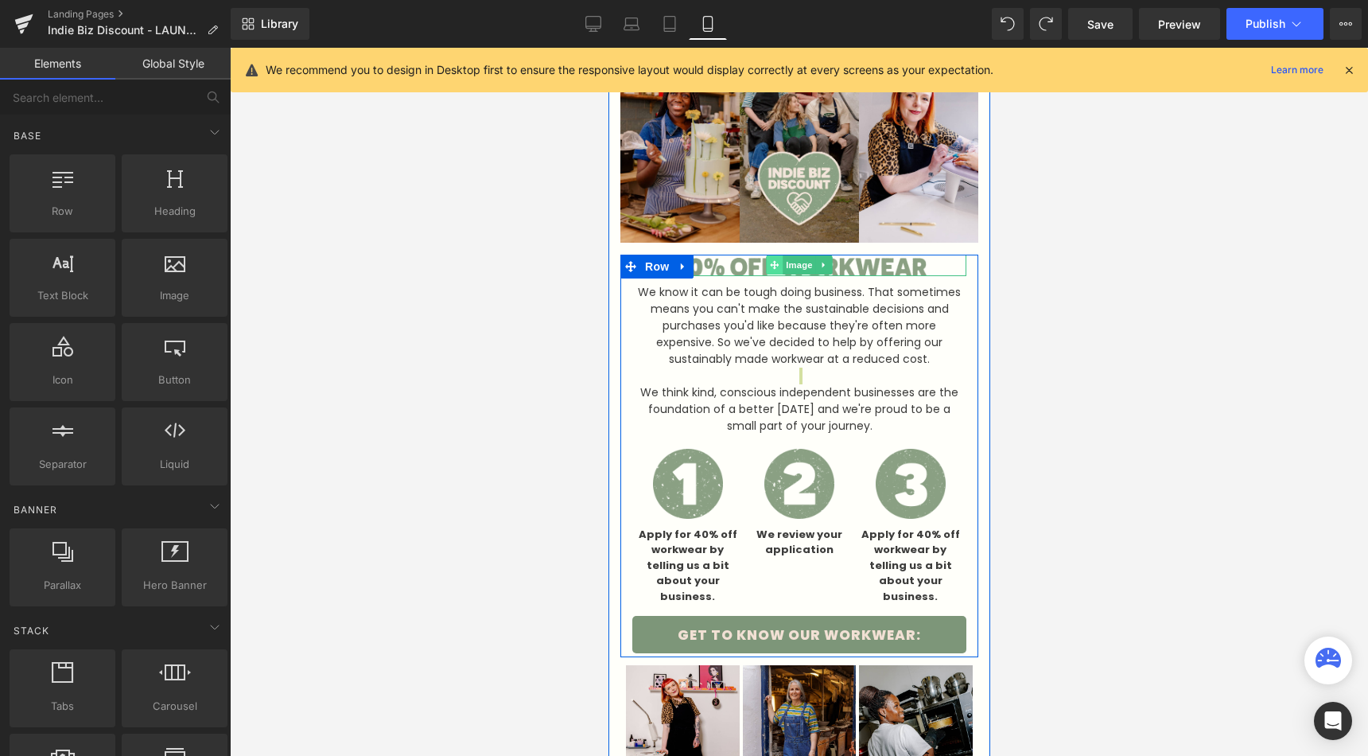
click at [775, 274] on span at bounding box center [773, 264] width 17 height 19
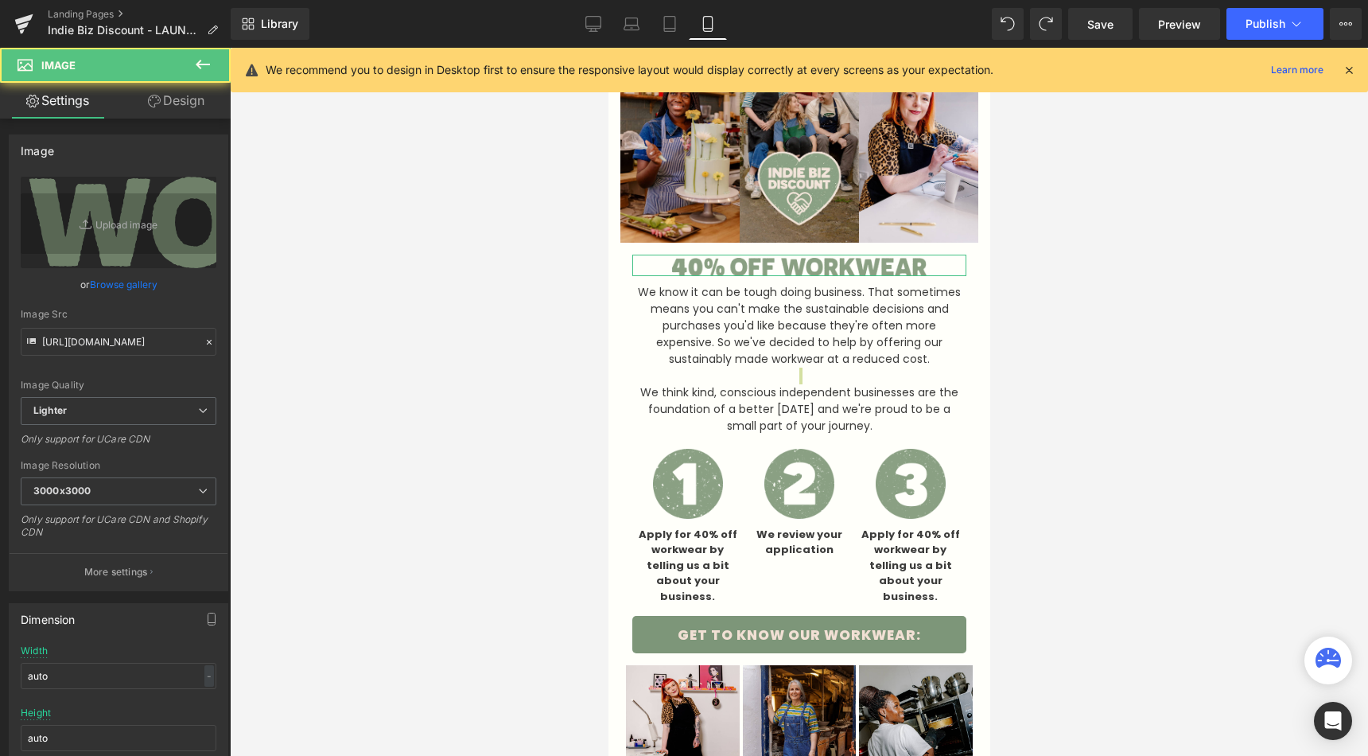
click at [160, 100] on link "Design" at bounding box center [176, 101] width 115 height 36
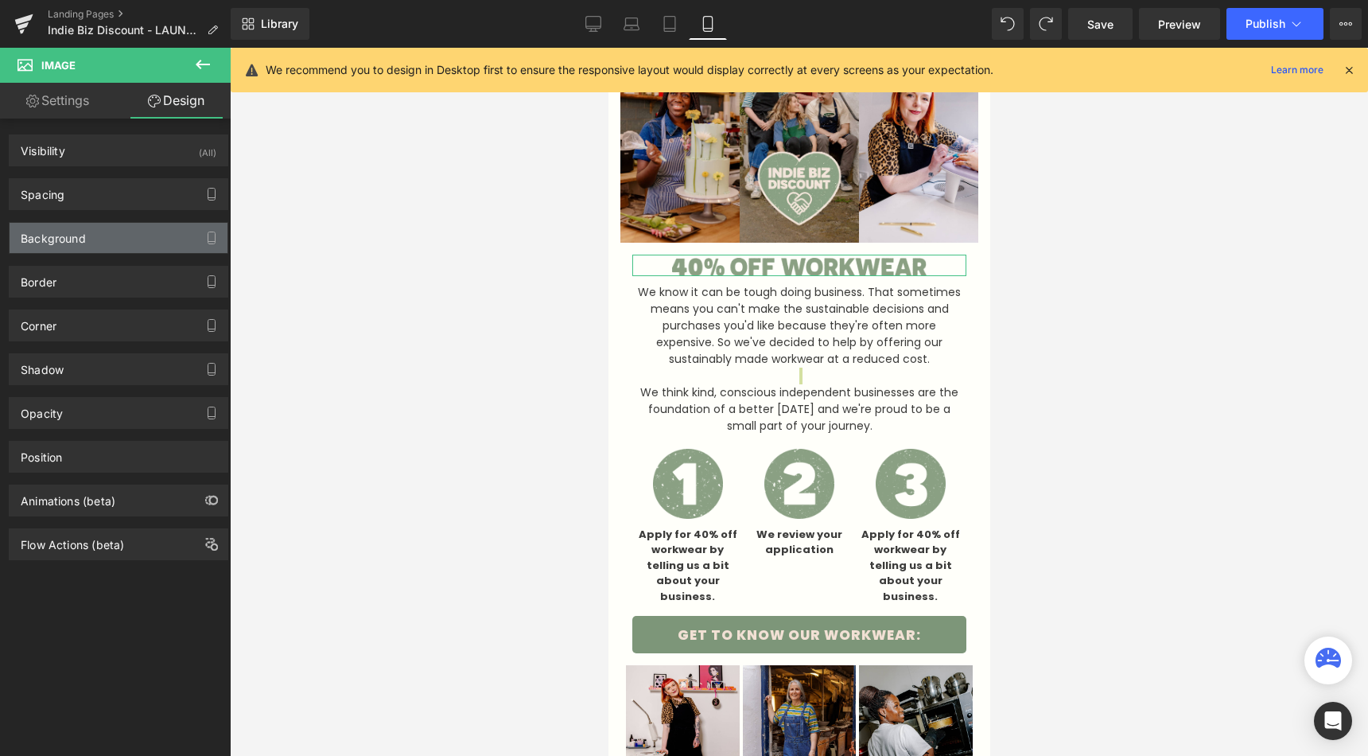
type input "0"
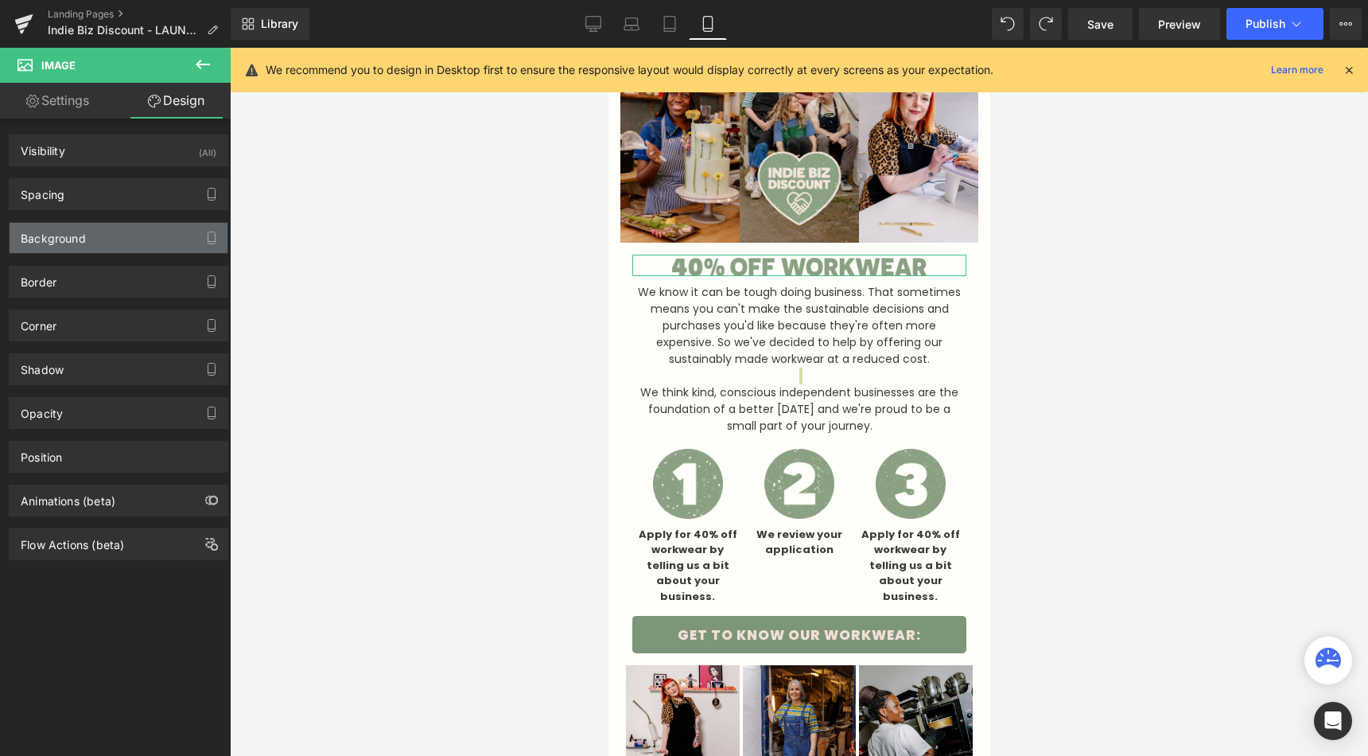
type input "50"
type input "0"
type input "50"
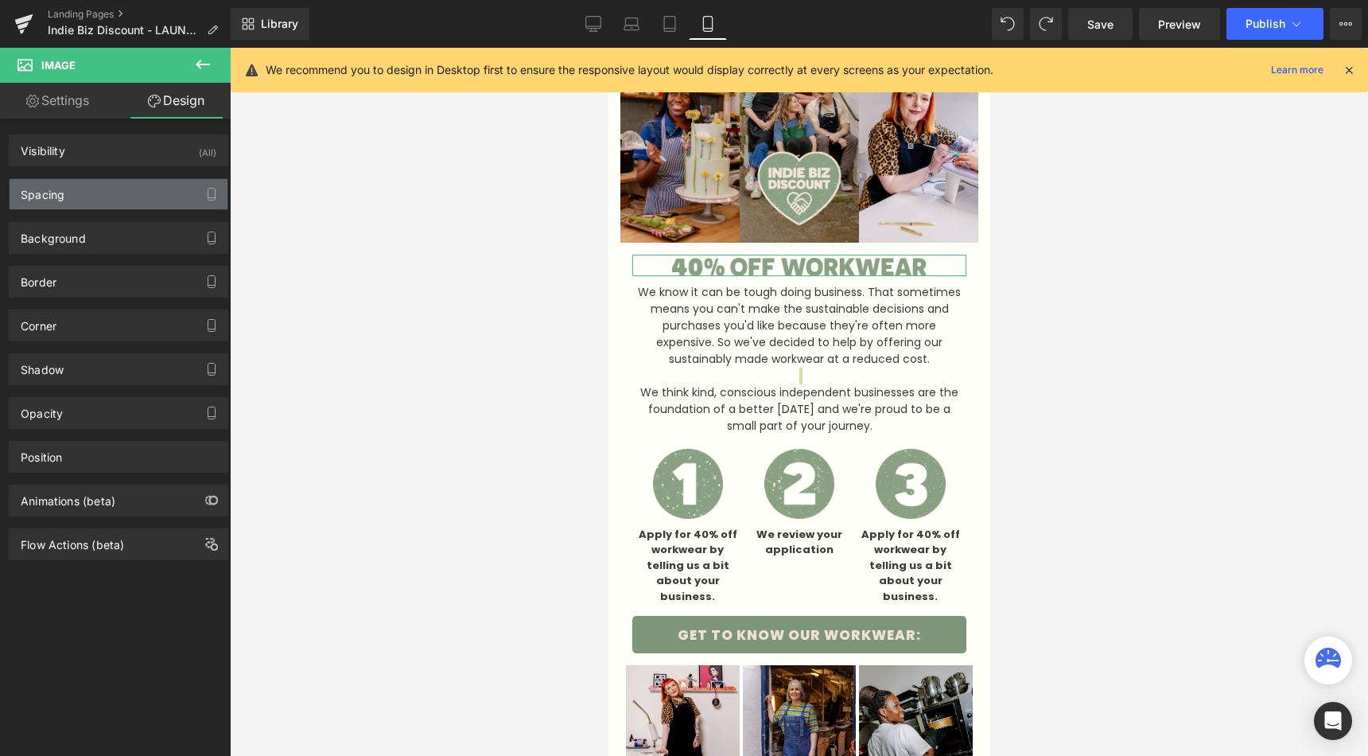
click at [99, 202] on div "Spacing" at bounding box center [119, 194] width 218 height 30
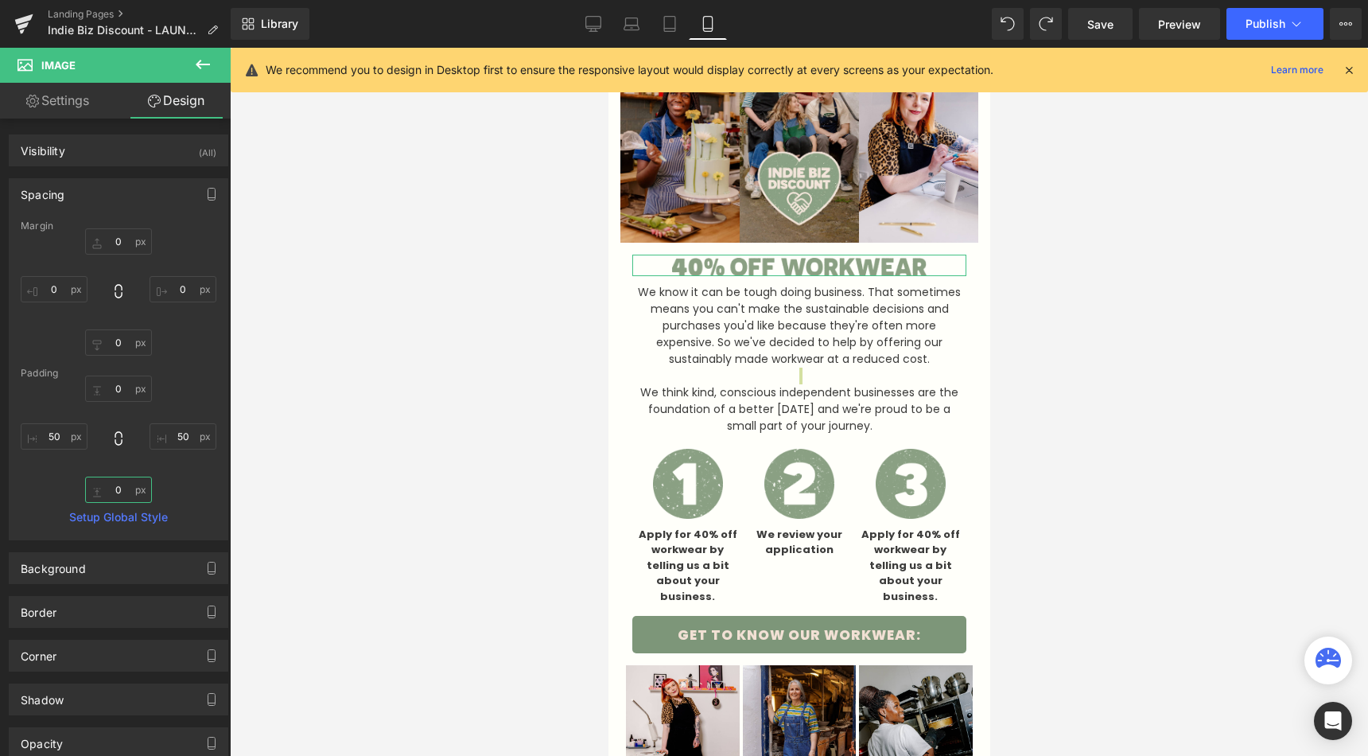
click at [117, 484] on input "0" at bounding box center [118, 489] width 67 height 26
type input "0"
click at [120, 394] on input "0" at bounding box center [118, 388] width 67 height 26
type input "0"
click at [119, 353] on input "0" at bounding box center [118, 342] width 67 height 26
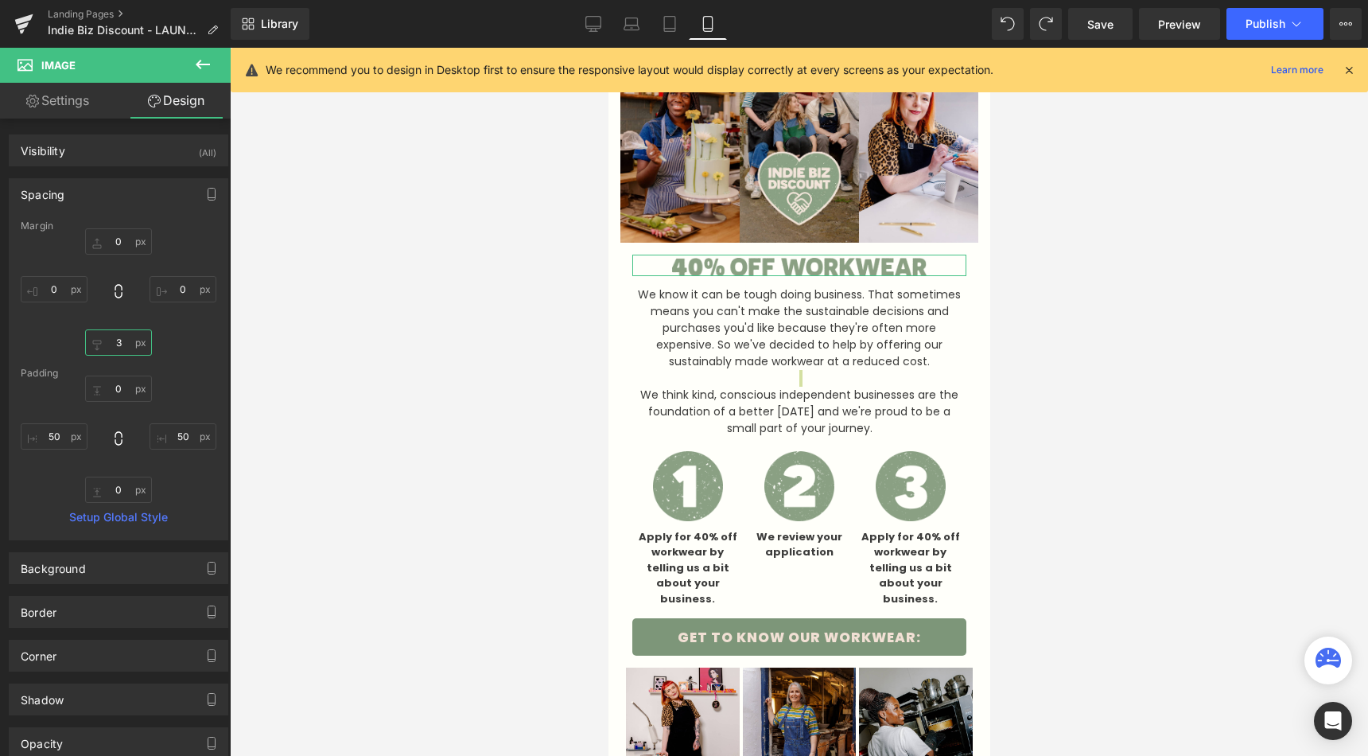
type input "4"
click at [272, 394] on div at bounding box center [799, 402] width 1138 height 708
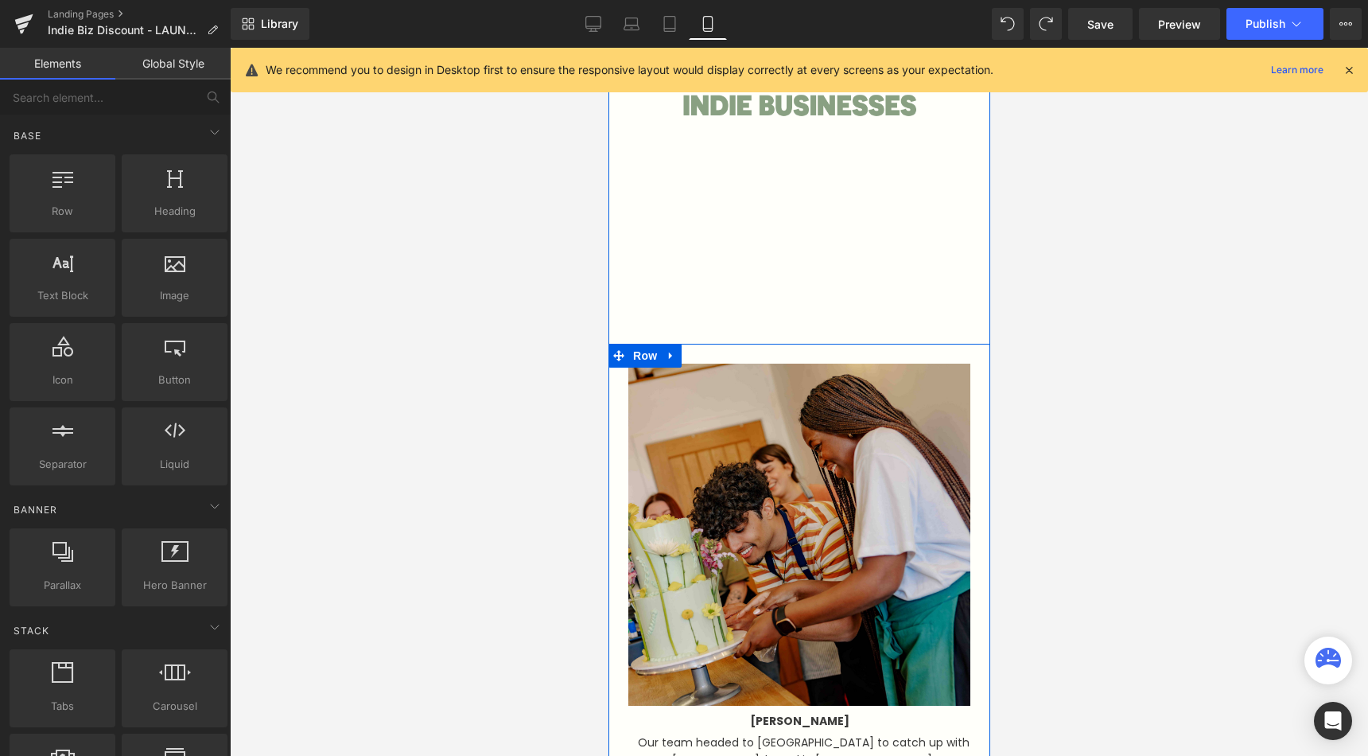
scroll to position [1137, 0]
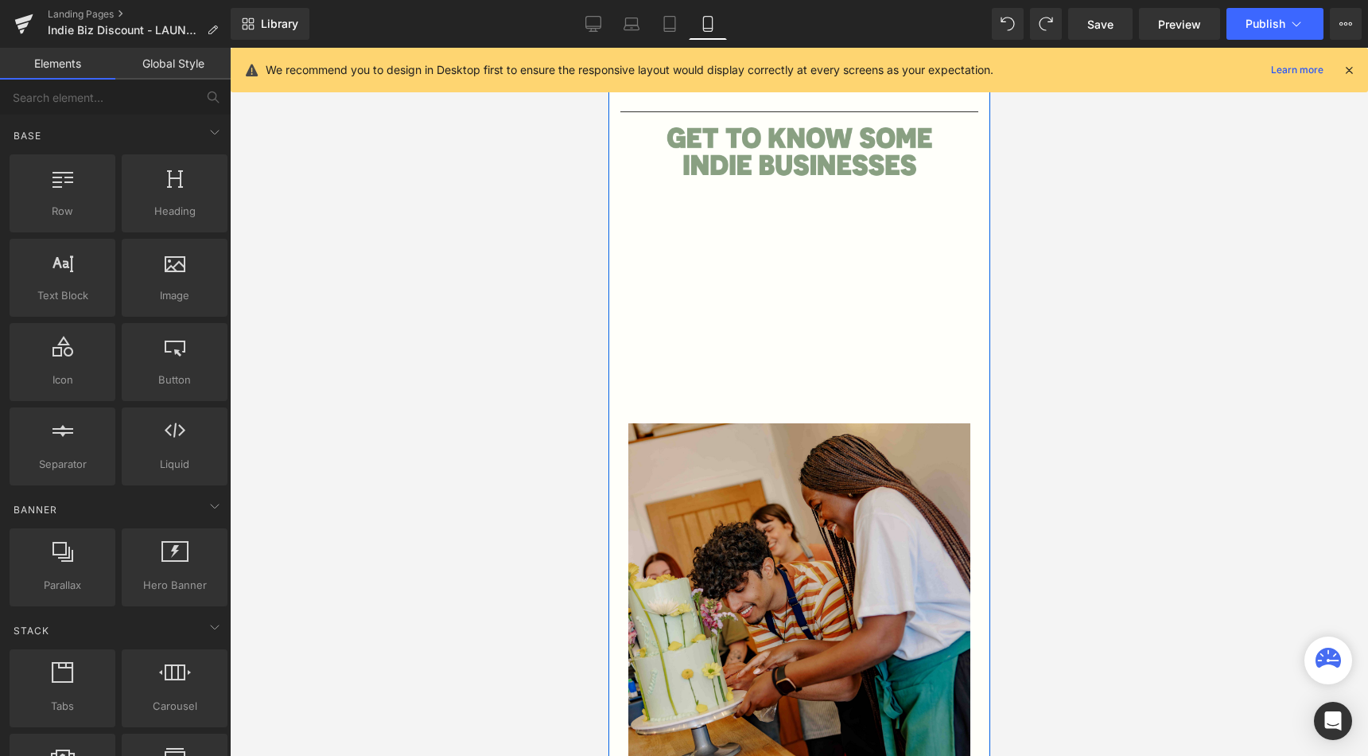
click at [502, 344] on div at bounding box center [799, 402] width 1138 height 708
click at [815, 195] on span "Youtube" at bounding box center [797, 201] width 53 height 24
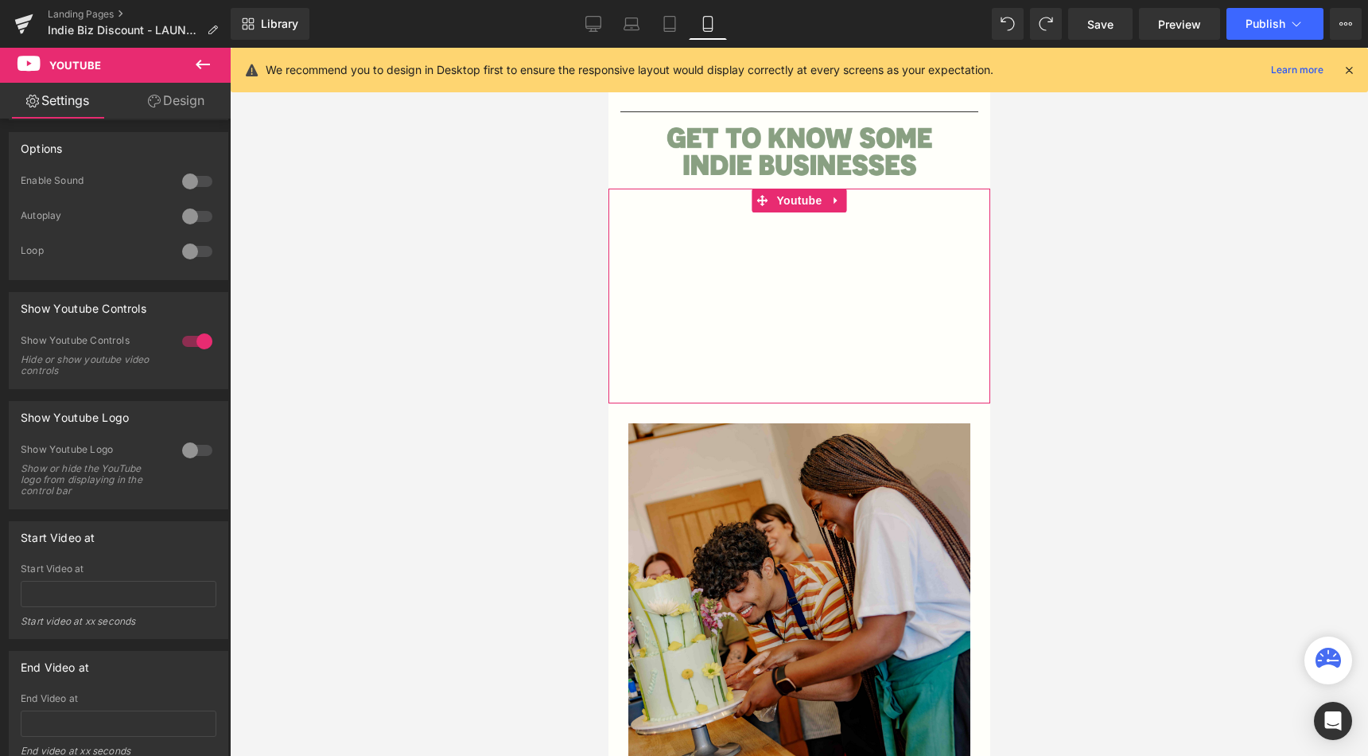
scroll to position [0, 0]
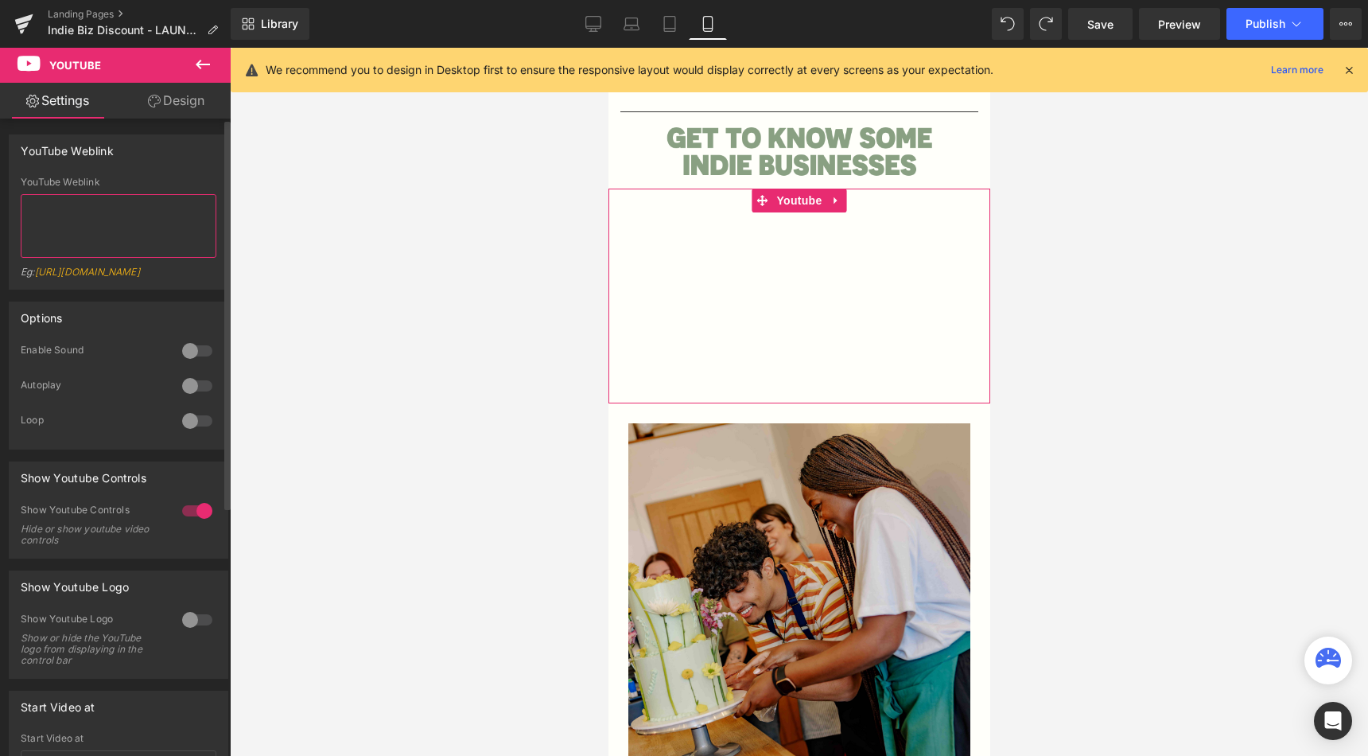
click at [100, 219] on textarea at bounding box center [119, 226] width 196 height 64
paste textarea "[URL][DOMAIN_NAME]"
type textarea "[URL][DOMAIN_NAME]"
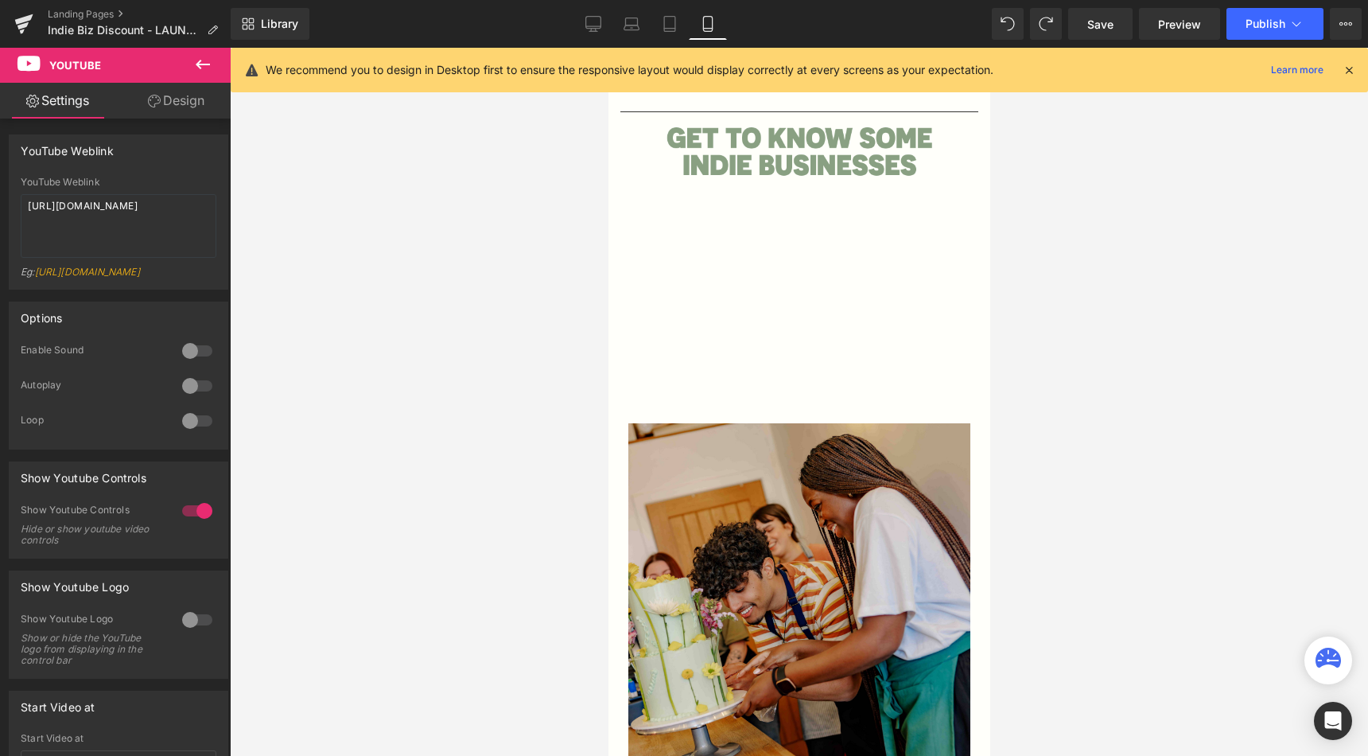
click at [393, 258] on div at bounding box center [799, 402] width 1138 height 708
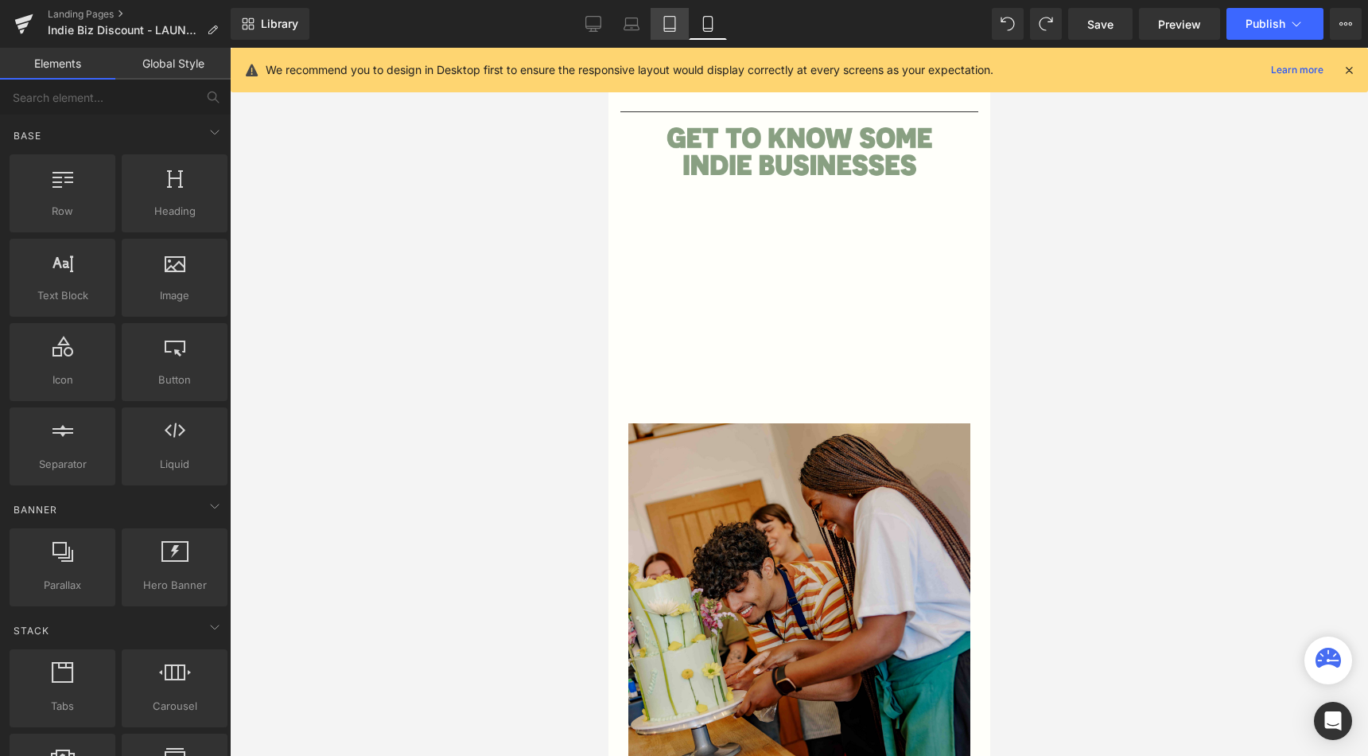
click at [673, 19] on icon at bounding box center [670, 24] width 16 height 16
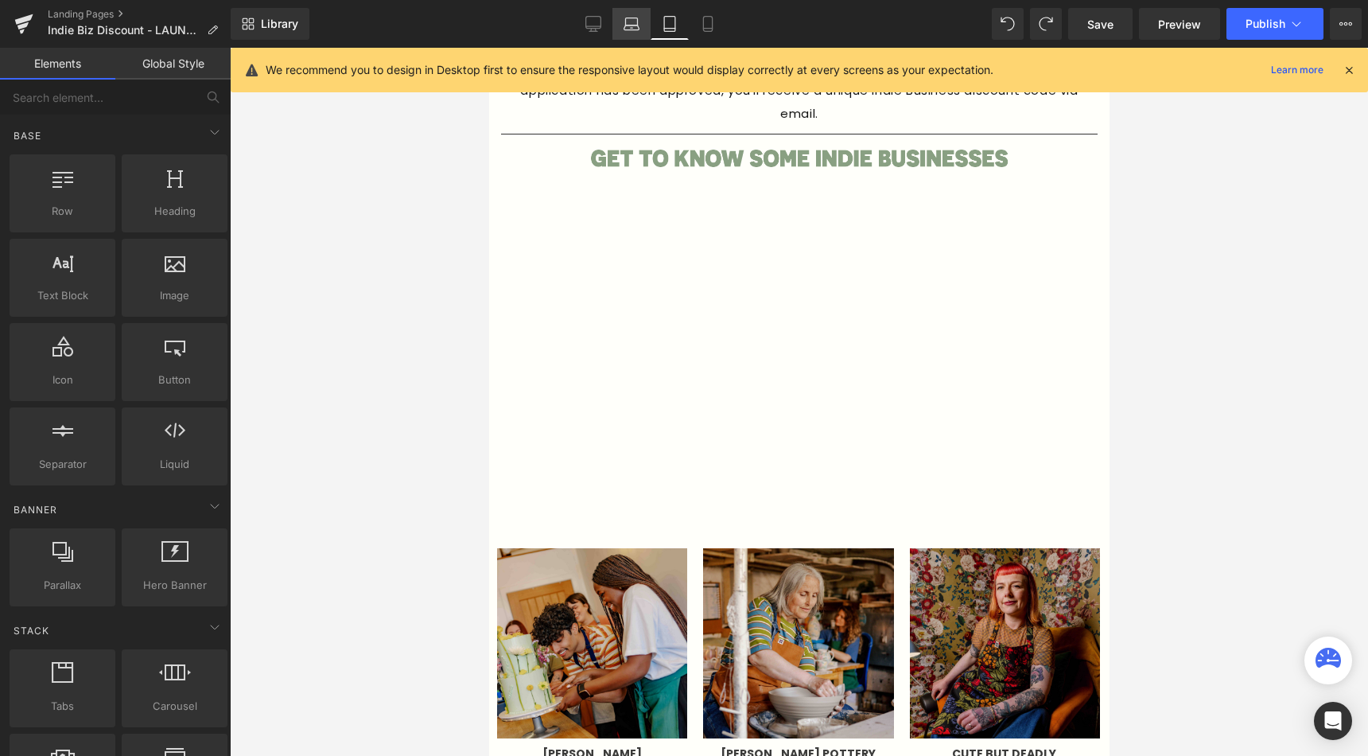
click at [633, 22] on icon at bounding box center [632, 24] width 16 height 16
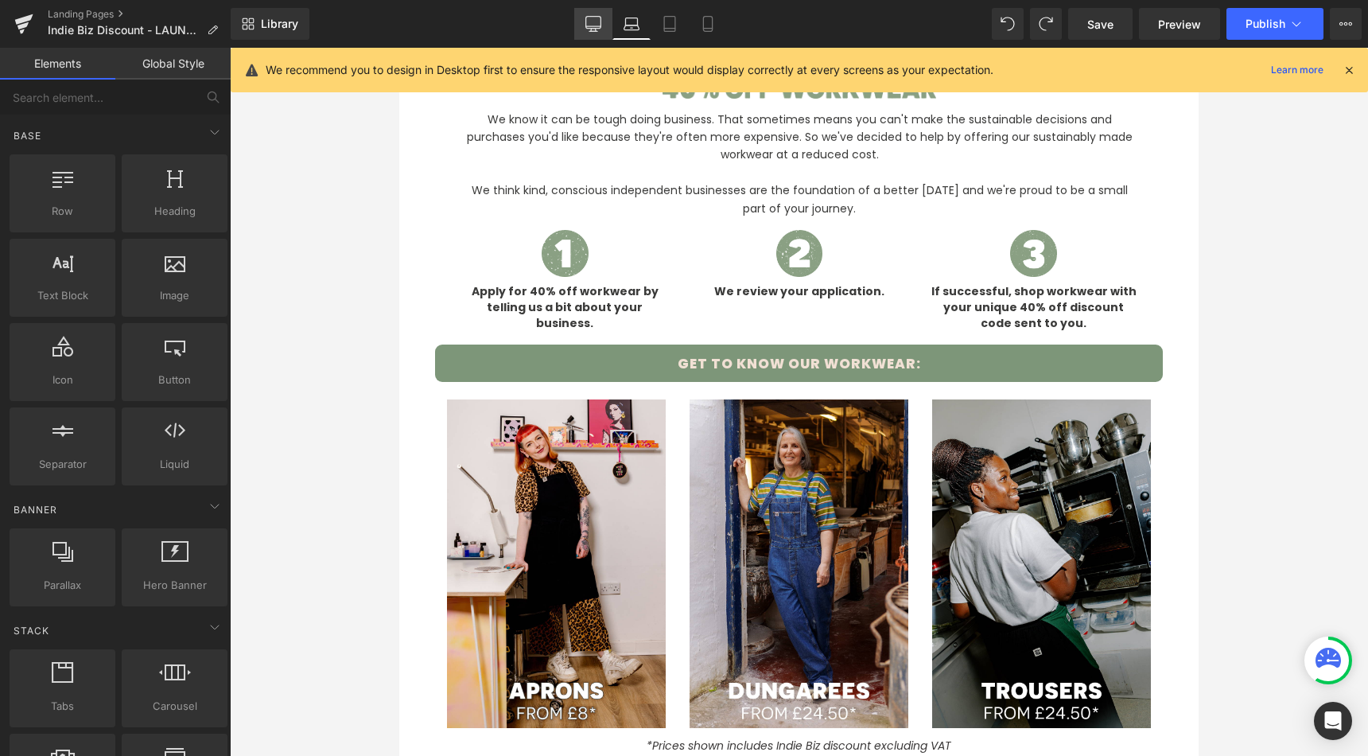
click at [600, 19] on icon at bounding box center [593, 24] width 16 height 16
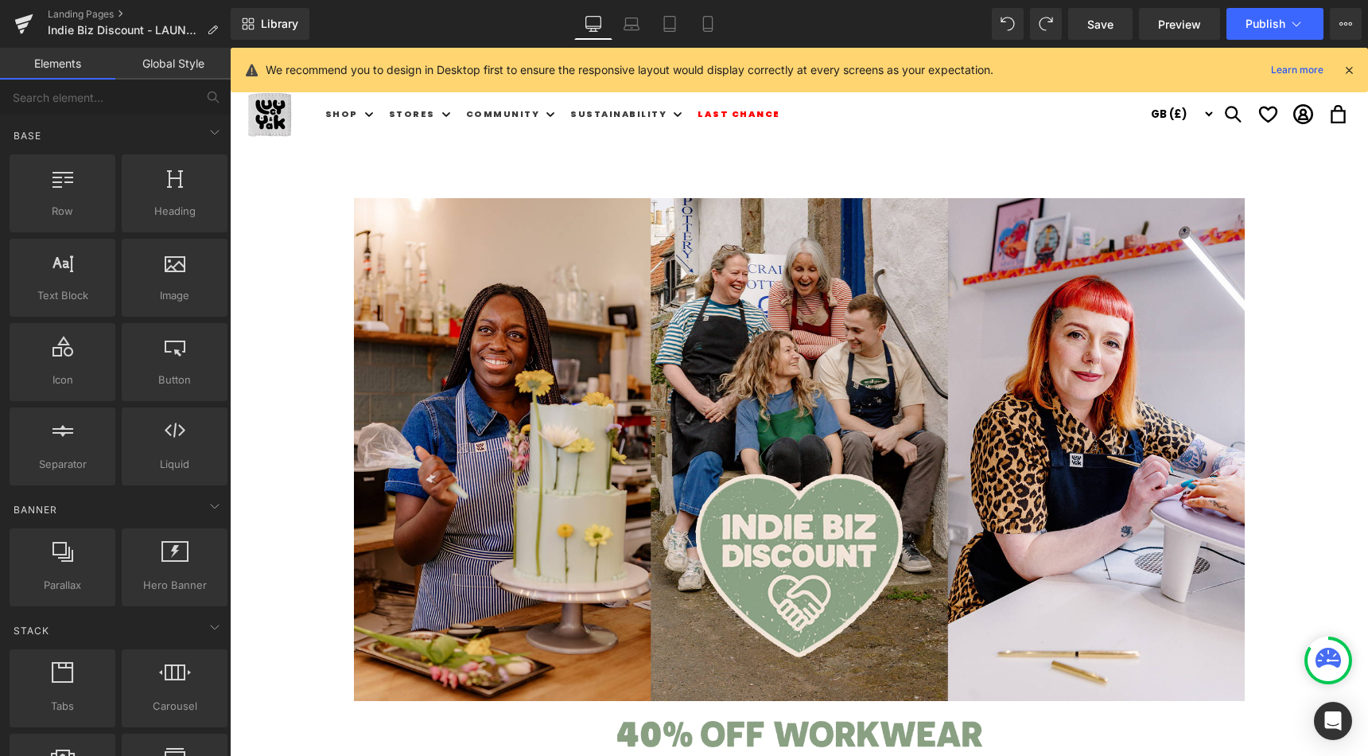
scroll to position [4, 0]
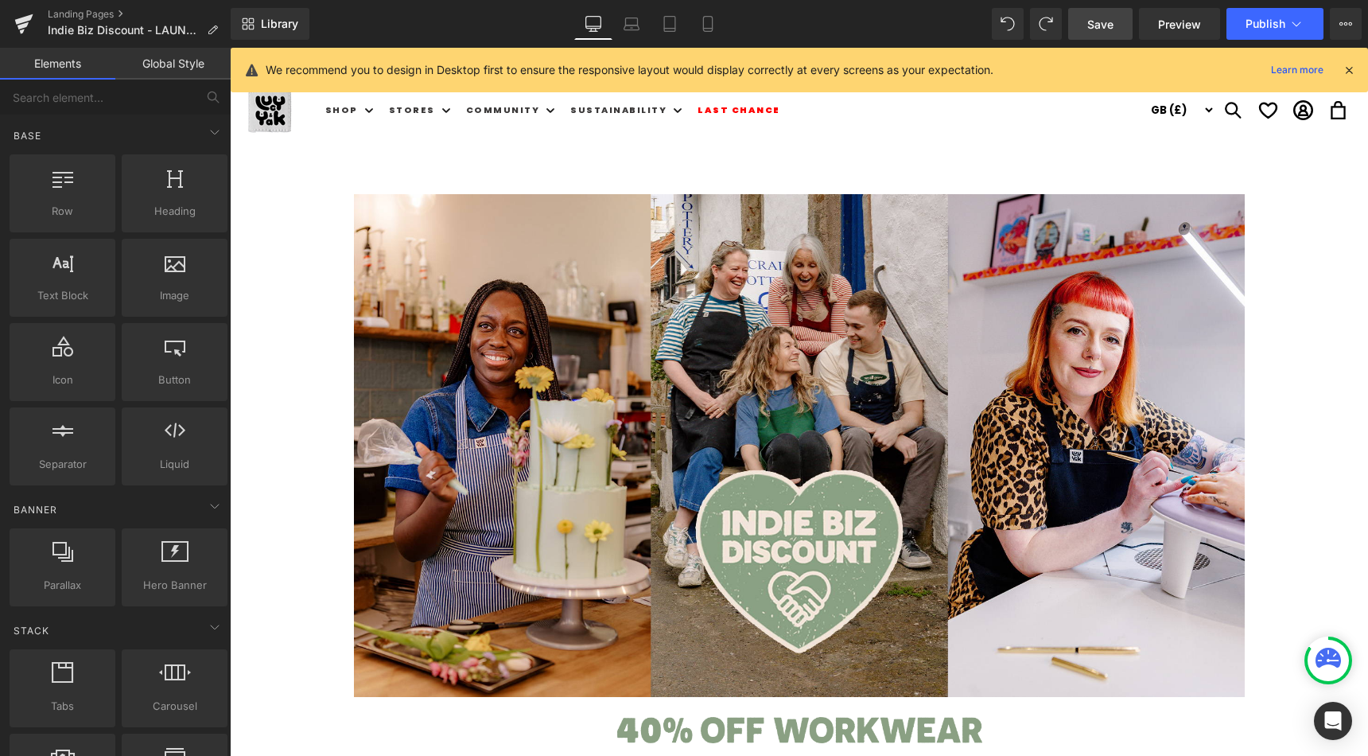
click at [1105, 24] on span "Save" at bounding box center [1100, 24] width 26 height 17
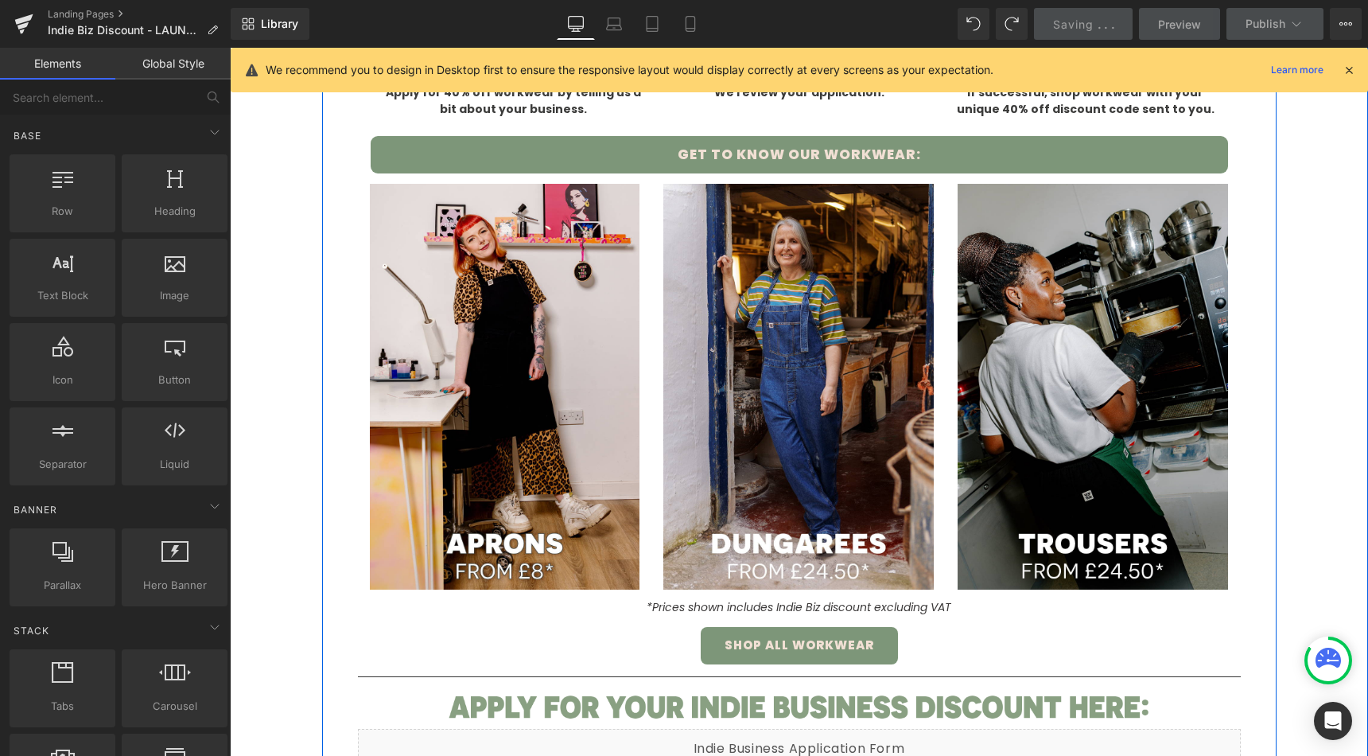
scroll to position [820, 0]
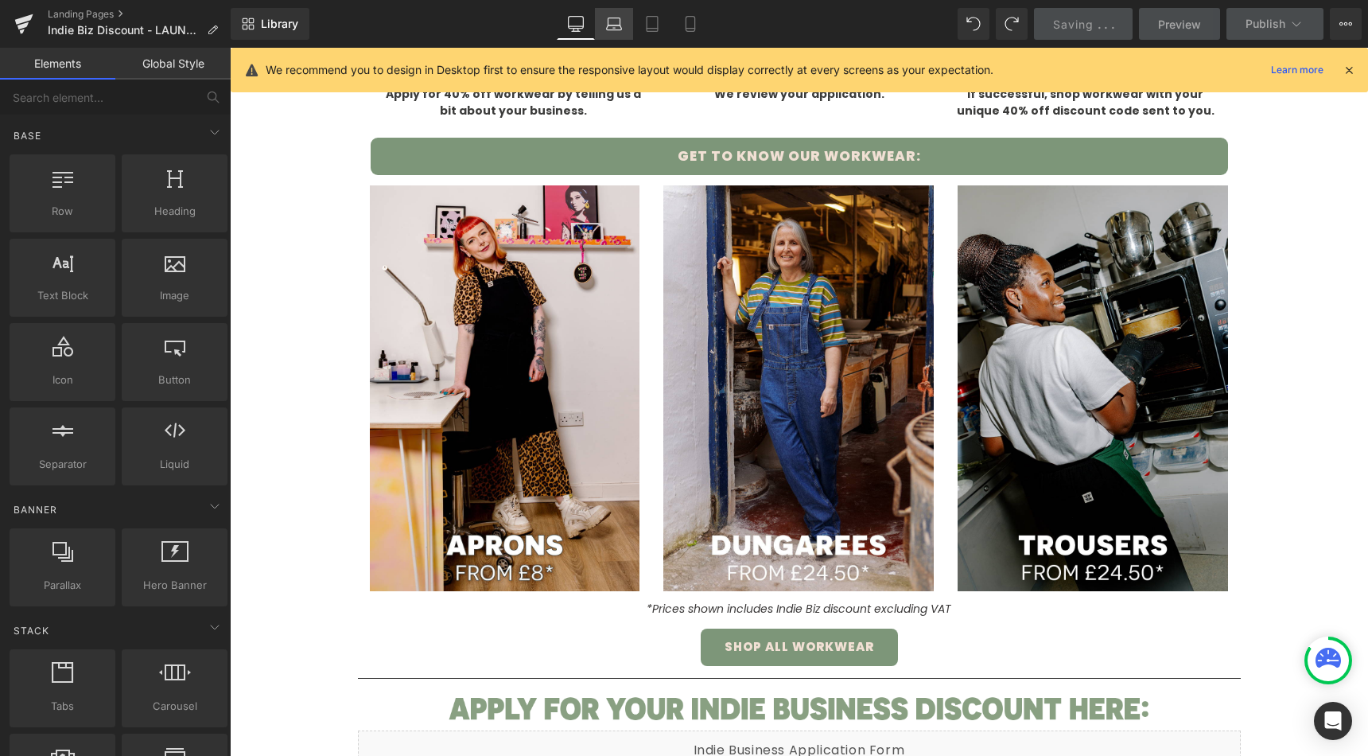
click at [602, 36] on link "Laptop" at bounding box center [614, 24] width 38 height 32
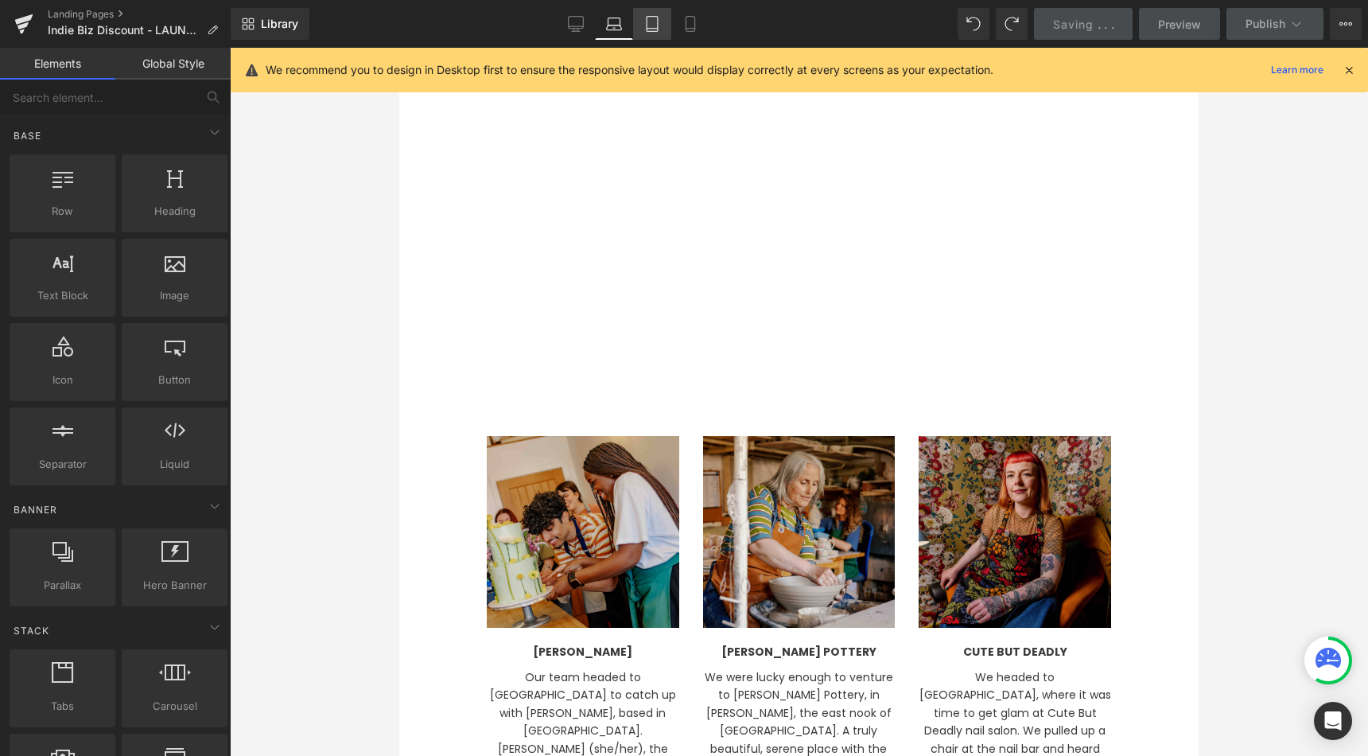
click at [647, 37] on link "Tablet" at bounding box center [652, 24] width 38 height 32
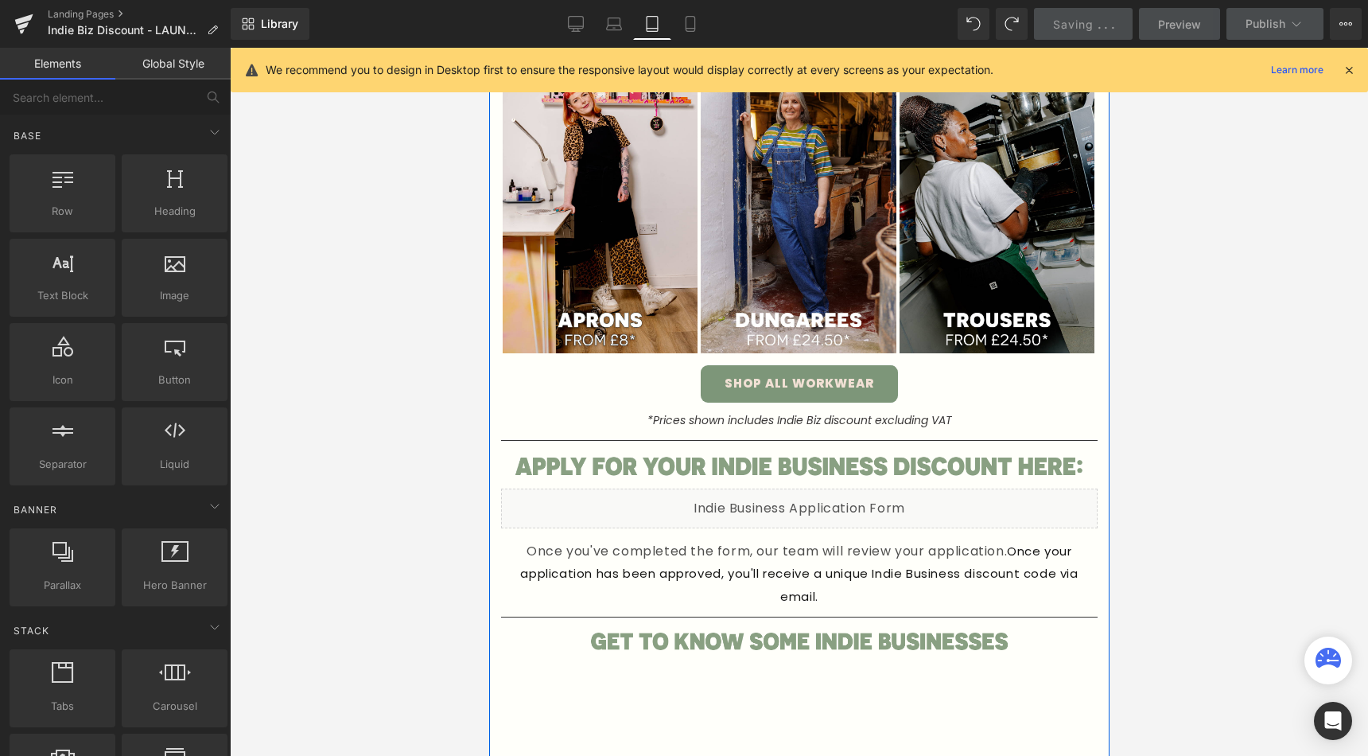
scroll to position [782, 0]
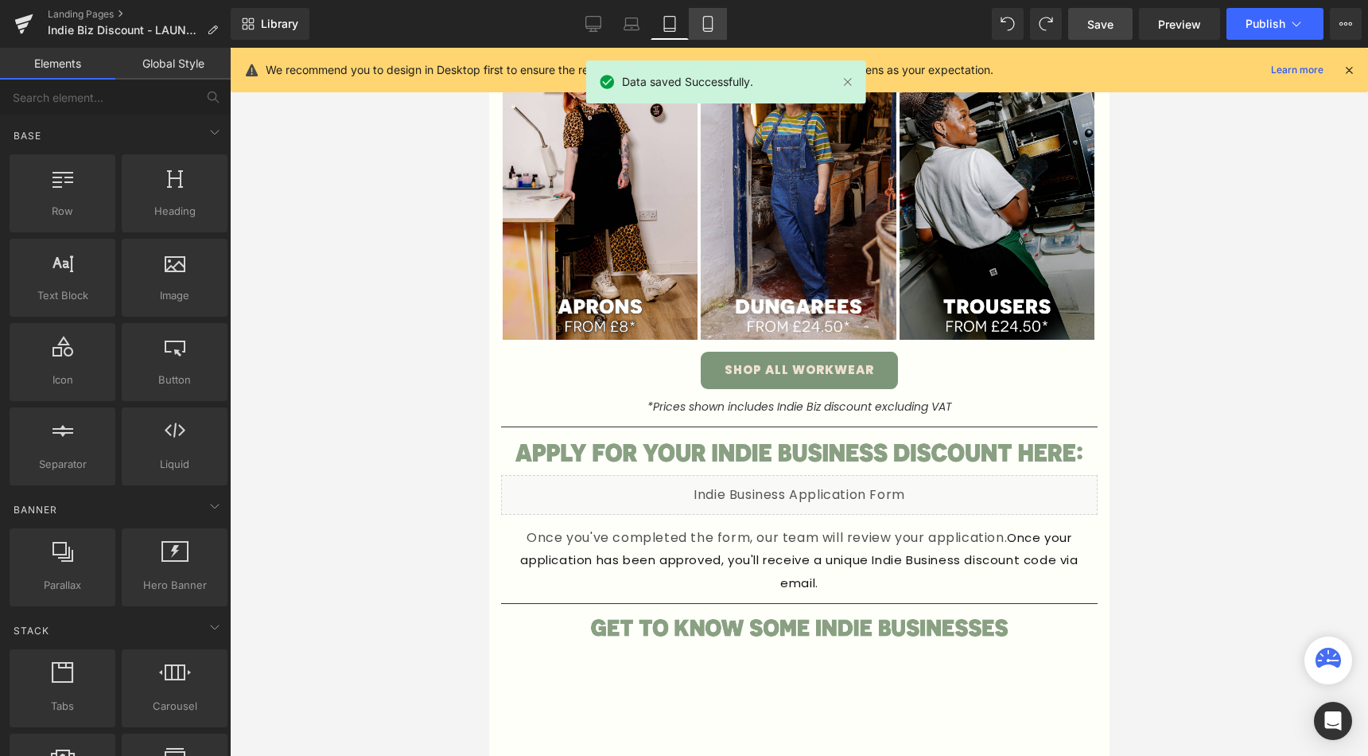
click at [691, 22] on link "Mobile" at bounding box center [708, 24] width 38 height 32
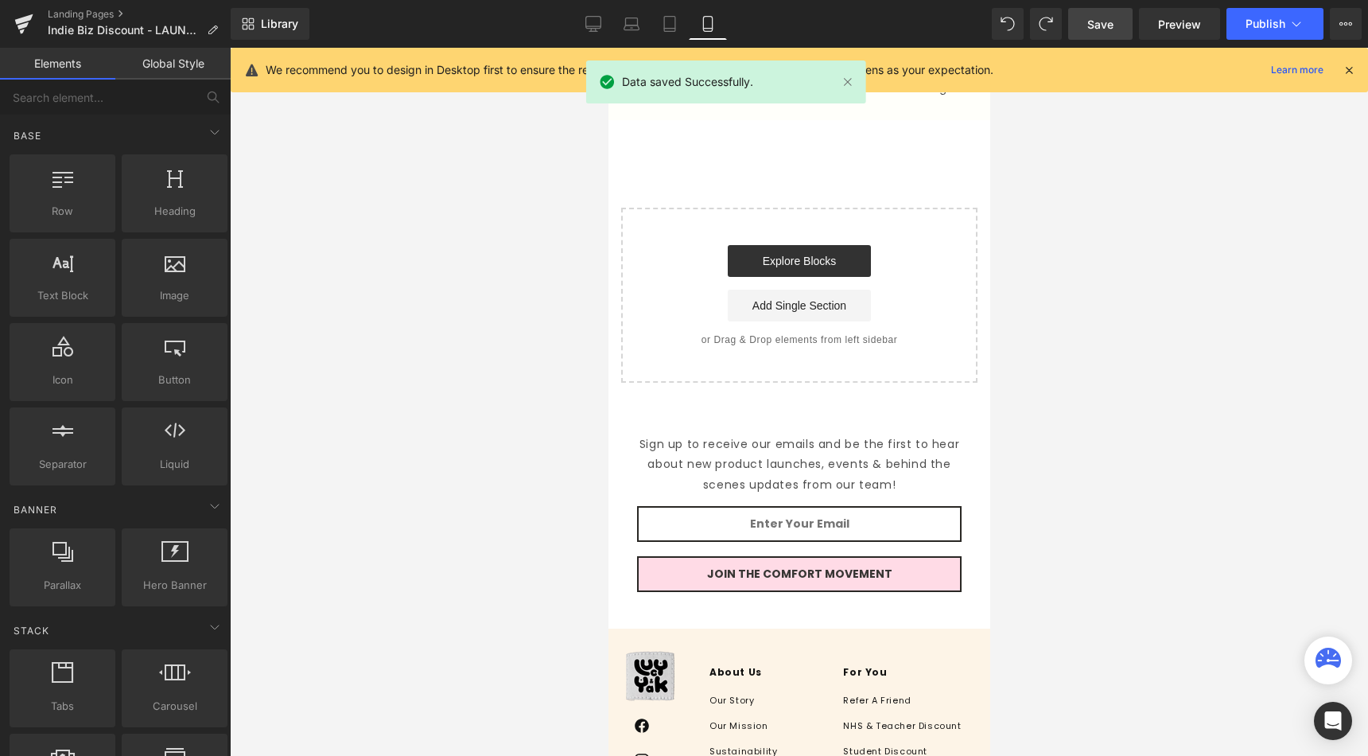
click at [703, 22] on icon at bounding box center [708, 24] width 16 height 16
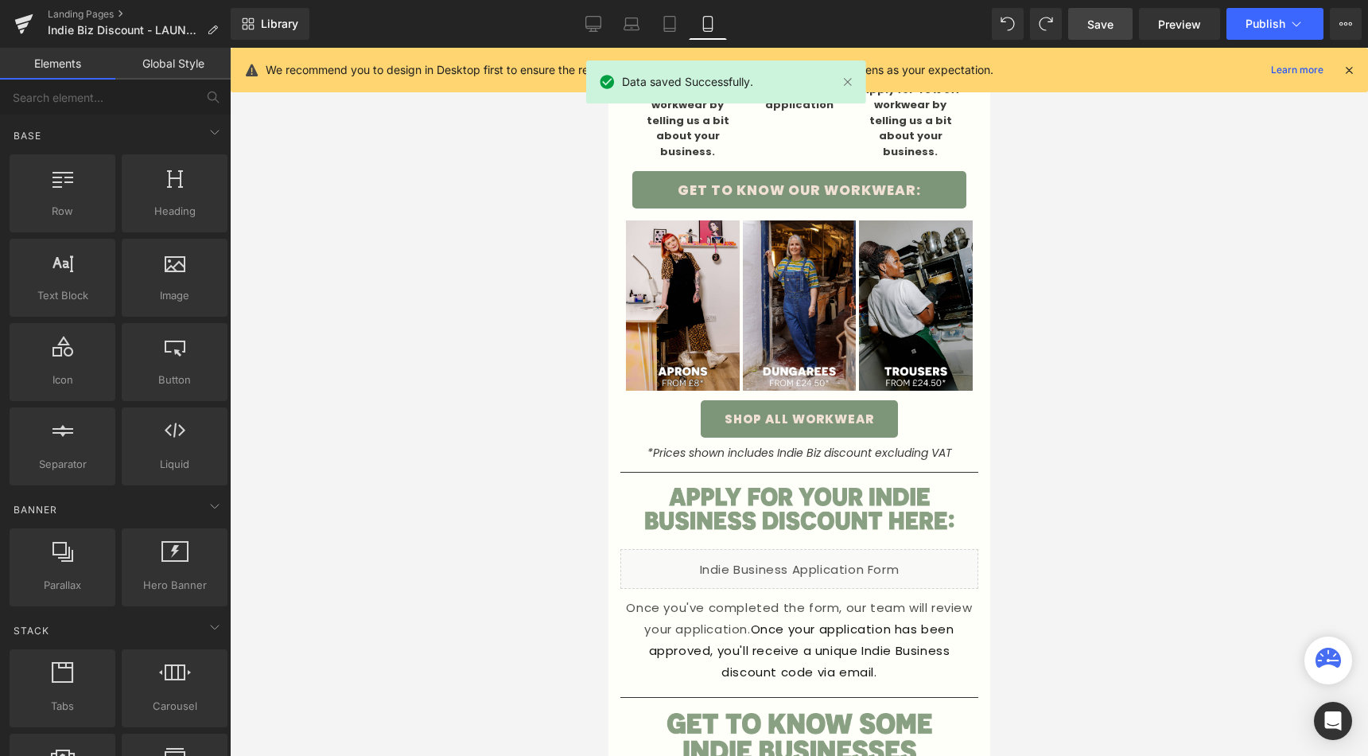
scroll to position [558, 0]
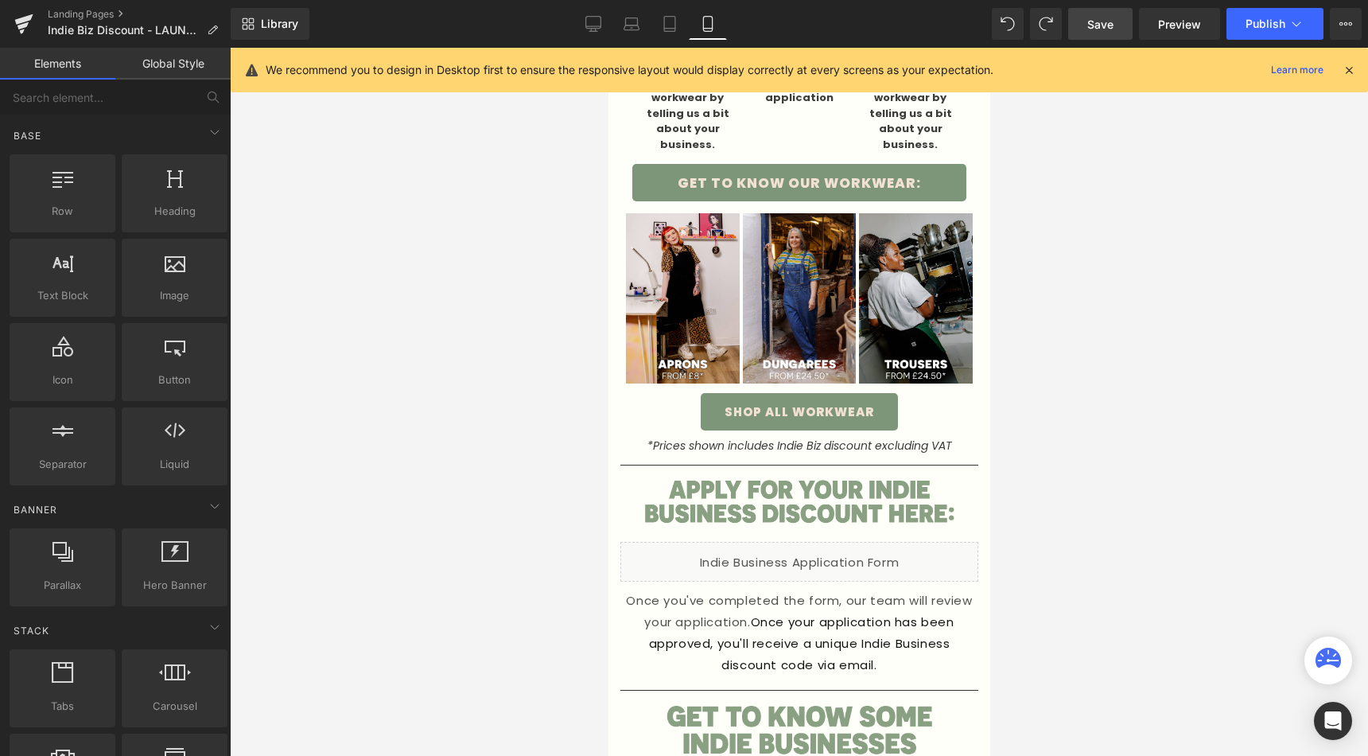
click at [1106, 27] on span "Save" at bounding box center [1100, 24] width 26 height 17
click at [1163, 27] on span "Preview" at bounding box center [1179, 24] width 43 height 17
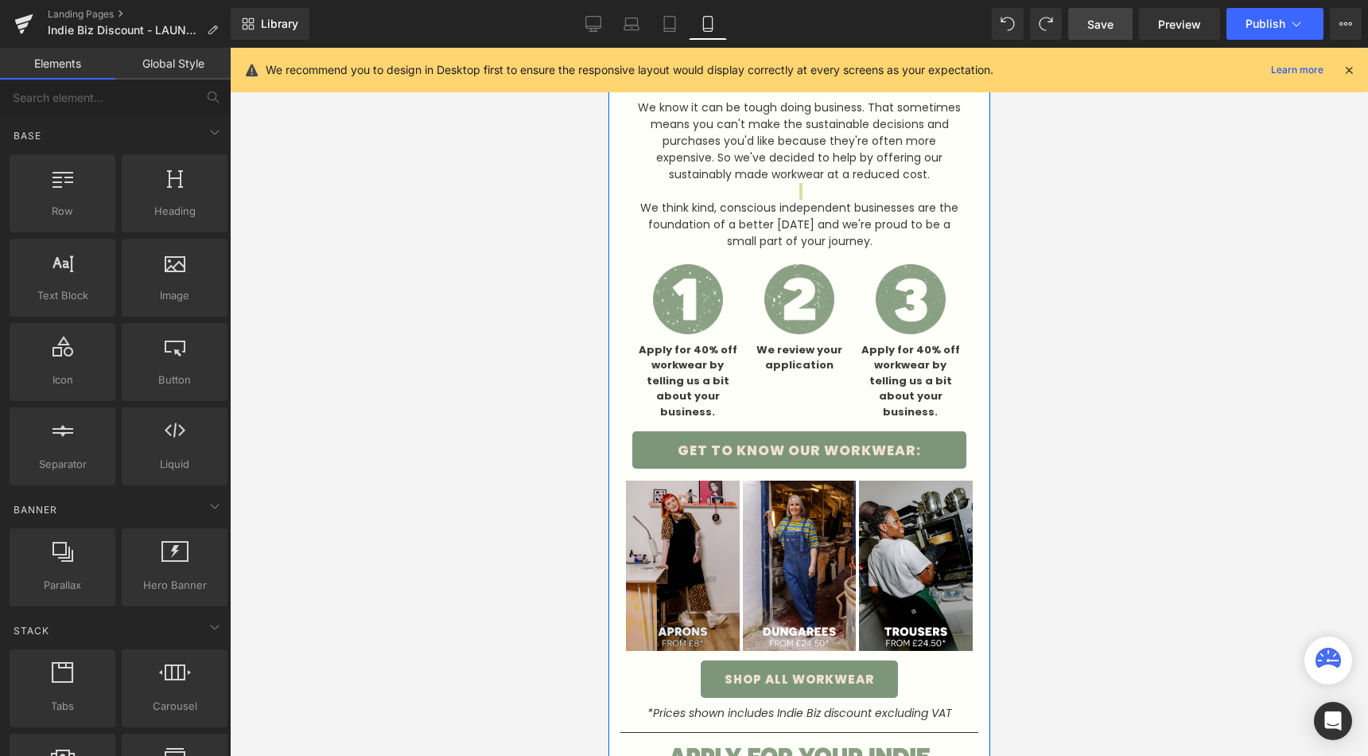
scroll to position [0, 0]
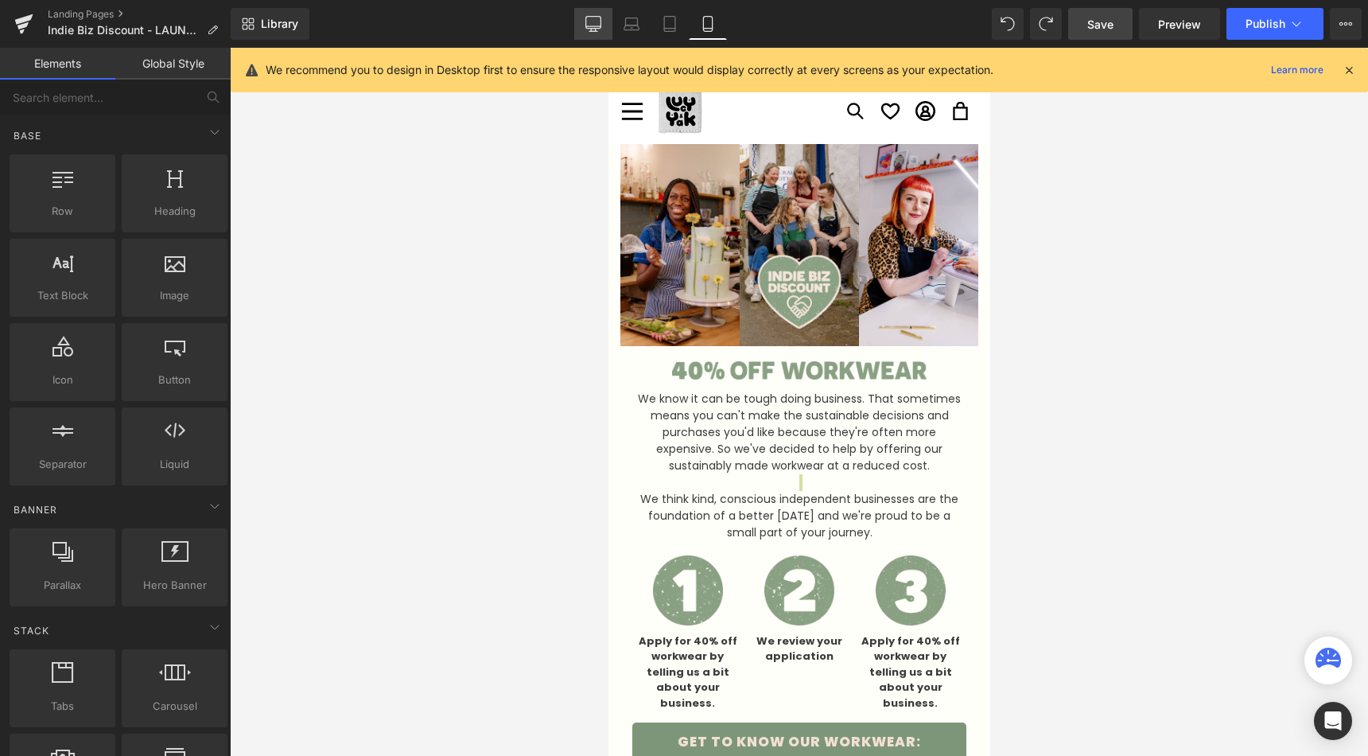
click at [605, 17] on link "Desktop" at bounding box center [593, 24] width 38 height 32
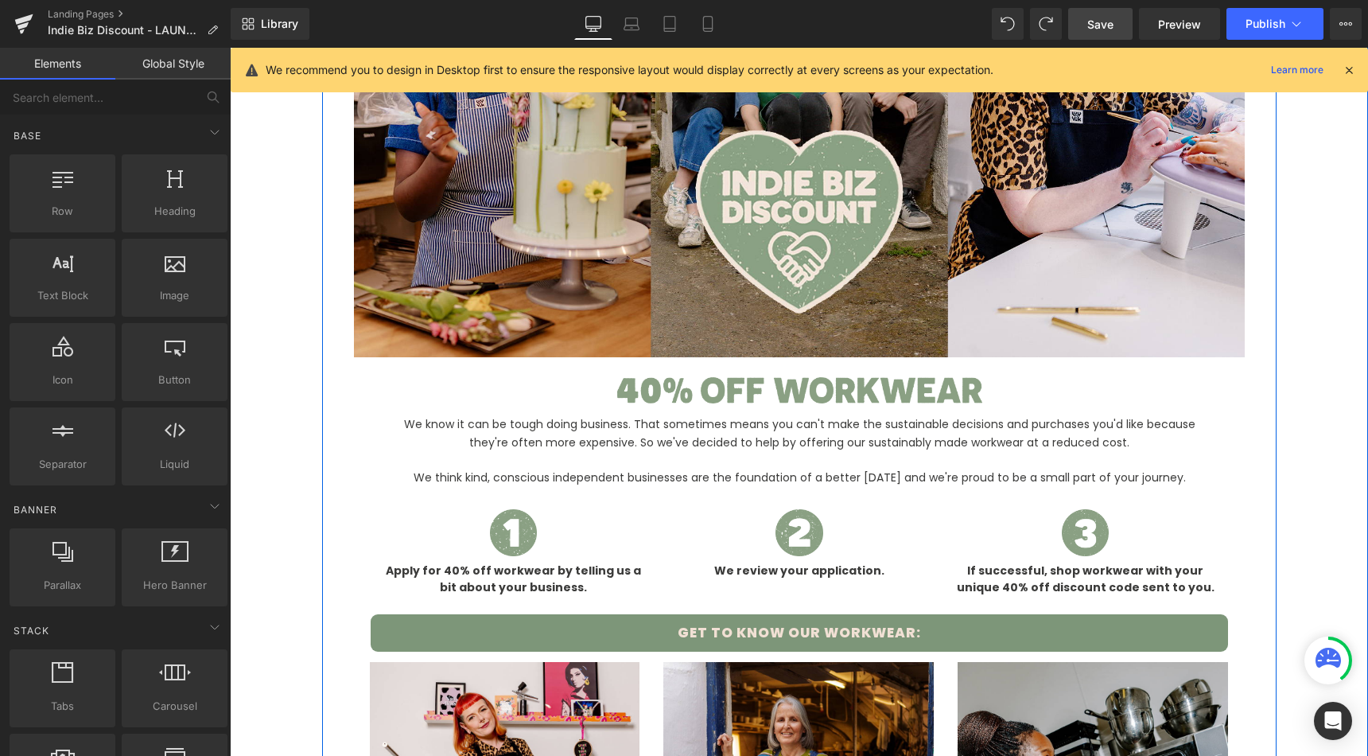
scroll to position [349, 0]
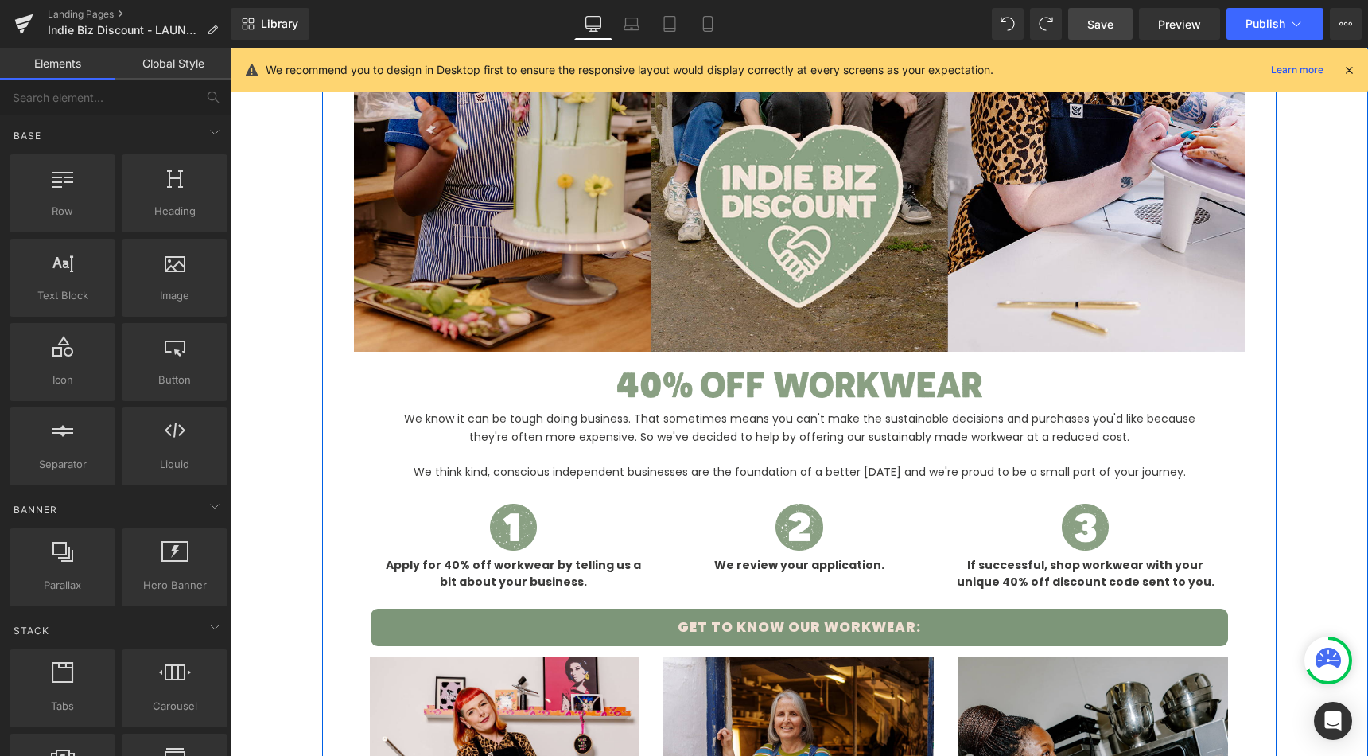
click at [705, 418] on p "We know it can be tough doing business. That sometimes means you can't make the…" at bounding box center [800, 428] width 826 height 36
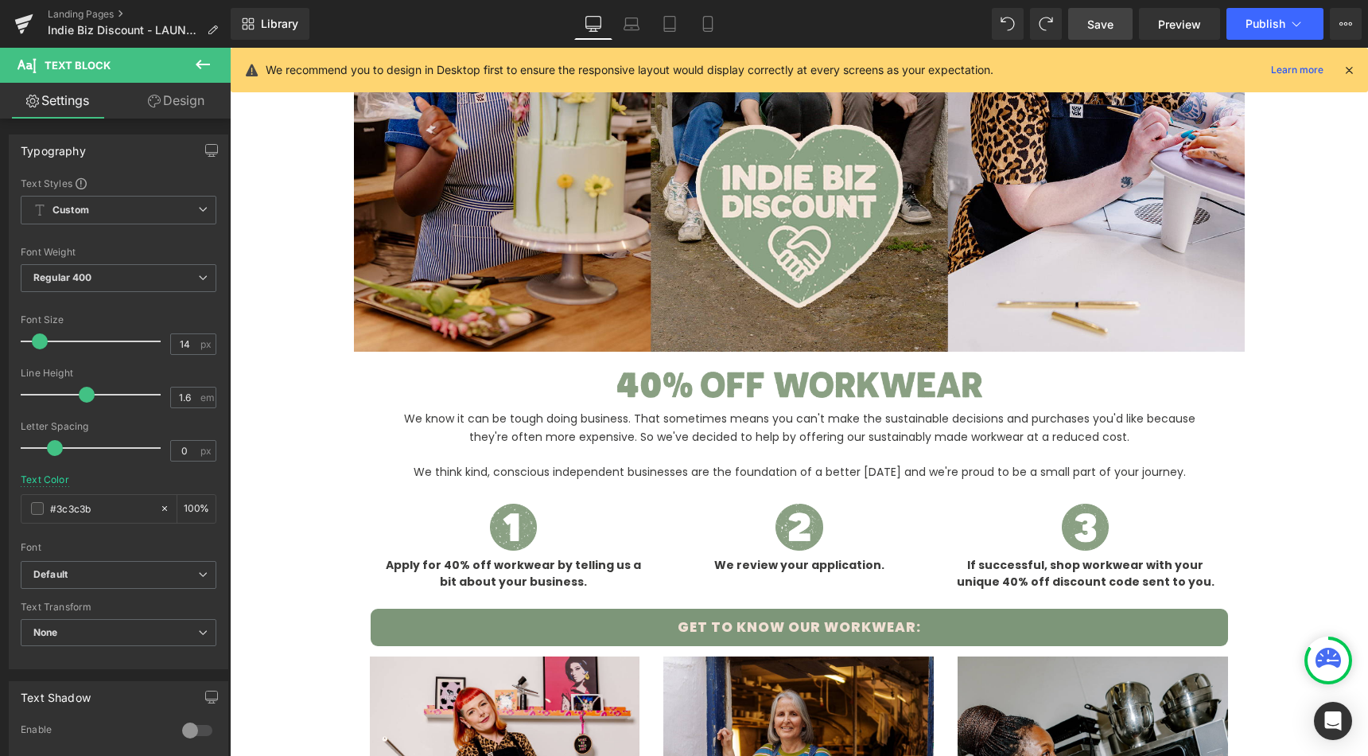
click at [200, 99] on link "Design" at bounding box center [176, 101] width 115 height 36
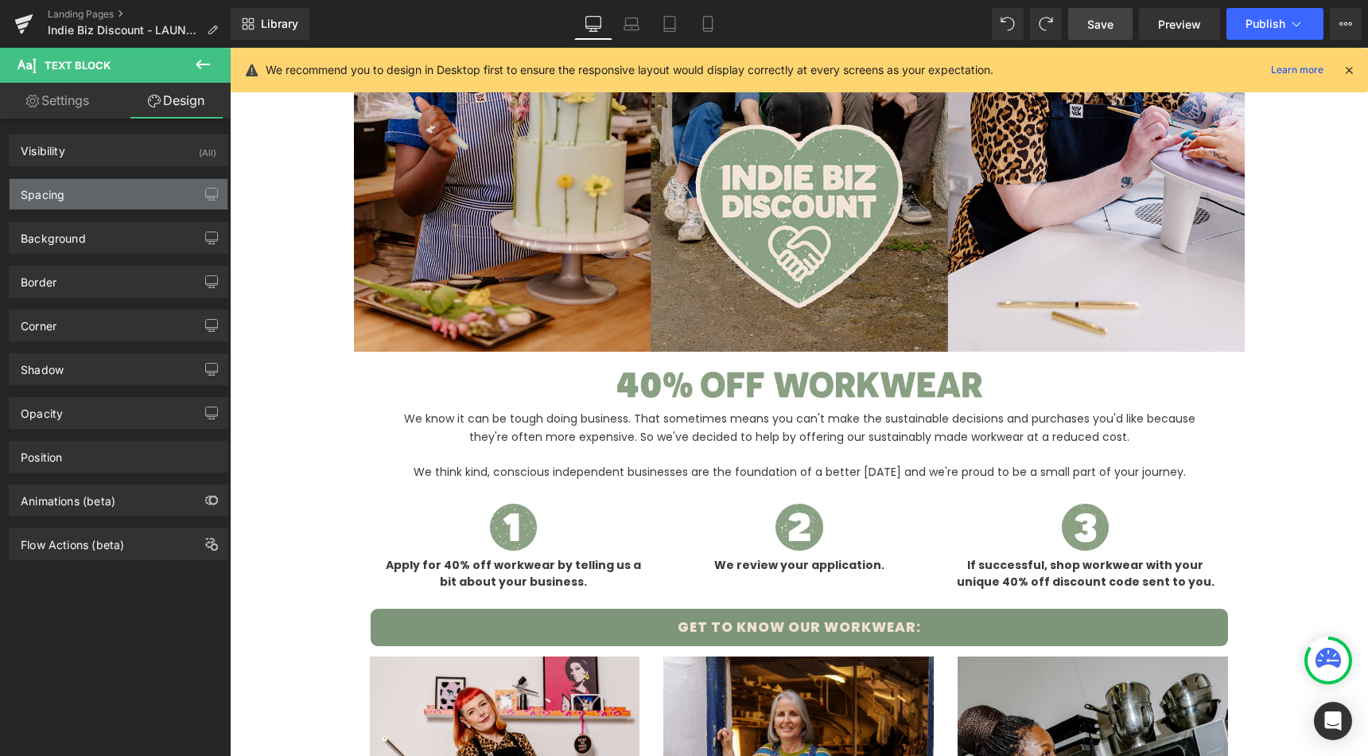
click at [134, 189] on div "Spacing" at bounding box center [119, 194] width 218 height 30
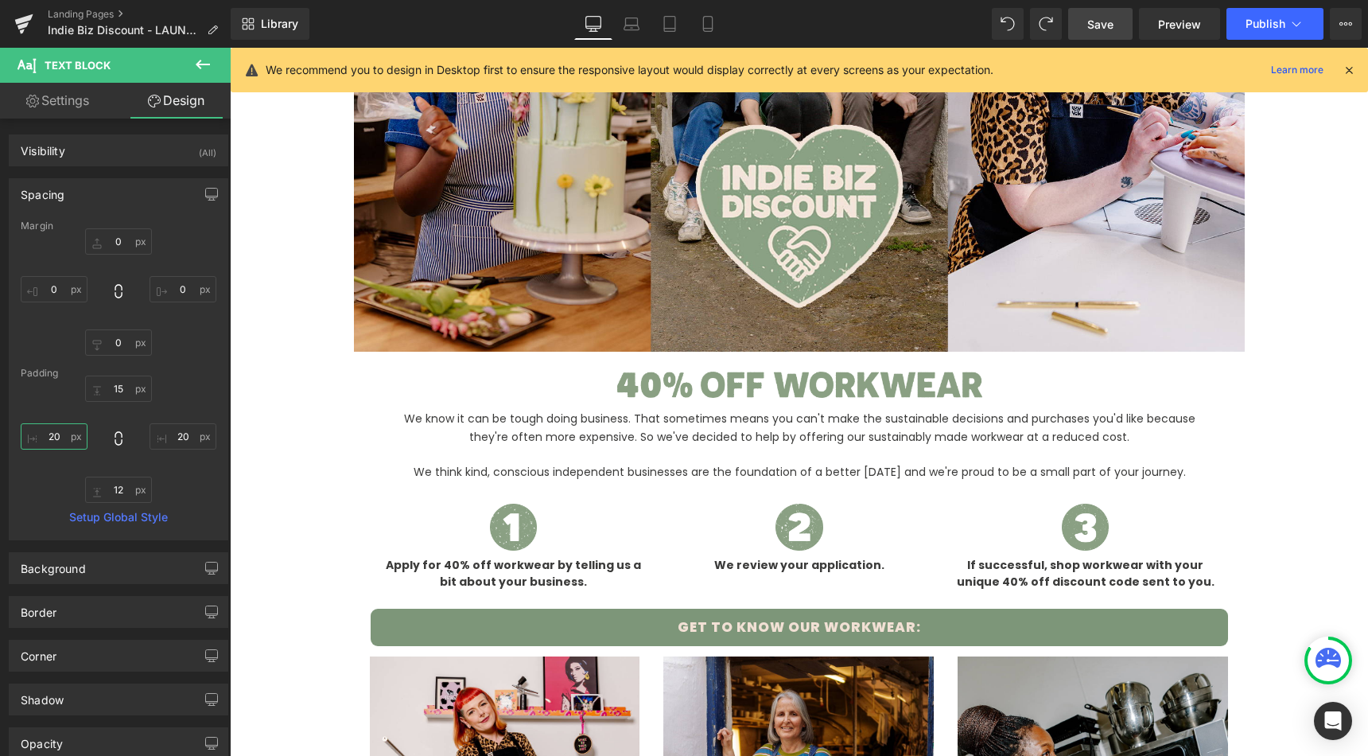
click at [52, 440] on input "20" at bounding box center [54, 436] width 67 height 26
type input "40"
click at [181, 426] on input "20" at bounding box center [183, 436] width 67 height 26
type input "40"
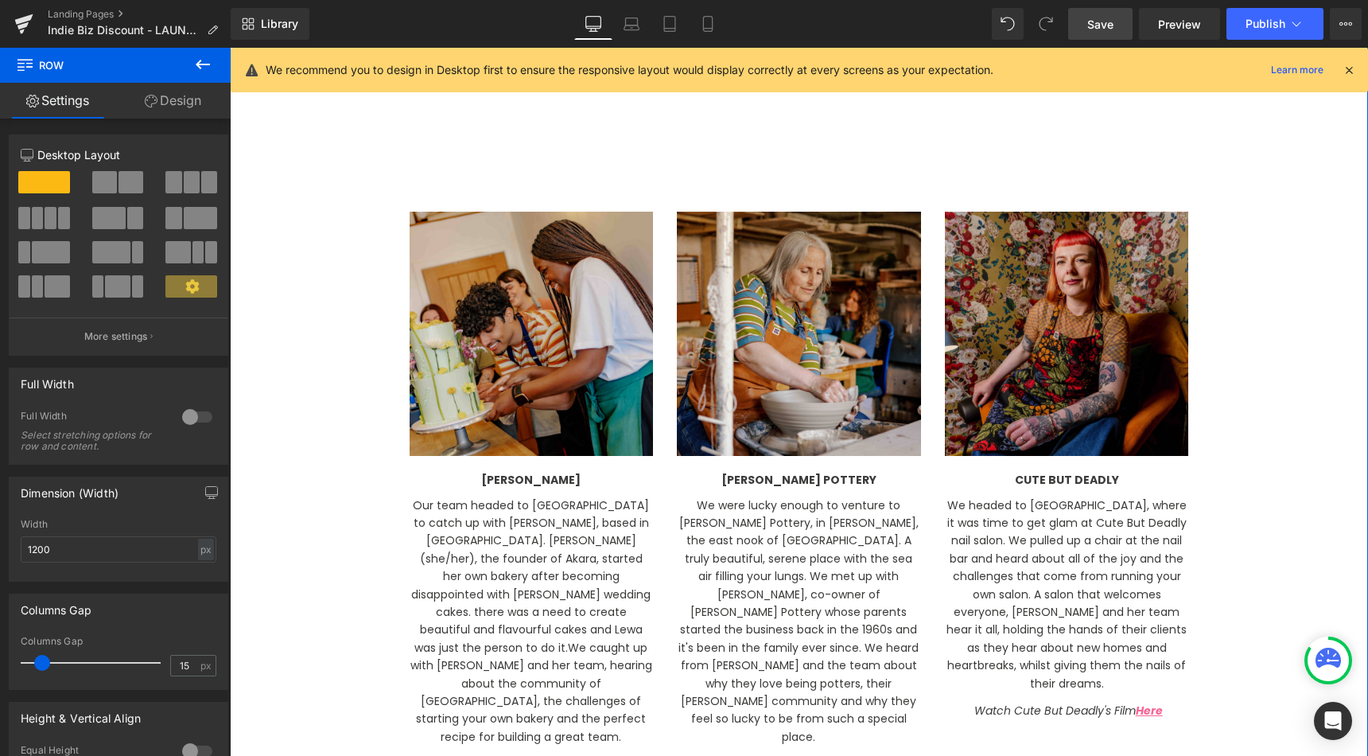
scroll to position [1965, 0]
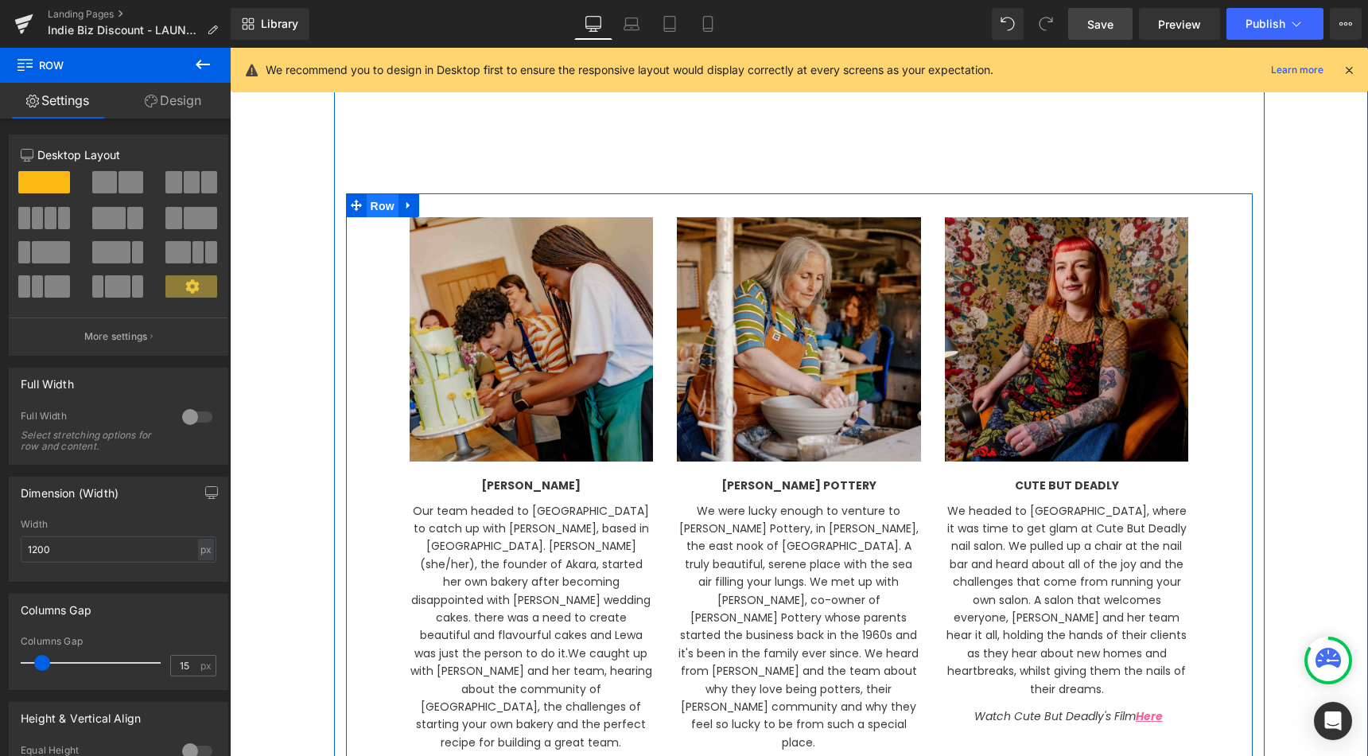
click at [387, 202] on span "Row" at bounding box center [383, 206] width 32 height 24
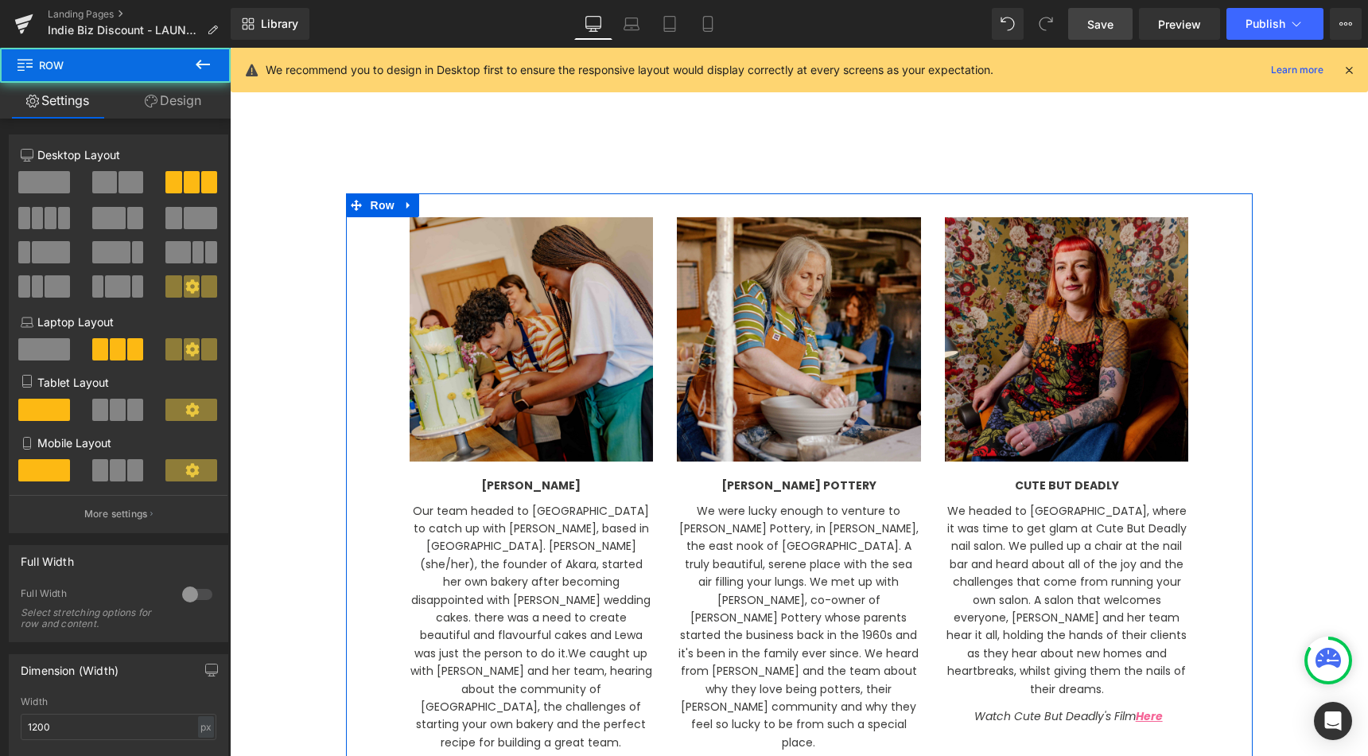
click at [201, 101] on link "Design" at bounding box center [172, 101] width 115 height 36
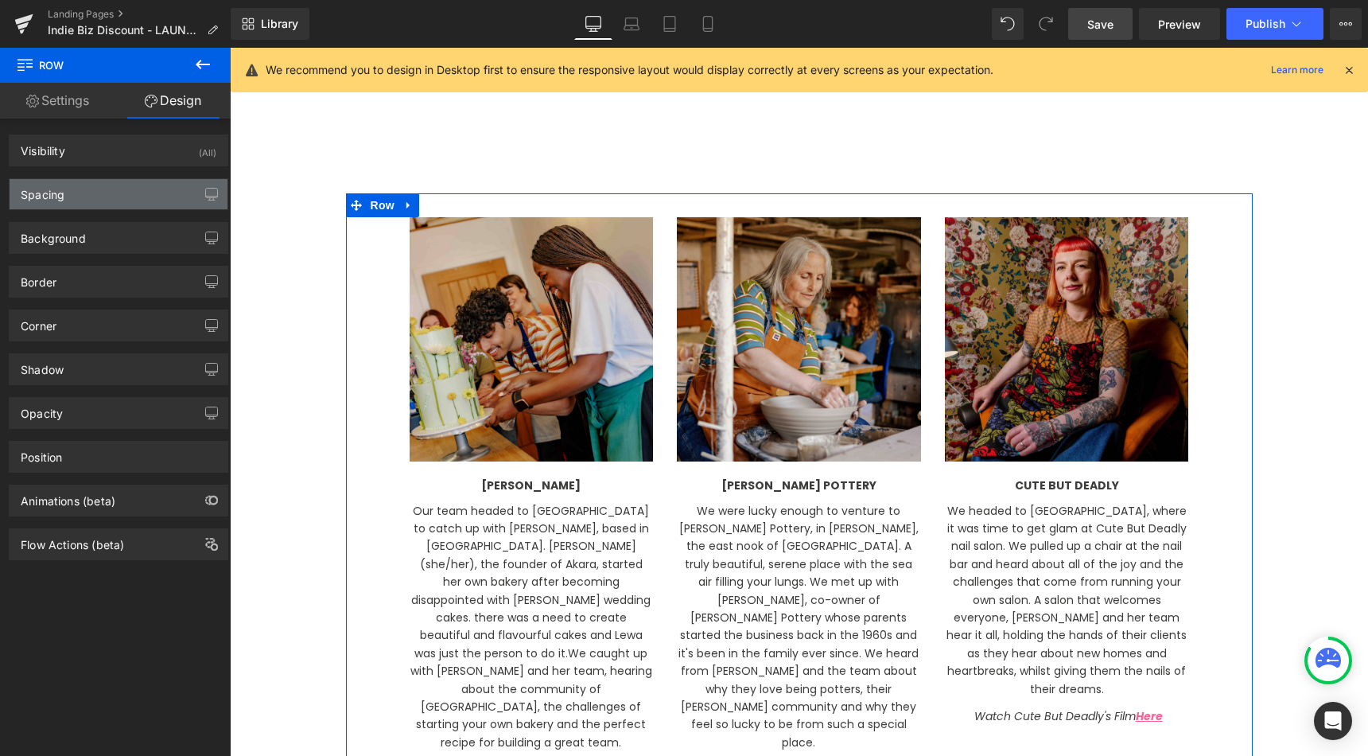
click at [101, 200] on div "Spacing" at bounding box center [119, 194] width 218 height 30
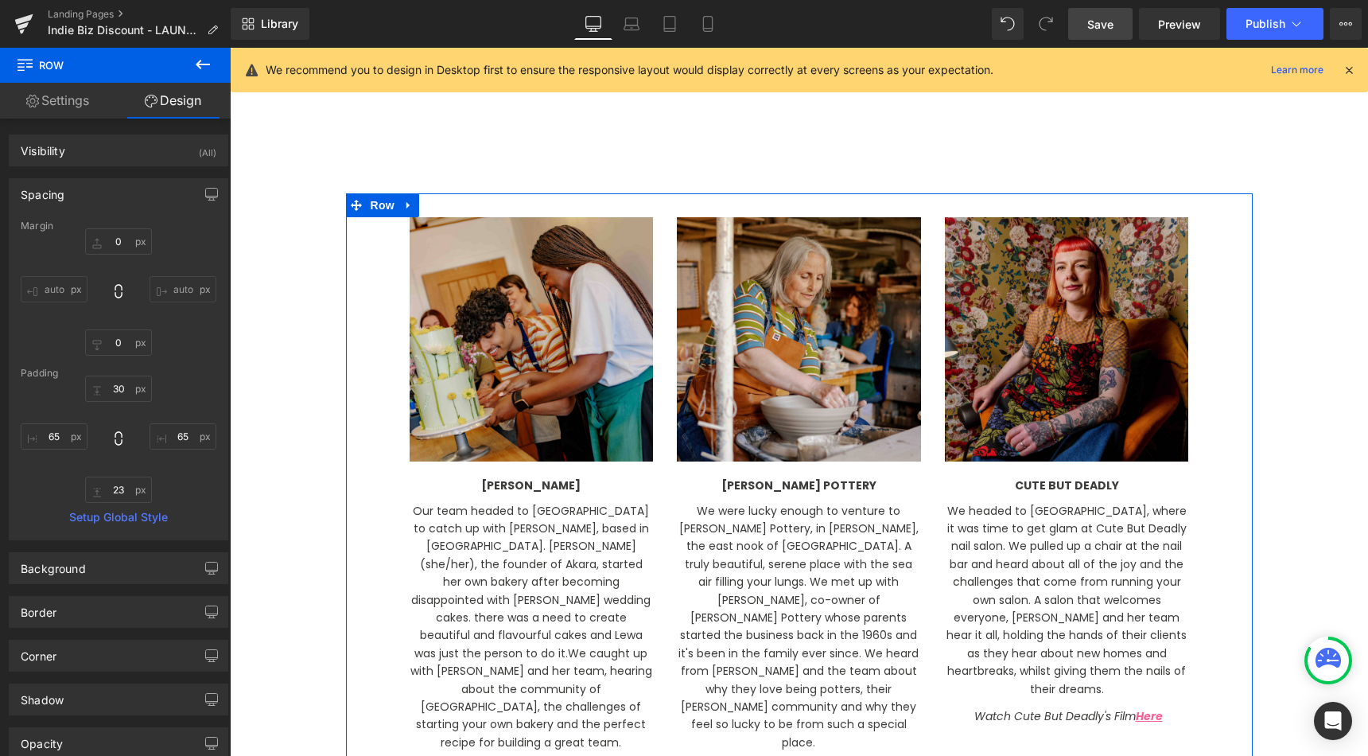
click at [121, 405] on div "30px 30 65px 65 23px 23 65px 65" at bounding box center [119, 438] width 196 height 127
click at [121, 387] on input "30" at bounding box center [118, 388] width 67 height 26
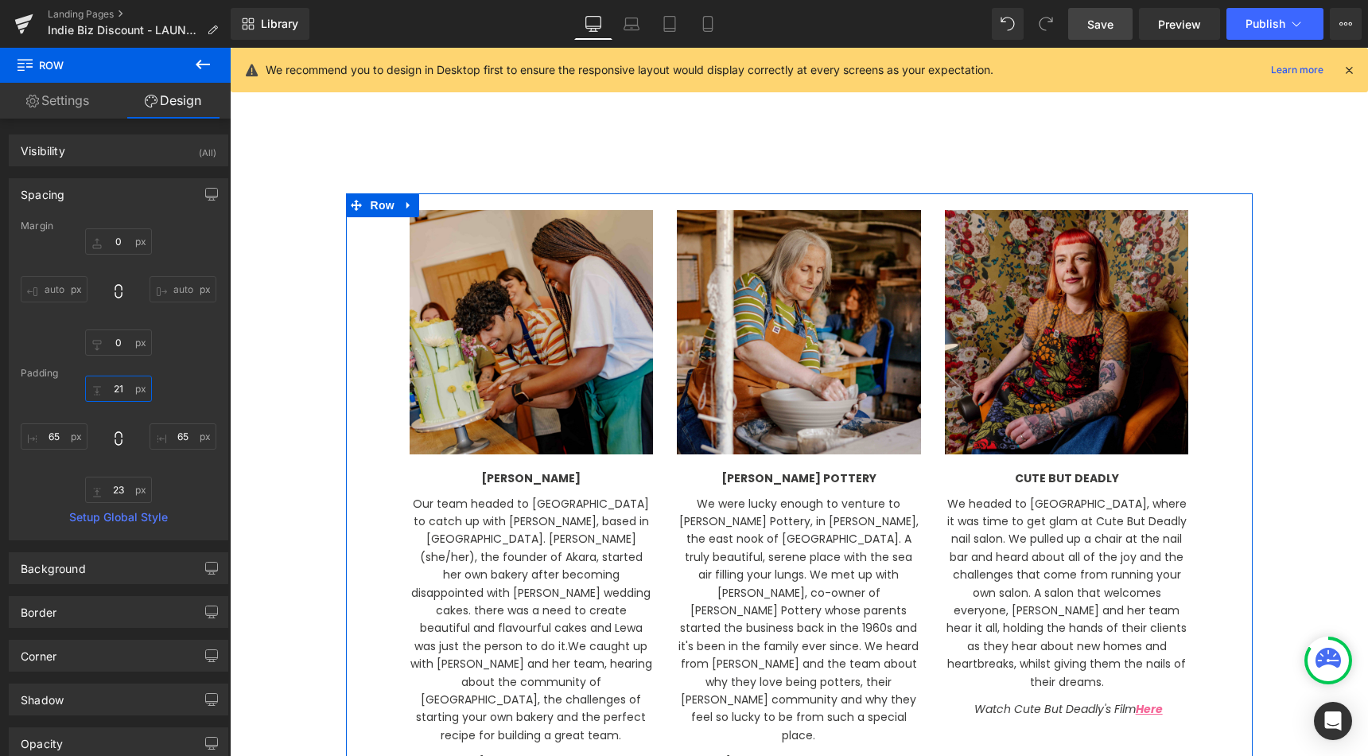
type input "20"
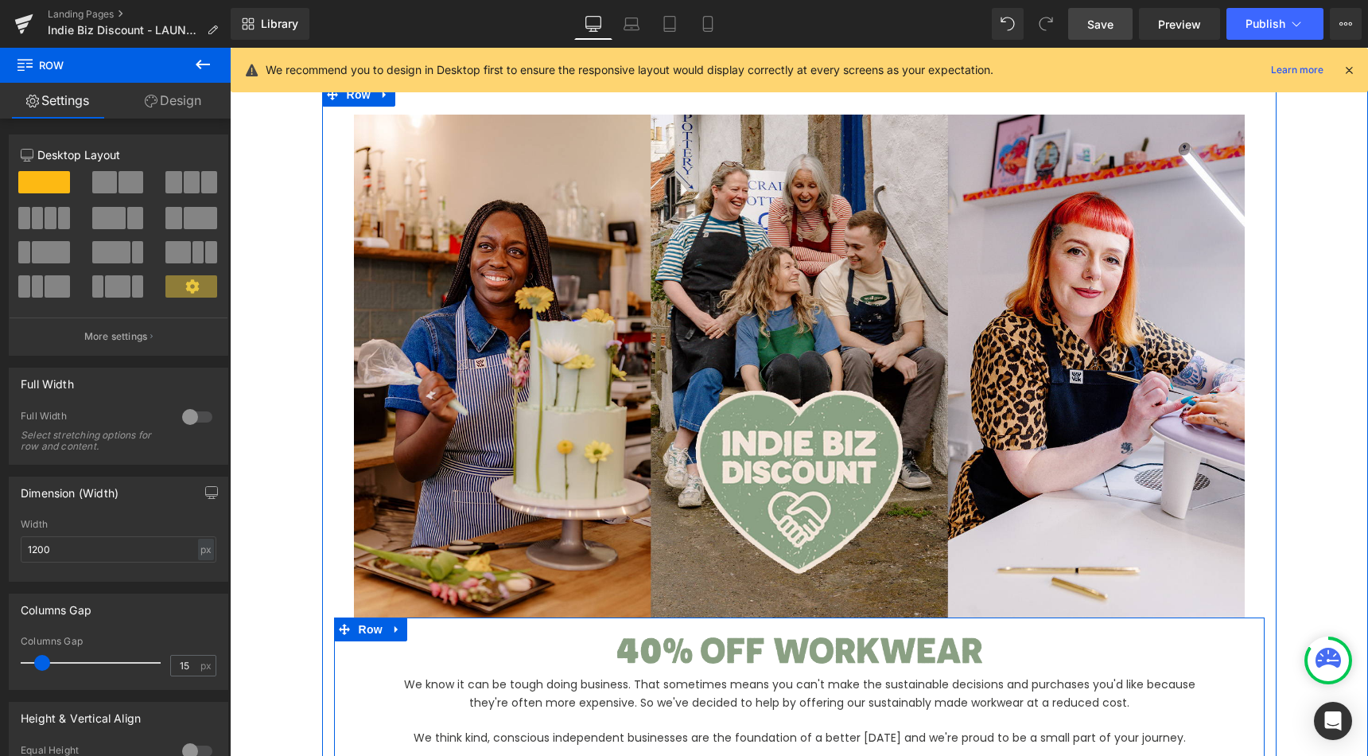
scroll to position [0, 0]
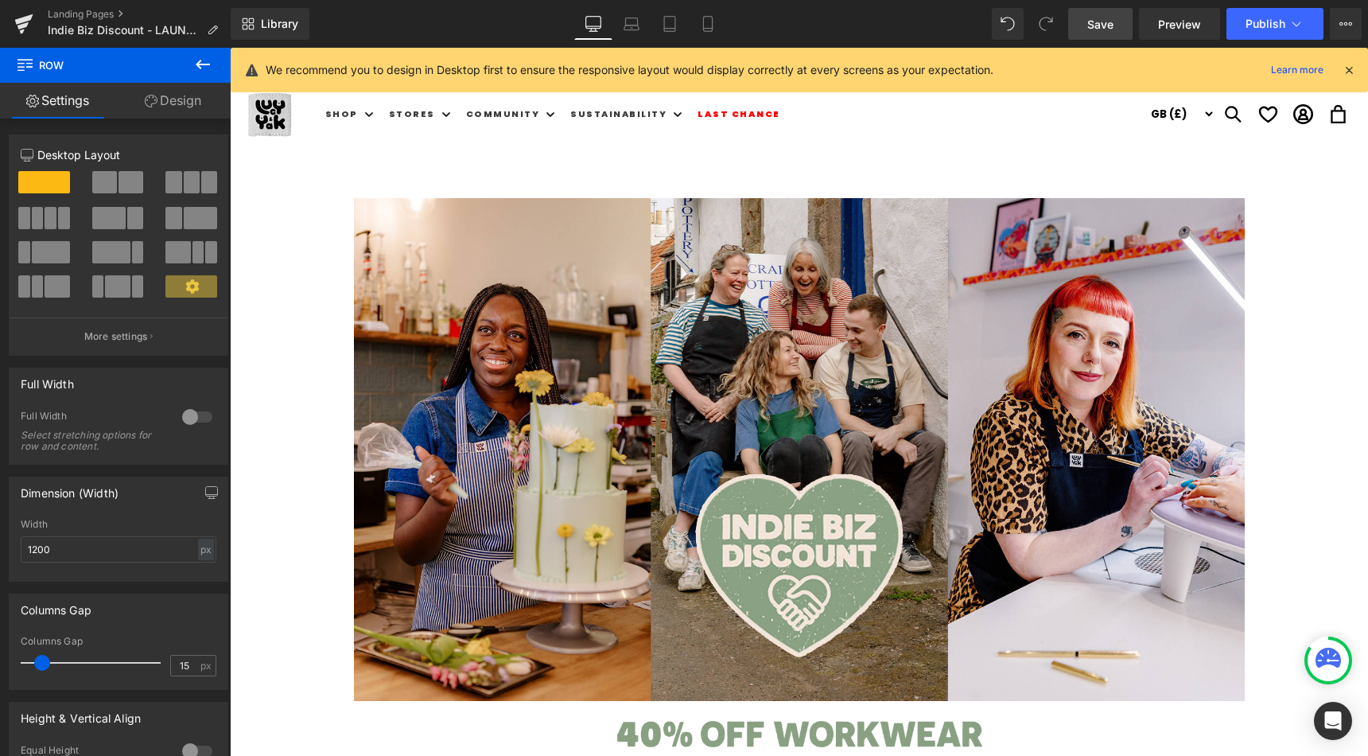
click at [1096, 21] on span "Save" at bounding box center [1100, 24] width 26 height 17
click at [1173, 24] on span "Preview" at bounding box center [1179, 24] width 43 height 17
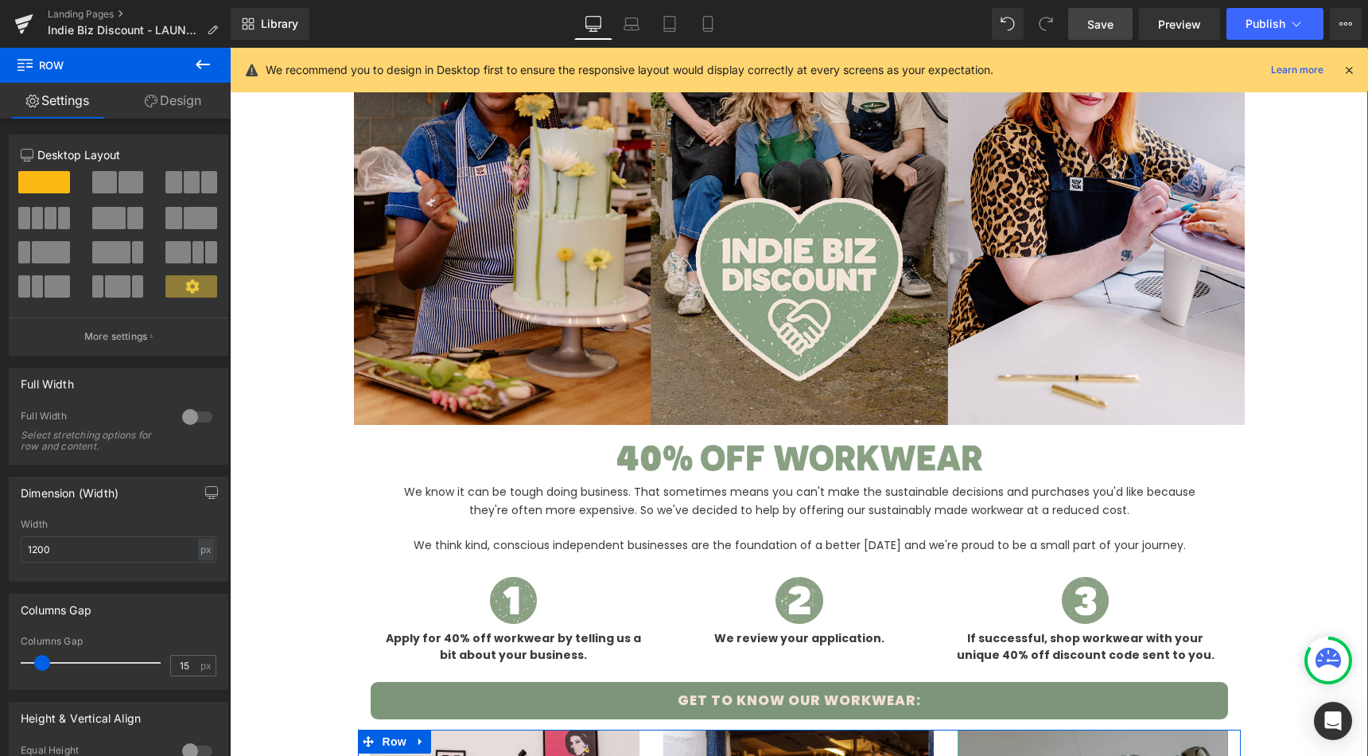
scroll to position [130, 0]
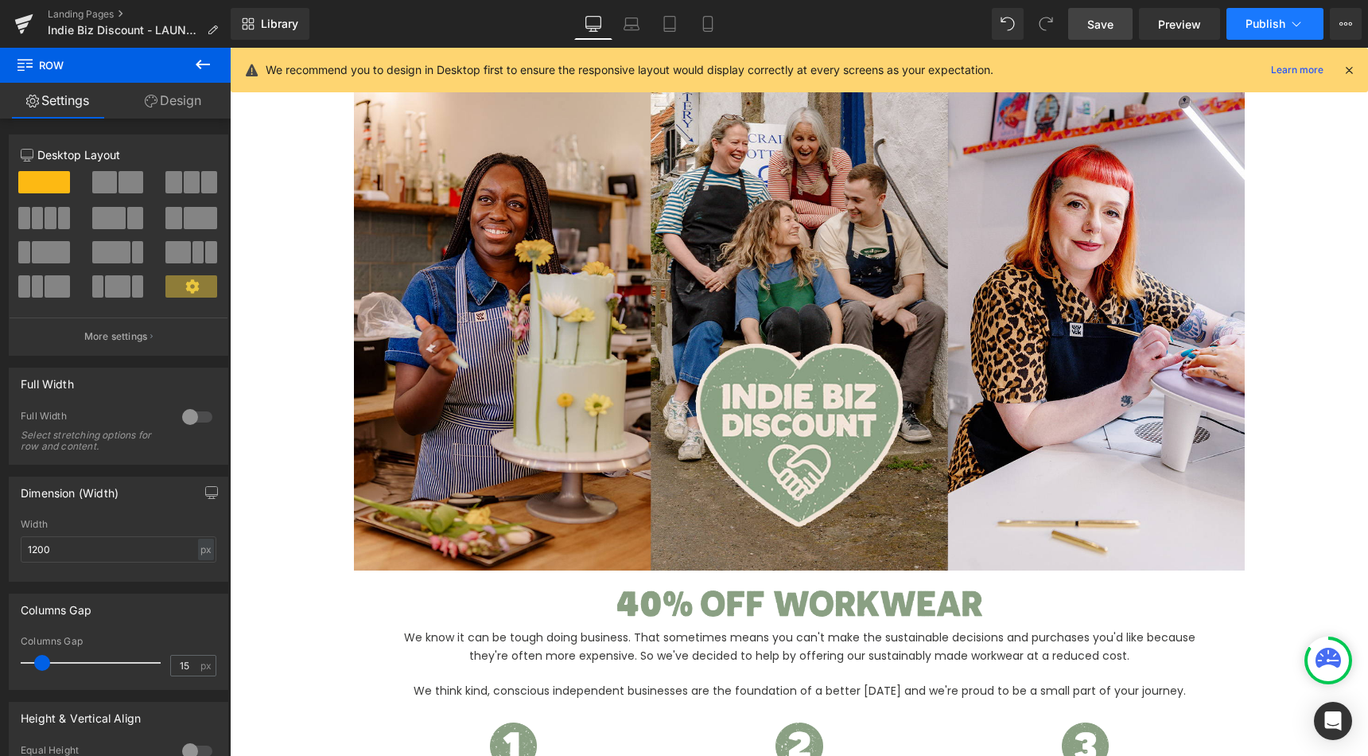
click at [1270, 19] on span "Publish" at bounding box center [1266, 23] width 40 height 13
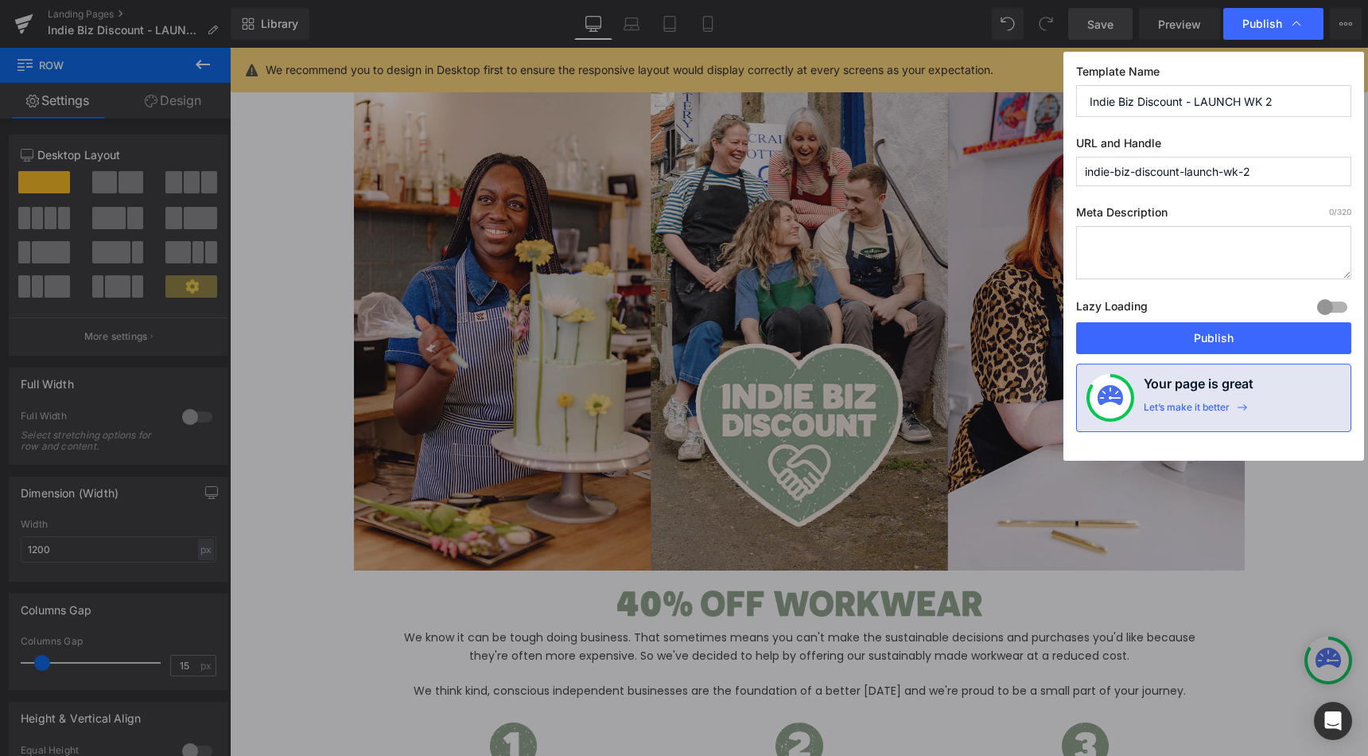
drag, startPoint x: 1292, startPoint y: 167, endPoint x: 1184, endPoint y: 166, distance: 108.2
click at [1184, 166] on input "indie-biz-discount-launch-wk-2" at bounding box center [1213, 171] width 275 height 29
type input "indie-biz-discount"
drag, startPoint x: 1296, startPoint y: 107, endPoint x: 1187, endPoint y: 99, distance: 110.1
click at [1187, 99] on input "Indie Biz Discount - LAUNCH WK 2" at bounding box center [1213, 101] width 275 height 32
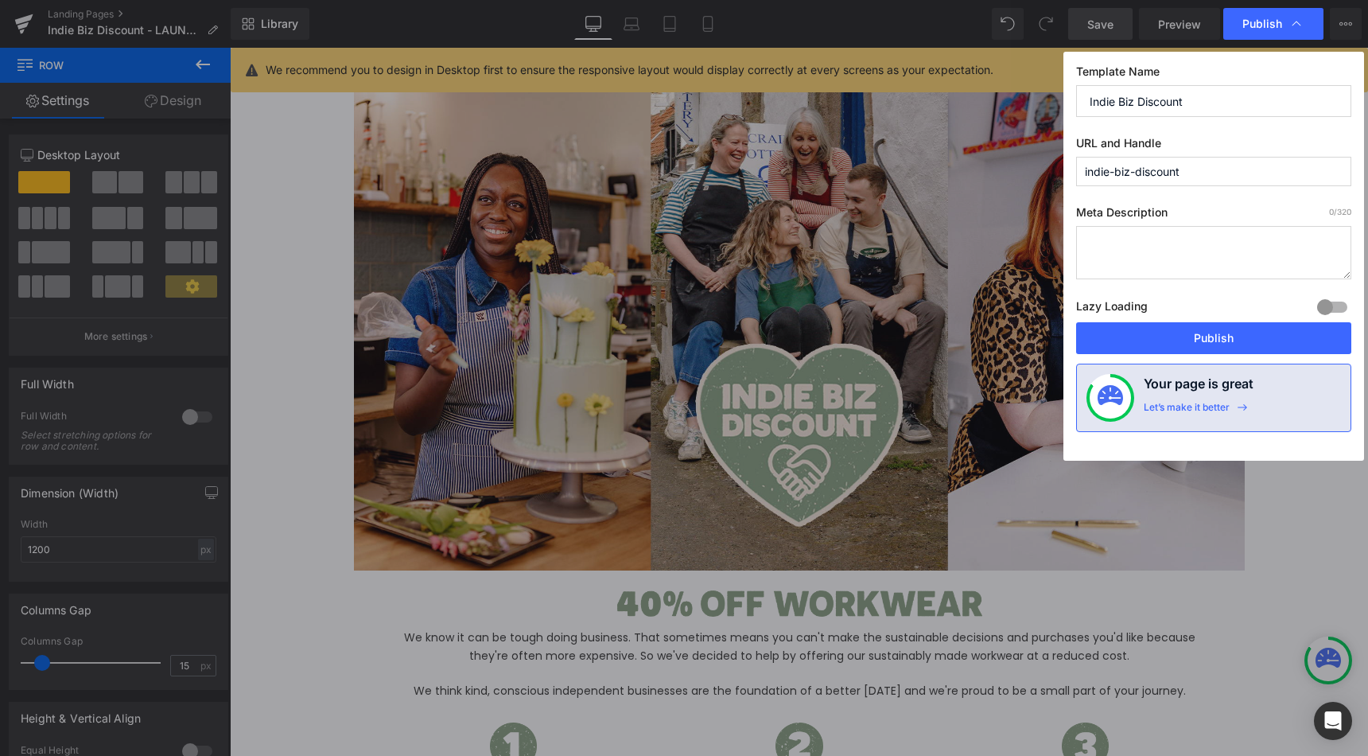
type input "Indie Biz Discount"
click at [1134, 255] on textarea at bounding box center [1213, 252] width 275 height 53
